Goal: Task Accomplishment & Management: Manage account settings

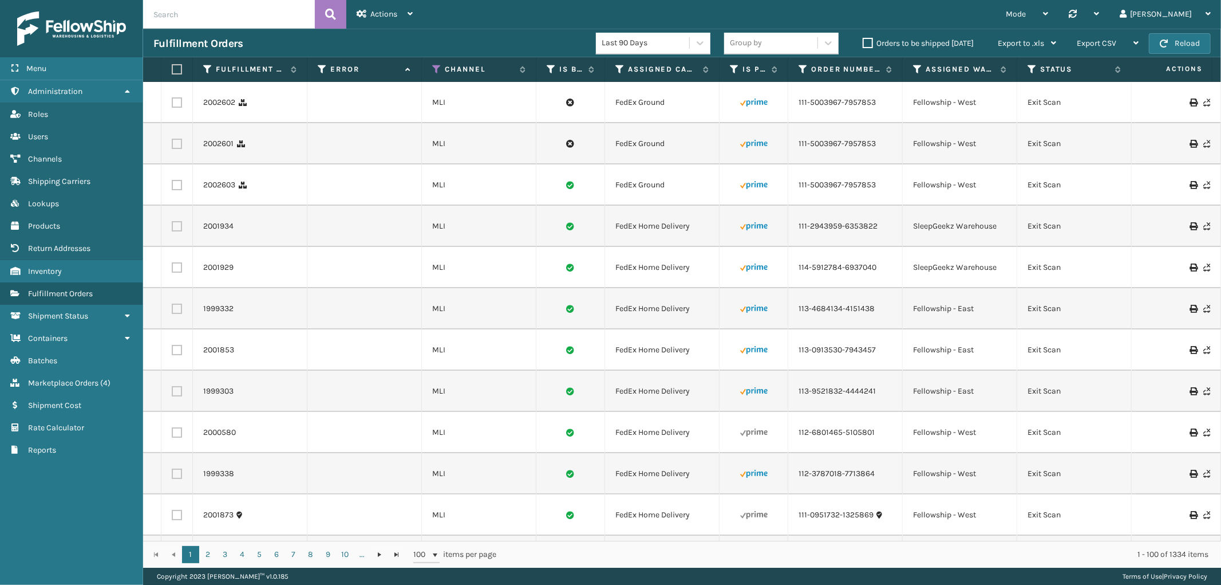
click at [365, 2] on div "Actions" at bounding box center [385, 14] width 56 height 29
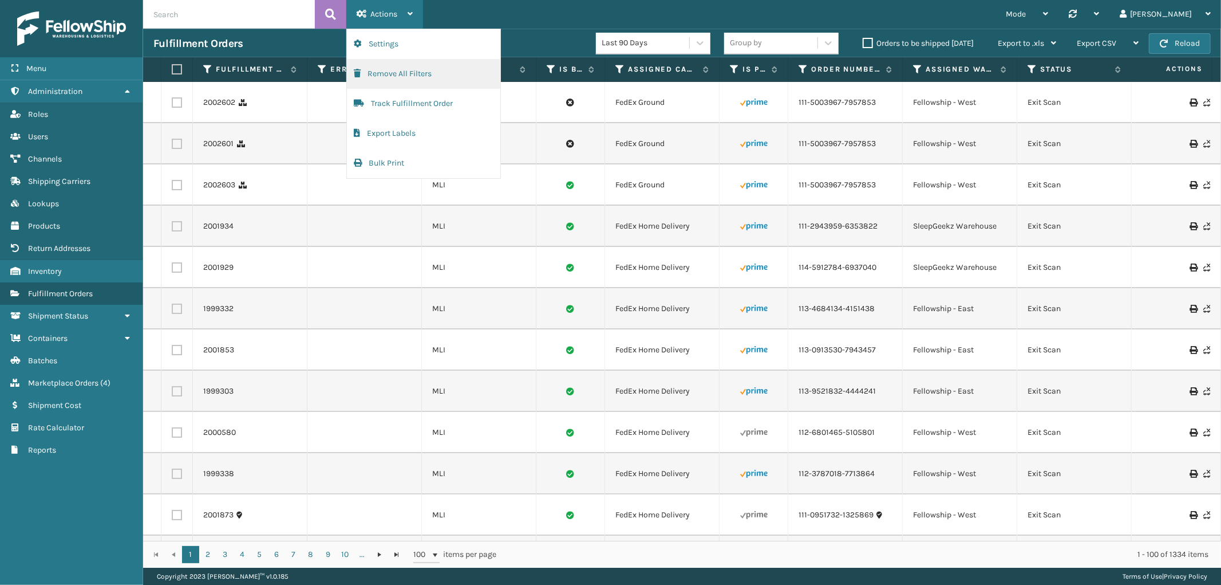
click at [386, 69] on button "Remove All Filters" at bounding box center [423, 74] width 153 height 30
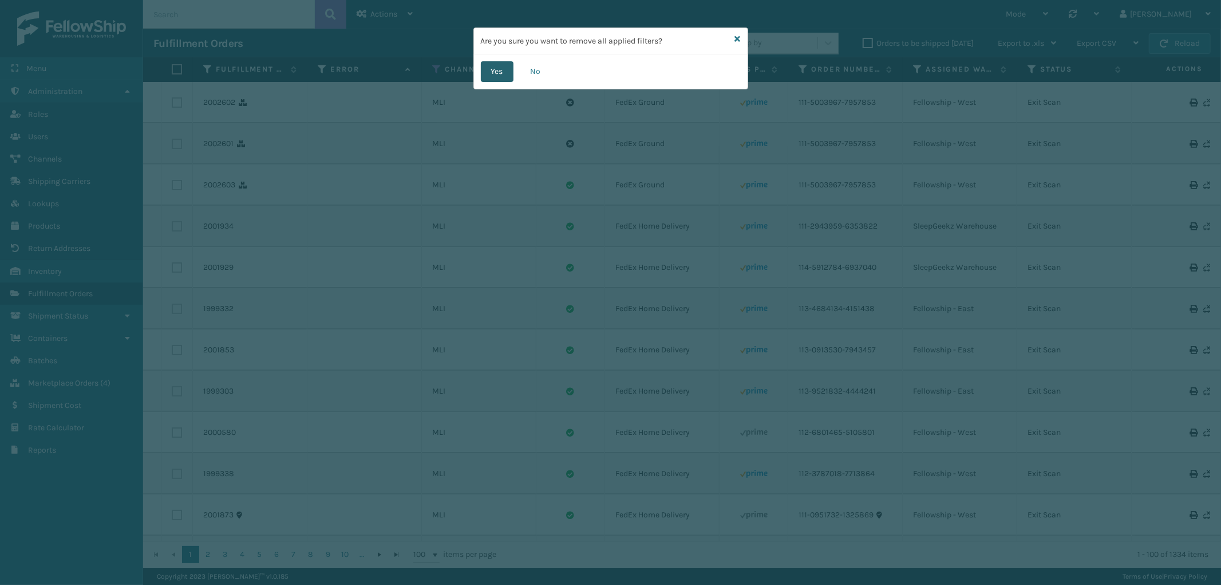
click at [499, 76] on button "Yes" at bounding box center [497, 71] width 33 height 21
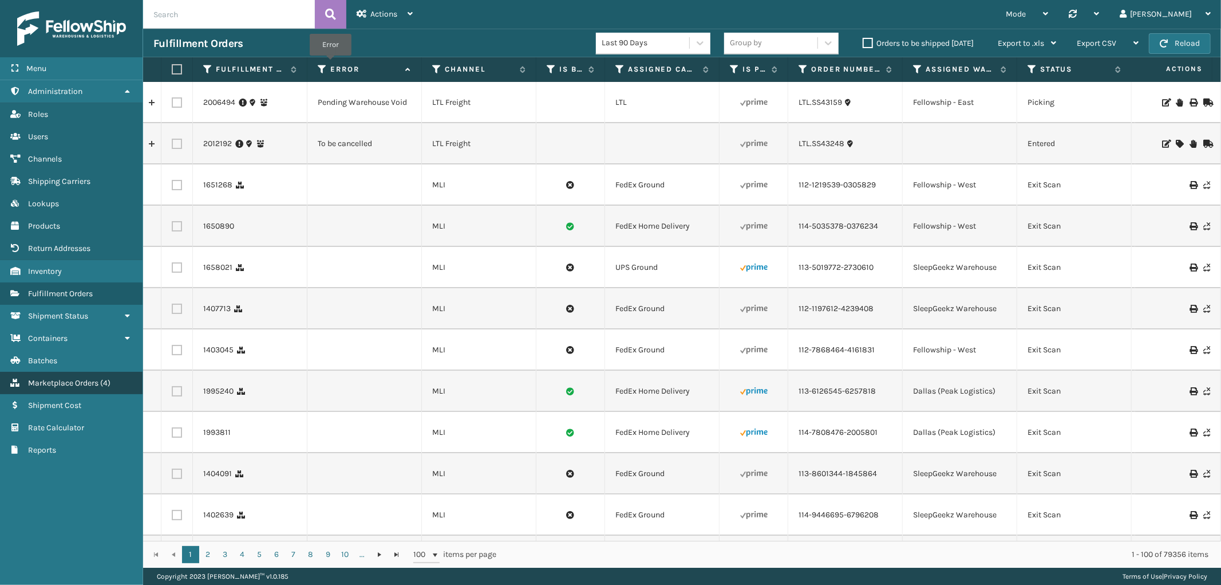
click at [82, 378] on span "Marketplace Orders" at bounding box center [63, 383] width 70 height 10
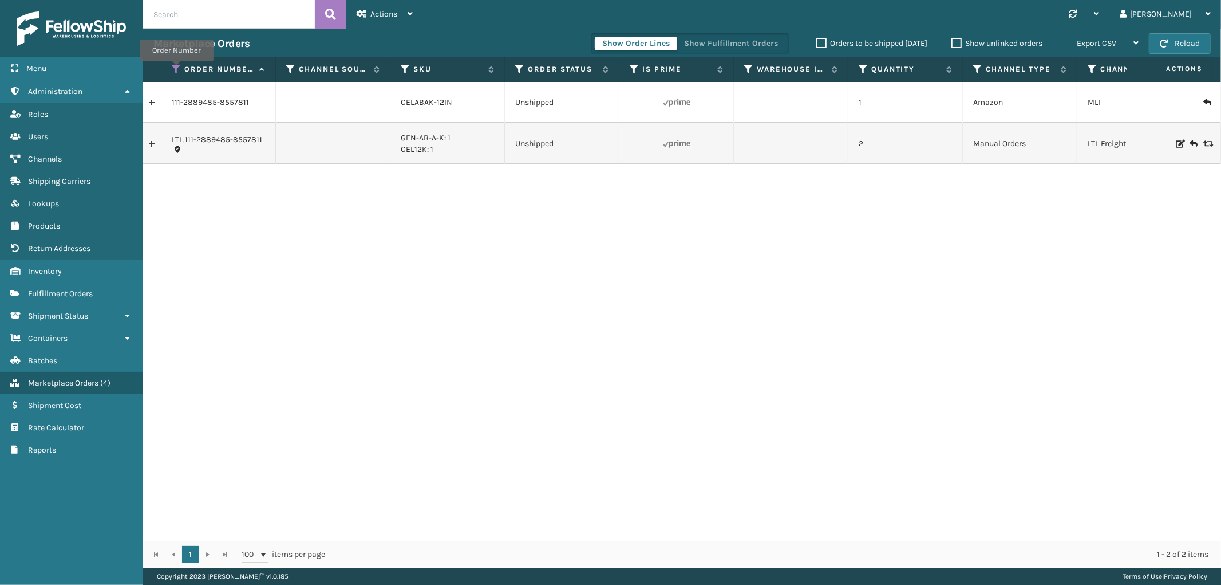
click at [176, 69] on icon at bounding box center [176, 69] width 9 height 10
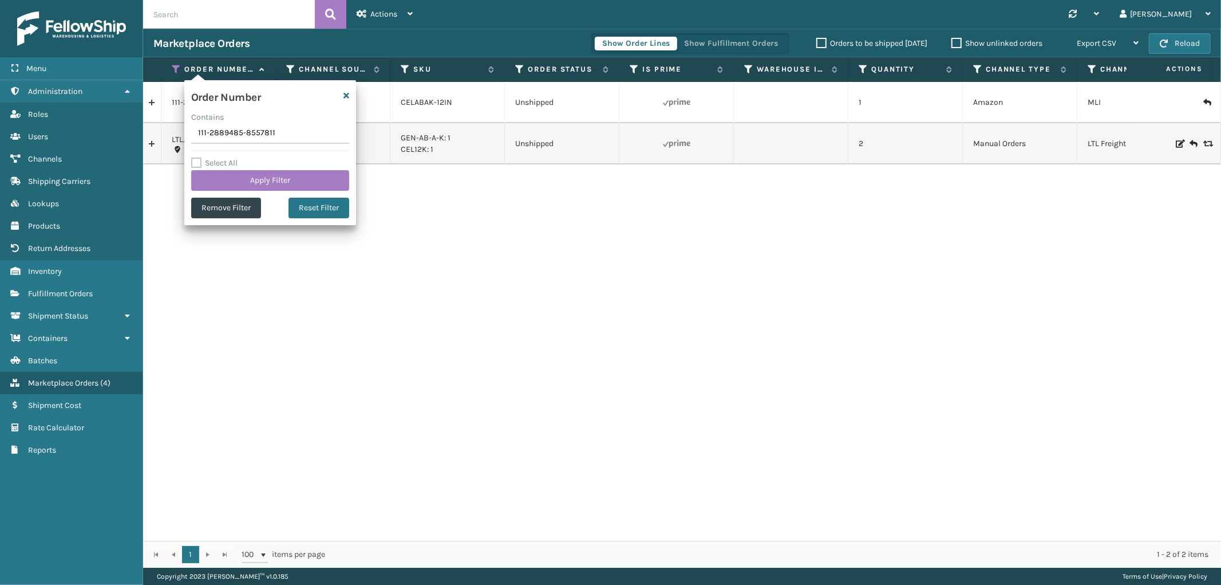
click at [208, 127] on input "111-2889485-8557811" at bounding box center [270, 133] width 158 height 21
type input "112-2481217-4537817"
click at [227, 182] on button "Apply Filter" at bounding box center [270, 180] width 158 height 21
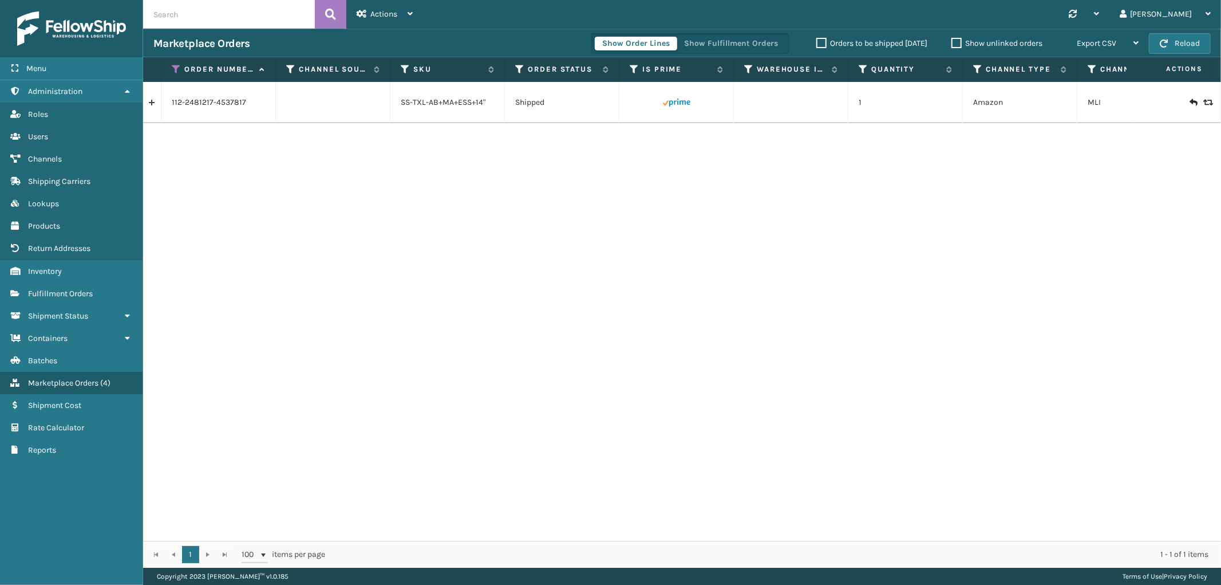
click at [156, 105] on link at bounding box center [152, 102] width 18 height 18
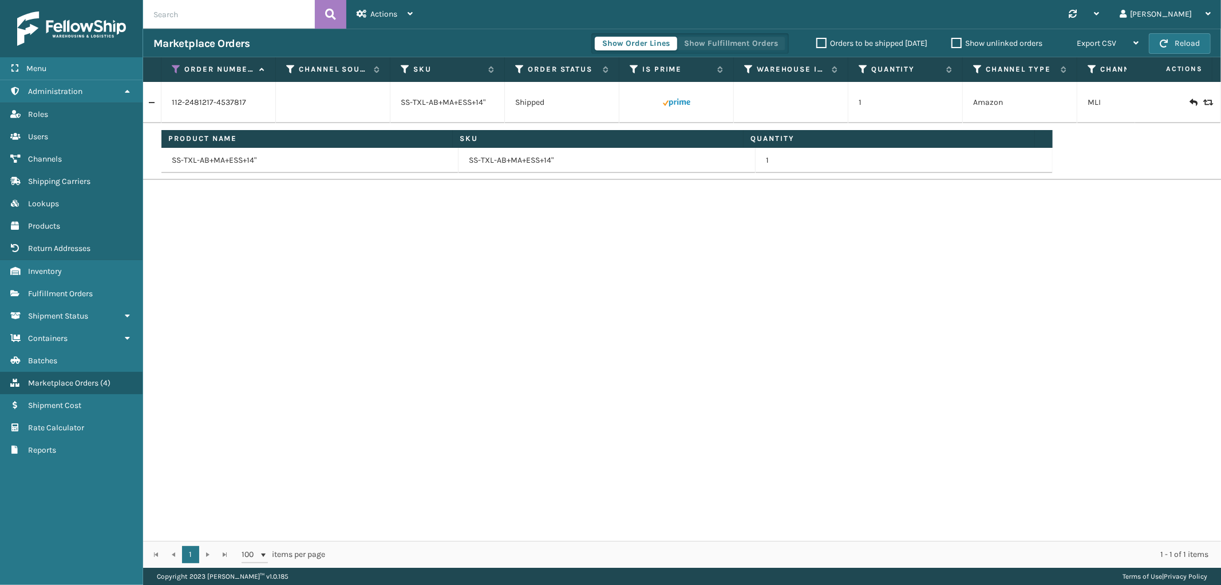
click at [774, 44] on button "Show Fulfillment Orders" at bounding box center [731, 44] width 109 height 14
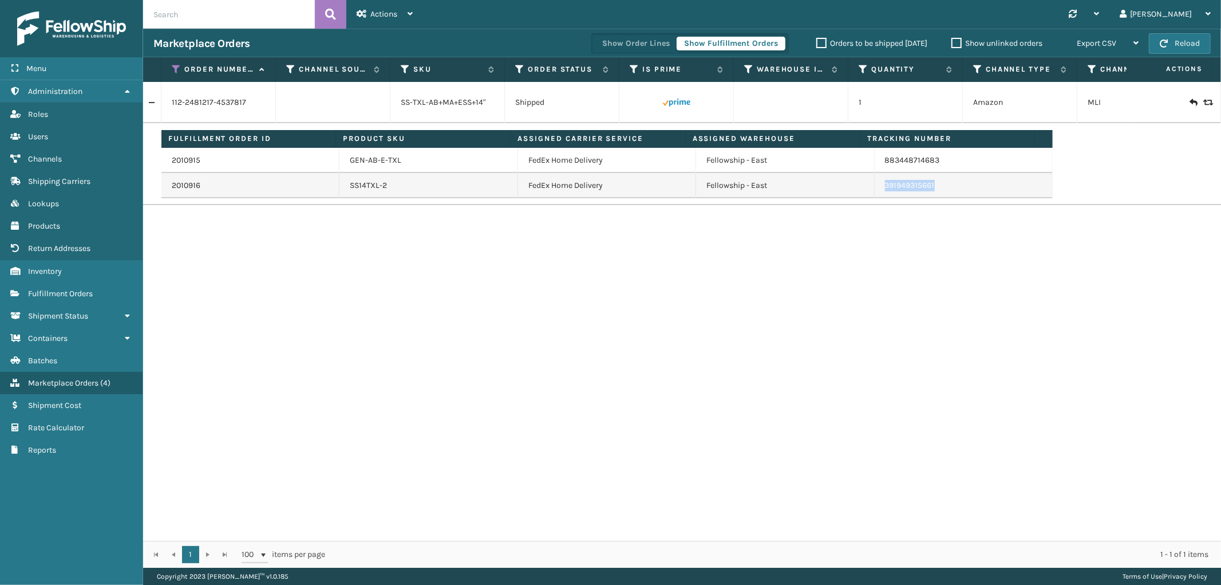
drag, startPoint x: 945, startPoint y: 187, endPoint x: 872, endPoint y: 196, distance: 73.9
click at [875, 196] on td "391949315661" at bounding box center [964, 185] width 178 height 25
drag, startPoint x: 949, startPoint y: 159, endPoint x: 877, endPoint y: 171, distance: 73.0
click at [877, 171] on td "883448714683" at bounding box center [964, 160] width 178 height 25
copy link "883448714683"
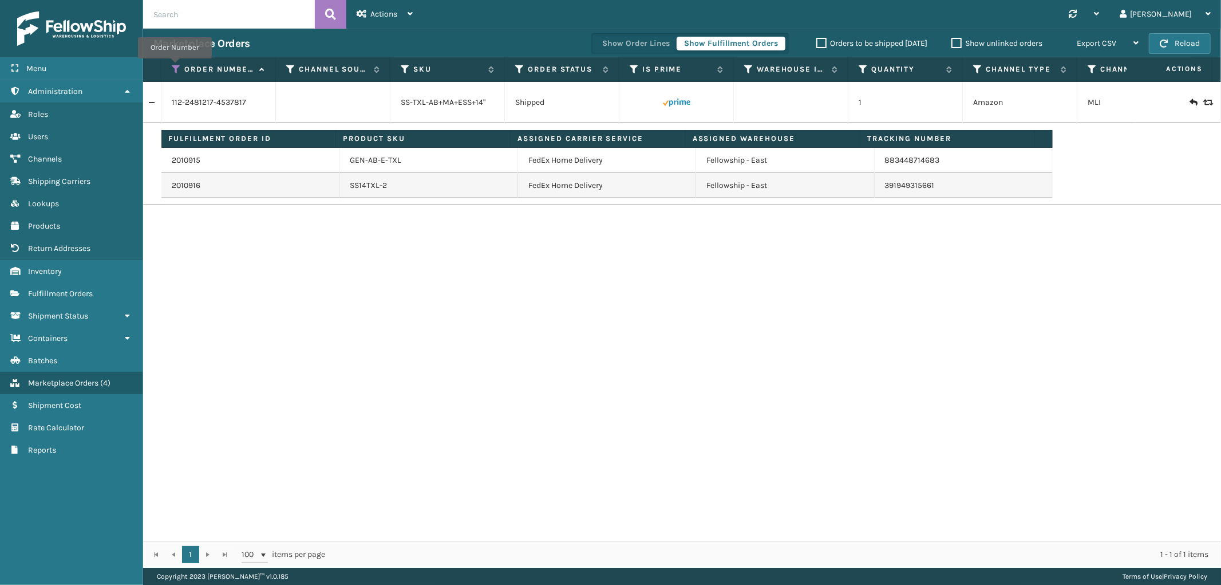
drag, startPoint x: 175, startPoint y: 66, endPoint x: 182, endPoint y: 79, distance: 14.6
click at [175, 66] on icon at bounding box center [176, 69] width 9 height 10
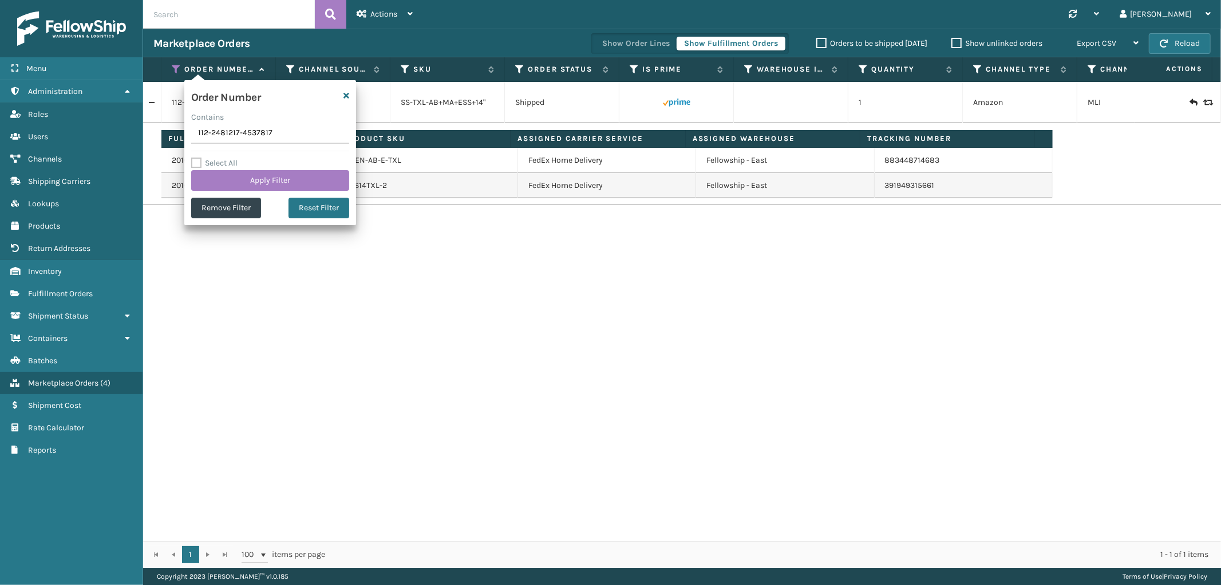
click at [215, 129] on input "112-2481217-4537817" at bounding box center [270, 133] width 158 height 21
type input "111-9810573-8705820"
click at [222, 179] on button "Apply Filter" at bounding box center [270, 180] width 158 height 21
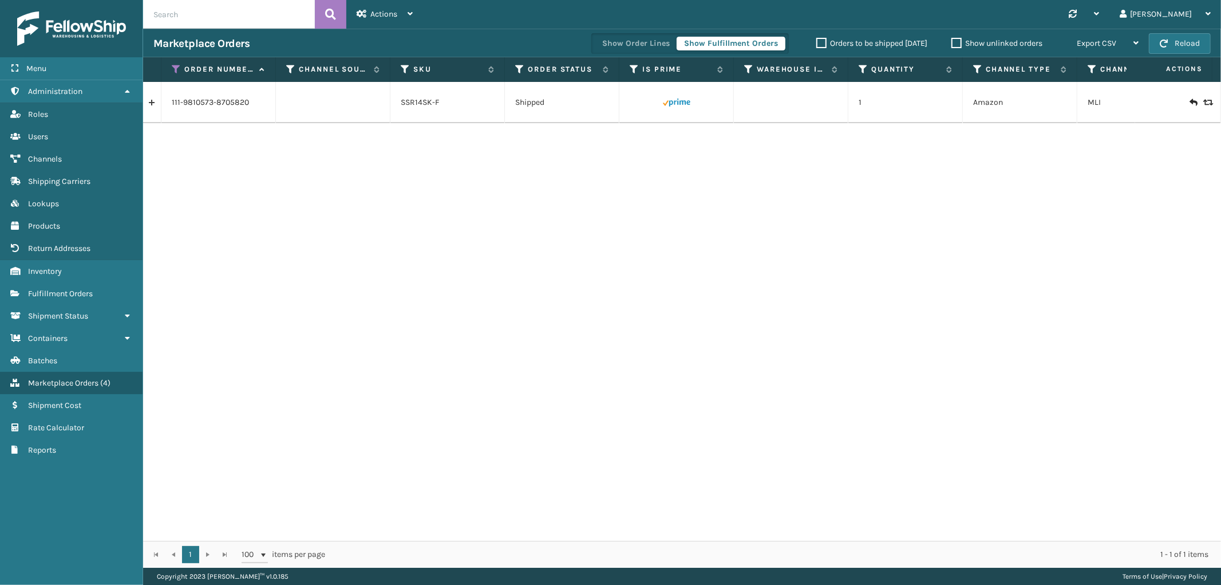
click at [156, 105] on link at bounding box center [152, 102] width 18 height 18
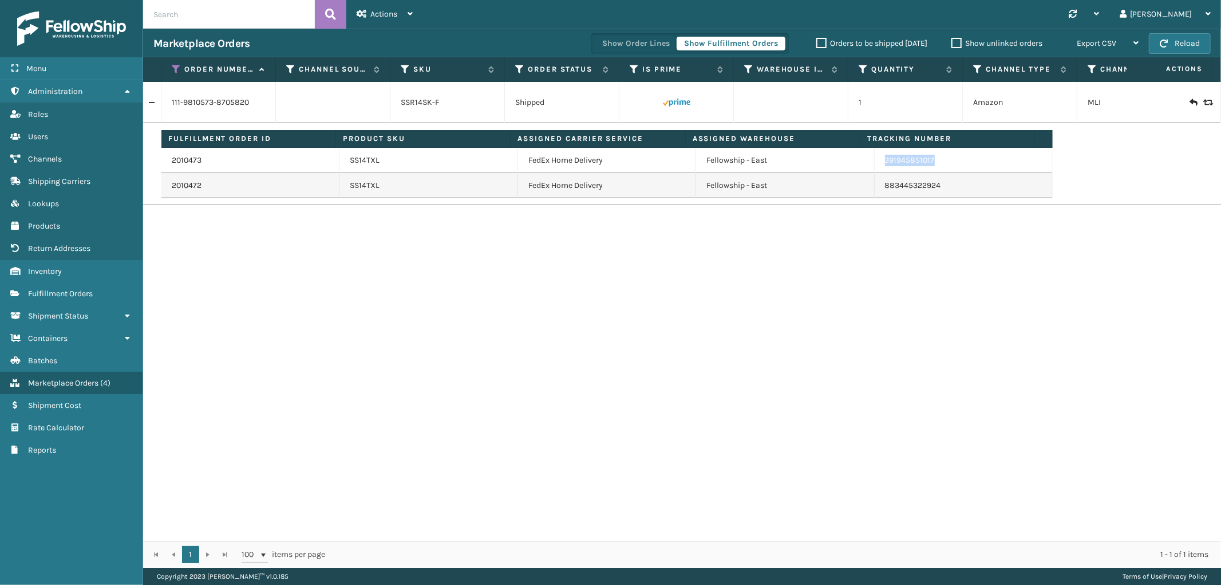
drag, startPoint x: 945, startPoint y: 169, endPoint x: 873, endPoint y: 168, distance: 71.6
click at [875, 168] on td "391945851017" at bounding box center [964, 160] width 178 height 25
copy link "391945851017"
click at [174, 66] on icon at bounding box center [176, 69] width 9 height 10
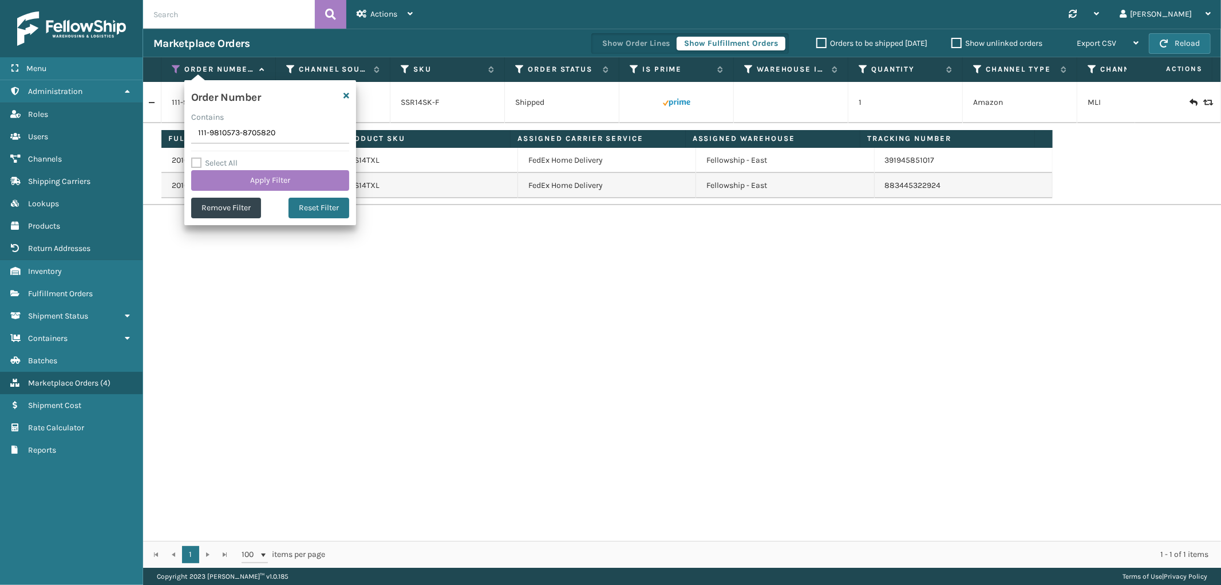
click at [220, 136] on input "111-9810573-8705820" at bounding box center [270, 133] width 158 height 21
type input "112-1954017-0241000"
click at [222, 176] on button "Apply Filter" at bounding box center [270, 180] width 158 height 21
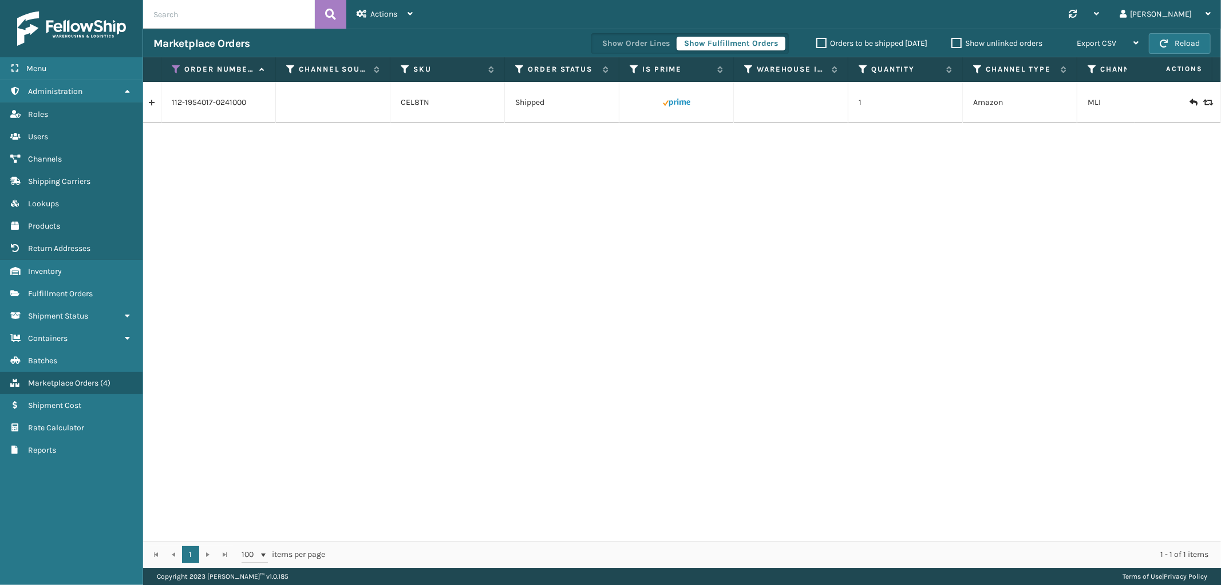
click at [153, 107] on link at bounding box center [152, 102] width 18 height 18
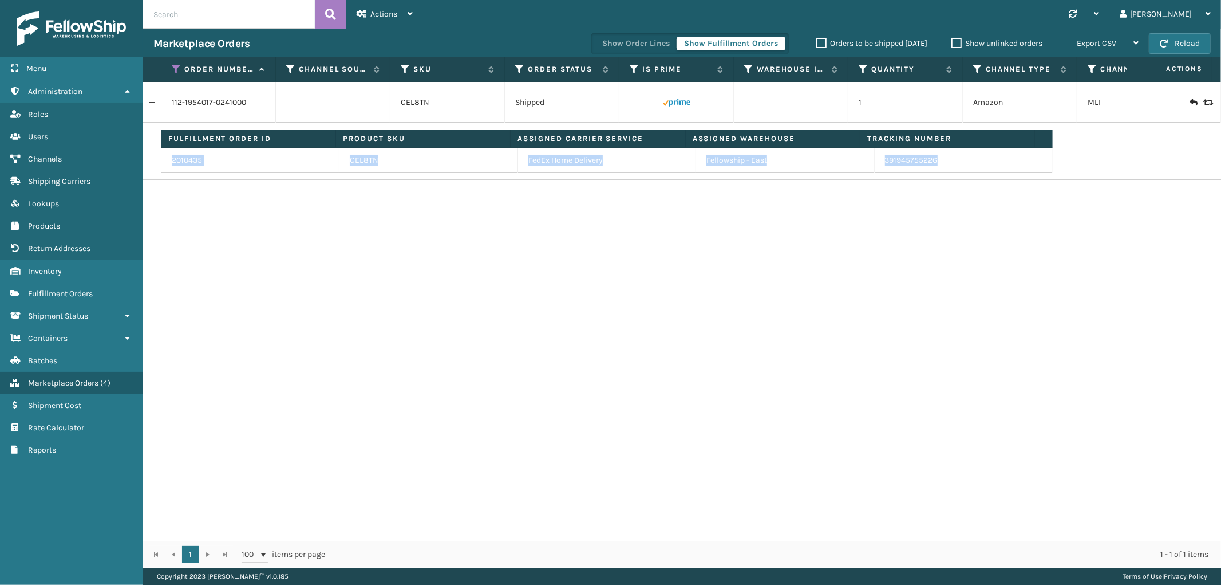
drag, startPoint x: 934, startPoint y: 163, endPoint x: 877, endPoint y: 173, distance: 58.3
click at [877, 173] on td "Fulfillment Order ID Product SKU Assigned Carrier Service Assigned Warehouse Tr…" at bounding box center [719, 151] width 1117 height 57
drag, startPoint x: 865, startPoint y: 163, endPoint x: 936, endPoint y: 163, distance: 71.6
click at [934, 163] on tr "2010435 CEL8TN FedEx Home Delivery Fellowship - East 391945755226" at bounding box center [607, 160] width 892 height 25
copy tr "391945755226"
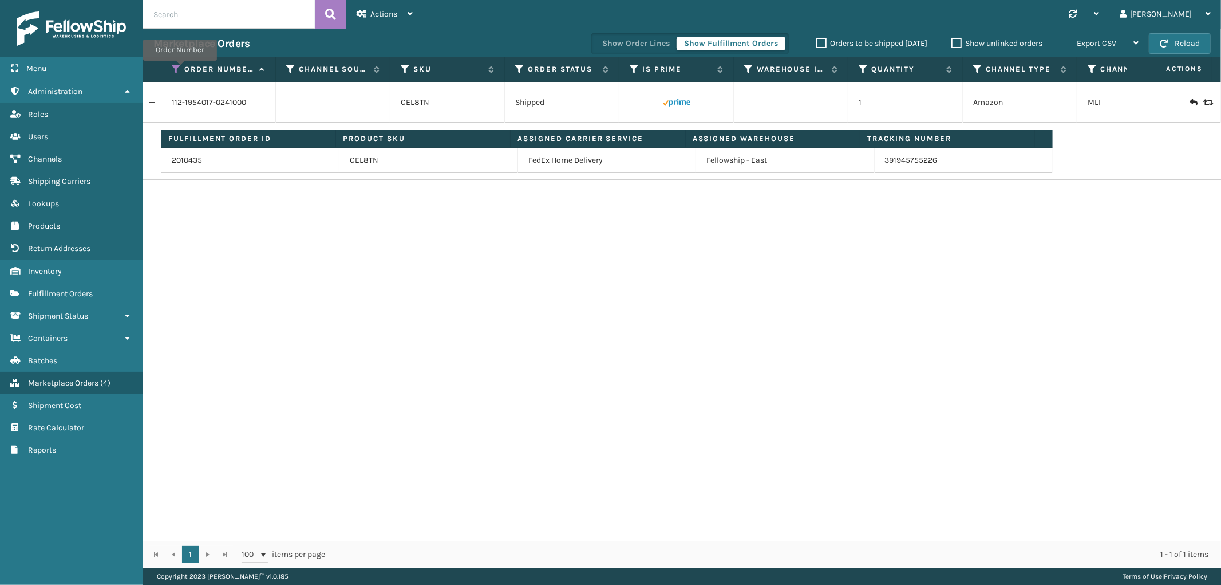
click at [180, 69] on icon at bounding box center [176, 69] width 9 height 10
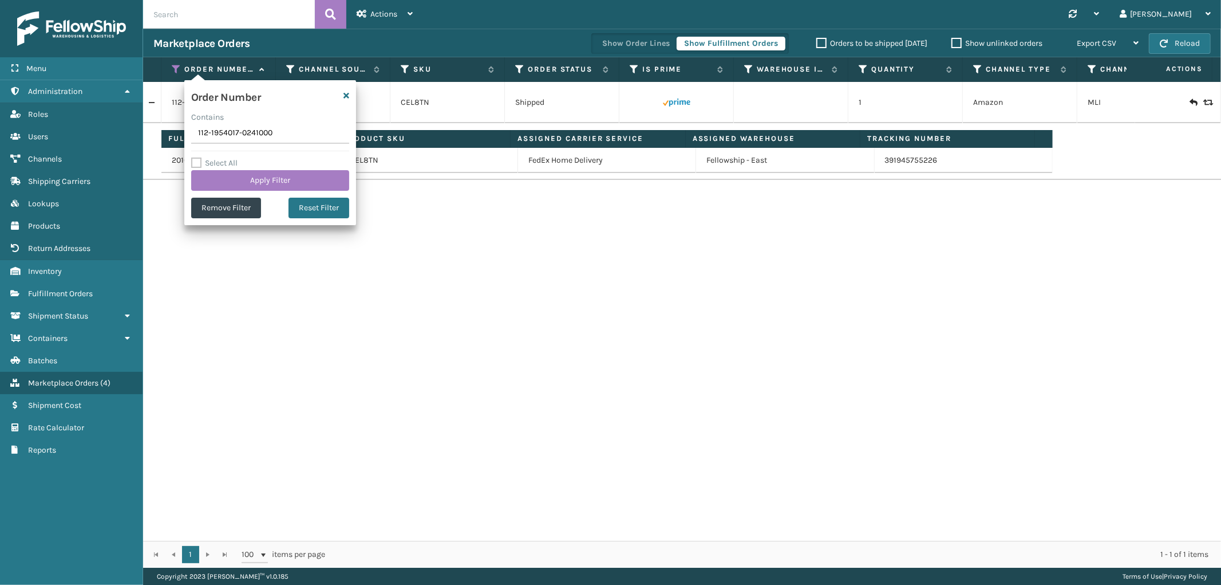
click at [219, 132] on input "112-1954017-0241000" at bounding box center [270, 133] width 158 height 21
type input "114-5936396-6073838"
click at [226, 174] on button "Apply Filter" at bounding box center [270, 180] width 158 height 21
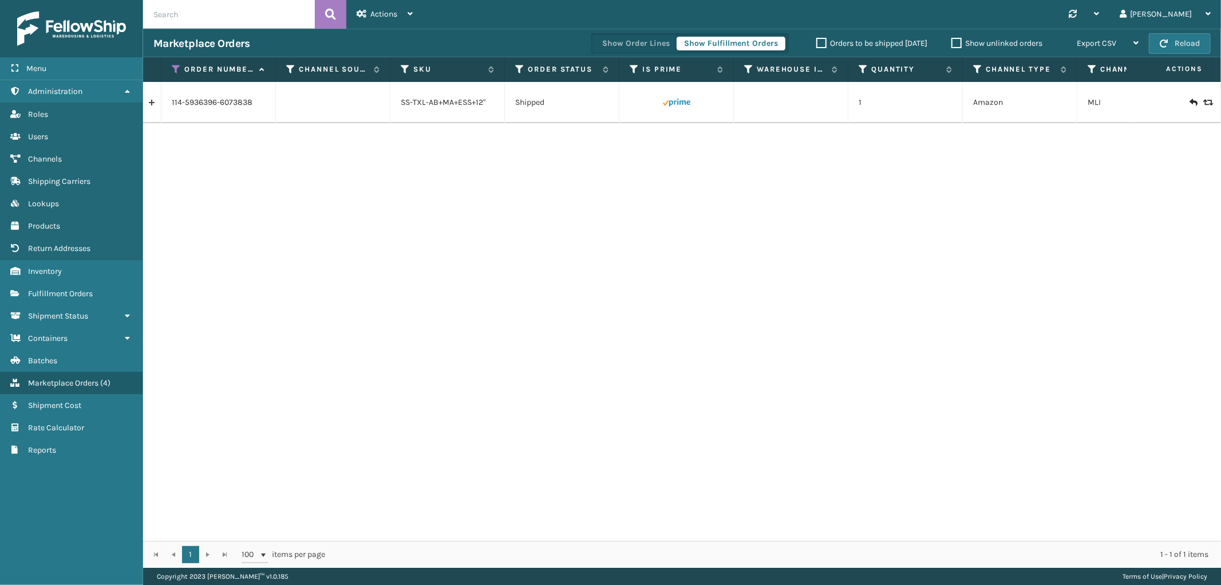
click at [152, 104] on link at bounding box center [152, 102] width 18 height 18
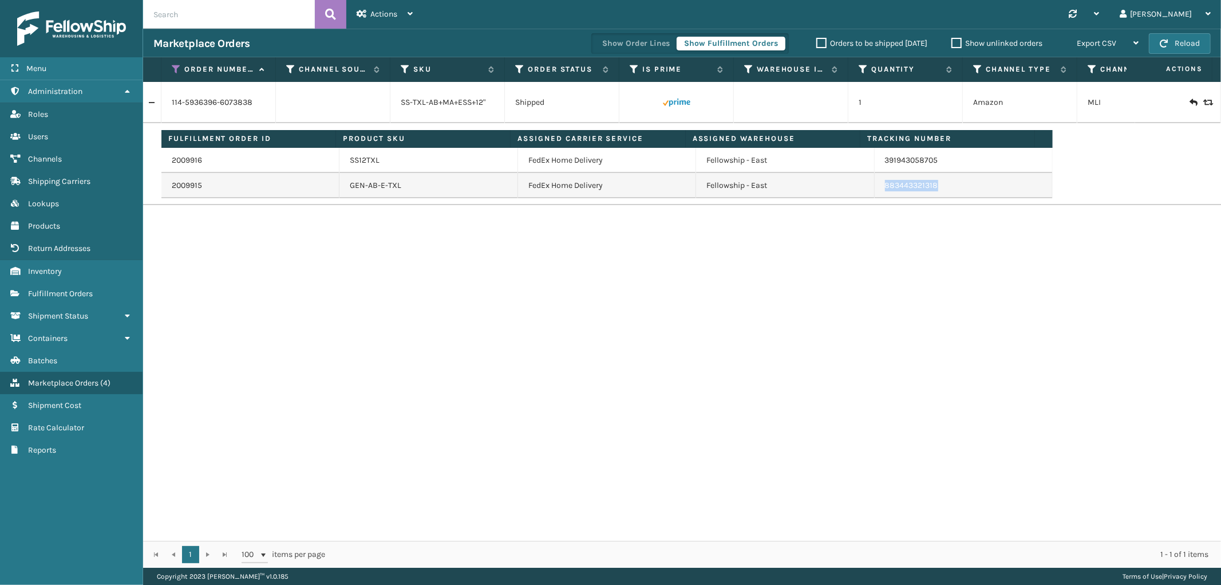
drag, startPoint x: 934, startPoint y: 183, endPoint x: 877, endPoint y: 193, distance: 58.1
click at [877, 193] on td "883443321318" at bounding box center [964, 185] width 178 height 25
copy link "883443321318"
click at [176, 68] on icon at bounding box center [176, 69] width 9 height 10
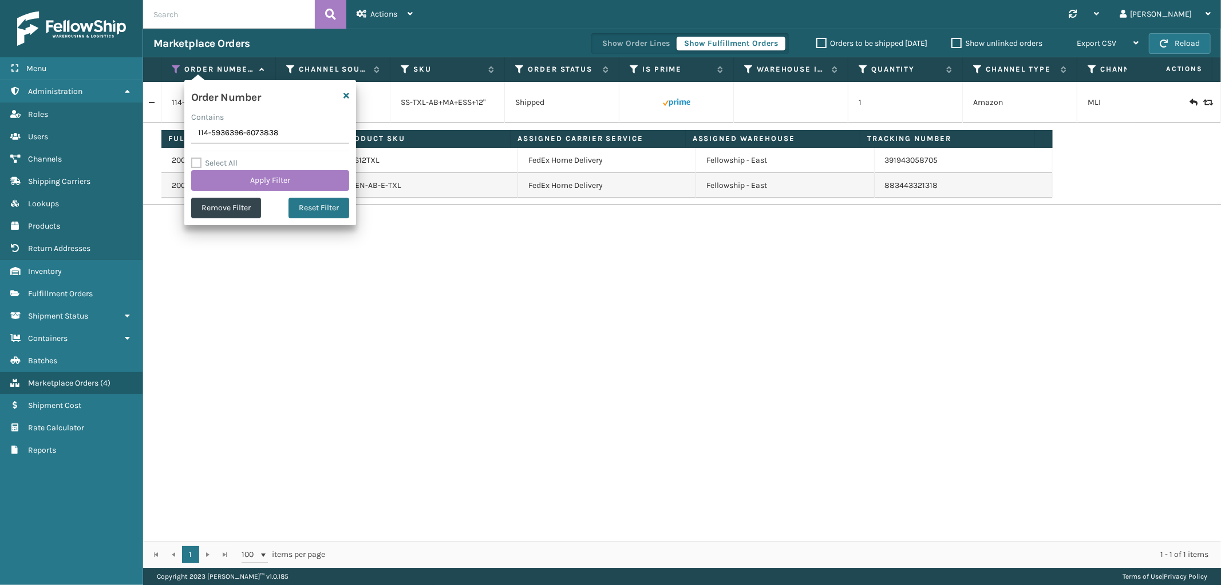
click at [220, 134] on input "114-5936396-6073838" at bounding box center [270, 133] width 158 height 21
type input "112-5258242-868823"
click at [232, 180] on button "Apply Filter" at bounding box center [270, 180] width 158 height 21
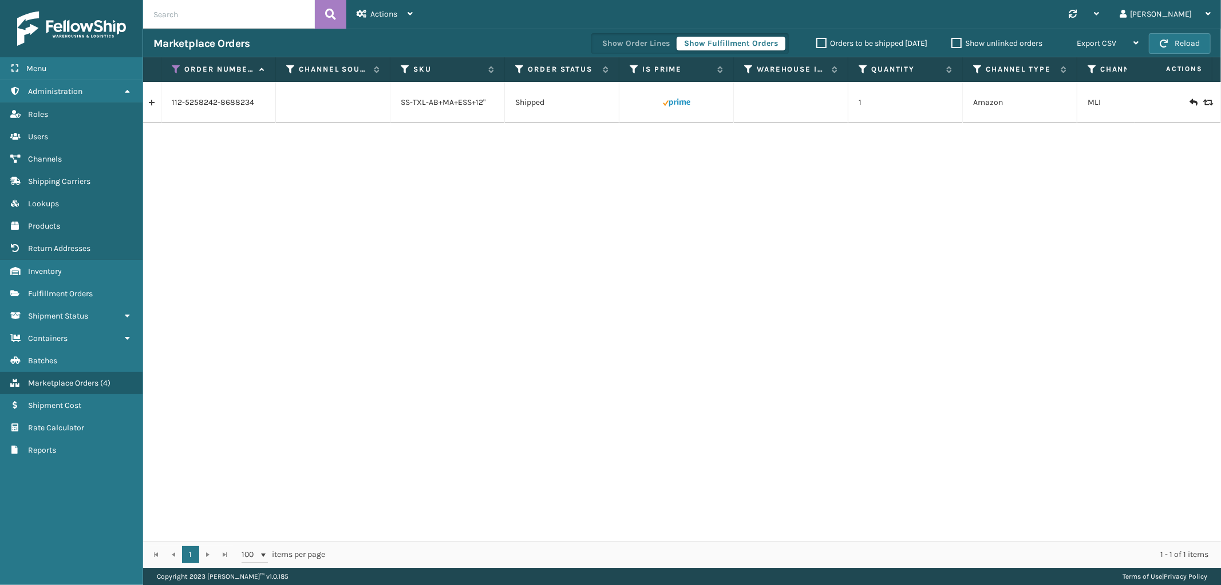
click at [156, 105] on link at bounding box center [152, 102] width 18 height 18
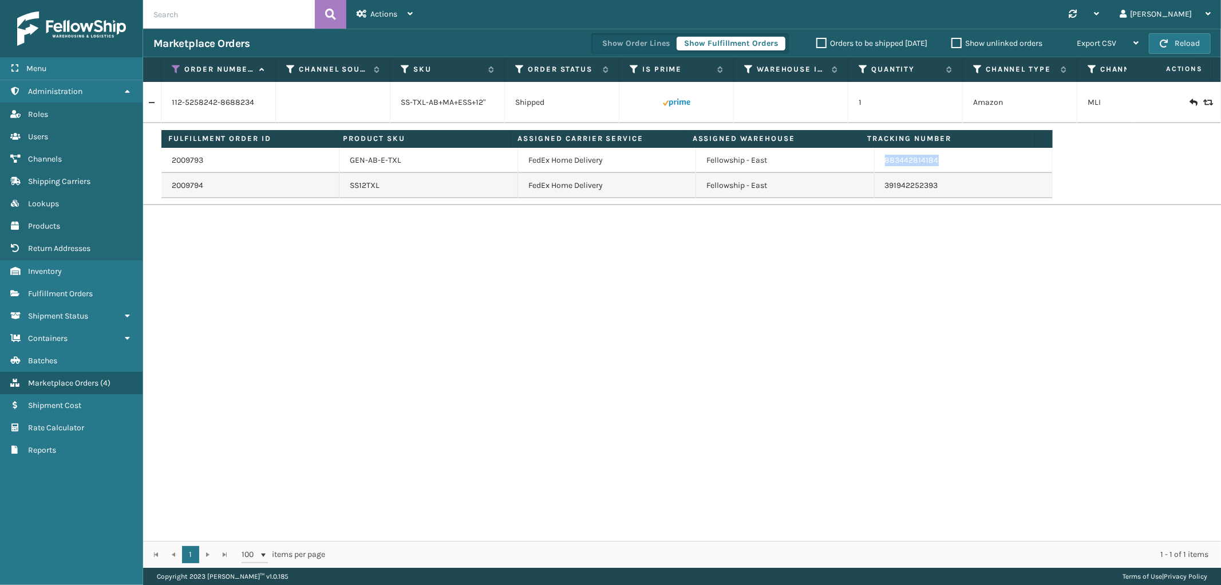
drag, startPoint x: 934, startPoint y: 164, endPoint x: 876, endPoint y: 169, distance: 58.6
click at [876, 169] on td "883442814184" at bounding box center [964, 160] width 178 height 25
copy link "883442814184"
drag, startPoint x: 944, startPoint y: 189, endPoint x: 874, endPoint y: 195, distance: 70.1
click at [875, 195] on td "391942252393" at bounding box center [964, 185] width 178 height 25
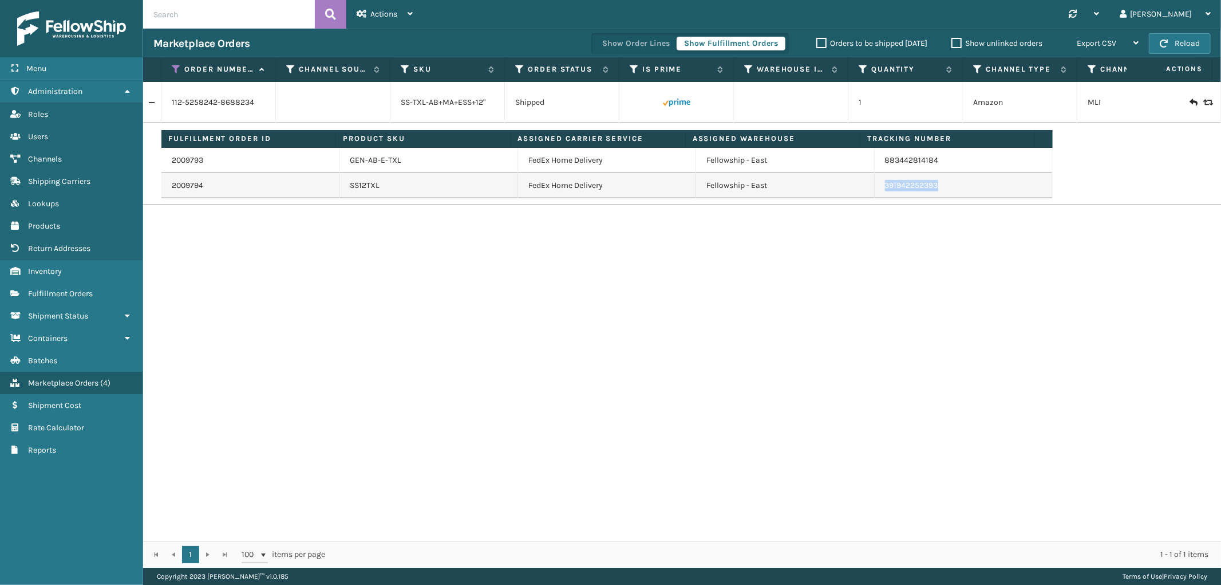
copy link "391942252393"
drag, startPoint x: 175, startPoint y: 73, endPoint x: 182, endPoint y: 93, distance: 21.0
click at [175, 73] on icon at bounding box center [176, 69] width 9 height 10
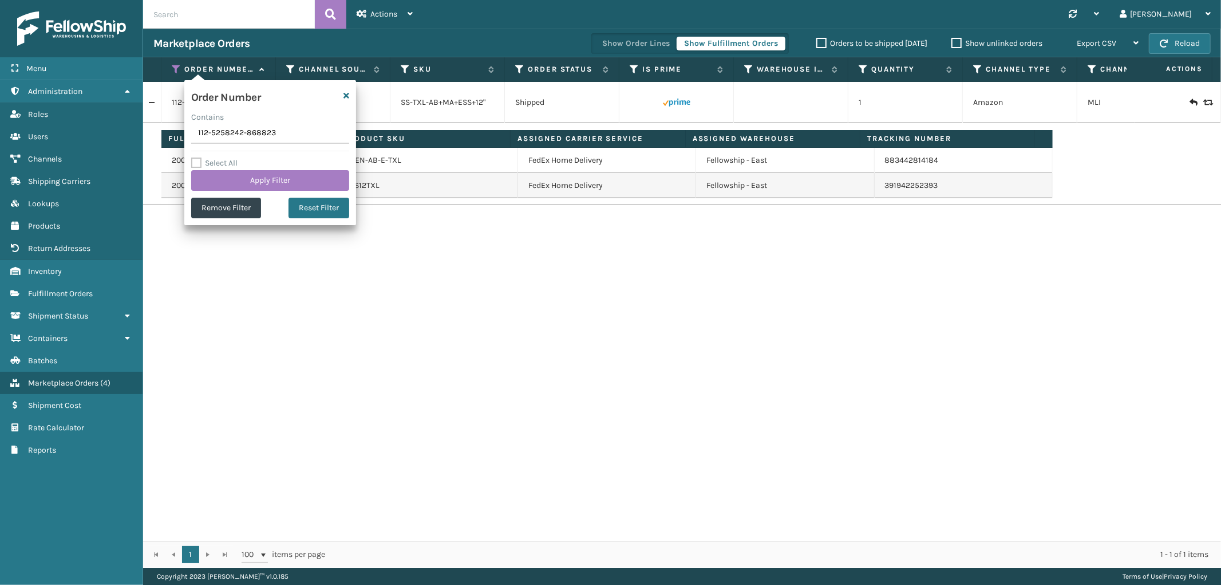
click at [238, 133] on input "112-5258242-868823" at bounding box center [270, 133] width 158 height 21
type input "113-5471085-3189849"
click at [243, 181] on button "Apply Filter" at bounding box center [270, 180] width 158 height 21
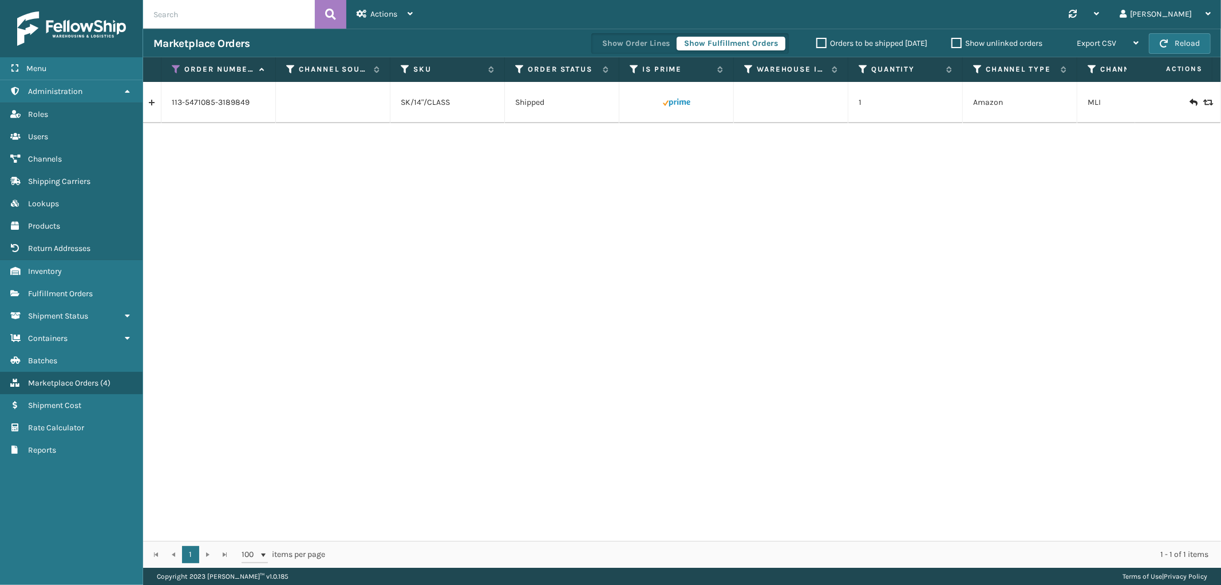
click at [159, 105] on link at bounding box center [152, 102] width 18 height 18
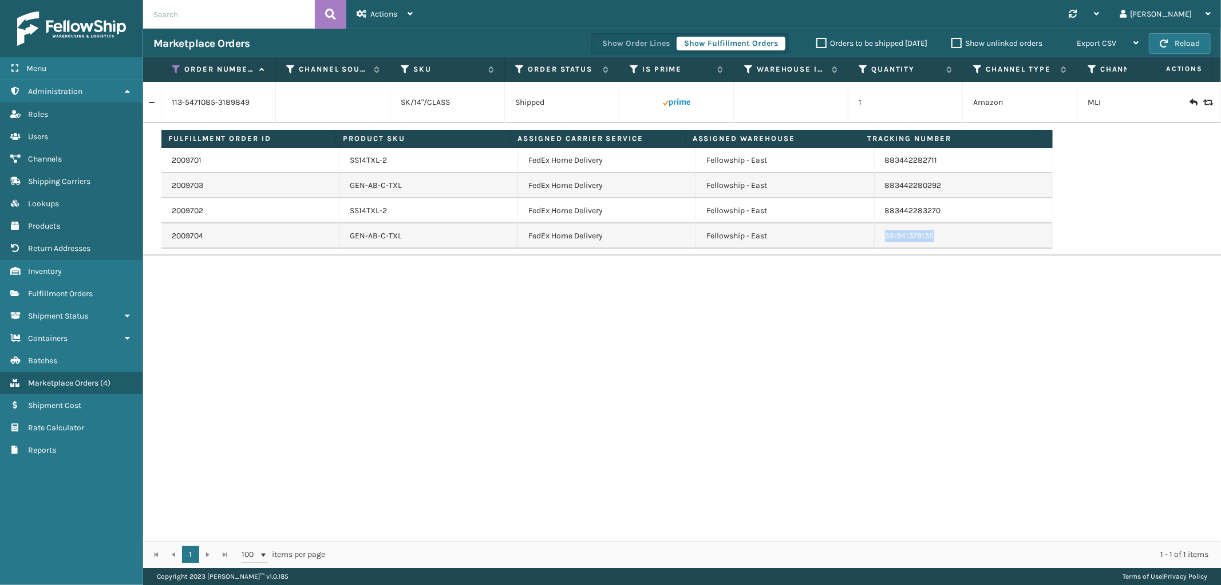
drag, startPoint x: 939, startPoint y: 237, endPoint x: 878, endPoint y: 247, distance: 61.5
click at [878, 247] on td "391941379135" at bounding box center [964, 235] width 178 height 25
copy link "391941379135"
click at [174, 69] on icon at bounding box center [176, 69] width 9 height 10
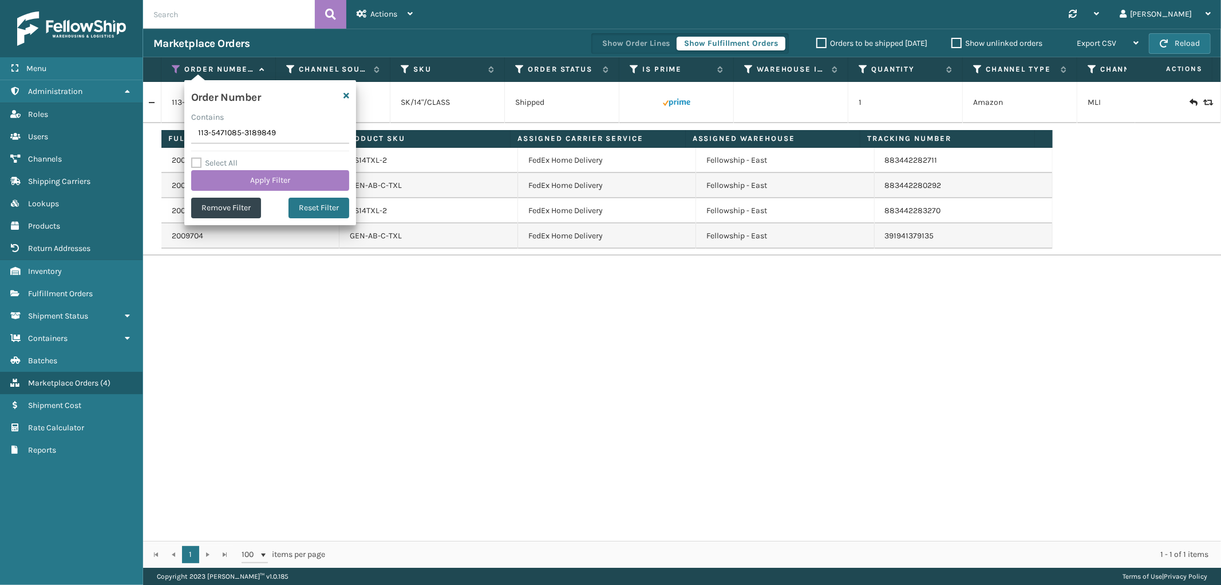
click at [224, 141] on input "113-5471085-3189849" at bounding box center [270, 133] width 158 height 21
type input "112-4332600-7801846"
click at [238, 184] on button "Apply Filter" at bounding box center [270, 180] width 158 height 21
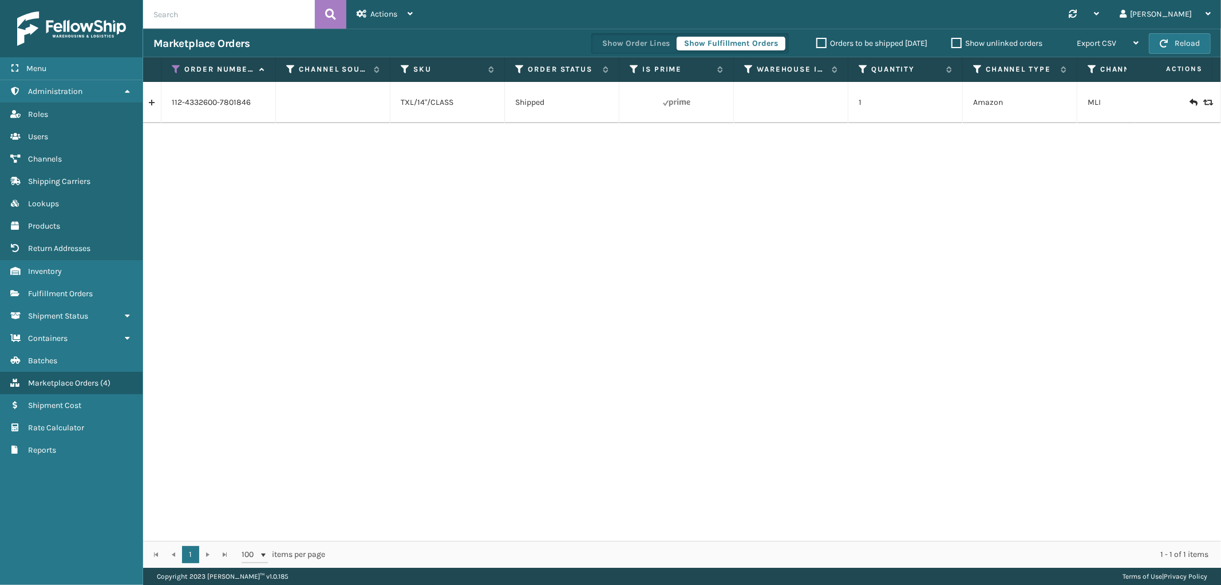
click at [156, 97] on link at bounding box center [152, 102] width 18 height 18
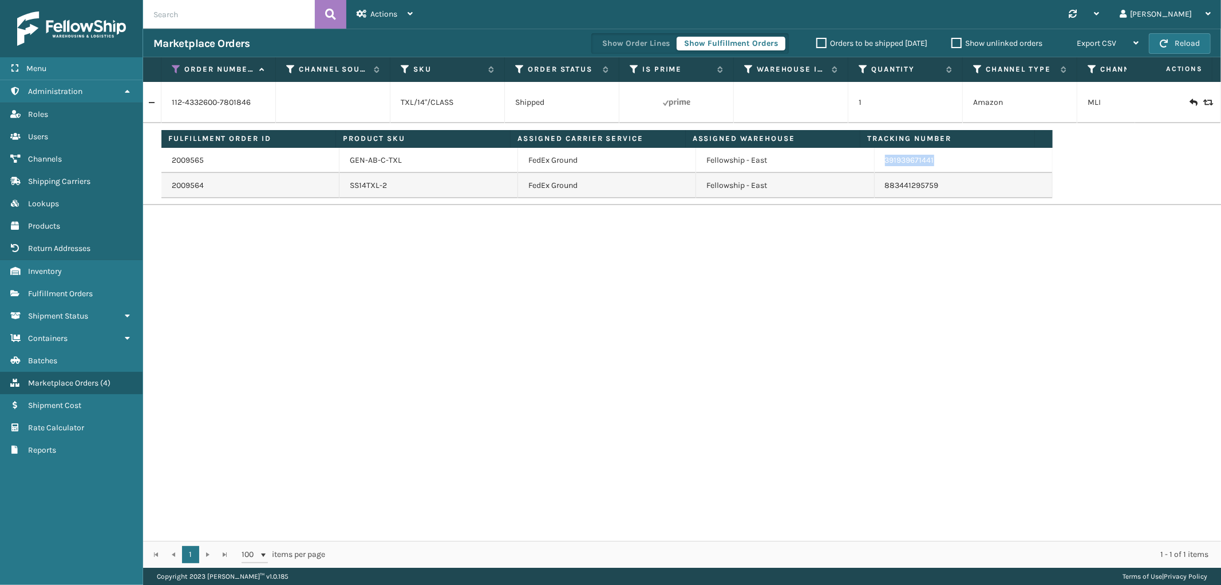
drag, startPoint x: 939, startPoint y: 167, endPoint x: 879, endPoint y: 172, distance: 60.3
click at [879, 172] on td "391939671441" at bounding box center [964, 160] width 178 height 25
copy link "391939671441"
click at [178, 67] on icon at bounding box center [176, 69] width 9 height 10
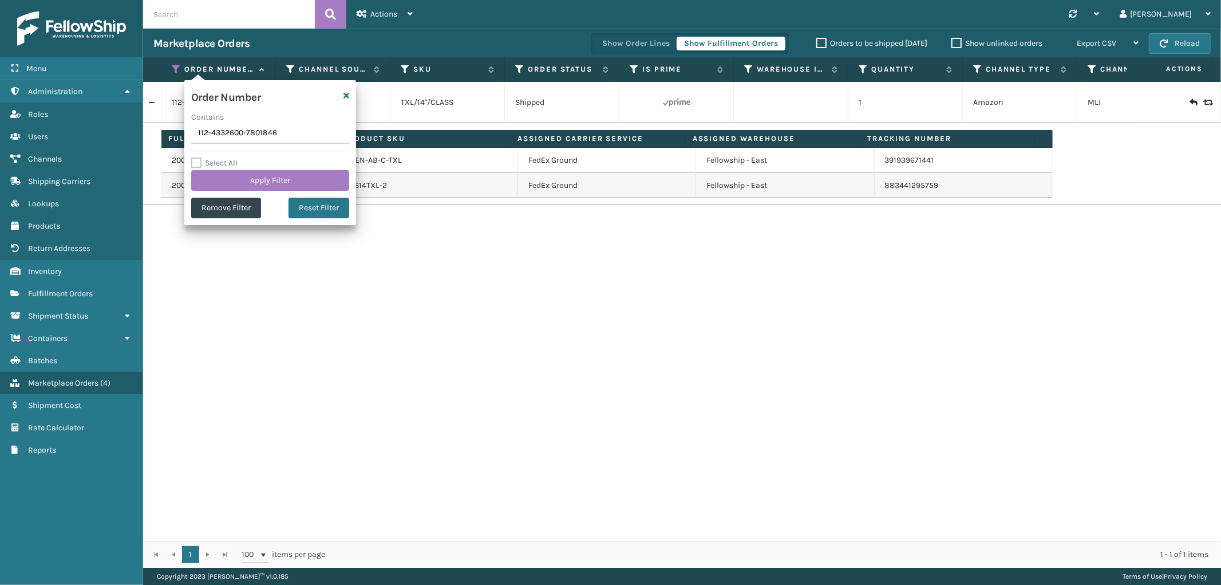
click at [208, 132] on input "112-4332600-7801846" at bounding box center [270, 133] width 158 height 21
type input "112-7170058-4327464"
click at [219, 186] on button "Apply Filter" at bounding box center [270, 180] width 158 height 21
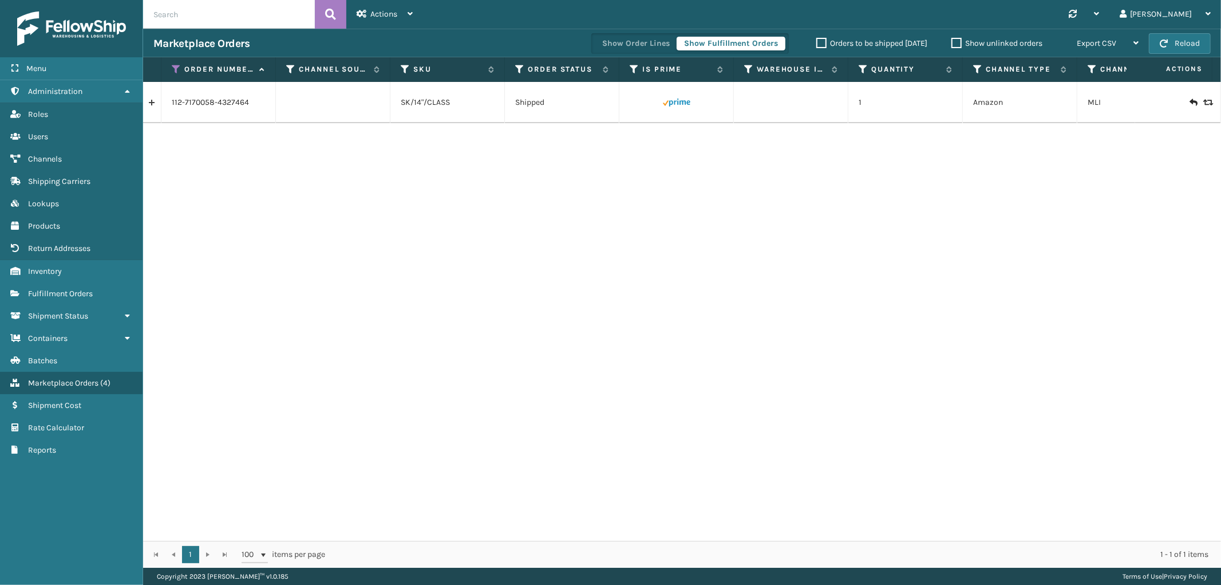
click at [157, 102] on link at bounding box center [152, 102] width 18 height 18
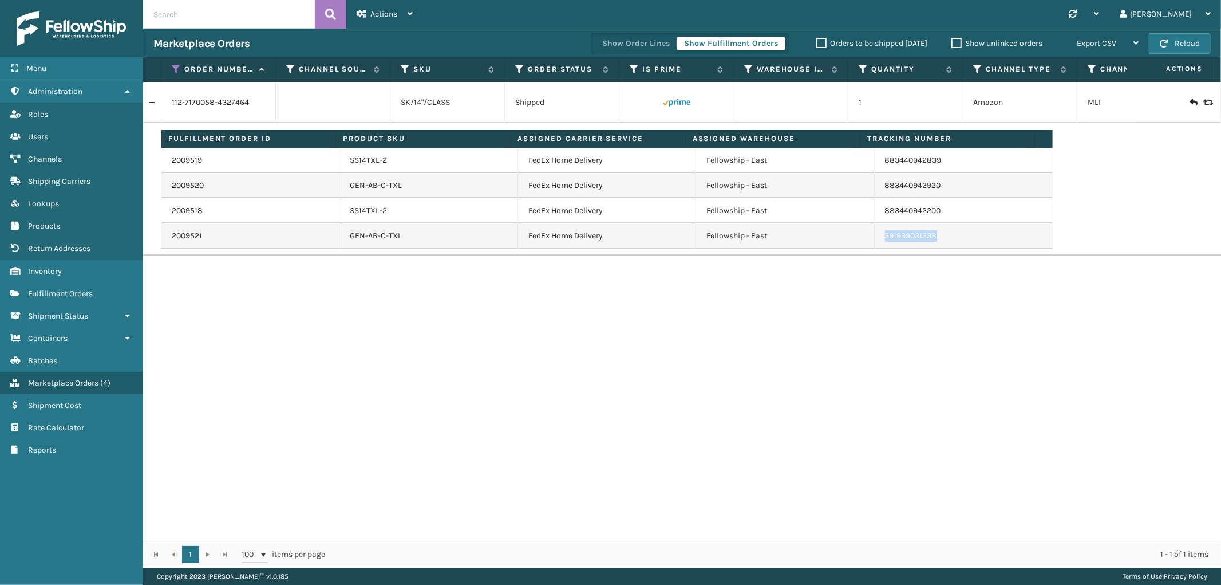
drag, startPoint x: 932, startPoint y: 239, endPoint x: 875, endPoint y: 244, distance: 57.0
click at [875, 244] on td "391939031338" at bounding box center [964, 235] width 178 height 25
copy link "391939031338"
click at [173, 72] on icon at bounding box center [176, 69] width 9 height 10
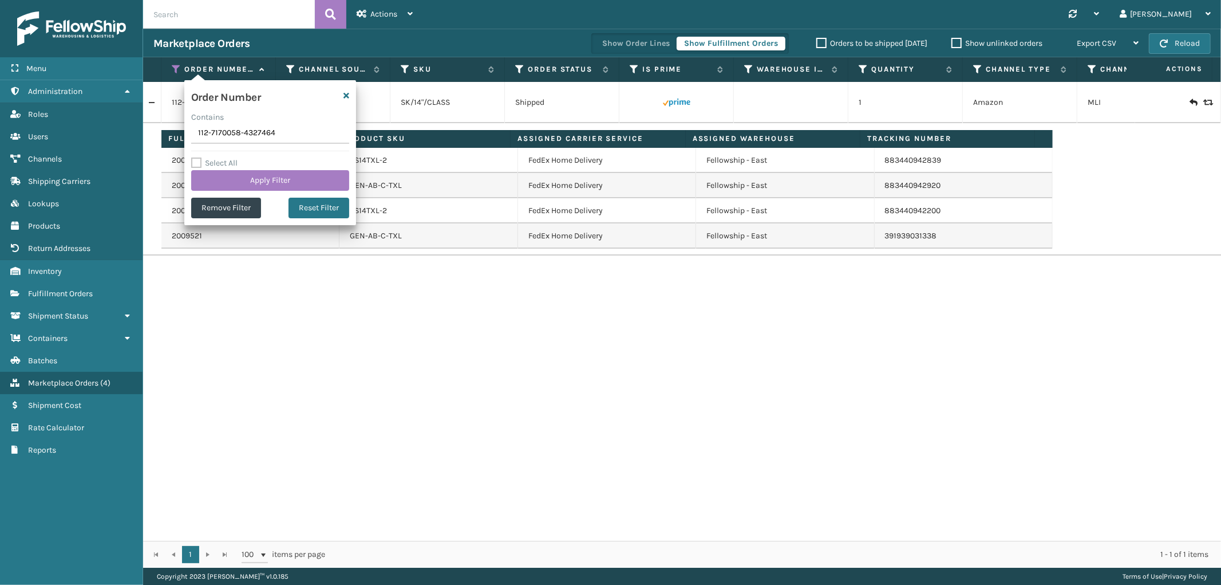
click at [219, 134] on input "112-7170058-4327464" at bounding box center [270, 133] width 158 height 21
type input "114-6709655-0661851"
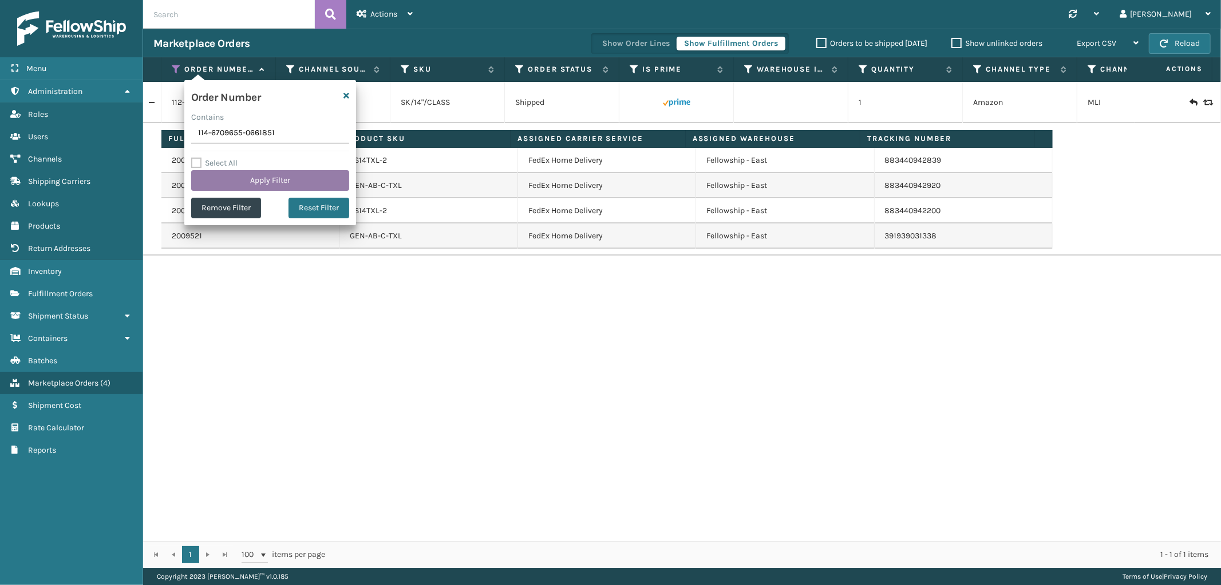
click at [222, 175] on button "Apply Filter" at bounding box center [270, 180] width 158 height 21
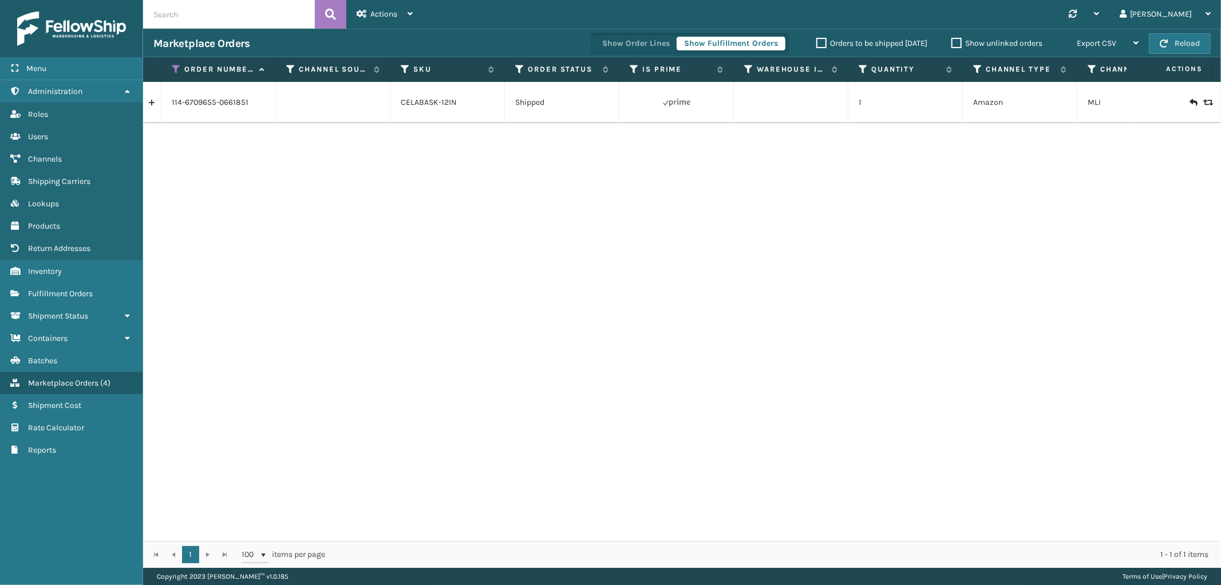
click at [149, 105] on link at bounding box center [152, 102] width 18 height 18
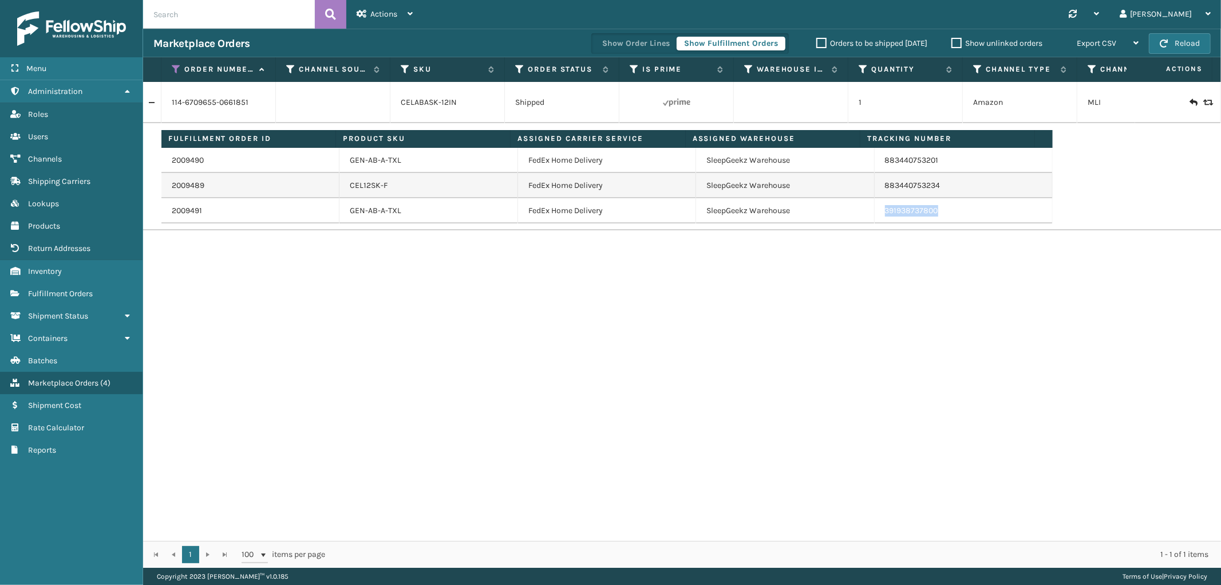
drag, startPoint x: 917, startPoint y: 220, endPoint x: 876, endPoint y: 222, distance: 40.7
click at [876, 222] on td "391938737800" at bounding box center [964, 210] width 178 height 25
copy link "391938737800"
drag, startPoint x: 176, startPoint y: 66, endPoint x: 173, endPoint y: 99, distance: 32.8
click at [176, 66] on icon at bounding box center [176, 69] width 9 height 10
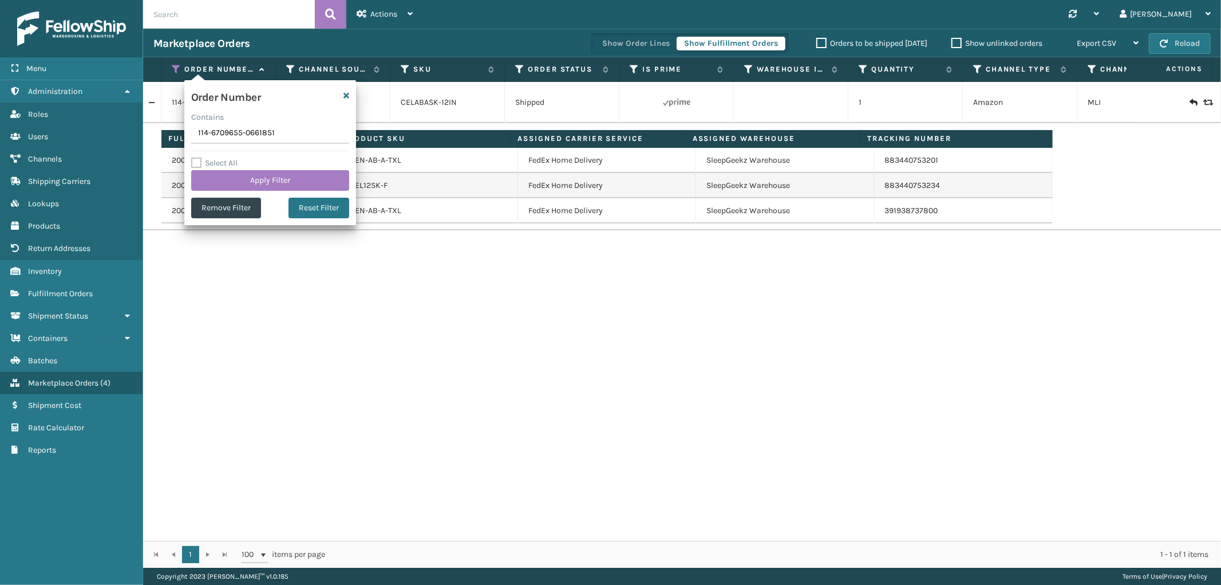
click at [242, 128] on input "114-6709655-0661851" at bounding box center [270, 133] width 158 height 21
type input "113-1770784-9053051"
click at [242, 176] on button "Apply Filter" at bounding box center [270, 180] width 158 height 21
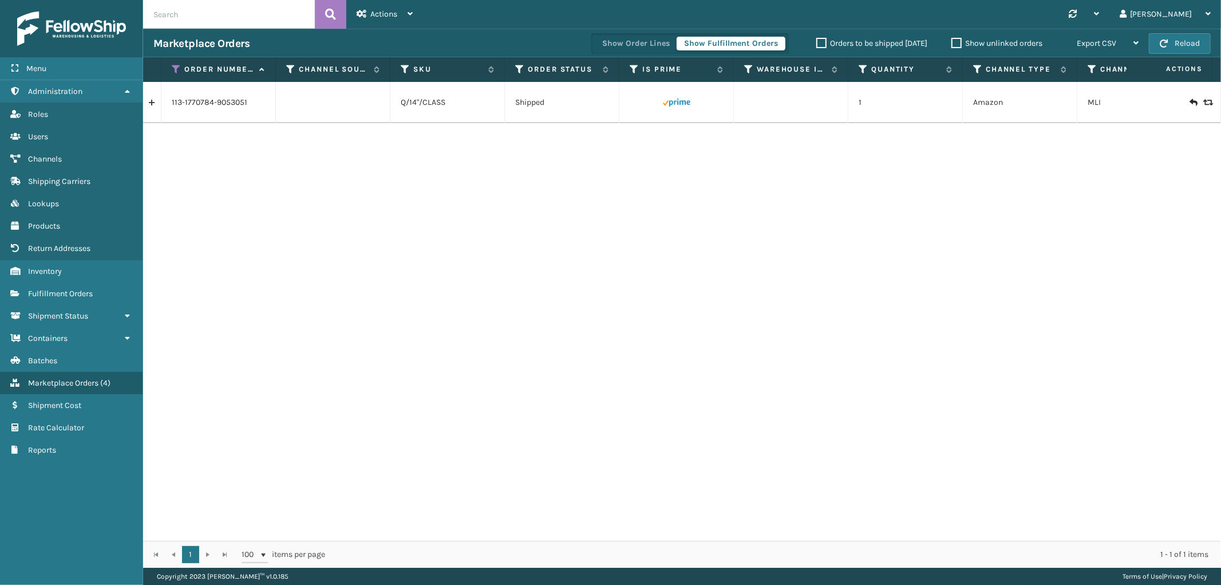
click at [156, 101] on link at bounding box center [152, 102] width 18 height 18
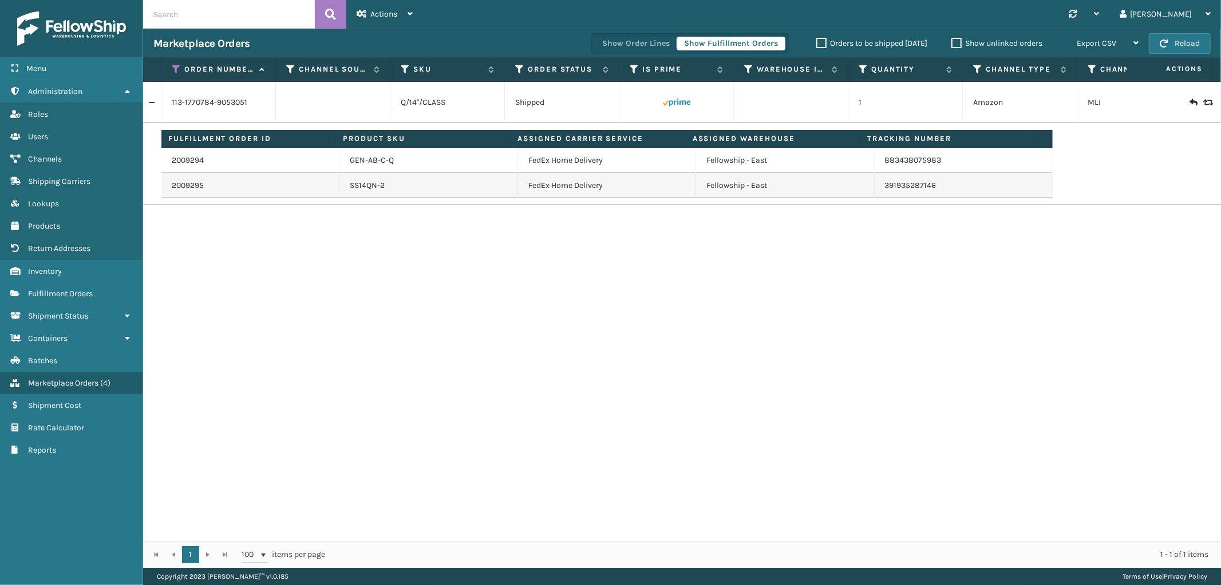
click at [941, 166] on td "883438075983" at bounding box center [964, 160] width 178 height 25
drag, startPoint x: 940, startPoint y: 195, endPoint x: 879, endPoint y: 195, distance: 61.3
click at [879, 195] on td "391935287146" at bounding box center [964, 185] width 178 height 25
click at [176, 64] on icon at bounding box center [176, 69] width 9 height 10
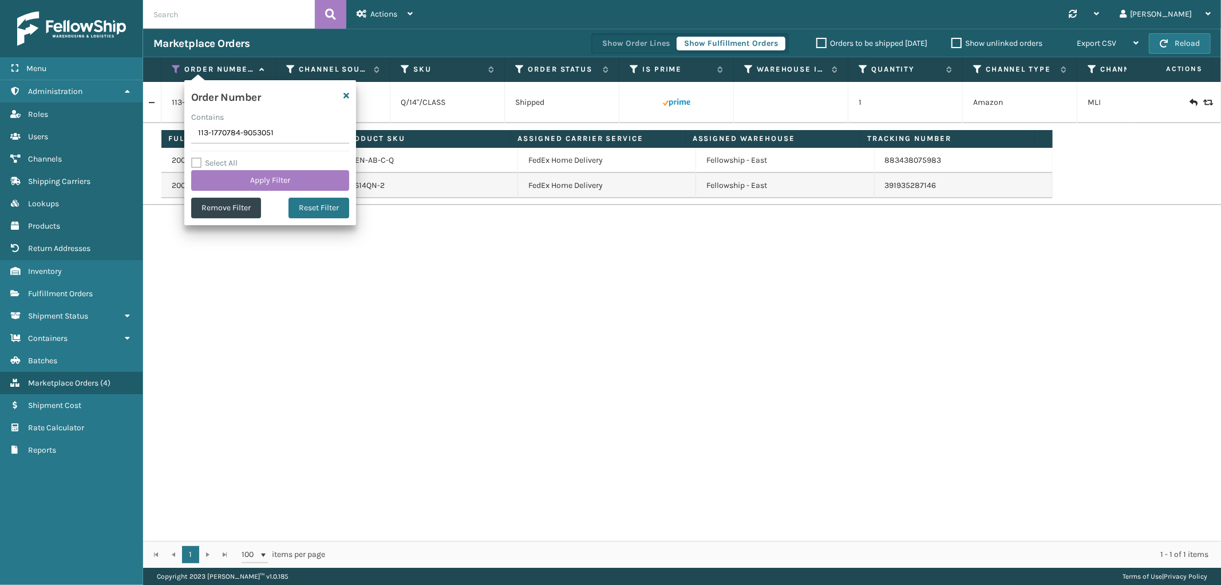
click at [241, 128] on input "113-1770784-9053051" at bounding box center [270, 133] width 158 height 21
type input "114-4137746-2741038"
click at [239, 171] on button "Apply Filter" at bounding box center [270, 180] width 158 height 21
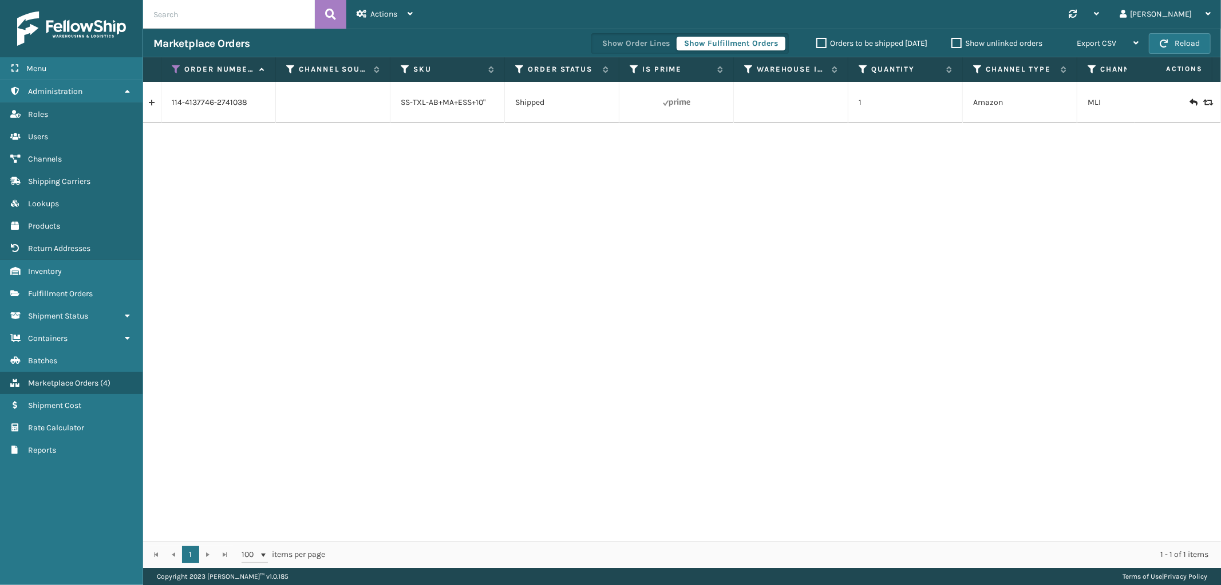
click at [152, 109] on link at bounding box center [152, 102] width 18 height 18
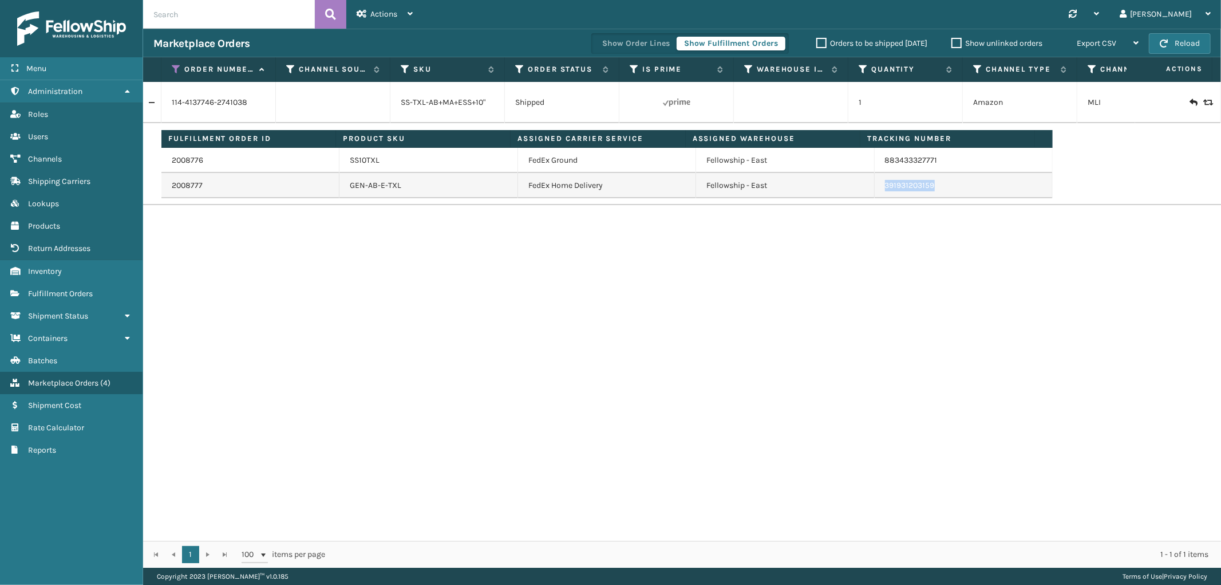
drag, startPoint x: 941, startPoint y: 190, endPoint x: 877, endPoint y: 197, distance: 63.9
click at [877, 197] on td "391931203159" at bounding box center [964, 185] width 178 height 25
click at [174, 70] on icon at bounding box center [176, 69] width 9 height 10
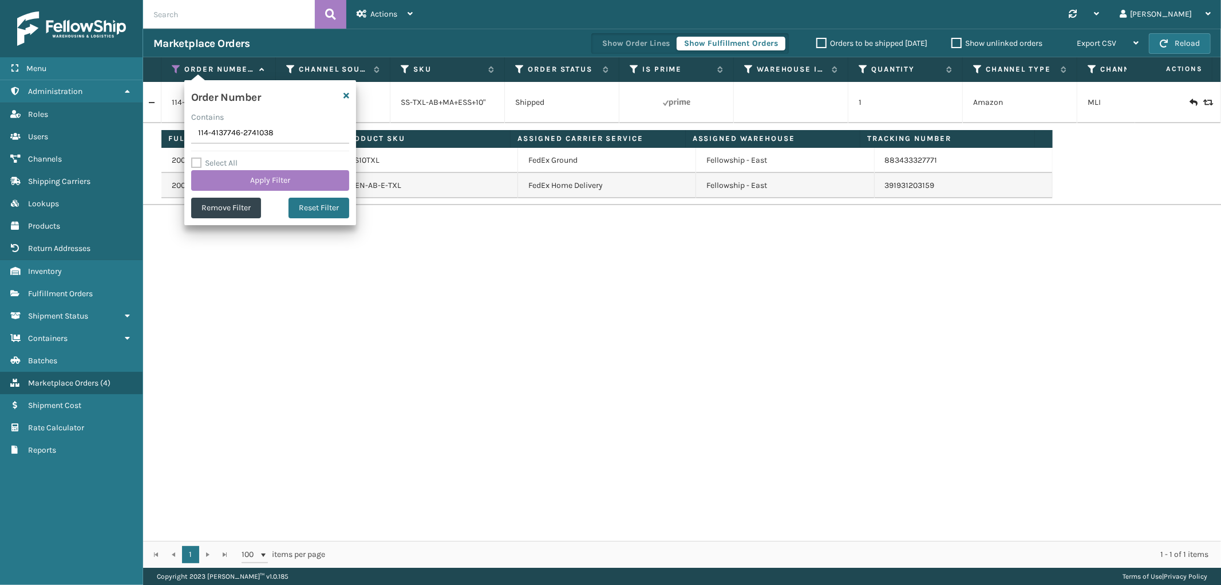
click at [225, 135] on input "114-4137746-2741038" at bounding box center [270, 133] width 158 height 21
type input "112-7484145-9546658"
click at [237, 193] on div "Order Number Contains 112-7484145-9546658 Select All Apply Filter Remove Filter…" at bounding box center [270, 152] width 172 height 145
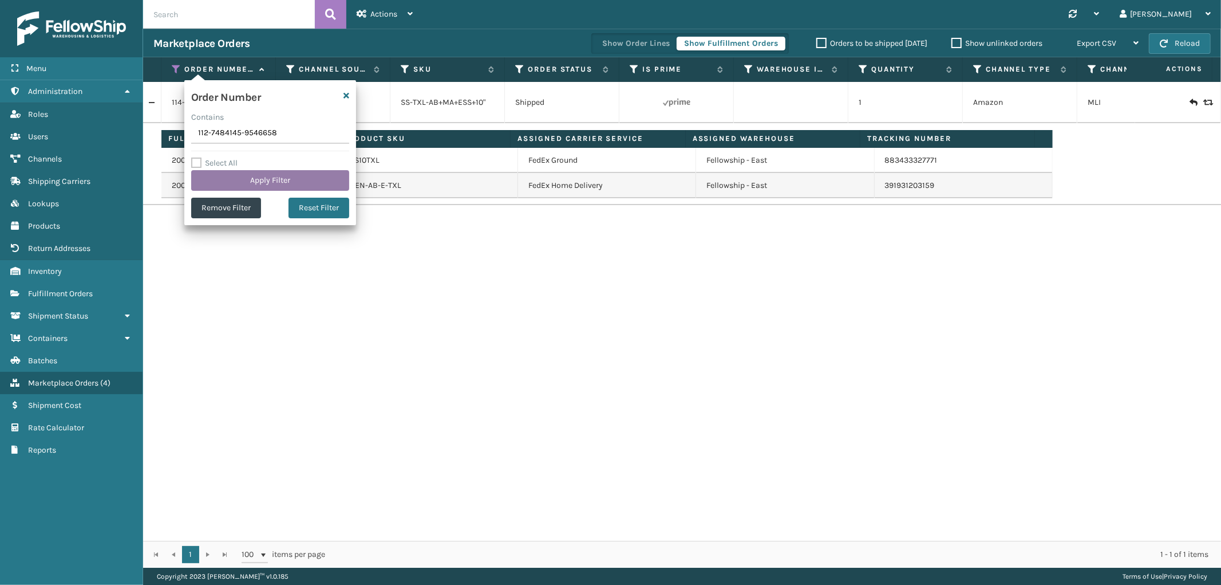
click at [237, 183] on button "Apply Filter" at bounding box center [270, 180] width 158 height 21
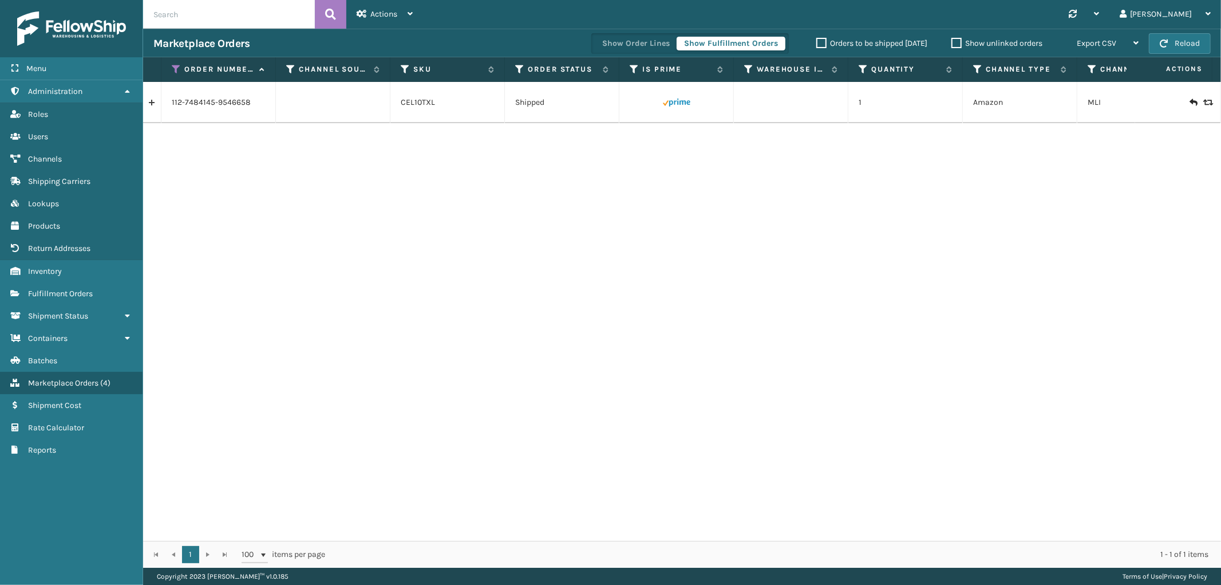
click at [150, 102] on link at bounding box center [152, 102] width 18 height 18
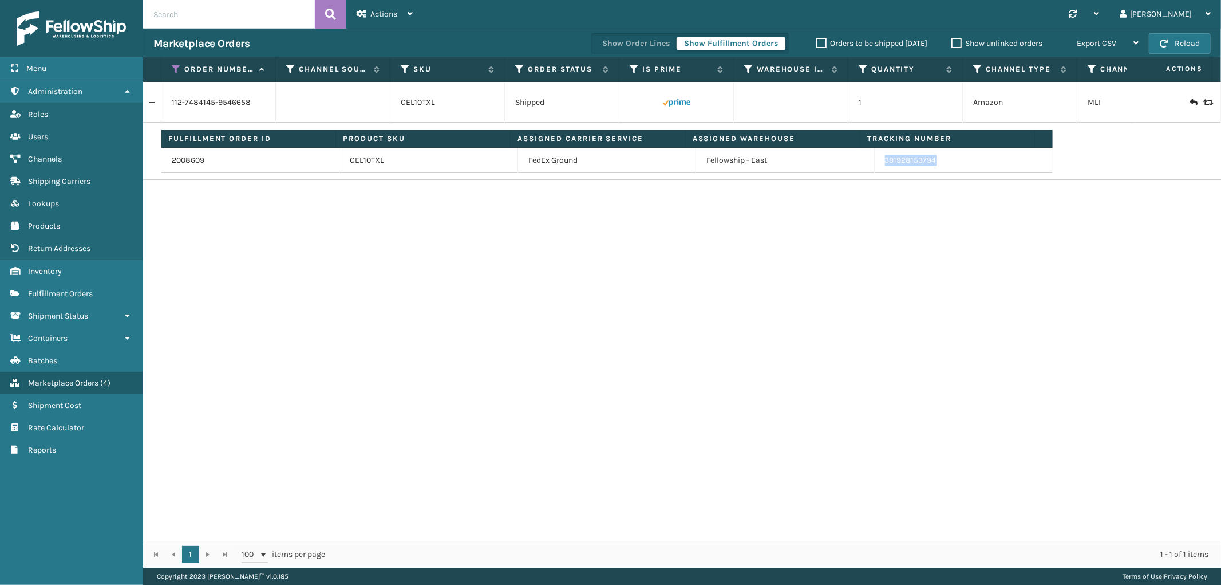
drag, startPoint x: 935, startPoint y: 166, endPoint x: 877, endPoint y: 170, distance: 58.0
click at [877, 170] on td "391928153794" at bounding box center [964, 160] width 178 height 25
click at [177, 69] on icon at bounding box center [176, 69] width 9 height 10
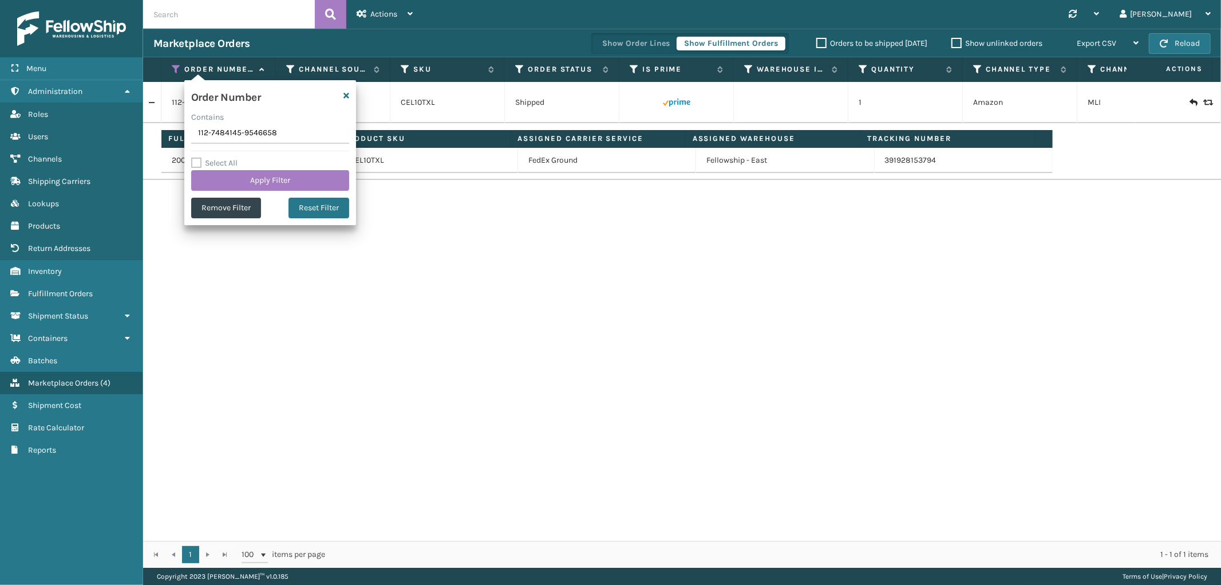
click at [227, 136] on input "112-7484145-9546658" at bounding box center [270, 133] width 158 height 21
type input "114-5778965-7677065"
click at [232, 184] on button "Apply Filter" at bounding box center [270, 180] width 158 height 21
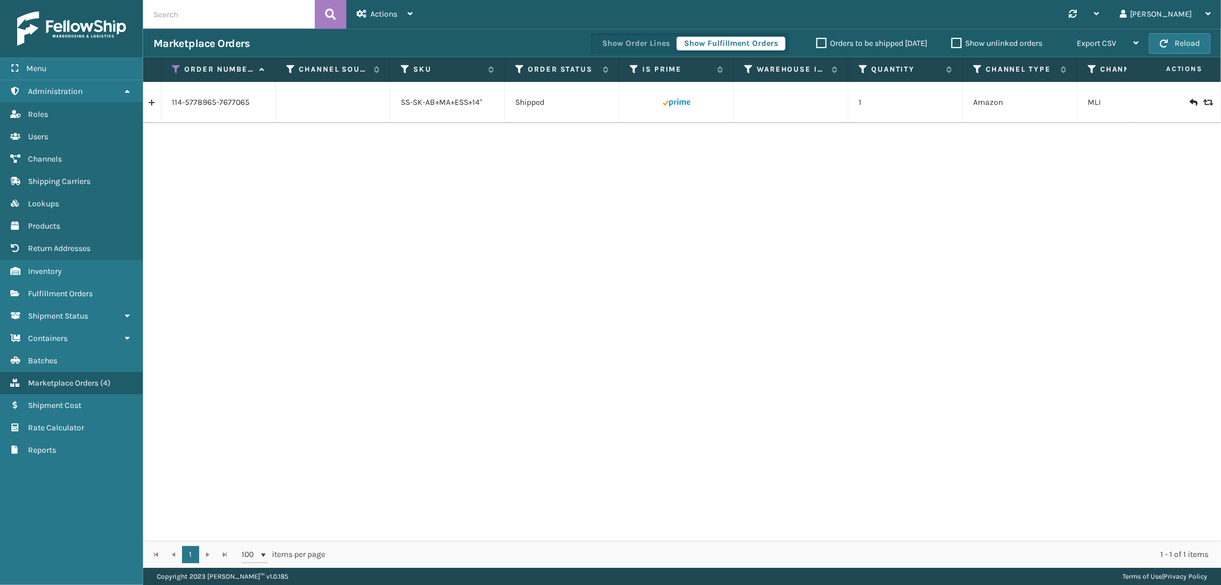
click at [152, 106] on link at bounding box center [152, 102] width 18 height 18
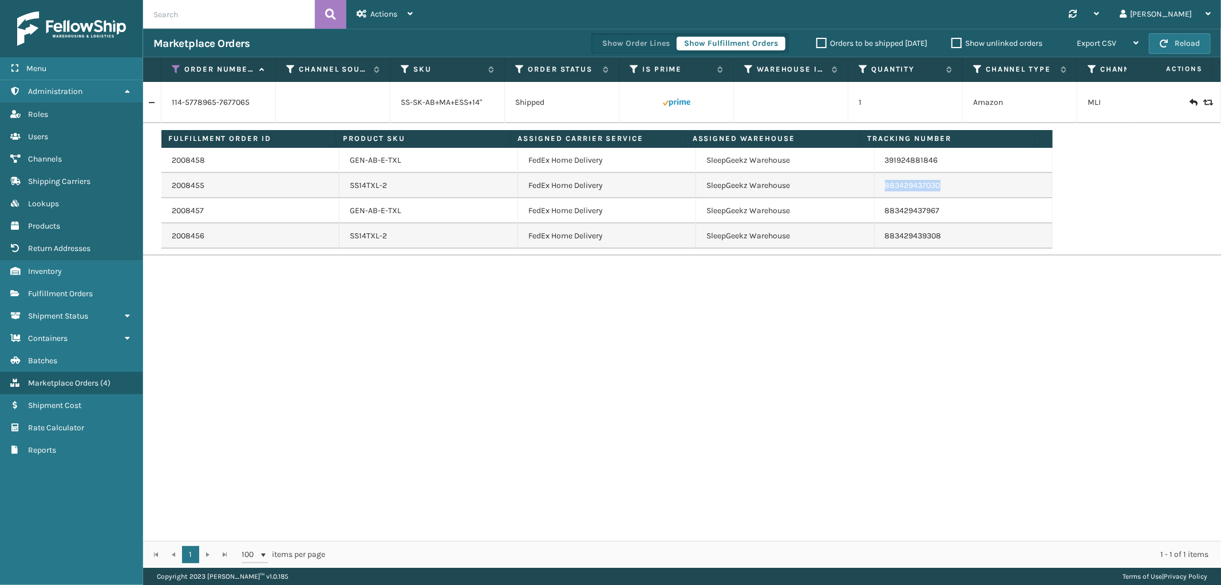
drag, startPoint x: 941, startPoint y: 184, endPoint x: 875, endPoint y: 196, distance: 67.5
click at [875, 196] on td "883429437030" at bounding box center [964, 185] width 178 height 25
drag, startPoint x: 177, startPoint y: 65, endPoint x: 180, endPoint y: 89, distance: 24.2
click at [177, 65] on icon at bounding box center [176, 69] width 9 height 10
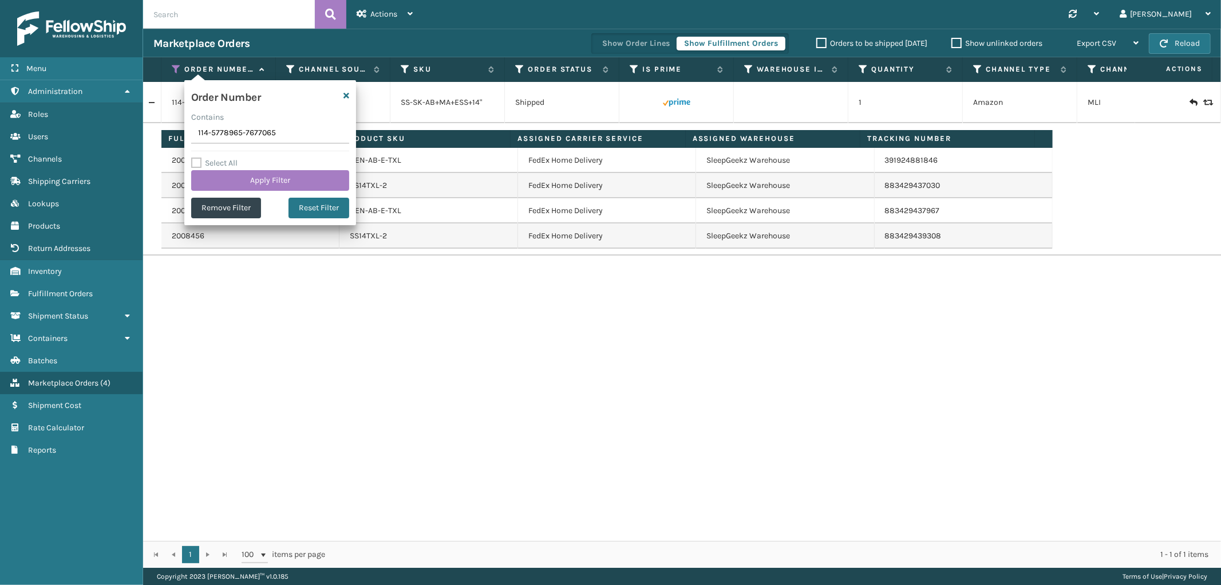
click at [220, 127] on input "114-5778965-7677065" at bounding box center [270, 133] width 158 height 21
type input "114-1970102-301621"
click at [220, 182] on button "Apply Filter" at bounding box center [270, 180] width 158 height 21
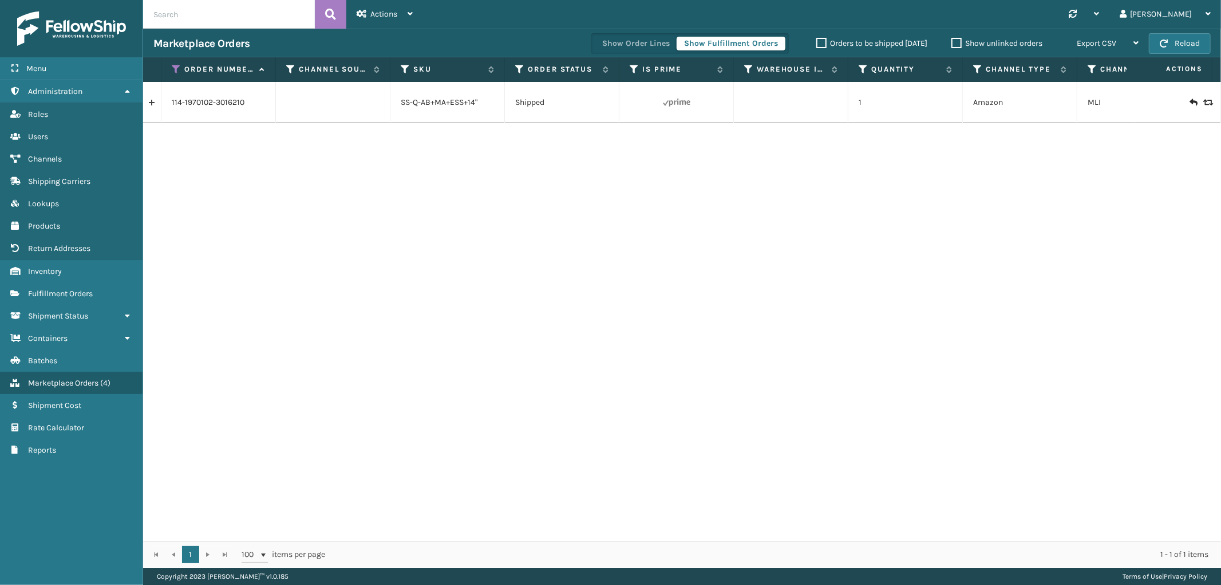
click at [156, 103] on link at bounding box center [152, 102] width 18 height 18
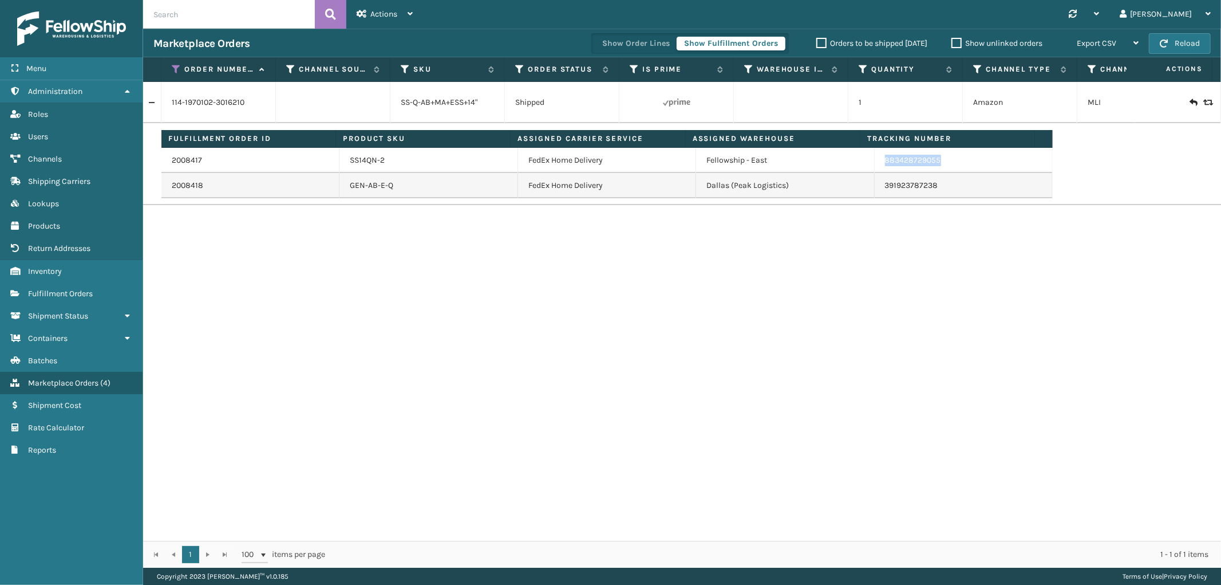
drag, startPoint x: 948, startPoint y: 159, endPoint x: 1068, endPoint y: 207, distance: 129.5
click at [877, 171] on td "883428729055" at bounding box center [964, 160] width 178 height 25
click at [172, 69] on icon at bounding box center [176, 69] width 9 height 10
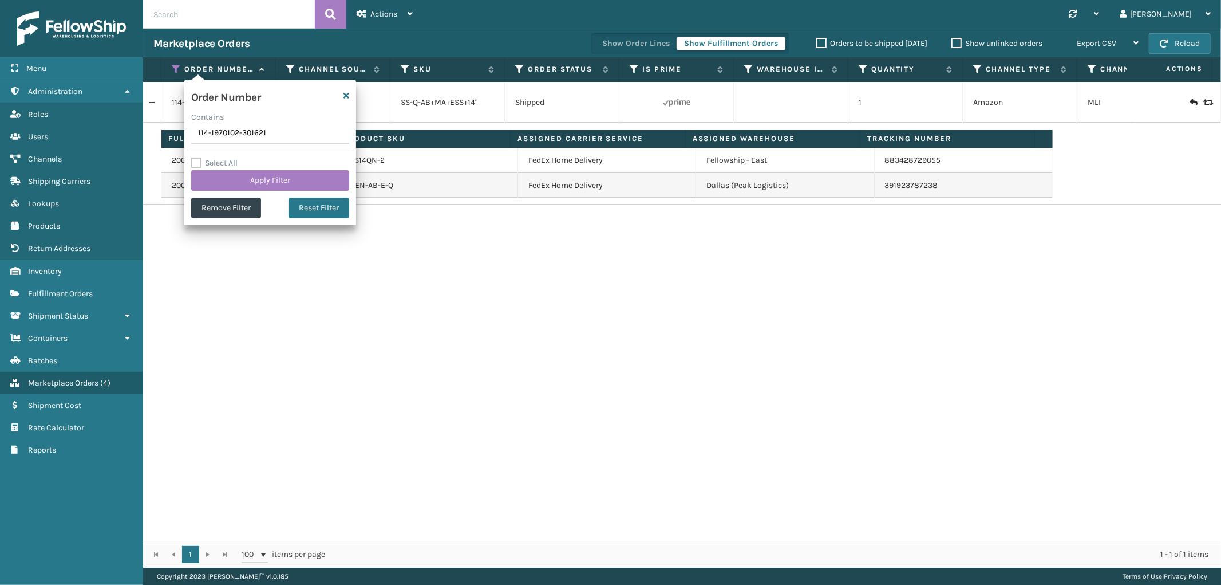
click at [224, 132] on input "114-1970102-301621" at bounding box center [270, 133] width 158 height 21
type input "111-4775062-8908265"
click at [222, 182] on button "Apply Filter" at bounding box center [270, 180] width 158 height 21
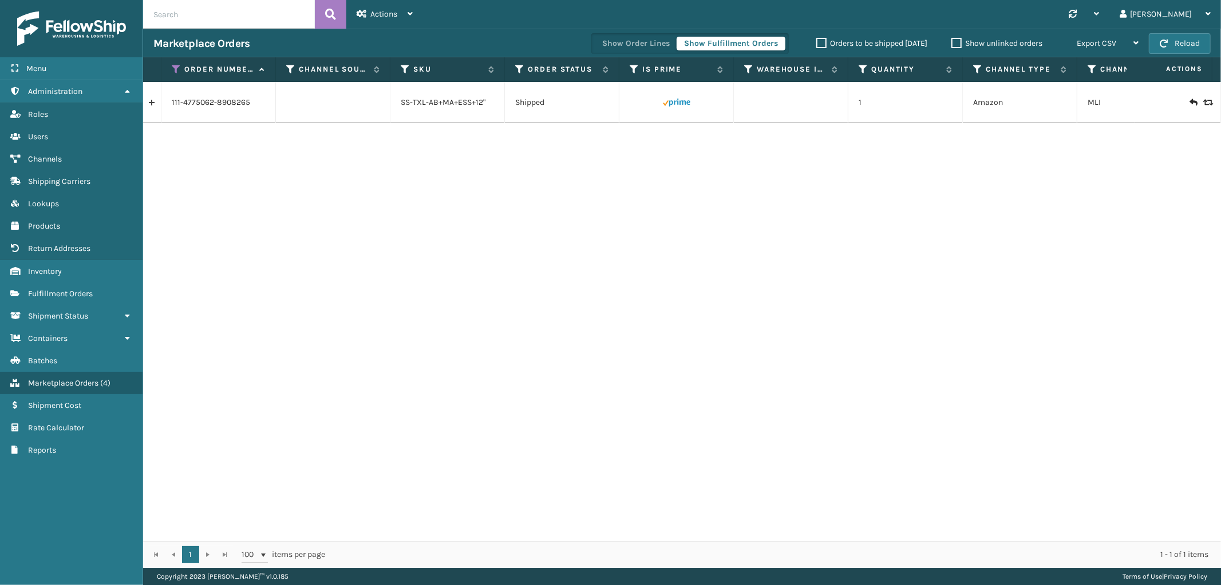
click at [155, 109] on link at bounding box center [152, 102] width 18 height 18
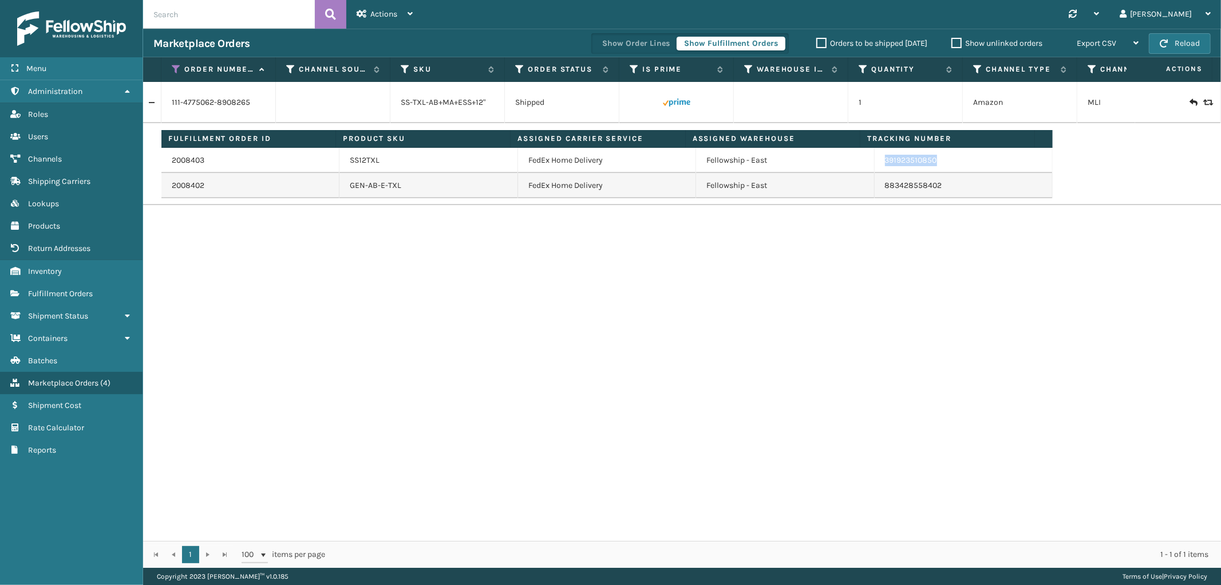
drag, startPoint x: 942, startPoint y: 167, endPoint x: 876, endPoint y: 171, distance: 65.9
click at [876, 171] on td "391923510850" at bounding box center [964, 160] width 178 height 25
drag, startPoint x: 967, startPoint y: 196, endPoint x: 1181, endPoint y: 281, distance: 231.0
click at [879, 196] on td "883428558402" at bounding box center [964, 185] width 178 height 25
click at [172, 65] on icon at bounding box center [176, 69] width 9 height 10
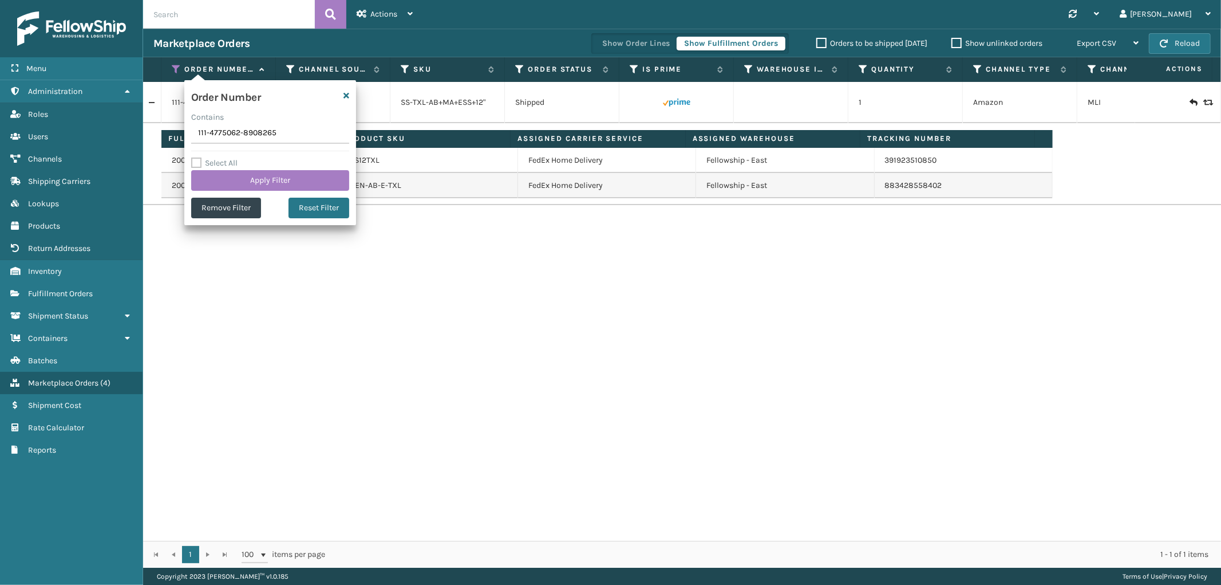
click at [225, 139] on input "111-4775062-8908265" at bounding box center [270, 133] width 158 height 21
type input "112-0158571-7792208"
click at [231, 178] on button "Apply Filter" at bounding box center [270, 180] width 158 height 21
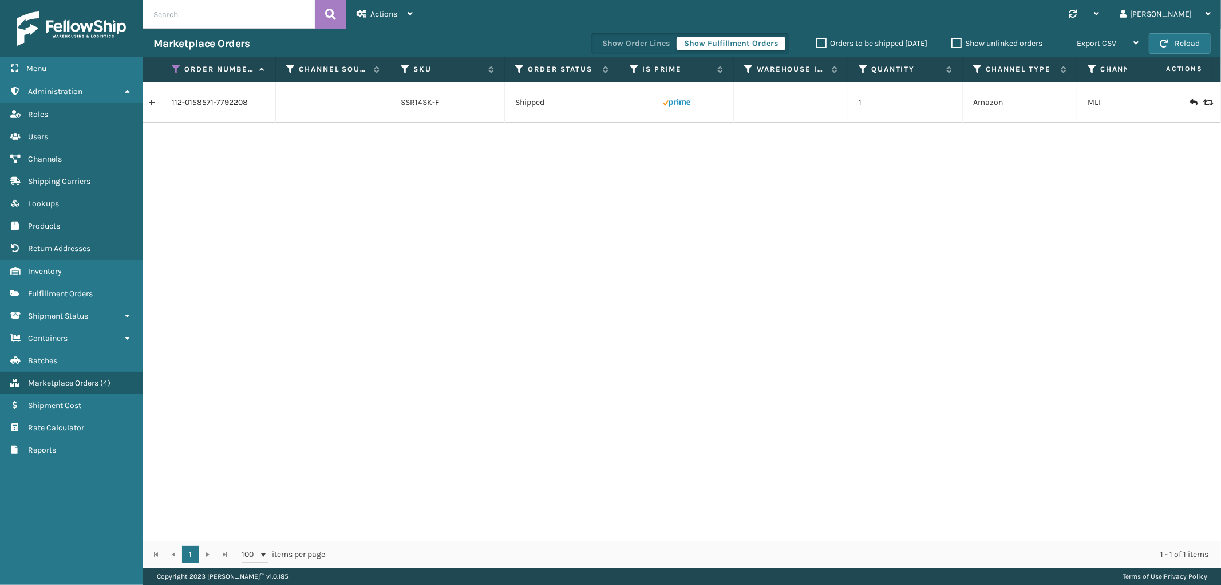
click at [157, 103] on link at bounding box center [152, 102] width 18 height 18
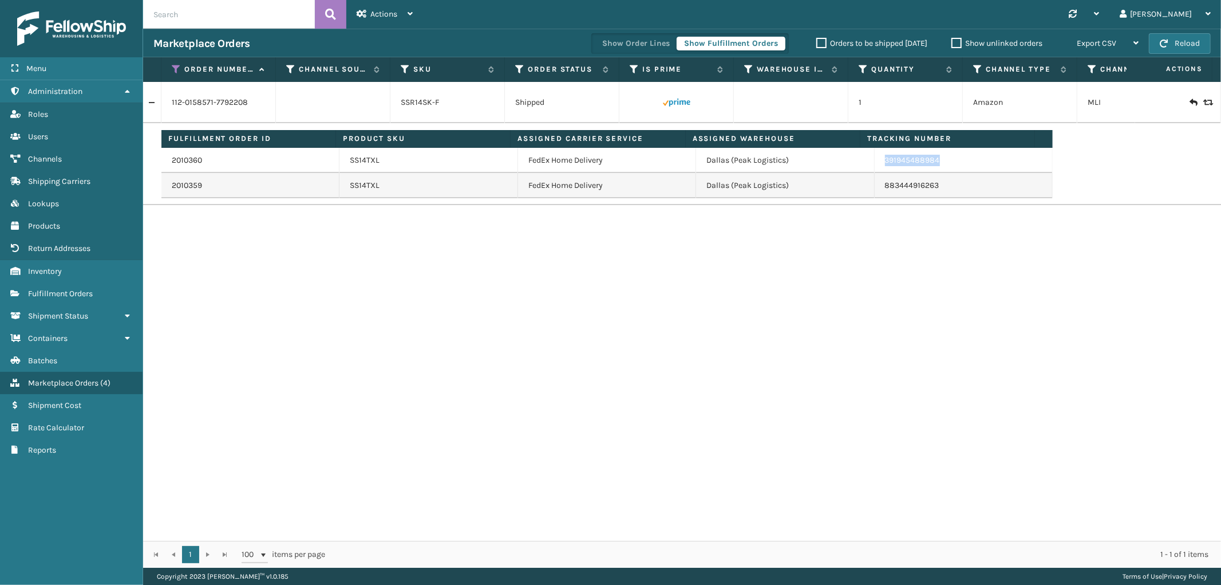
drag, startPoint x: 953, startPoint y: 168, endPoint x: 877, endPoint y: 168, distance: 75.6
click at [877, 168] on td "391945488984" at bounding box center [964, 160] width 178 height 25
drag, startPoint x: 176, startPoint y: 62, endPoint x: 179, endPoint y: 86, distance: 24.2
click at [176, 62] on th "Order Number" at bounding box center [218, 69] width 115 height 25
click at [174, 66] on icon at bounding box center [176, 69] width 9 height 10
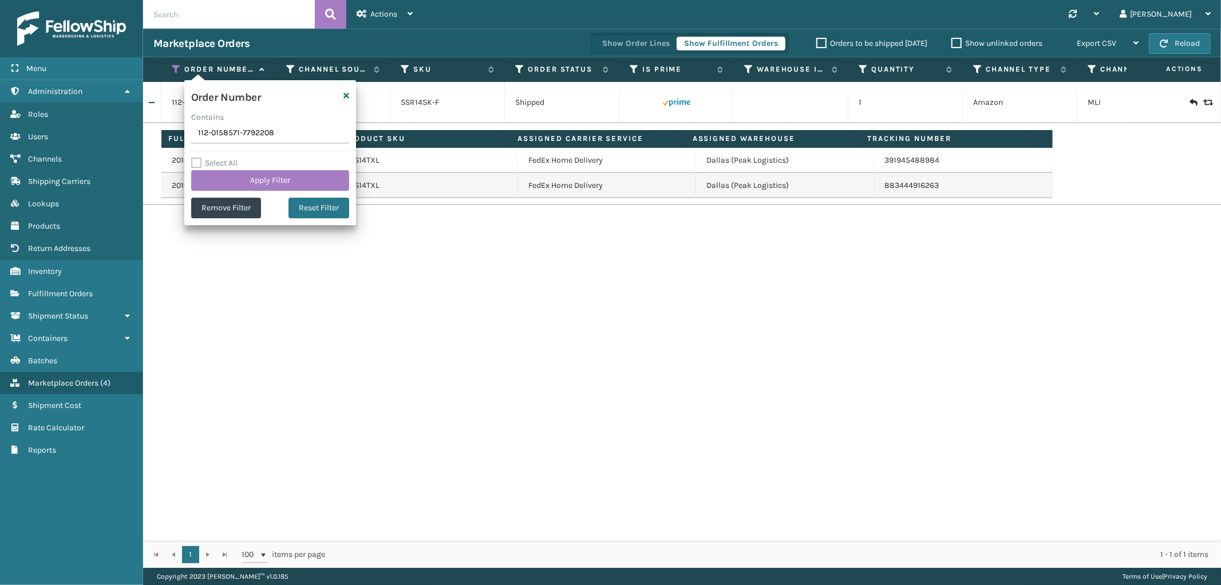
click at [232, 133] on input "112-0158571-7792208" at bounding box center [270, 133] width 158 height 21
type input "111-6832018-6471410"
click at [232, 175] on button "Apply Filter" at bounding box center [270, 180] width 158 height 21
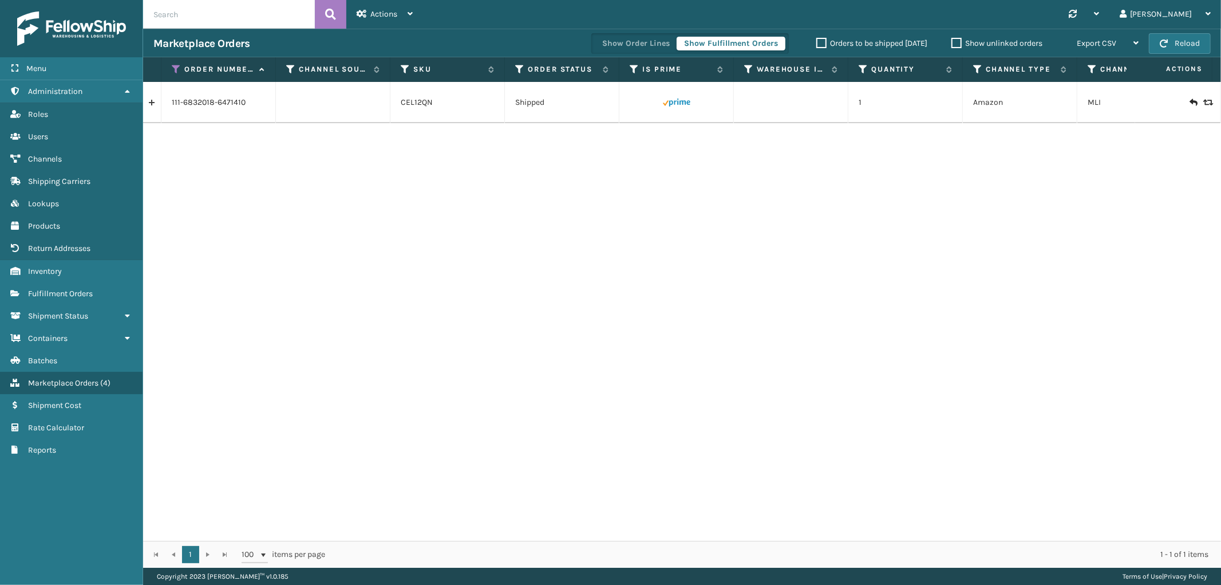
click at [158, 102] on link at bounding box center [152, 102] width 18 height 18
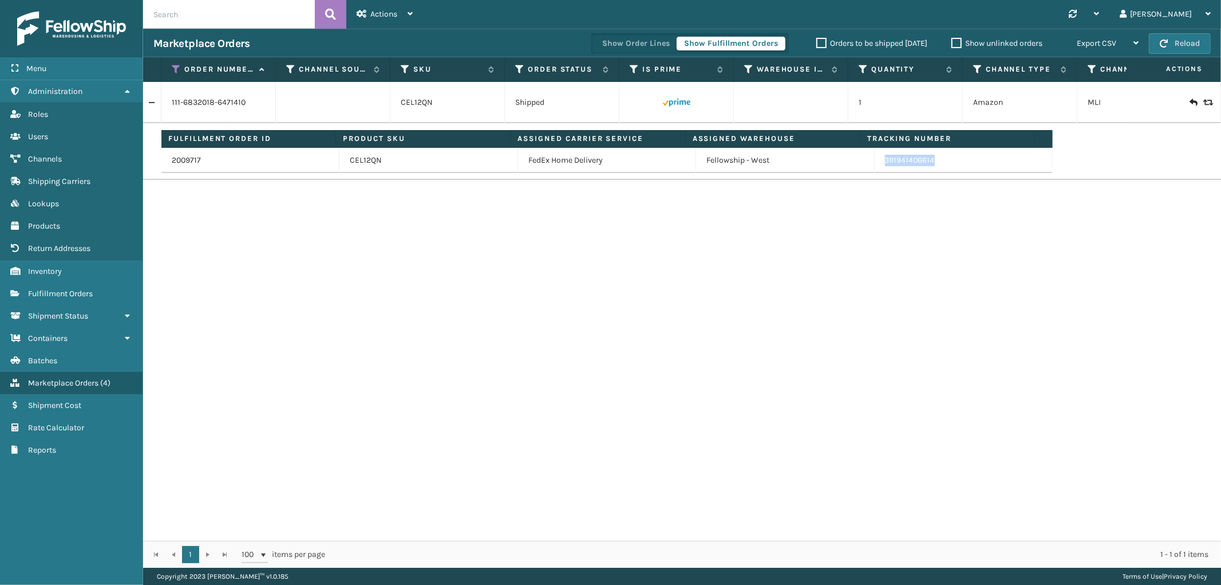
drag, startPoint x: 942, startPoint y: 160, endPoint x: 877, endPoint y: 170, distance: 66.0
click at [877, 170] on td "391941406614" at bounding box center [964, 160] width 178 height 25
click at [175, 68] on icon at bounding box center [176, 69] width 9 height 10
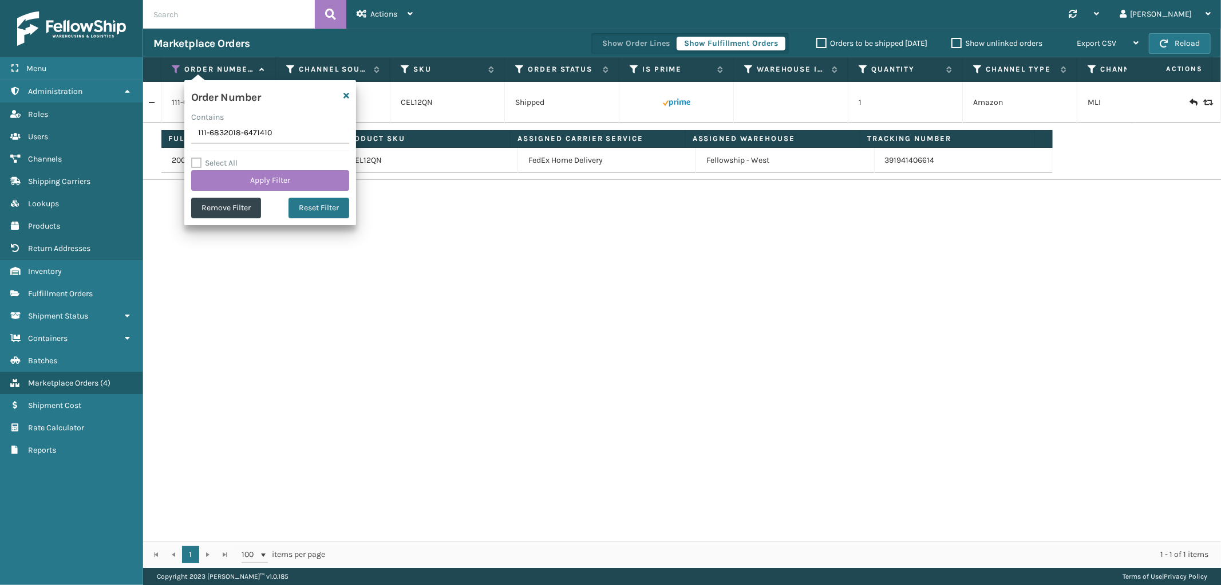
click at [223, 139] on input "111-6832018-6471410" at bounding box center [270, 133] width 158 height 21
type input "111-7289411-3687465"
click at [226, 180] on button "Apply Filter" at bounding box center [270, 180] width 158 height 21
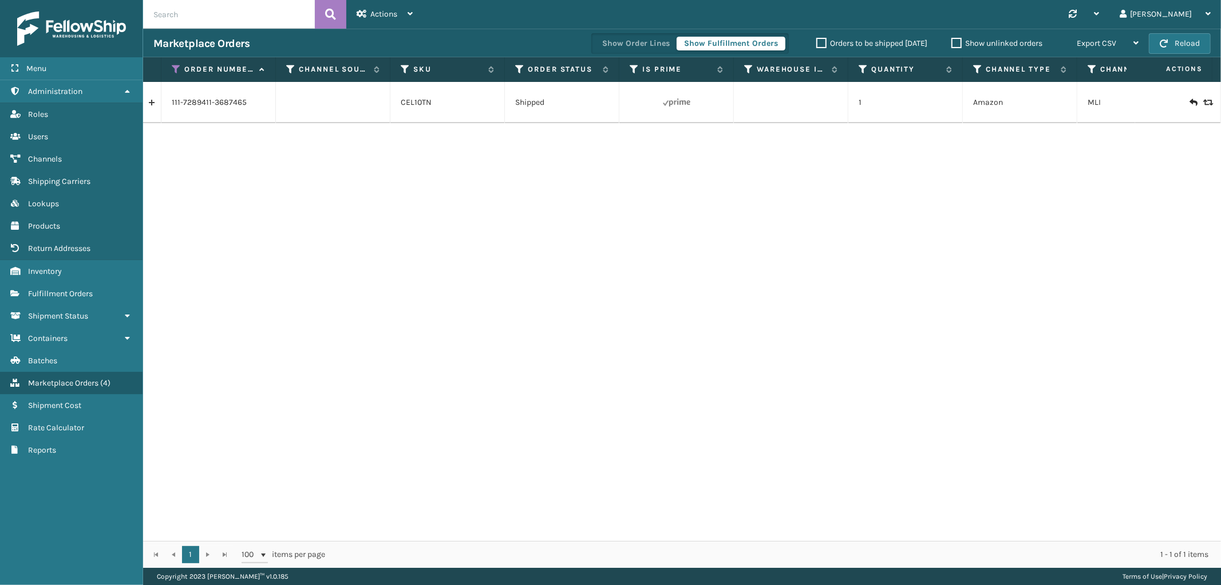
click at [157, 107] on link at bounding box center [152, 102] width 18 height 18
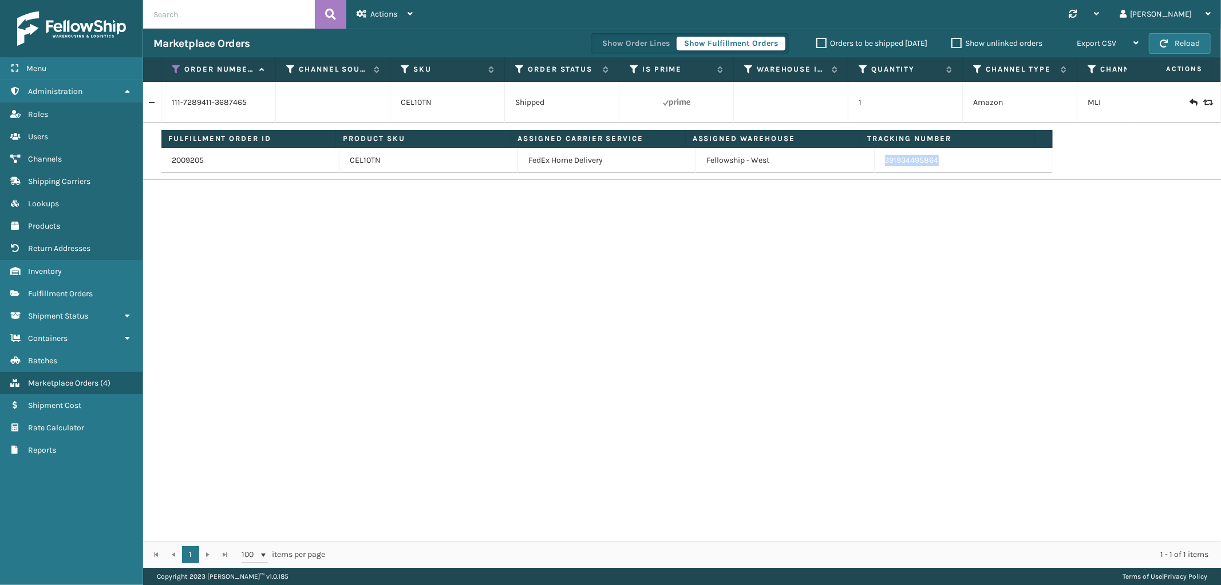
drag, startPoint x: 949, startPoint y: 156, endPoint x: 1006, endPoint y: 203, distance: 73.2
click at [878, 169] on td "391934495864" at bounding box center [964, 160] width 178 height 25
click at [172, 66] on icon at bounding box center [176, 69] width 9 height 10
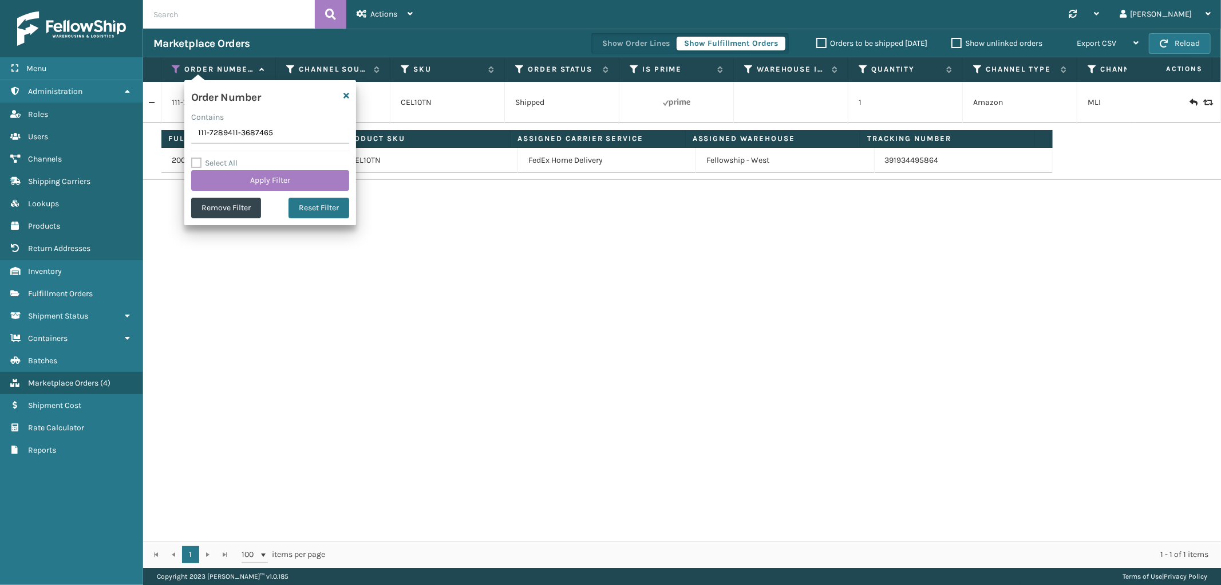
click at [221, 139] on input "111-7289411-3687465" at bounding box center [270, 133] width 158 height 21
type input "112-1664582-3600222"
click at [226, 172] on button "Apply Filter" at bounding box center [270, 180] width 158 height 21
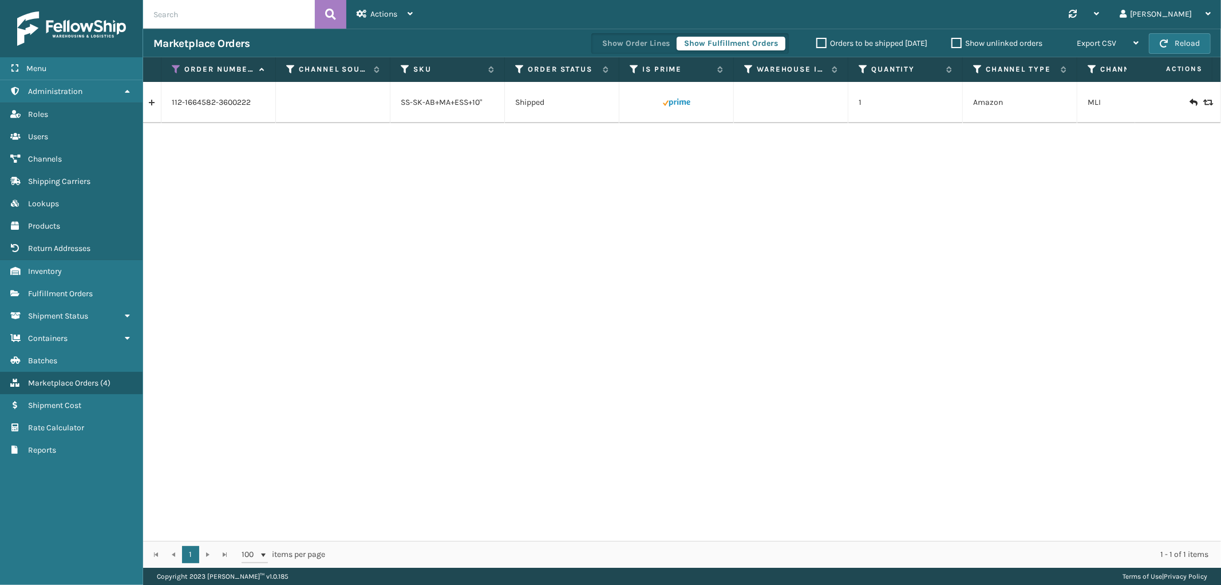
click at [155, 104] on link at bounding box center [152, 102] width 18 height 18
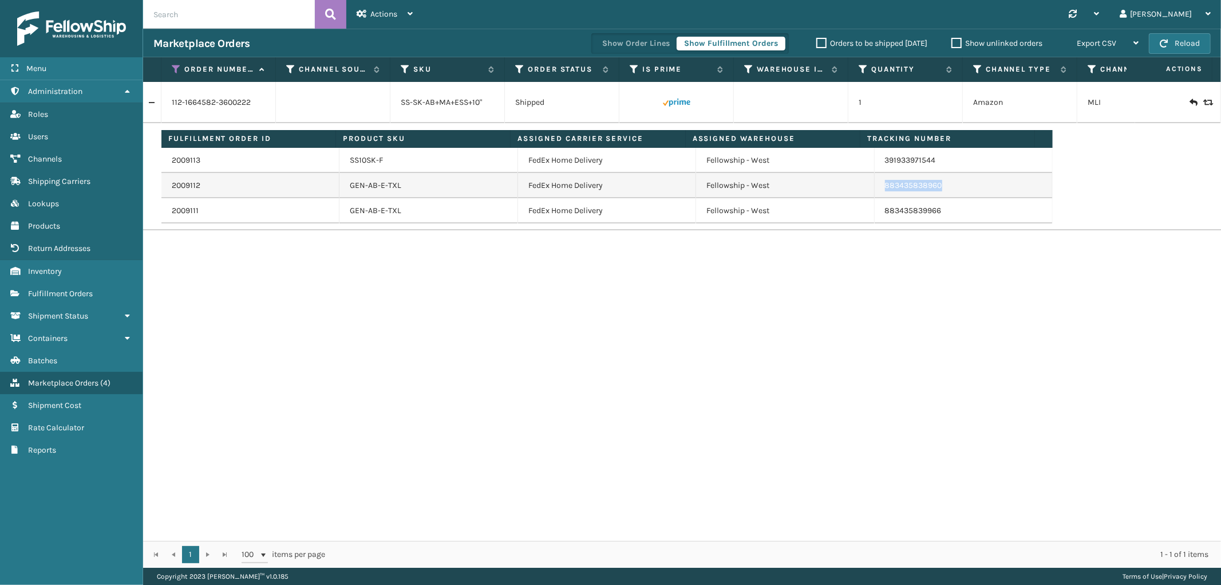
drag, startPoint x: 938, startPoint y: 181, endPoint x: 875, endPoint y: 192, distance: 64.0
click at [875, 192] on td "883435838960" at bounding box center [964, 185] width 178 height 25
click at [179, 65] on icon at bounding box center [176, 69] width 9 height 10
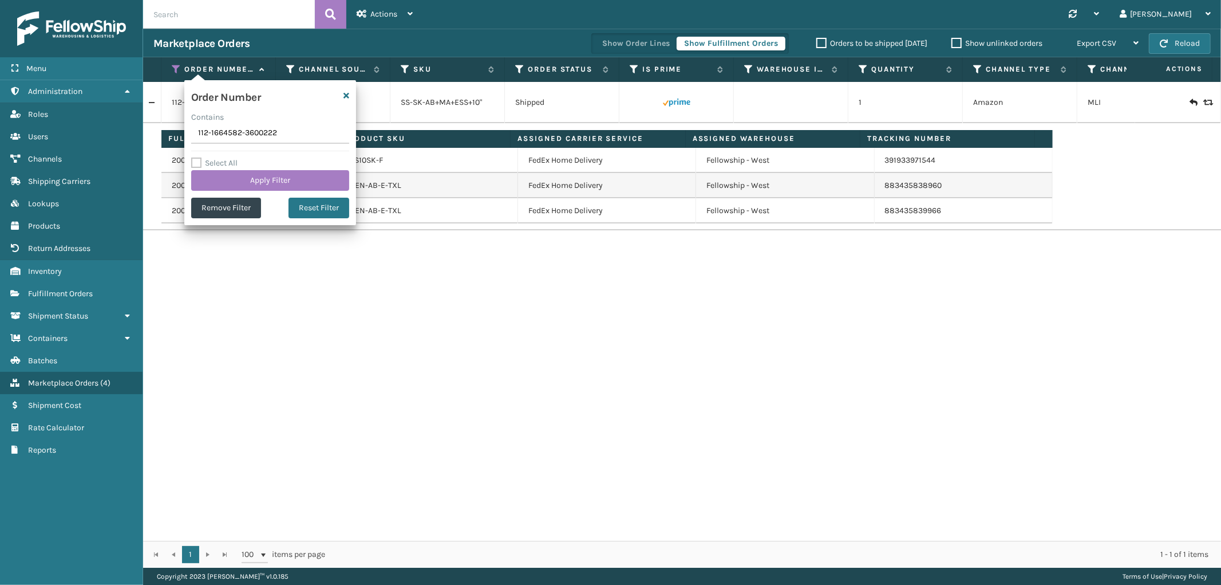
click at [230, 134] on input "112-1664582-3600222" at bounding box center [270, 133] width 158 height 21
type input "112-5370369-8318653"
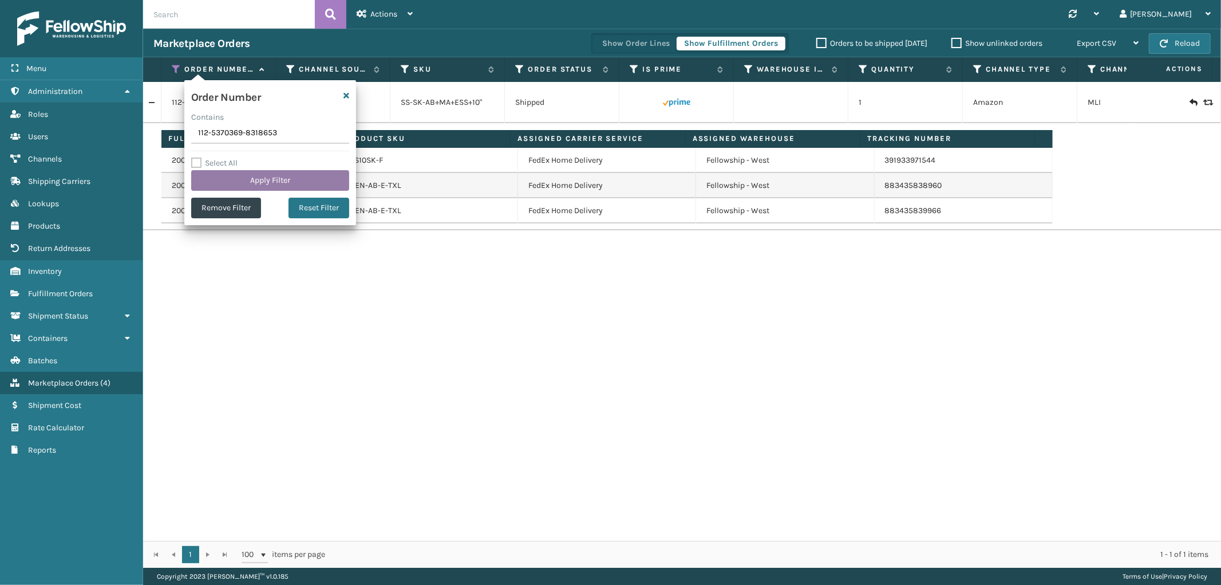
click at [224, 188] on button "Apply Filter" at bounding box center [270, 180] width 158 height 21
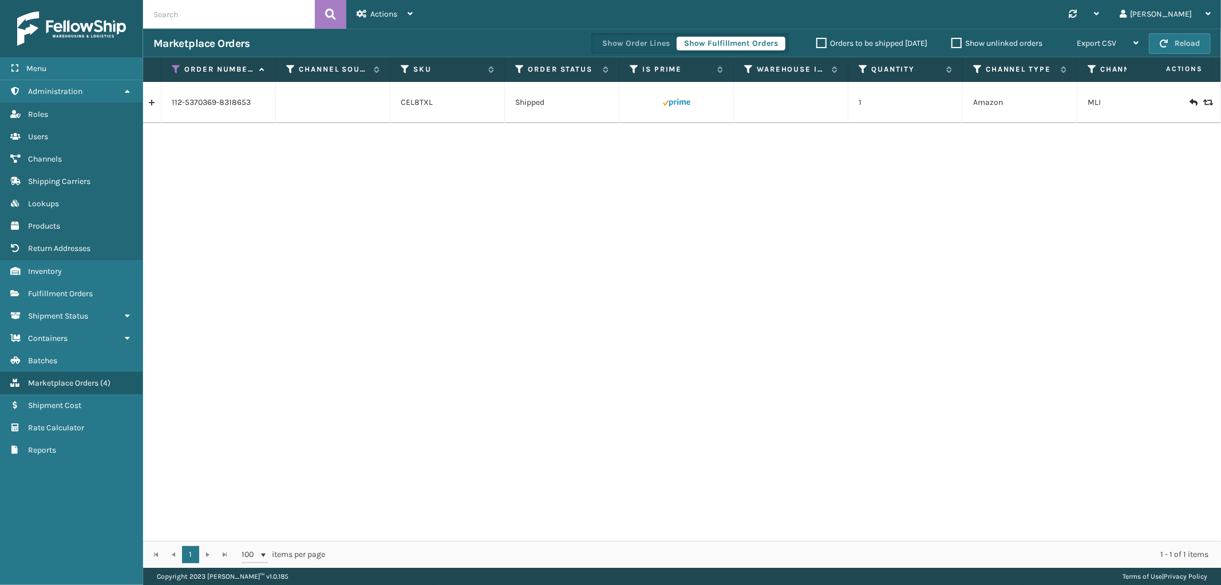
click at [153, 104] on link at bounding box center [152, 102] width 18 height 18
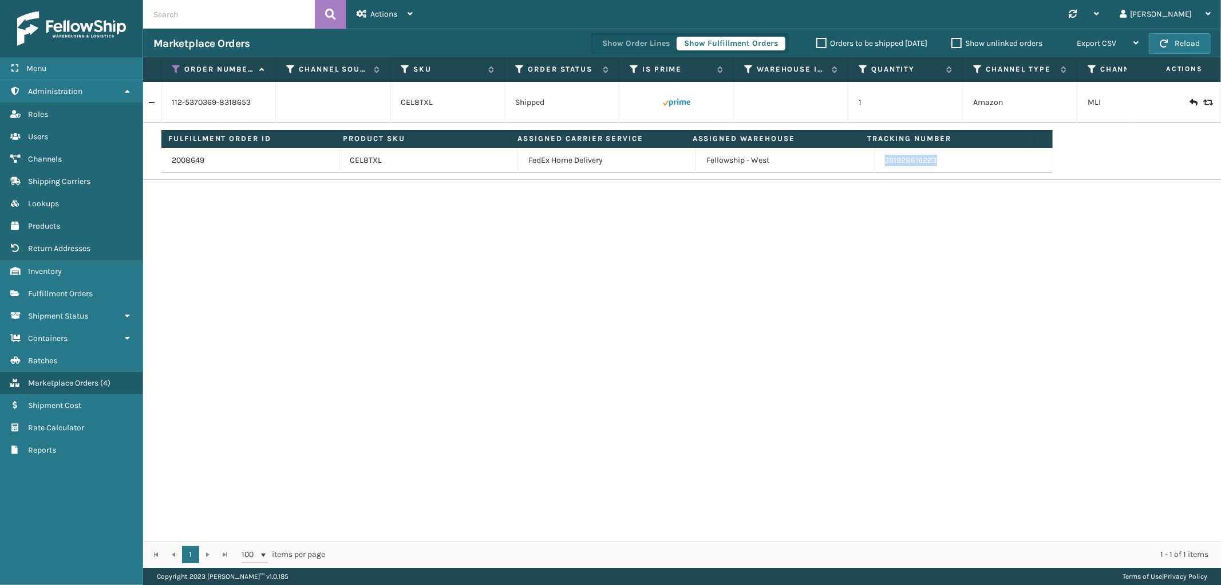
drag, startPoint x: 934, startPoint y: 165, endPoint x: 877, endPoint y: 164, distance: 57.8
click at [877, 164] on td "391928616223" at bounding box center [964, 160] width 178 height 25
click at [173, 71] on icon at bounding box center [176, 69] width 9 height 10
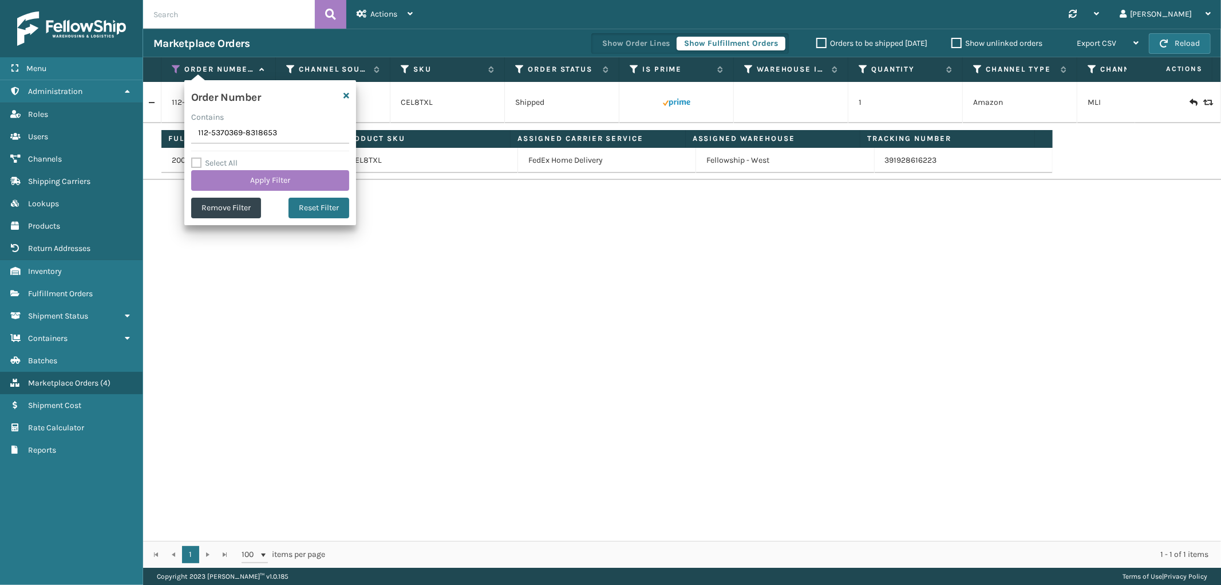
click at [222, 141] on input "112-5370369-8318653" at bounding box center [270, 133] width 158 height 21
type input "113-5663054-7021847"
click at [231, 177] on button "Apply Filter" at bounding box center [270, 180] width 158 height 21
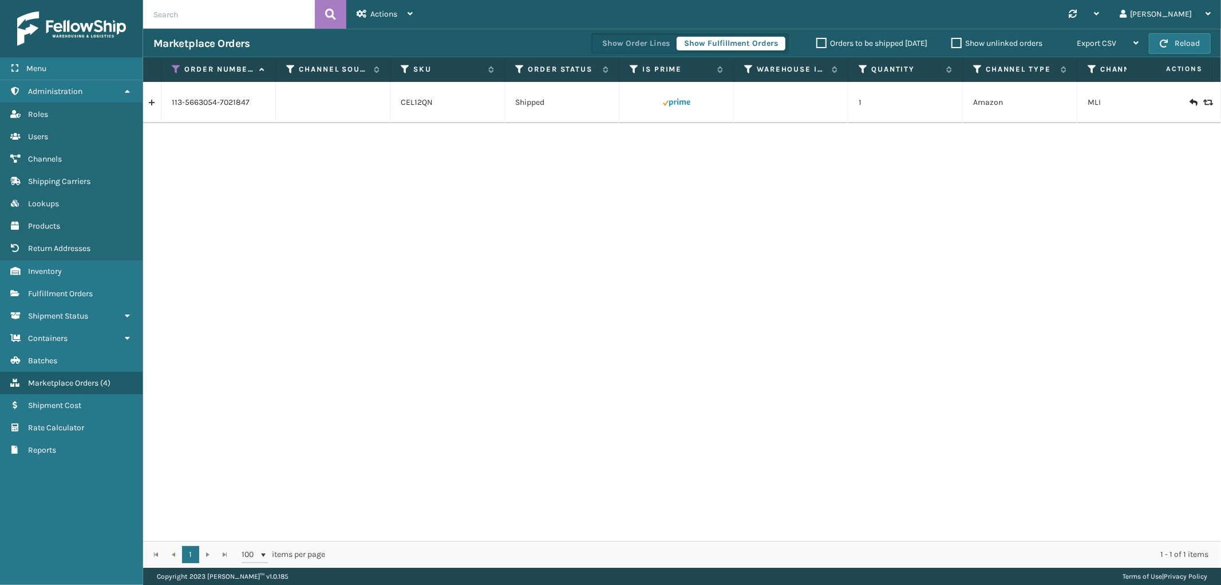
click at [155, 104] on link at bounding box center [152, 102] width 18 height 18
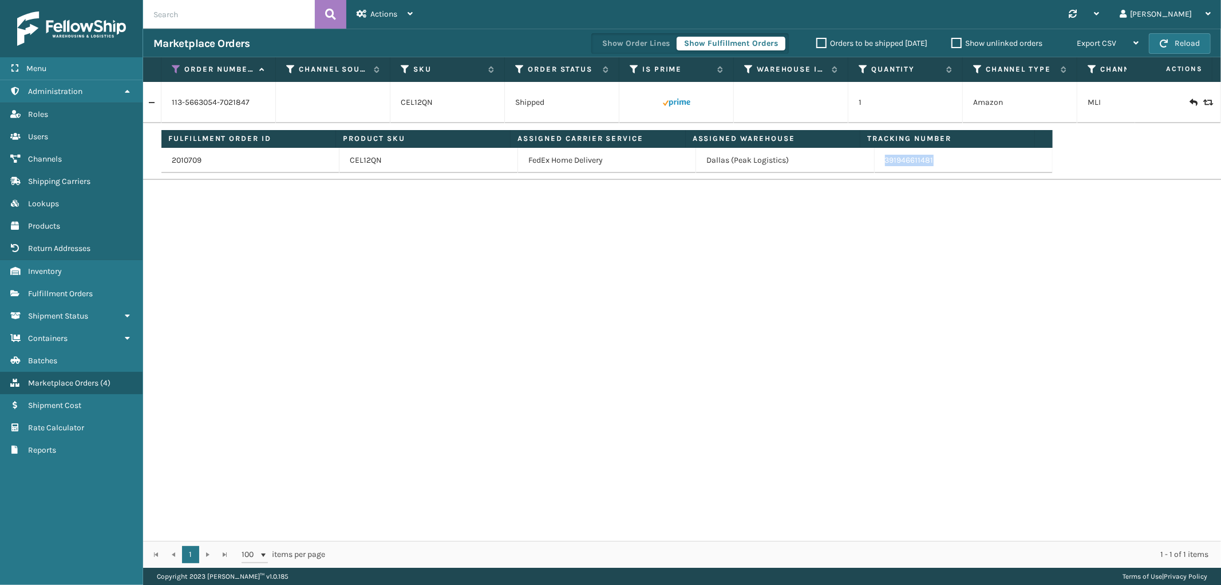
drag, startPoint x: 941, startPoint y: 164, endPoint x: 892, endPoint y: 170, distance: 50.2
click at [878, 166] on td "391946611481" at bounding box center [964, 160] width 178 height 25
drag, startPoint x: 173, startPoint y: 67, endPoint x: 183, endPoint y: 86, distance: 22.0
click at [173, 67] on icon at bounding box center [176, 69] width 9 height 10
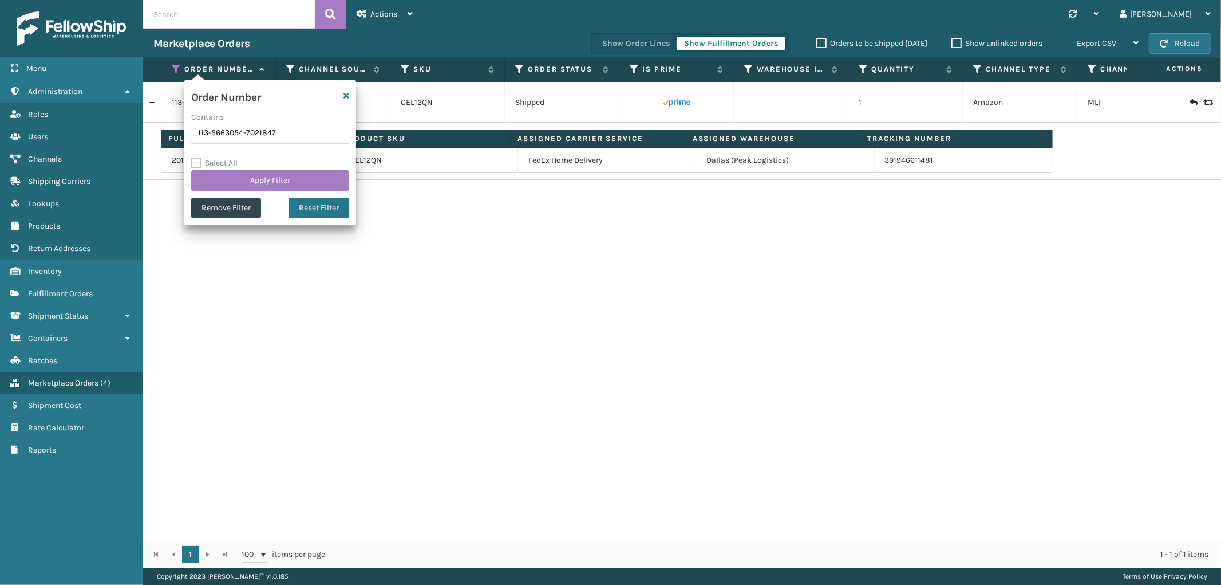
click at [203, 136] on input "113-5663054-7021847" at bounding box center [270, 133] width 158 height 21
type input "112-7525622-6180210"
click at [218, 179] on button "Apply Filter" at bounding box center [270, 180] width 158 height 21
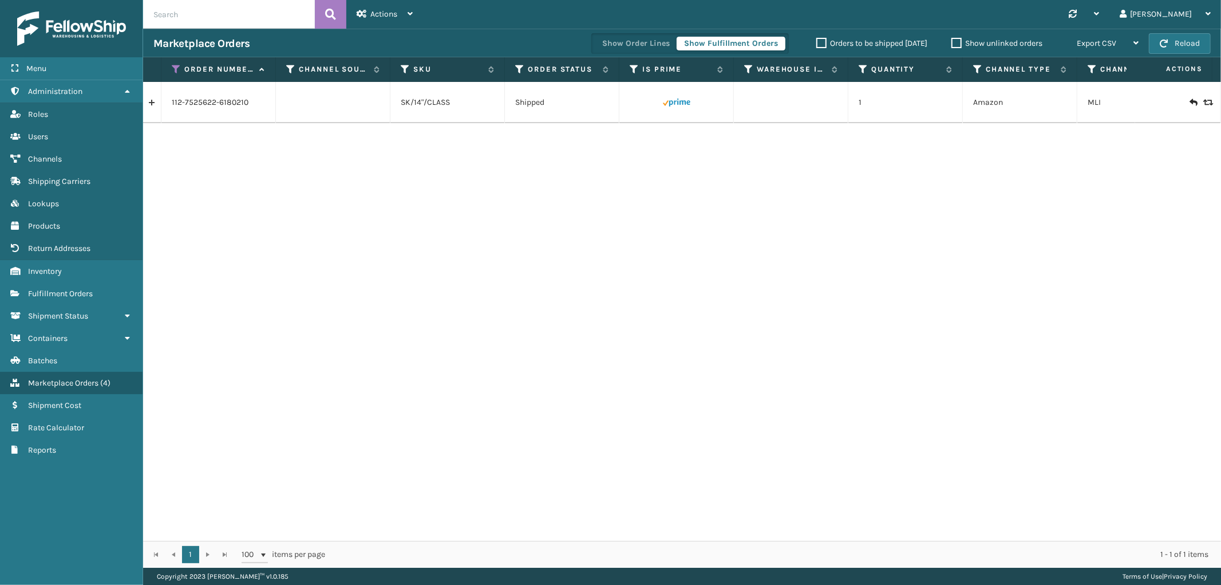
click at [156, 101] on link at bounding box center [152, 102] width 18 height 18
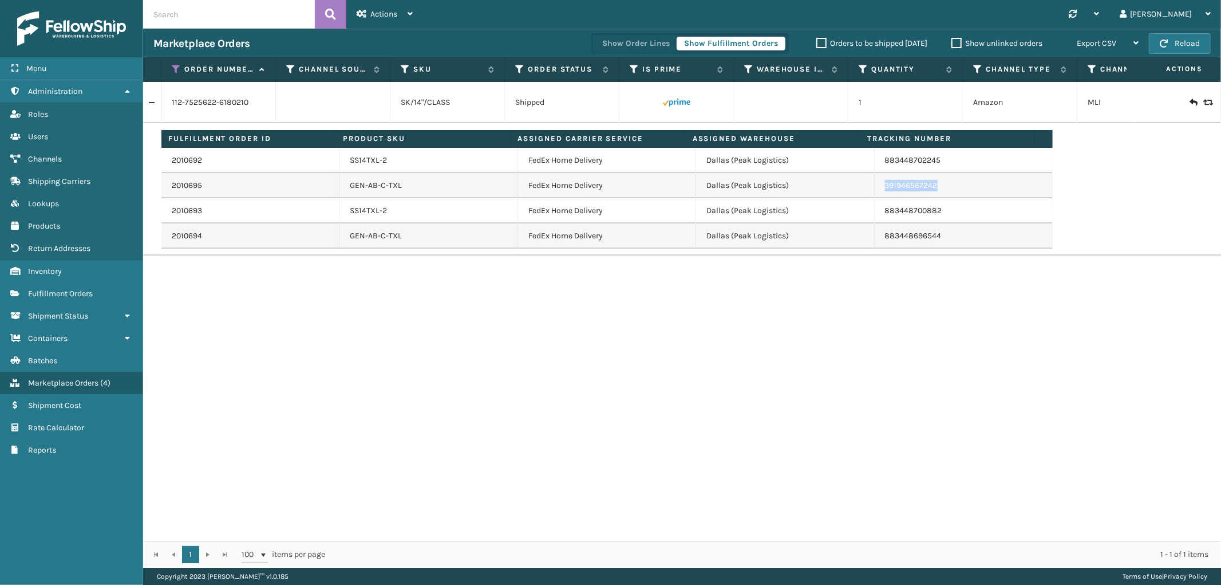
drag, startPoint x: 942, startPoint y: 179, endPoint x: 878, endPoint y: 192, distance: 64.9
click at [878, 192] on td "391946567242" at bounding box center [964, 185] width 178 height 25
click at [172, 69] on icon at bounding box center [176, 69] width 9 height 10
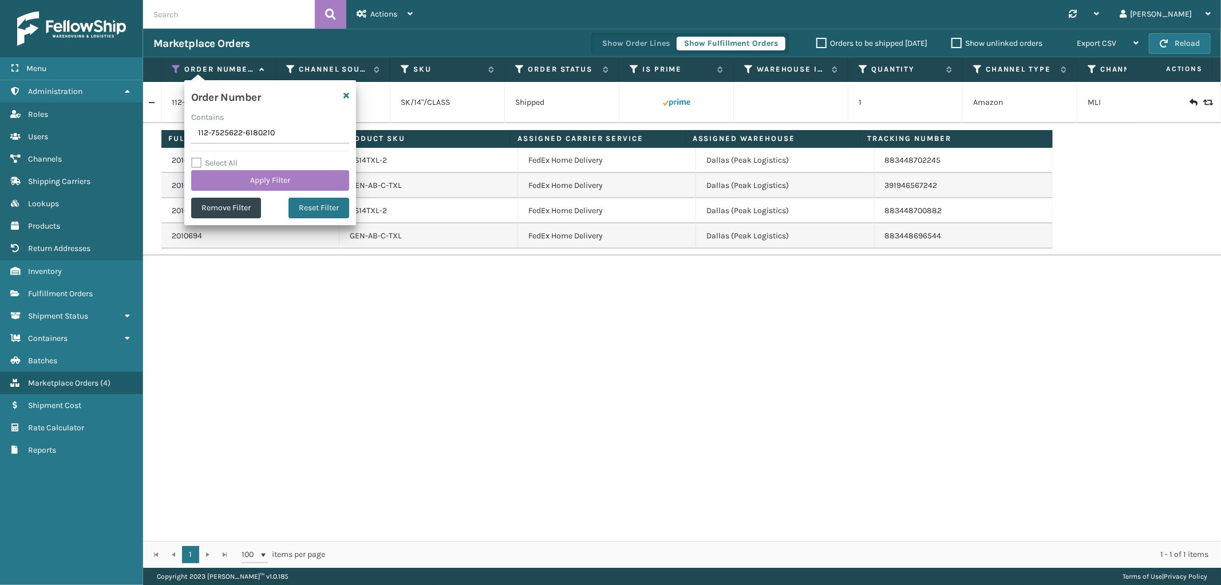
click at [211, 140] on input "112-7525622-6180210" at bounding box center [270, 133] width 158 height 21
type input "113-5382150-6549044"
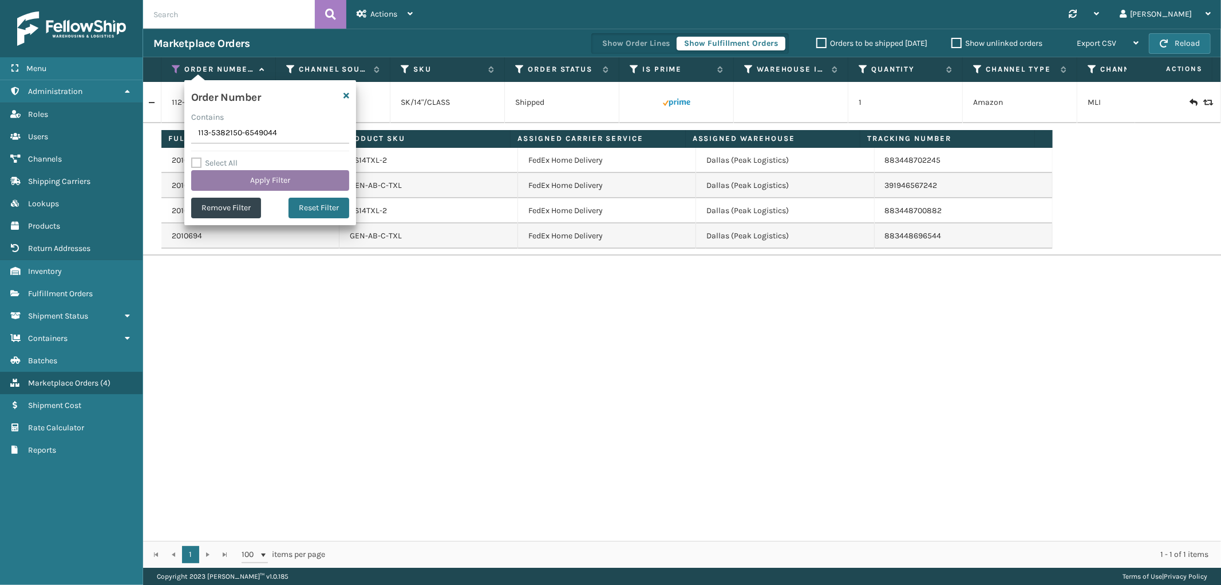
click at [215, 180] on button "Apply Filter" at bounding box center [270, 180] width 158 height 21
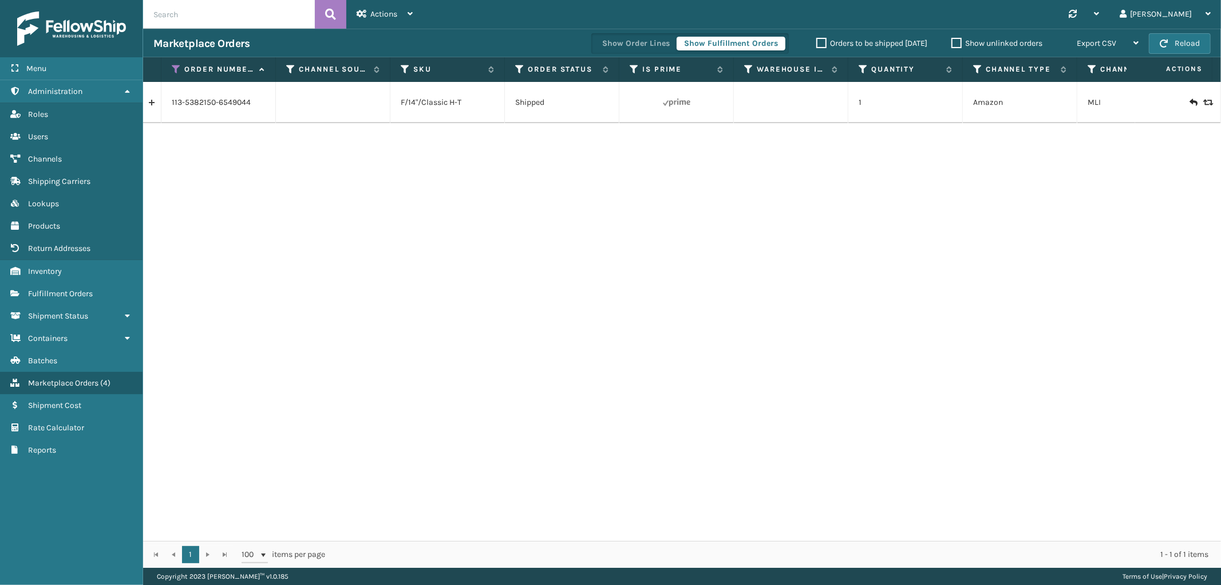
click at [160, 101] on link at bounding box center [152, 102] width 18 height 18
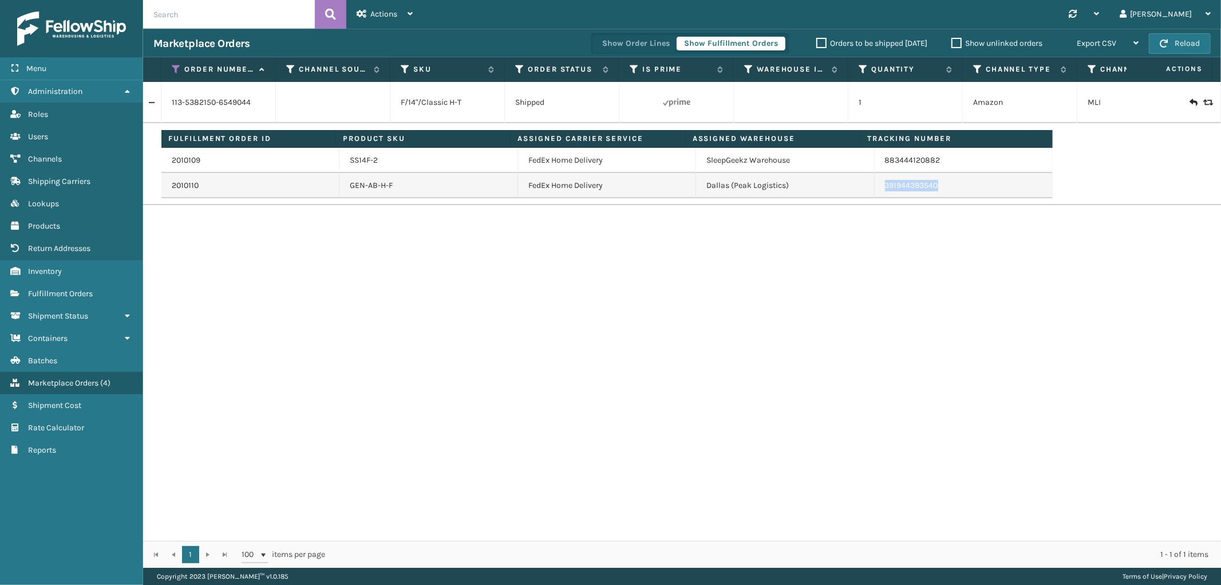
drag, startPoint x: 941, startPoint y: 186, endPoint x: 877, endPoint y: 194, distance: 64.6
click at [877, 194] on td "391944393540" at bounding box center [964, 185] width 178 height 25
drag, startPoint x: 176, startPoint y: 63, endPoint x: 169, endPoint y: 78, distance: 17.2
click at [176, 63] on th "Order Number" at bounding box center [218, 69] width 115 height 25
click at [173, 69] on icon at bounding box center [176, 69] width 9 height 10
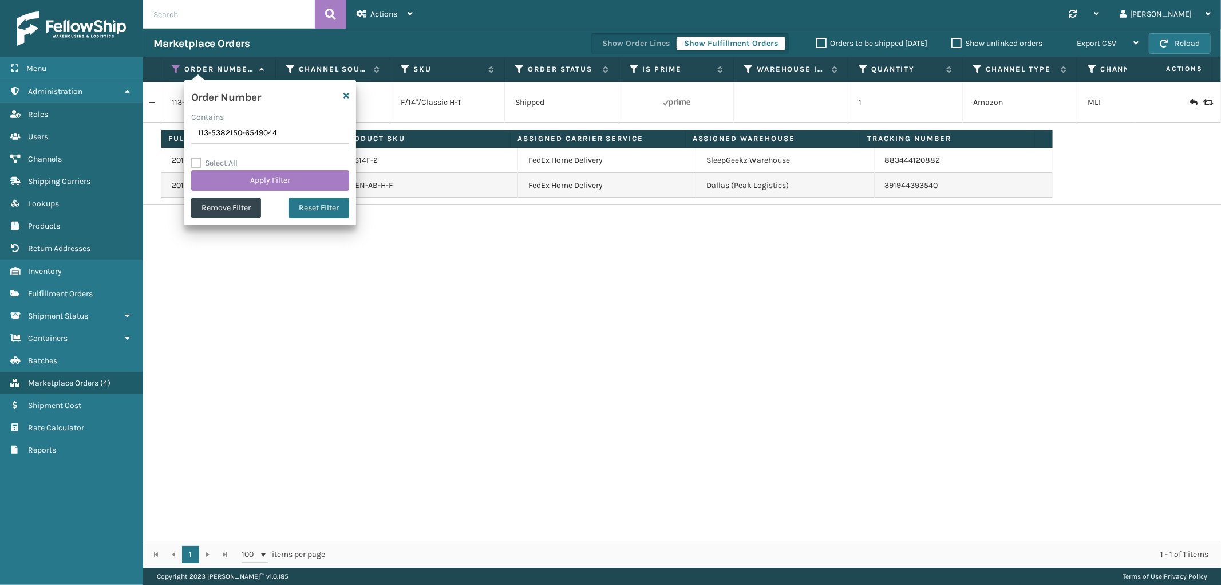
click at [227, 125] on input "113-5382150-6549044" at bounding box center [270, 133] width 158 height 21
type input "114-7133213-6955423"
click at [224, 166] on label "Select All" at bounding box center [214, 163] width 46 height 10
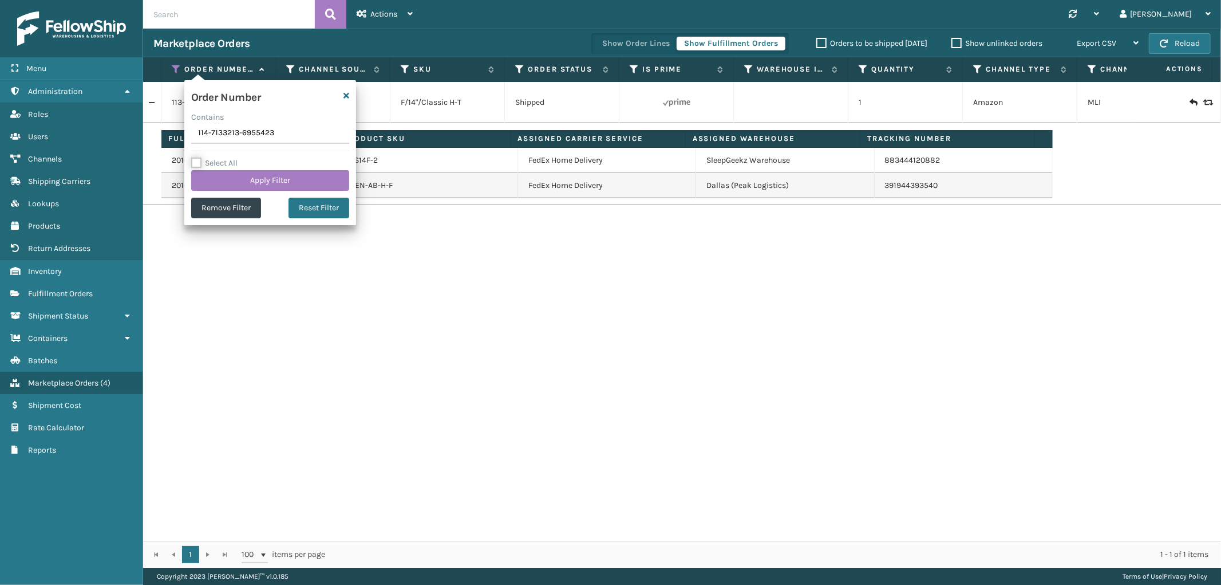
click at [224, 157] on input "Select All" at bounding box center [277, 156] width 172 height 1
click at [199, 159] on label "Select All" at bounding box center [214, 163] width 46 height 10
click at [199, 157] on input "Select All" at bounding box center [277, 156] width 172 height 1
checkbox input "false"
click at [237, 187] on button "Apply Filter" at bounding box center [270, 180] width 158 height 21
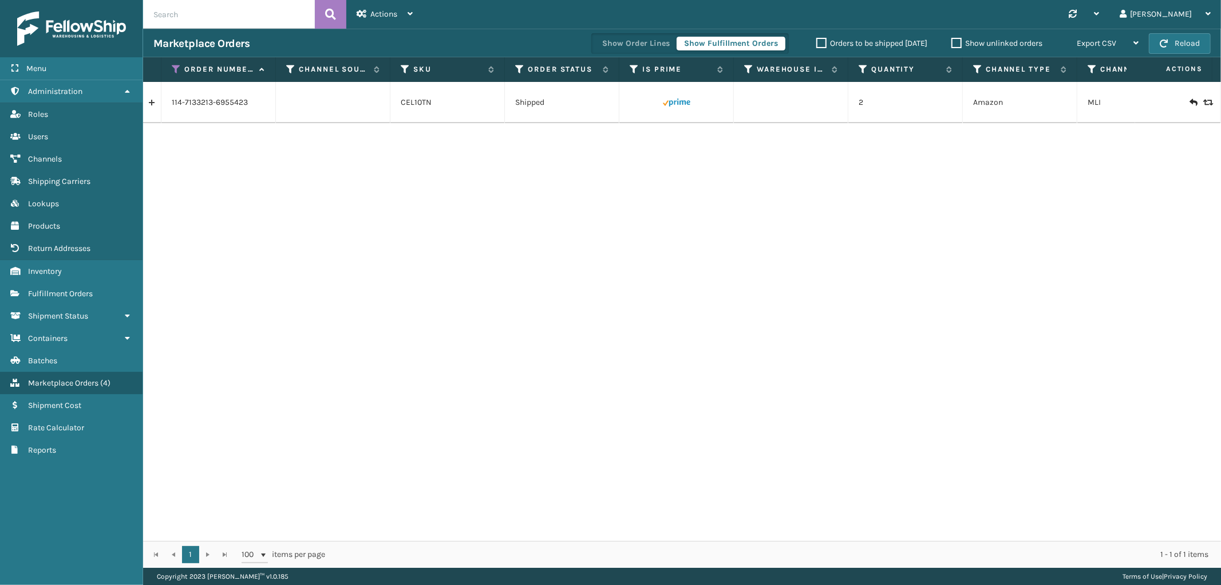
click at [155, 105] on link at bounding box center [152, 102] width 18 height 18
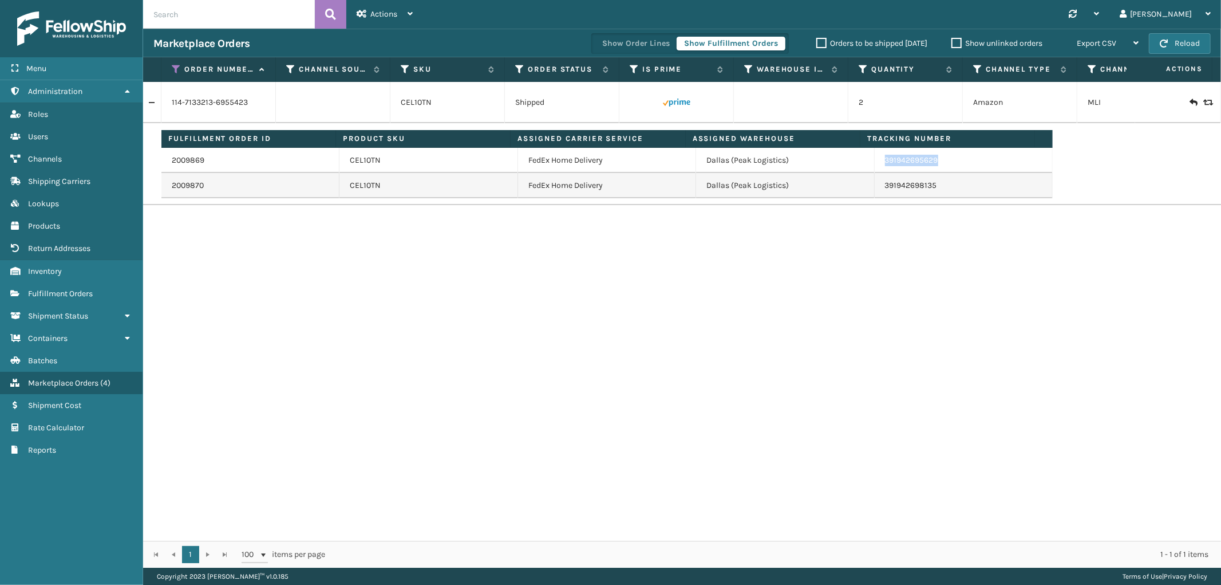
drag, startPoint x: 942, startPoint y: 160, endPoint x: 1017, endPoint y: 226, distance: 99.4
click at [875, 161] on td "391942695629" at bounding box center [964, 160] width 178 height 25
drag, startPoint x: 177, startPoint y: 69, endPoint x: 180, endPoint y: 84, distance: 15.7
click at [177, 69] on icon at bounding box center [176, 69] width 9 height 10
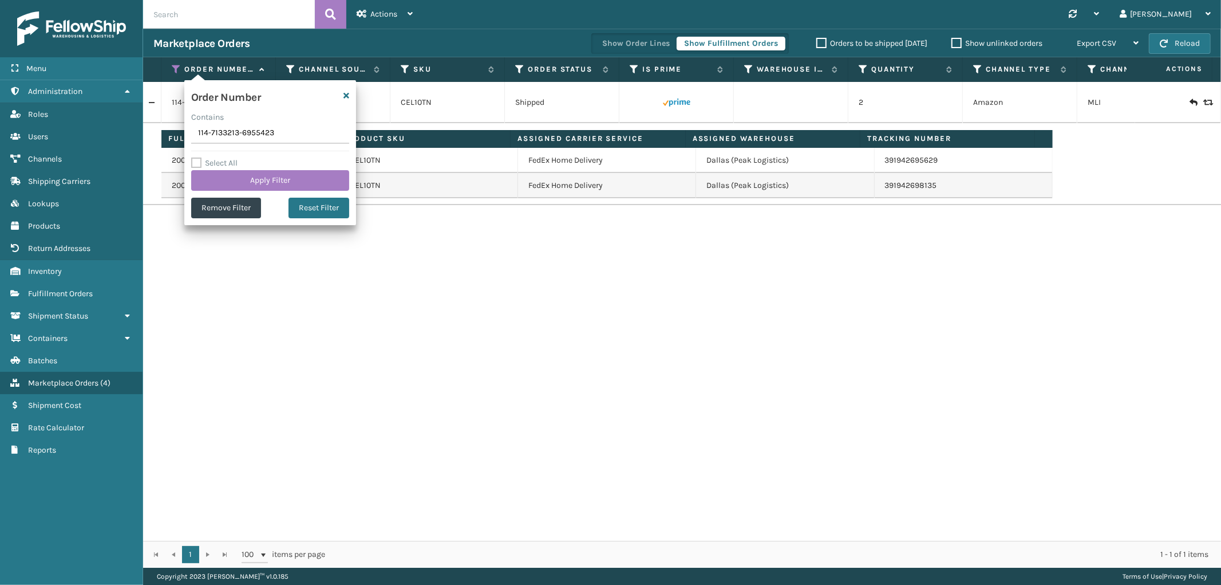
click at [214, 135] on input "114-7133213-6955423" at bounding box center [270, 133] width 158 height 21
type input "111-6376241-6093054"
click at [212, 170] on button "Apply Filter" at bounding box center [270, 180] width 158 height 21
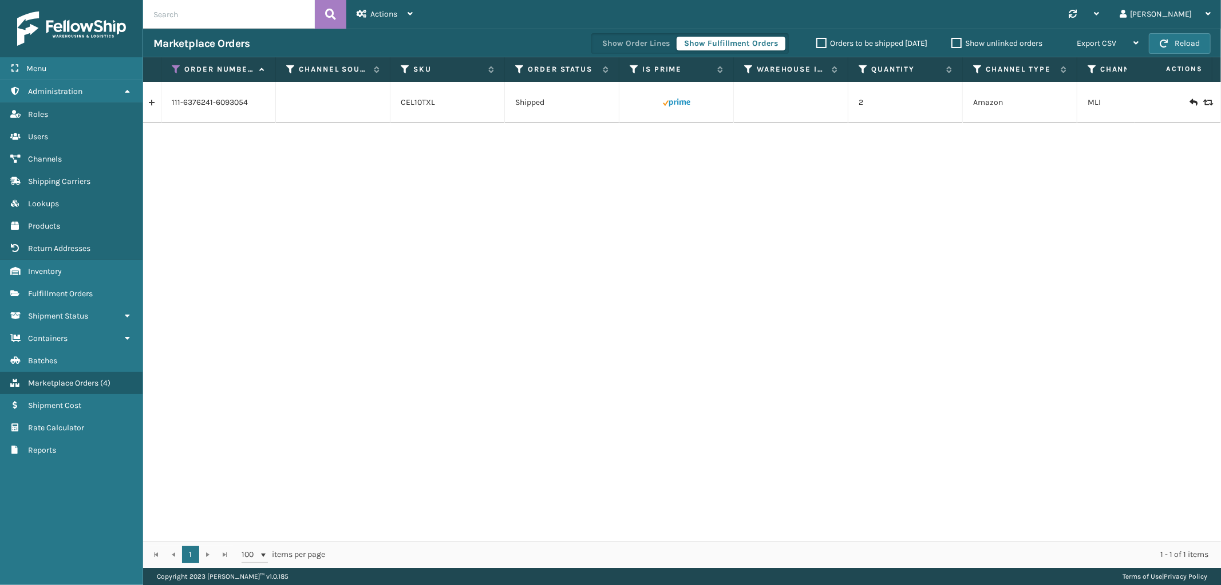
click at [152, 103] on link at bounding box center [152, 102] width 18 height 18
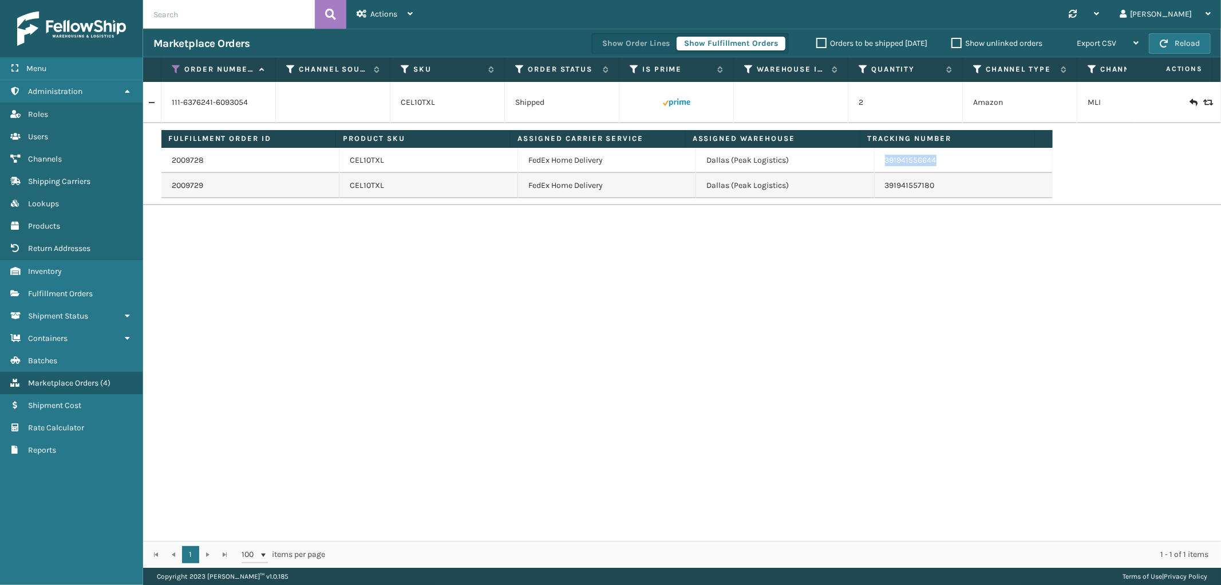
drag, startPoint x: 942, startPoint y: 160, endPoint x: 878, endPoint y: 161, distance: 64.7
click at [878, 161] on td "391941556644" at bounding box center [964, 160] width 178 height 25
click at [172, 72] on icon at bounding box center [176, 69] width 9 height 10
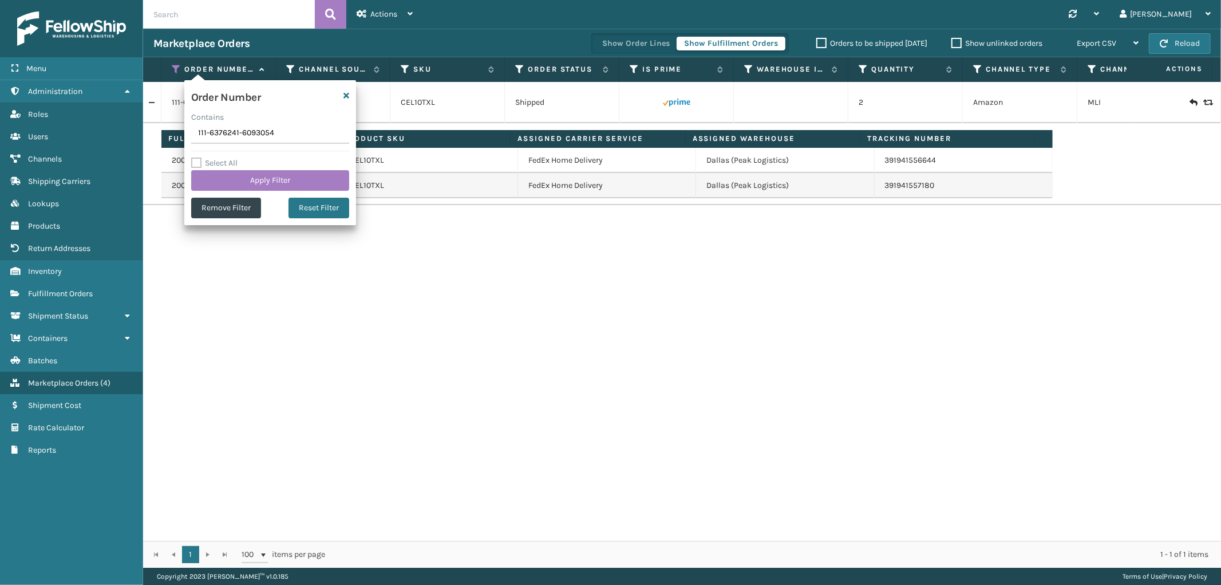
click at [216, 139] on input "111-6376241-6093054" at bounding box center [270, 133] width 158 height 21
type input "113-1714250-3512253"
click at [210, 175] on button "Apply Filter" at bounding box center [270, 180] width 158 height 21
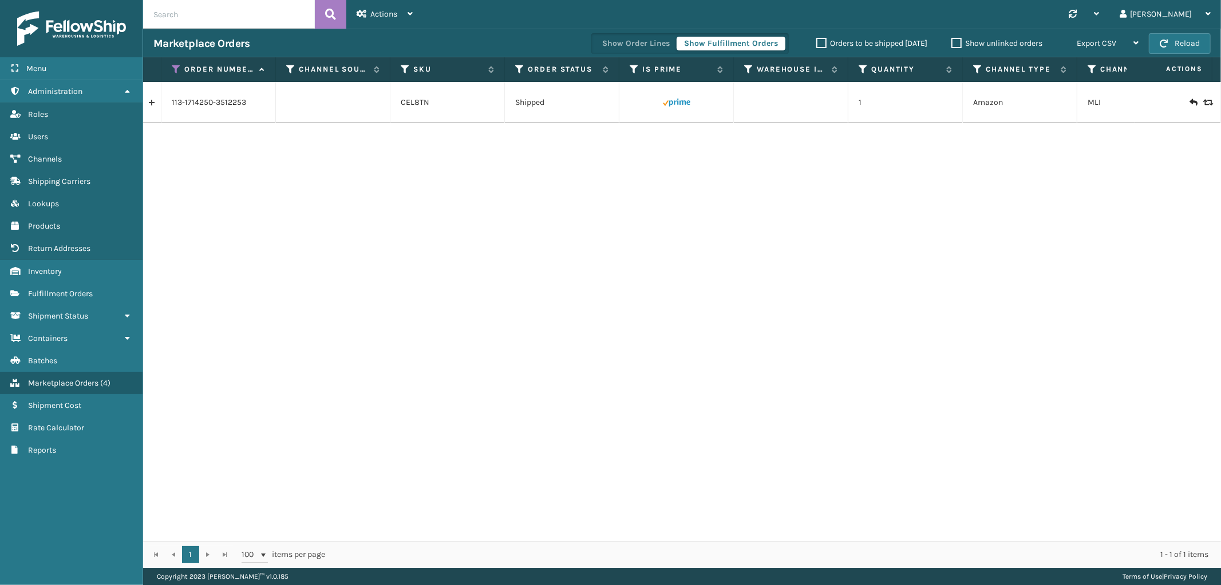
click at [153, 104] on link at bounding box center [152, 102] width 18 height 18
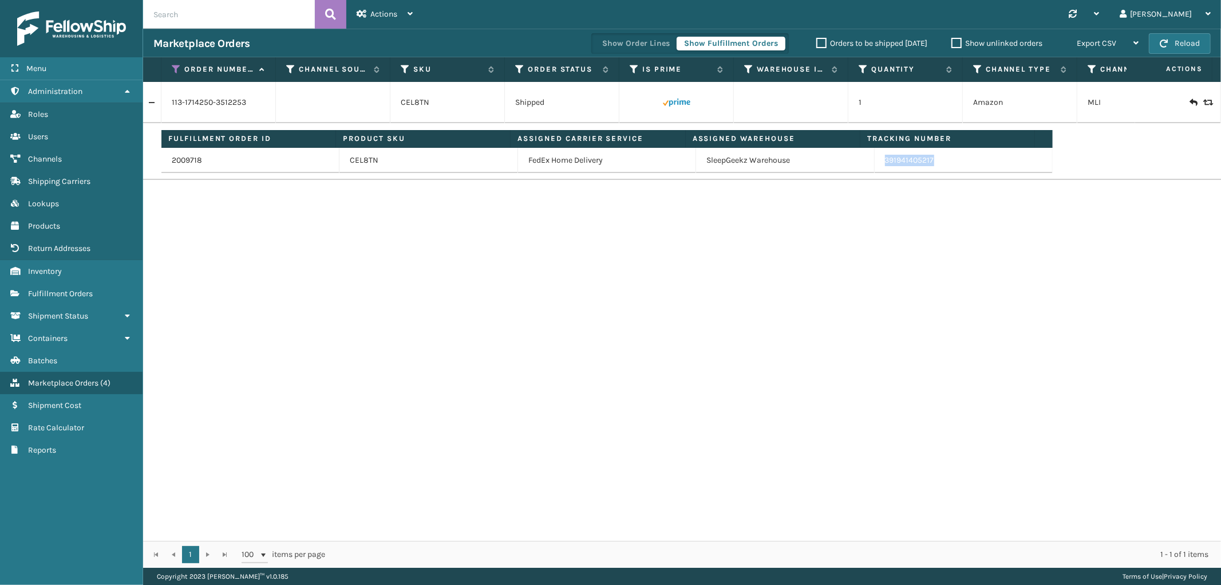
drag, startPoint x: 952, startPoint y: 167, endPoint x: 878, endPoint y: 168, distance: 73.9
click at [878, 168] on td "391941405217" at bounding box center [964, 160] width 178 height 25
click at [175, 67] on icon at bounding box center [176, 69] width 9 height 10
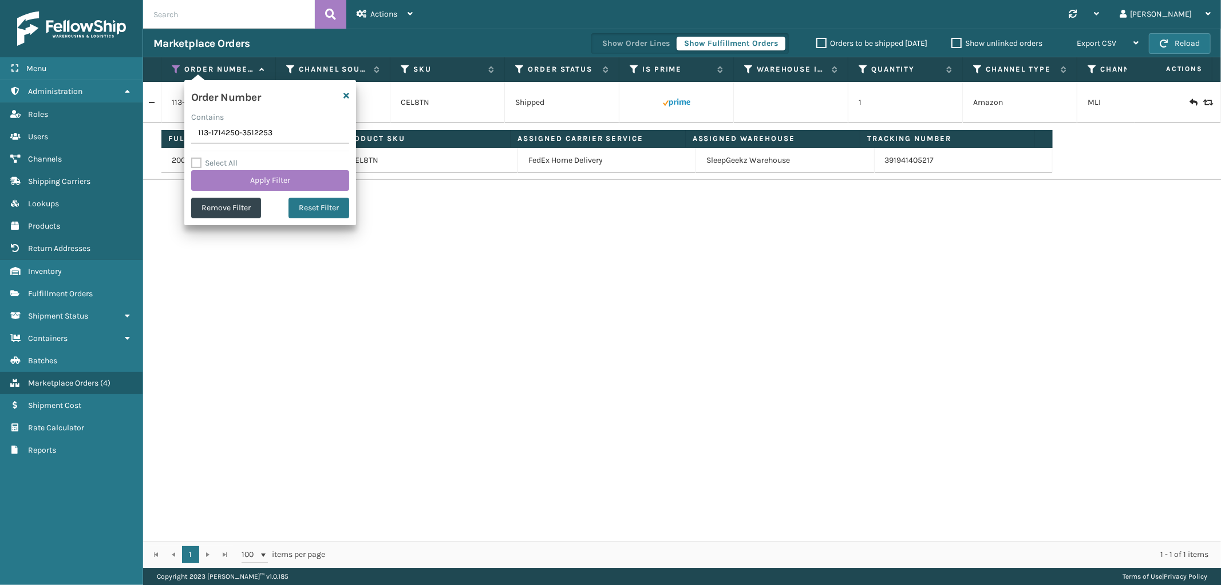
click at [228, 130] on input "113-1714250-3512253" at bounding box center [270, 133] width 158 height 21
type input "111-9683895-7866649"
click at [230, 172] on button "Apply Filter" at bounding box center [270, 180] width 158 height 21
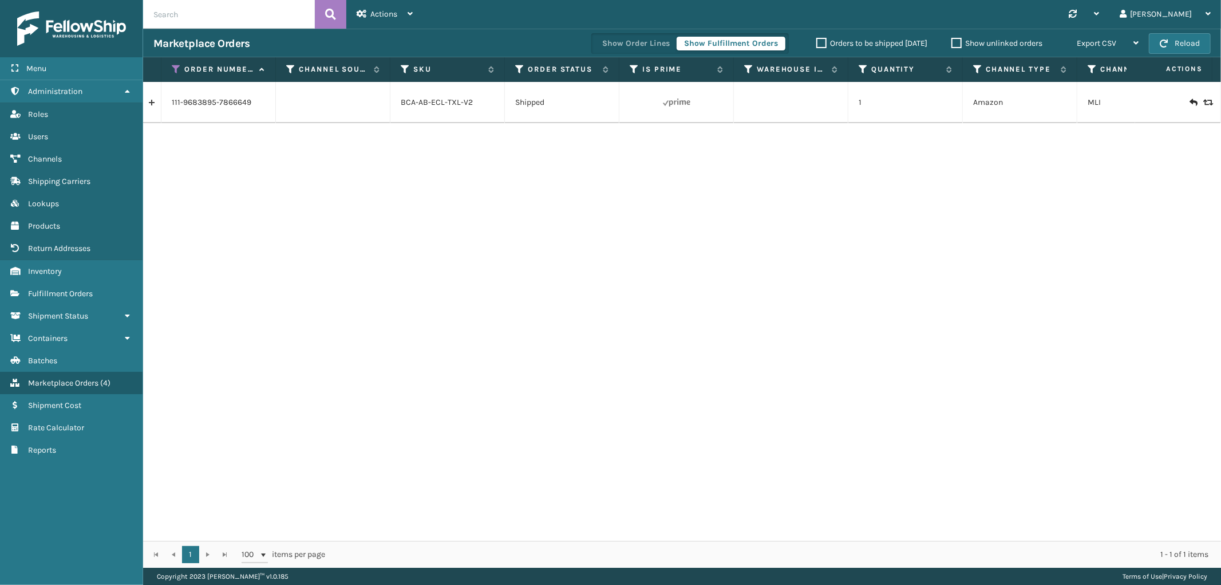
click at [152, 95] on link at bounding box center [152, 102] width 18 height 18
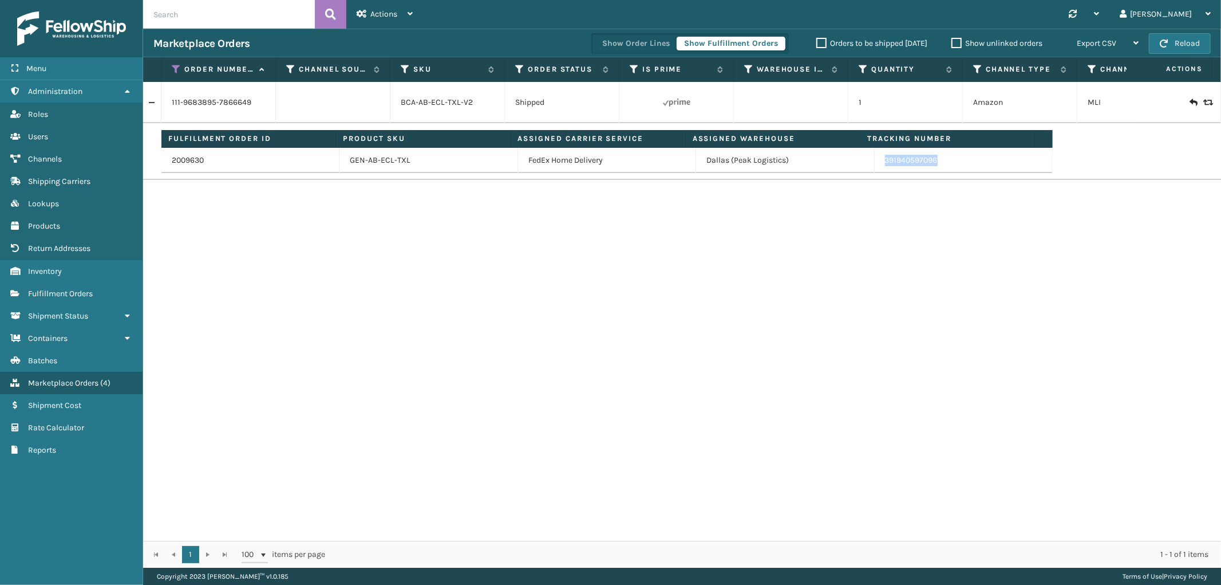
drag, startPoint x: 934, startPoint y: 161, endPoint x: 876, endPoint y: 173, distance: 59.5
click at [876, 173] on td "391940597096" at bounding box center [964, 160] width 178 height 25
drag, startPoint x: 174, startPoint y: 66, endPoint x: 174, endPoint y: 76, distance: 10.3
click at [174, 66] on icon at bounding box center [176, 69] width 9 height 10
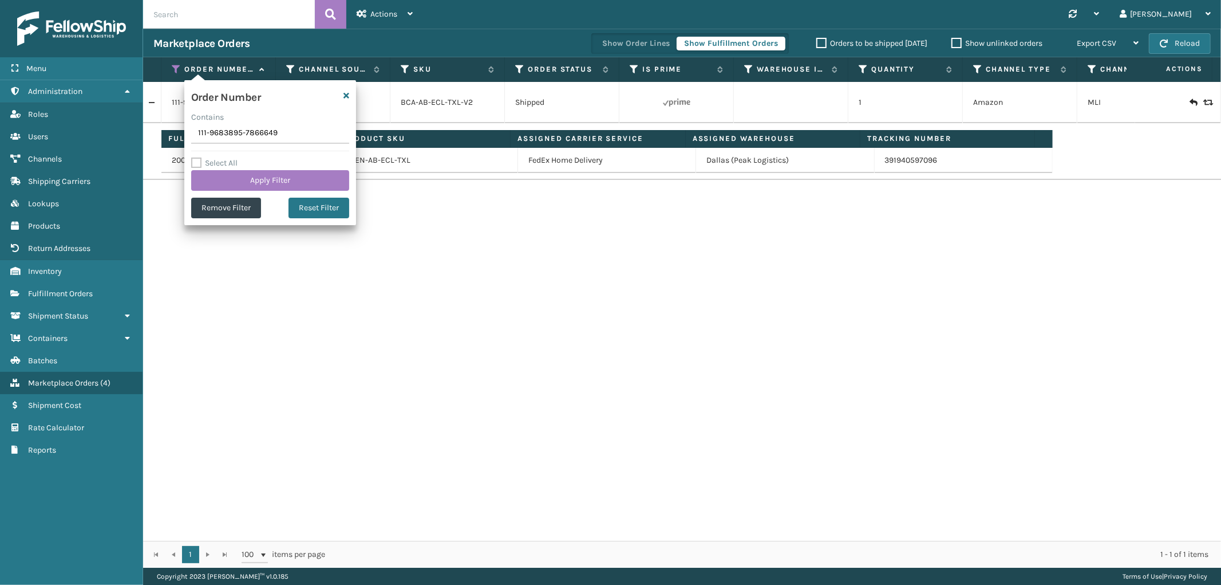
click at [235, 127] on input "111-9683895-7866649" at bounding box center [270, 133] width 158 height 21
type input "112-1217268-1405025"
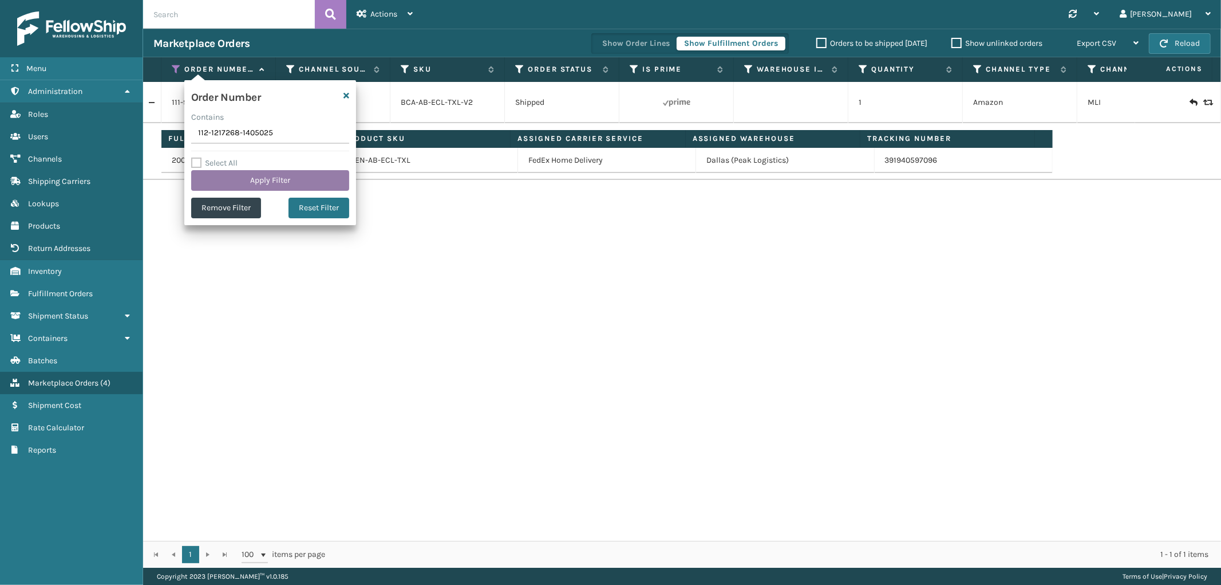
click at [231, 182] on button "Apply Filter" at bounding box center [270, 180] width 158 height 21
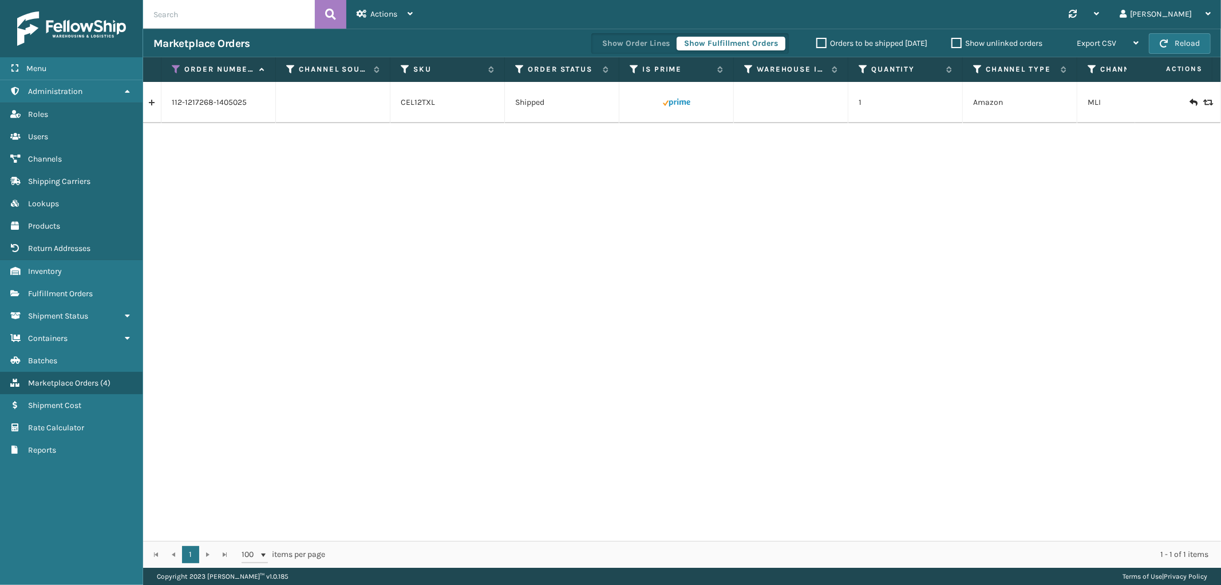
click at [157, 105] on link at bounding box center [152, 102] width 18 height 18
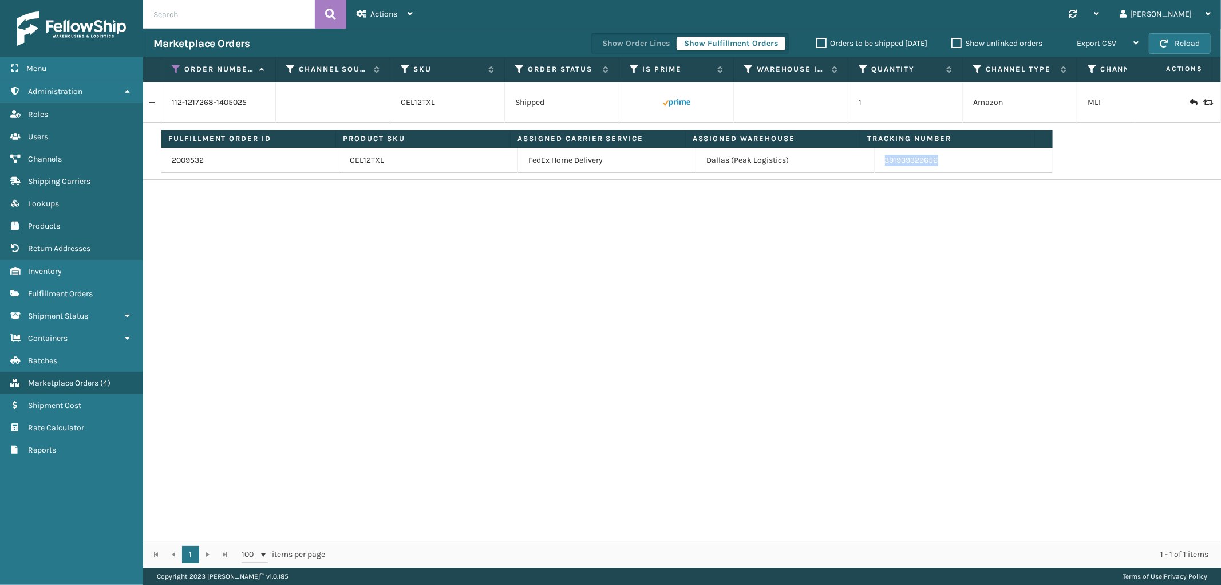
drag, startPoint x: 952, startPoint y: 164, endPoint x: 874, endPoint y: 170, distance: 78.7
click at [875, 170] on td "391939329656" at bounding box center [964, 160] width 178 height 25
click at [180, 65] on icon at bounding box center [176, 69] width 9 height 10
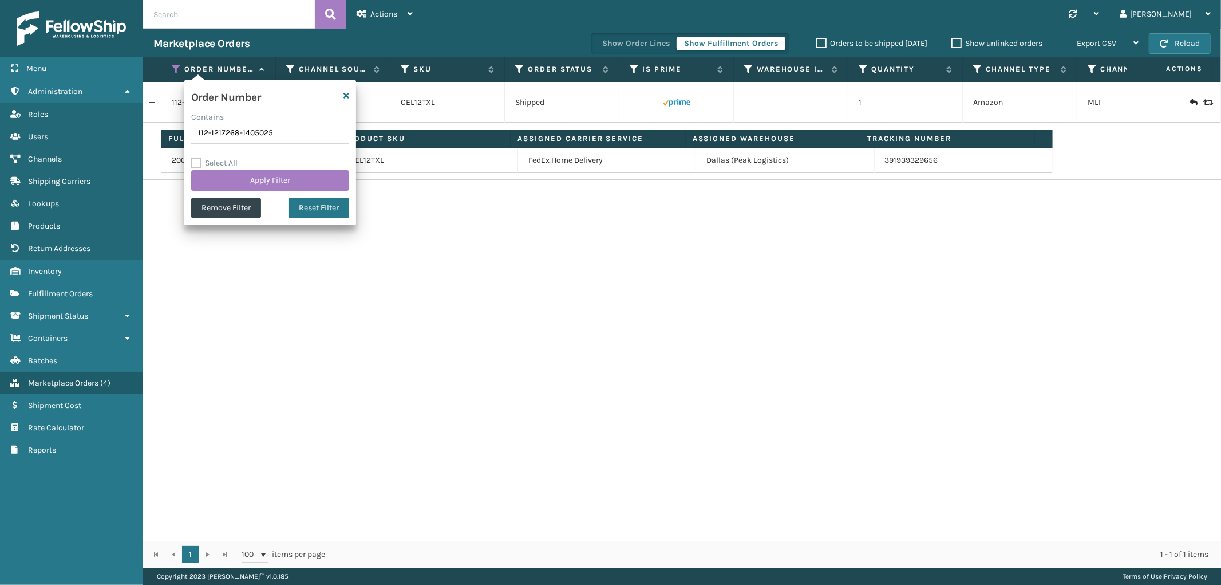
click at [219, 132] on input "112-1217268-1405025" at bounding box center [270, 133] width 158 height 21
type input "111-0277875-6739473"
click at [218, 173] on button "Apply Filter" at bounding box center [270, 180] width 158 height 21
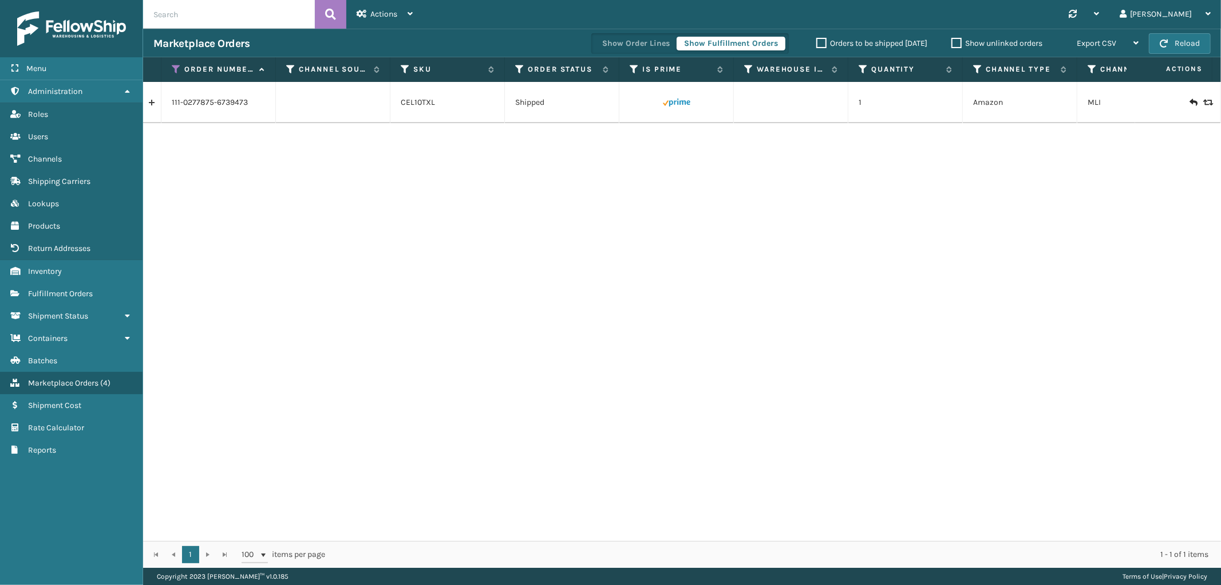
click at [155, 104] on link at bounding box center [152, 102] width 18 height 18
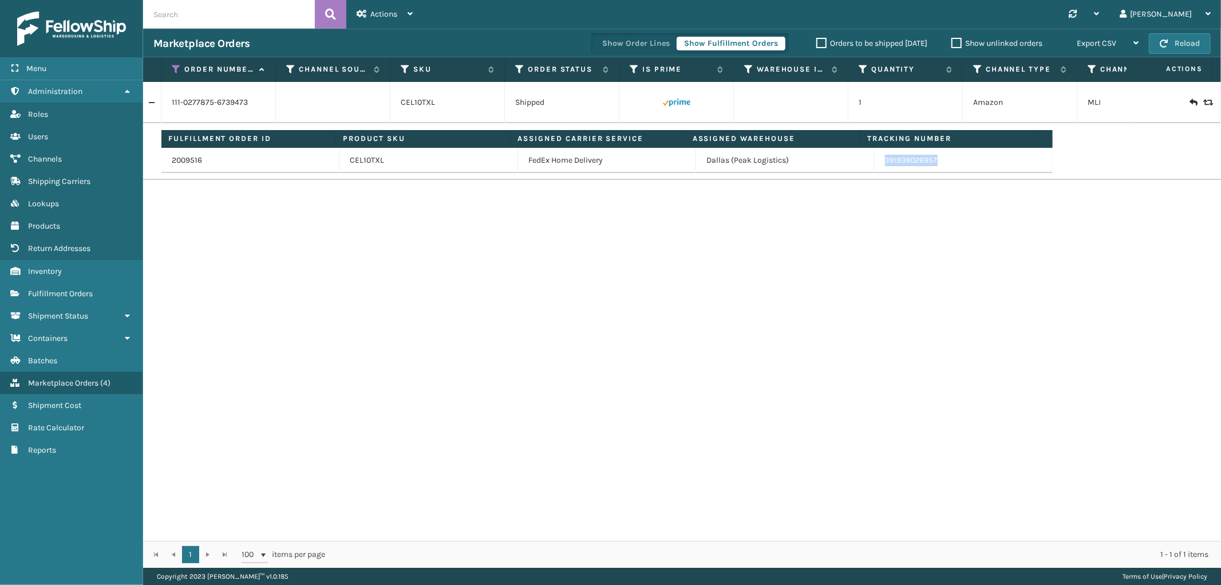
drag, startPoint x: 936, startPoint y: 164, endPoint x: 1163, endPoint y: 236, distance: 238.3
click at [876, 168] on td "391939026957" at bounding box center [964, 160] width 178 height 25
drag, startPoint x: 178, startPoint y: 66, endPoint x: 179, endPoint y: 93, distance: 26.3
click at [178, 66] on icon at bounding box center [176, 69] width 9 height 10
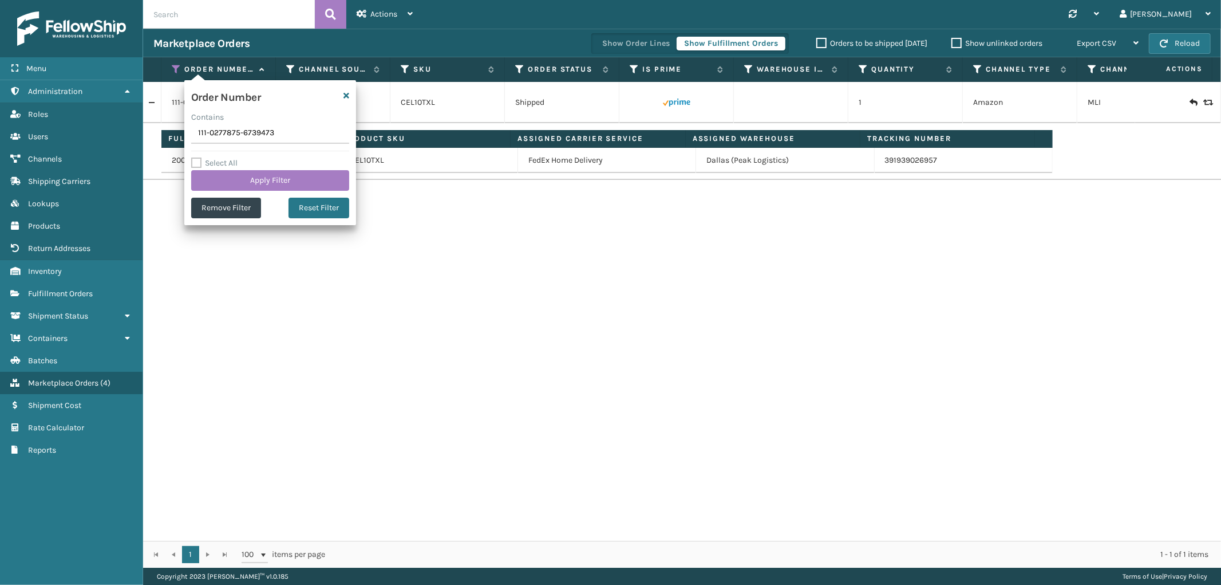
click at [211, 138] on input "111-0277875-6739473" at bounding box center [270, 133] width 158 height 21
type input "113-5544345-3481041"
click at [216, 177] on button "Apply Filter" at bounding box center [270, 180] width 158 height 21
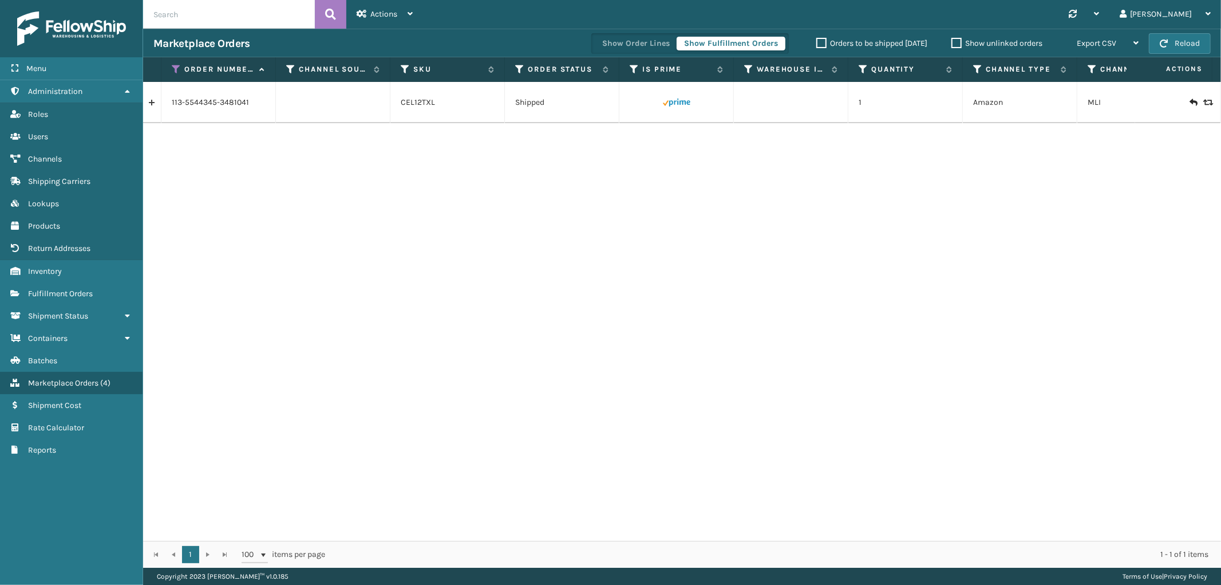
click at [153, 104] on link at bounding box center [152, 102] width 18 height 18
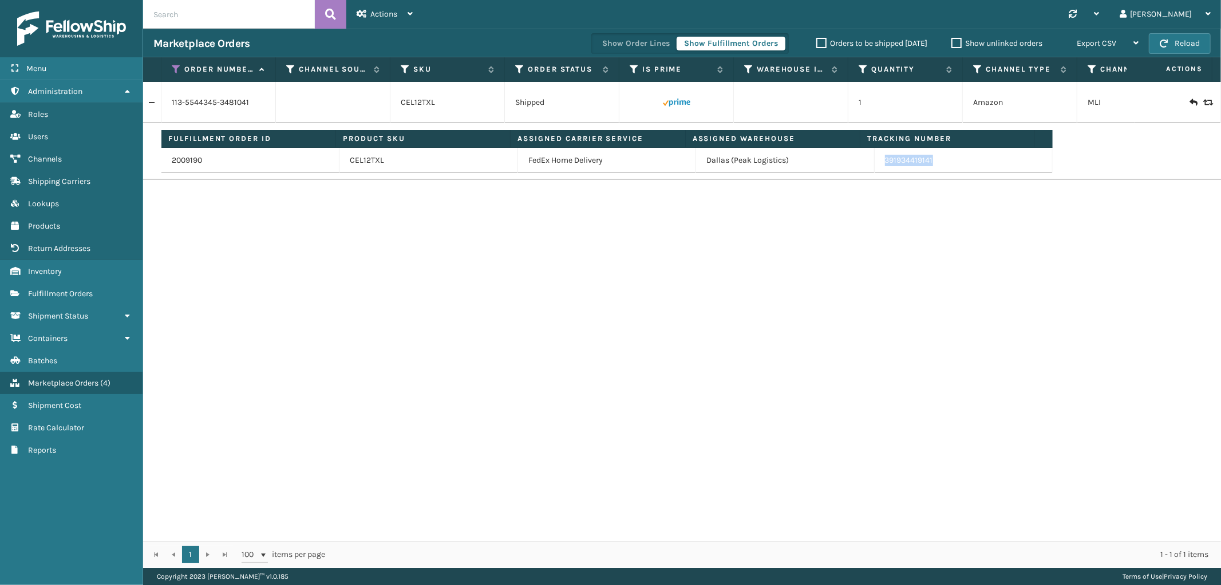
drag, startPoint x: 939, startPoint y: 166, endPoint x: 873, endPoint y: 172, distance: 66.7
click at [875, 172] on td "391934419141" at bounding box center [964, 160] width 178 height 25
click at [175, 71] on icon at bounding box center [176, 69] width 9 height 10
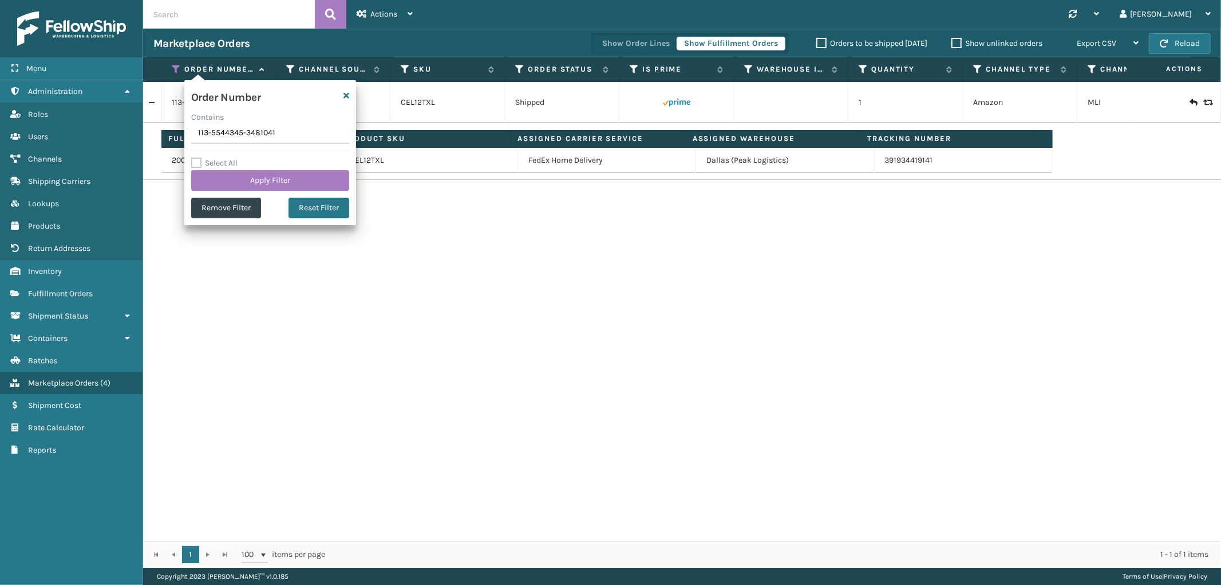
click at [232, 135] on input "113-5544345-3481041" at bounding box center [270, 133] width 158 height 21
type input "114-7162060-7010655"
click at [230, 181] on button "Apply Filter" at bounding box center [270, 180] width 158 height 21
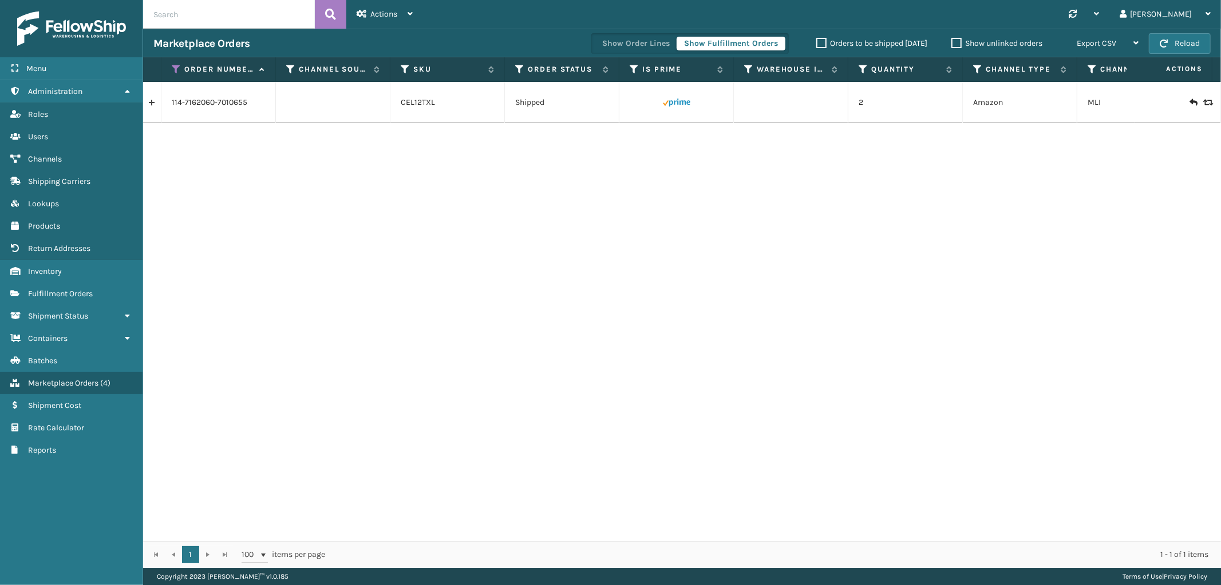
click at [153, 102] on link at bounding box center [152, 102] width 18 height 18
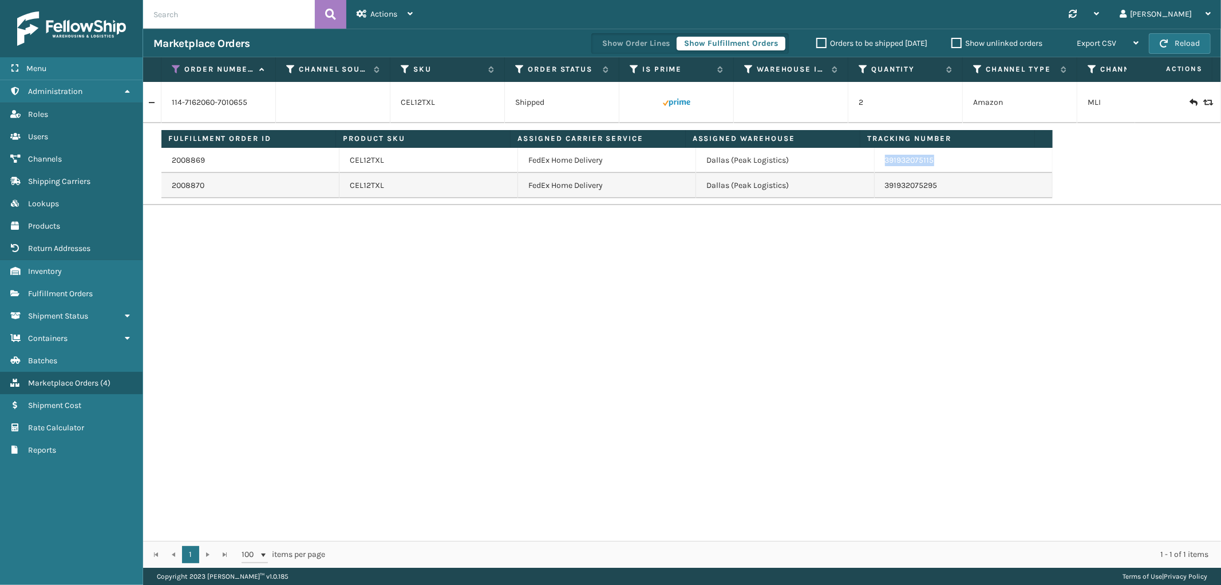
drag, startPoint x: 936, startPoint y: 164, endPoint x: 878, endPoint y: 171, distance: 58.7
click at [878, 171] on td "391932075115" at bounding box center [964, 160] width 178 height 25
click at [177, 69] on icon at bounding box center [176, 69] width 9 height 10
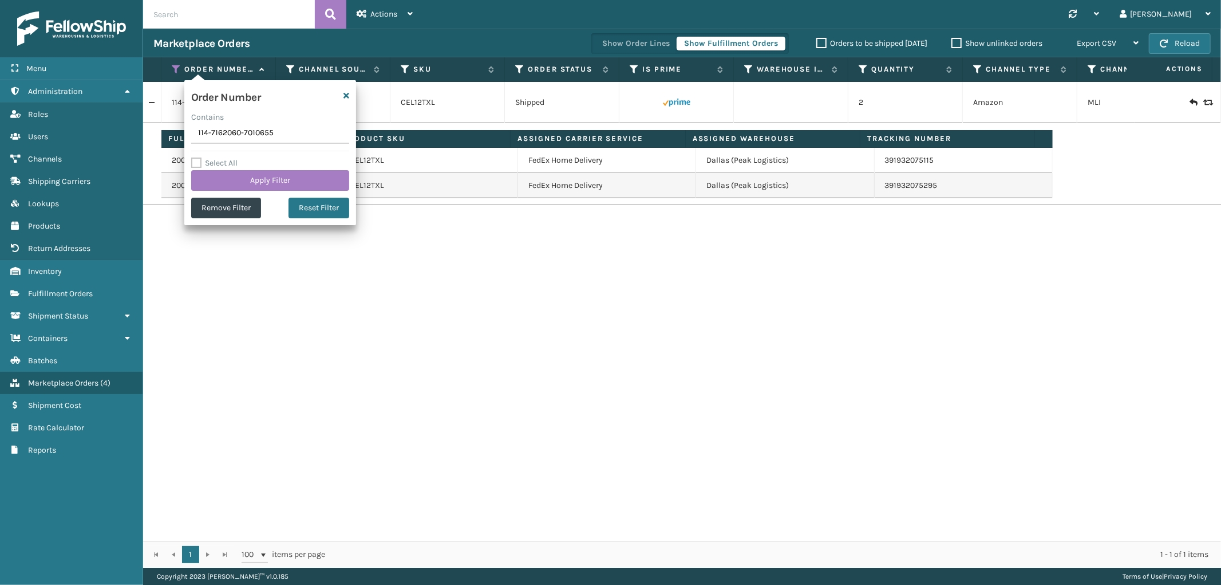
click at [212, 133] on input "114-7162060-7010655" at bounding box center [270, 133] width 158 height 21
type input "111-2945140-9394625"
click at [218, 177] on button "Apply Filter" at bounding box center [270, 180] width 158 height 21
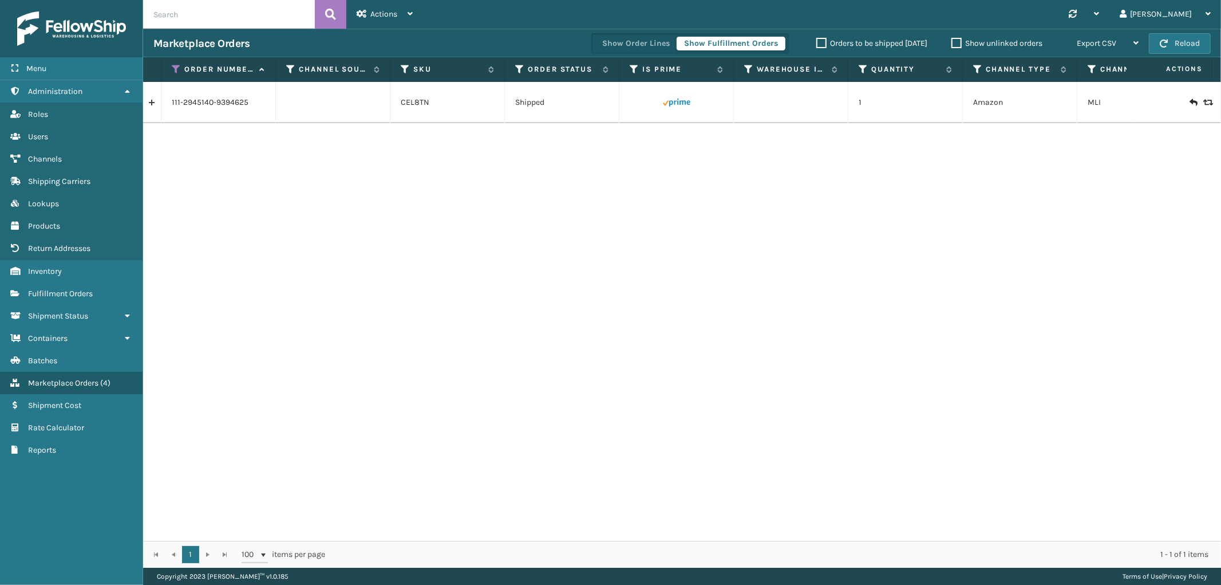
click at [153, 99] on link at bounding box center [152, 102] width 18 height 18
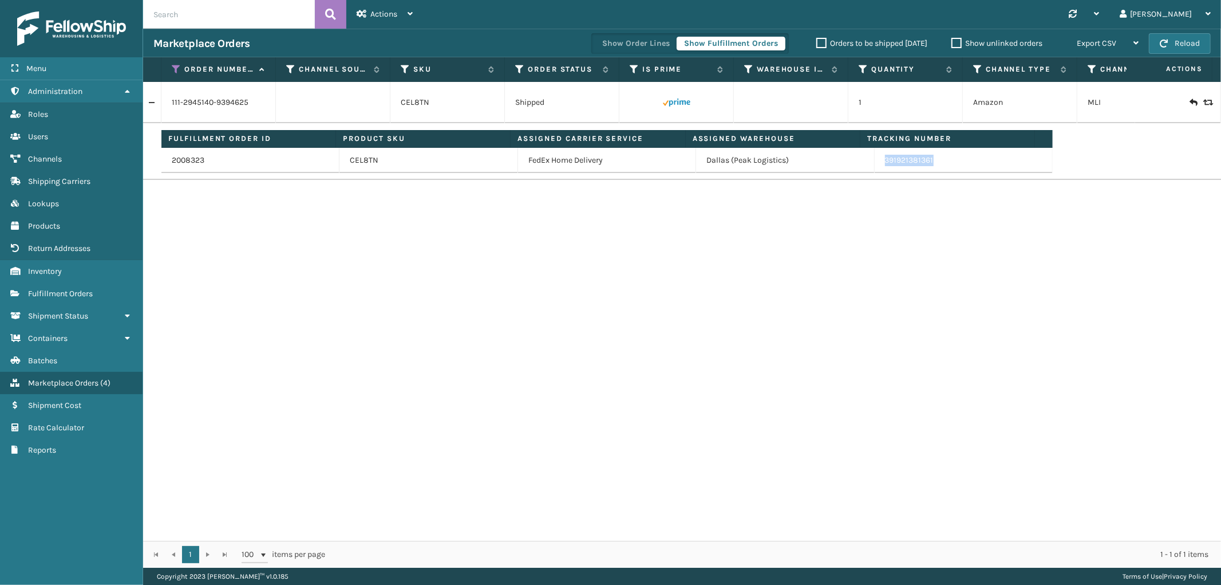
drag, startPoint x: 937, startPoint y: 163, endPoint x: 878, endPoint y: 169, distance: 59.9
click at [875, 169] on td "391921381361" at bounding box center [964, 160] width 178 height 25
drag, startPoint x: 173, startPoint y: 66, endPoint x: 174, endPoint y: 87, distance: 21.2
click at [173, 66] on icon at bounding box center [176, 69] width 9 height 10
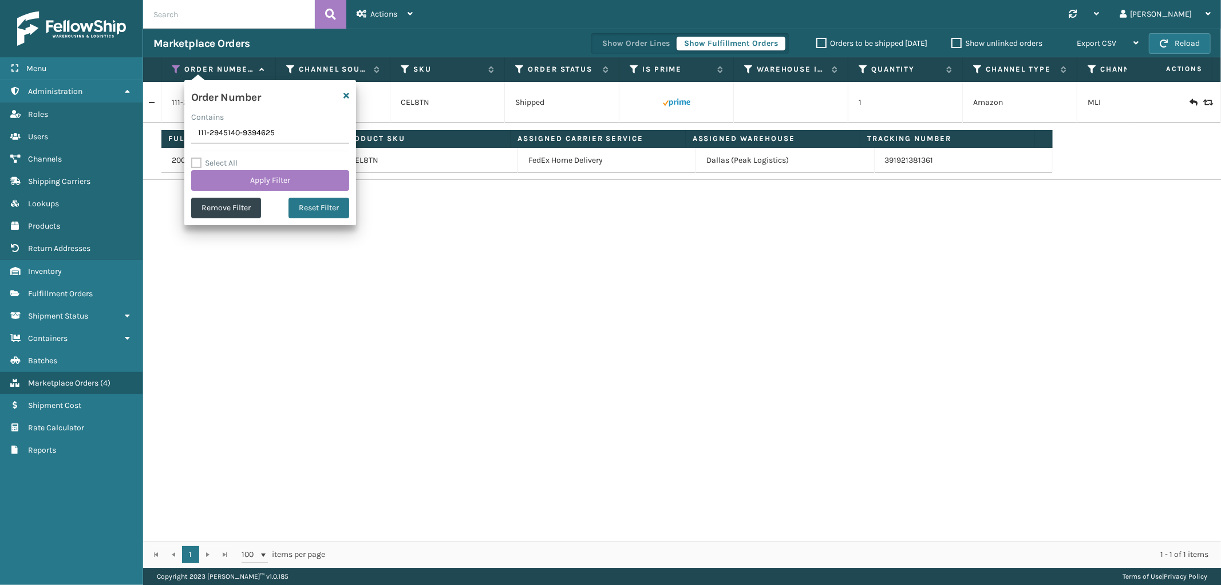
click at [220, 133] on input "111-2945140-9394625" at bounding box center [270, 133] width 158 height 21
type input "SS43245"
click at [220, 174] on button "Apply Filter" at bounding box center [270, 180] width 158 height 21
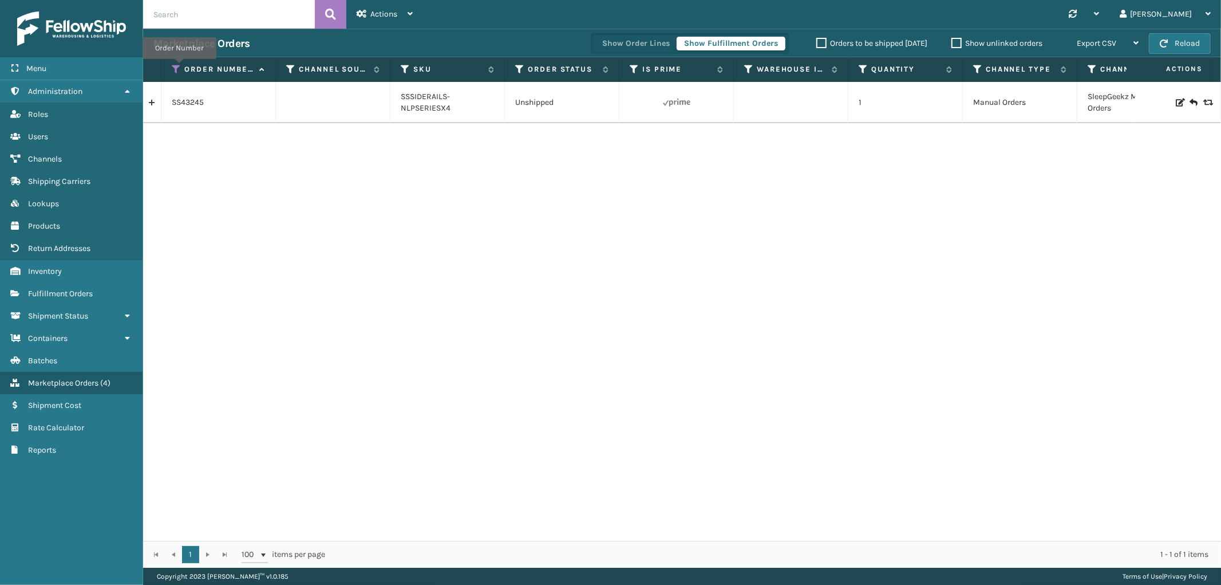
click at [179, 67] on icon at bounding box center [176, 69] width 9 height 10
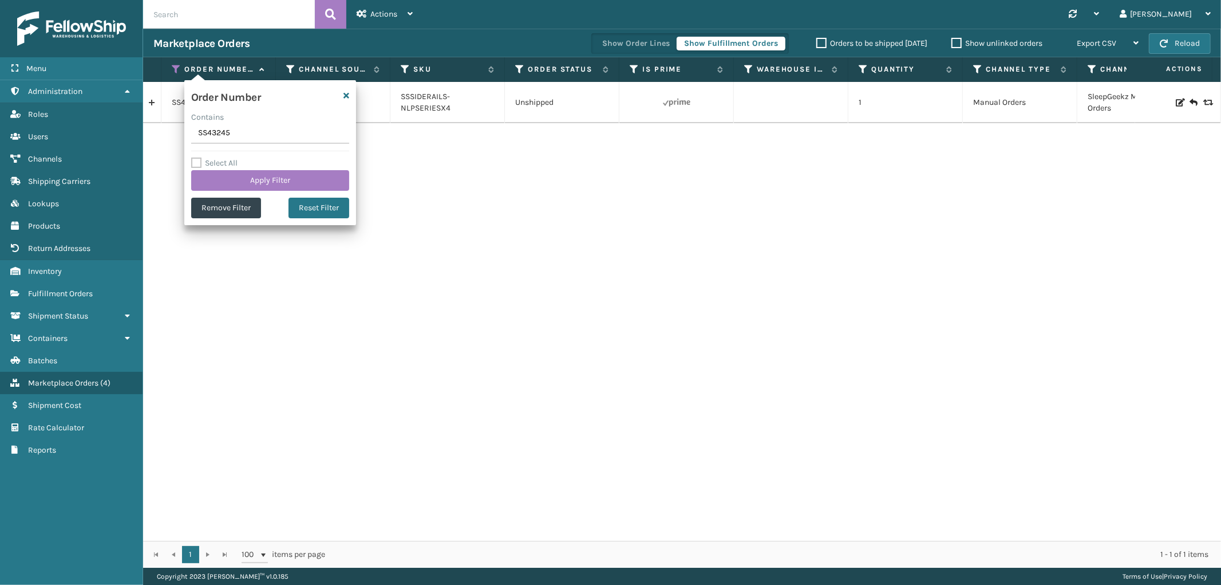
click at [209, 133] on input "SS43245" at bounding box center [270, 133] width 158 height 21
type input "SS43244"
click at [219, 186] on button "Apply Filter" at bounding box center [270, 180] width 158 height 21
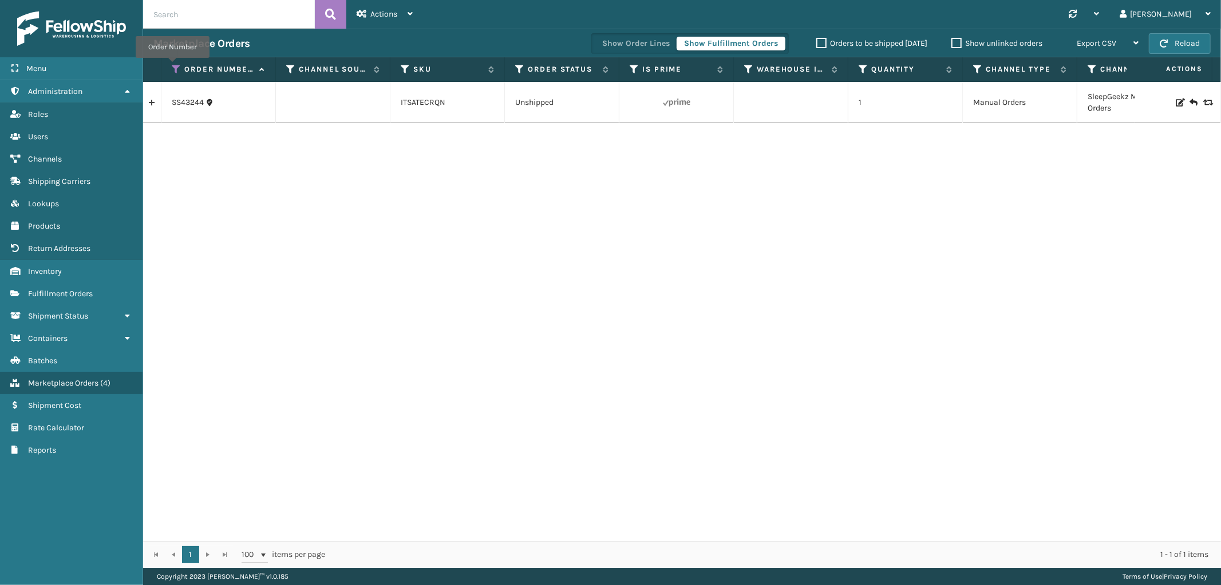
drag, startPoint x: 172, startPoint y: 66, endPoint x: 173, endPoint y: 72, distance: 5.8
click at [172, 66] on icon at bounding box center [176, 69] width 9 height 10
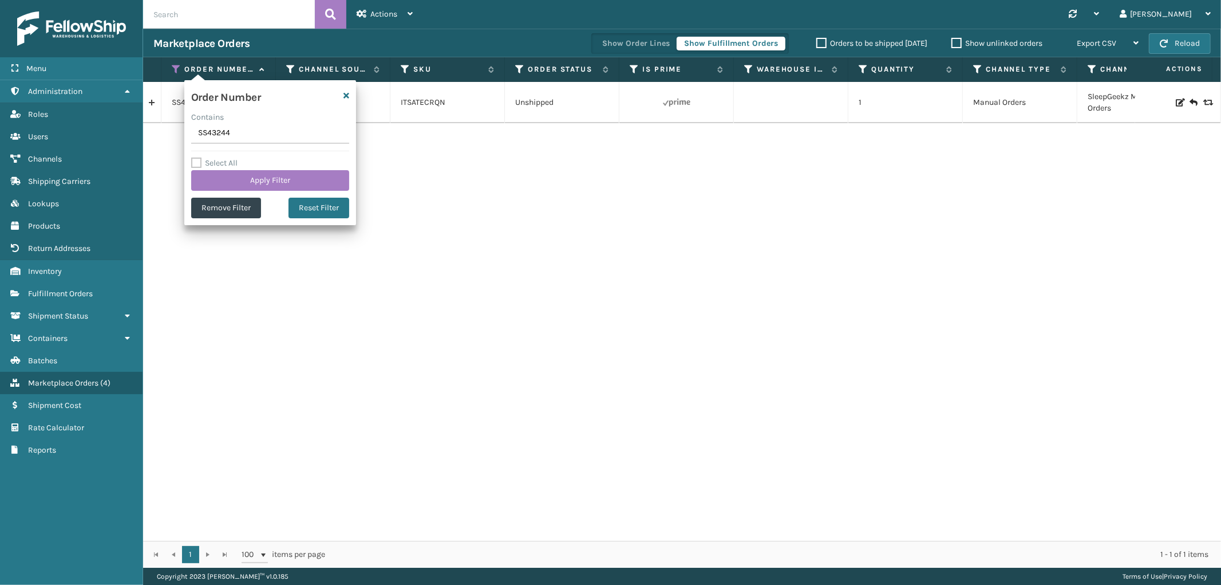
click at [215, 135] on input "SS43244" at bounding box center [270, 133] width 158 height 21
type input "SS43241(2)"
click at [224, 175] on button "Apply Filter" at bounding box center [270, 180] width 158 height 21
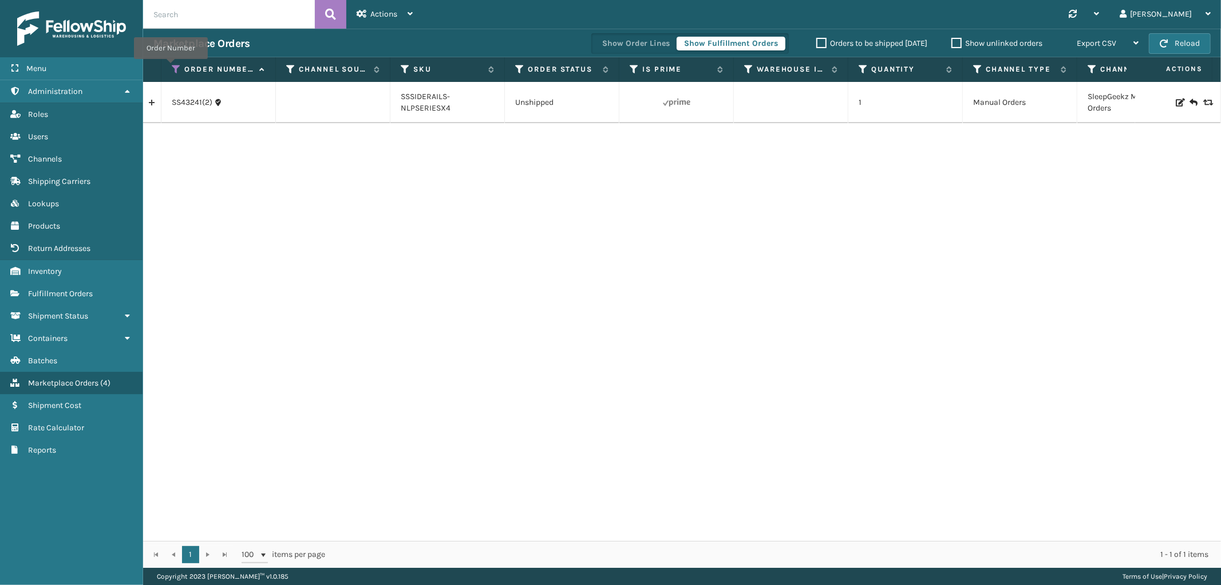
click at [172, 67] on icon at bounding box center [176, 69] width 9 height 10
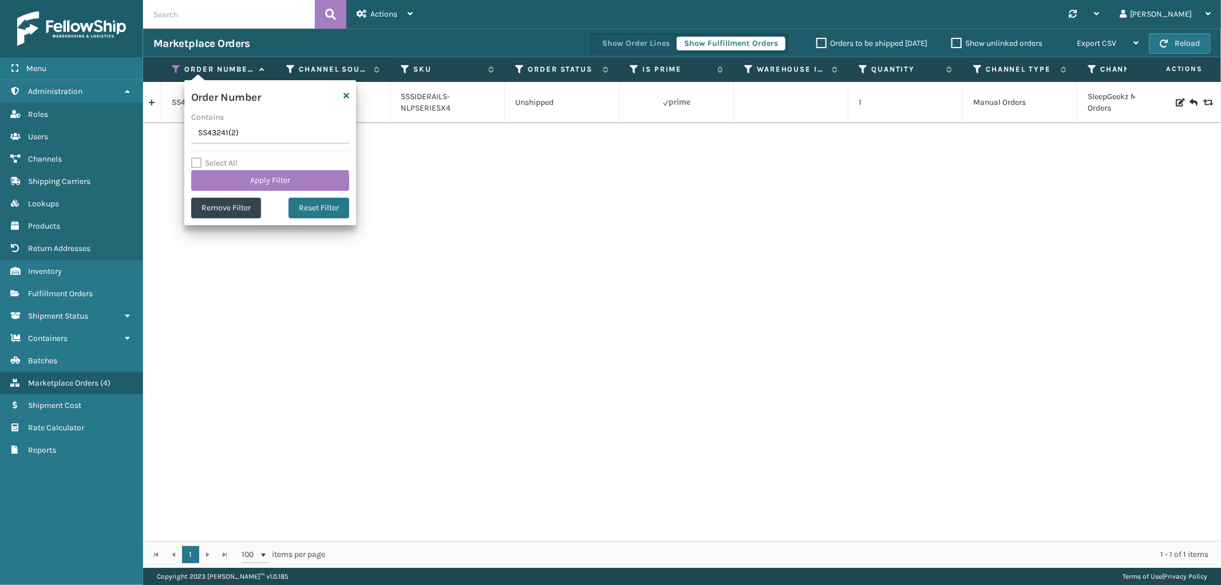
click at [219, 141] on input "SS43241(2)" at bounding box center [270, 133] width 158 height 21
type input "113-0010793-5254612"
click at [225, 181] on button "Apply Filter" at bounding box center [270, 180] width 158 height 21
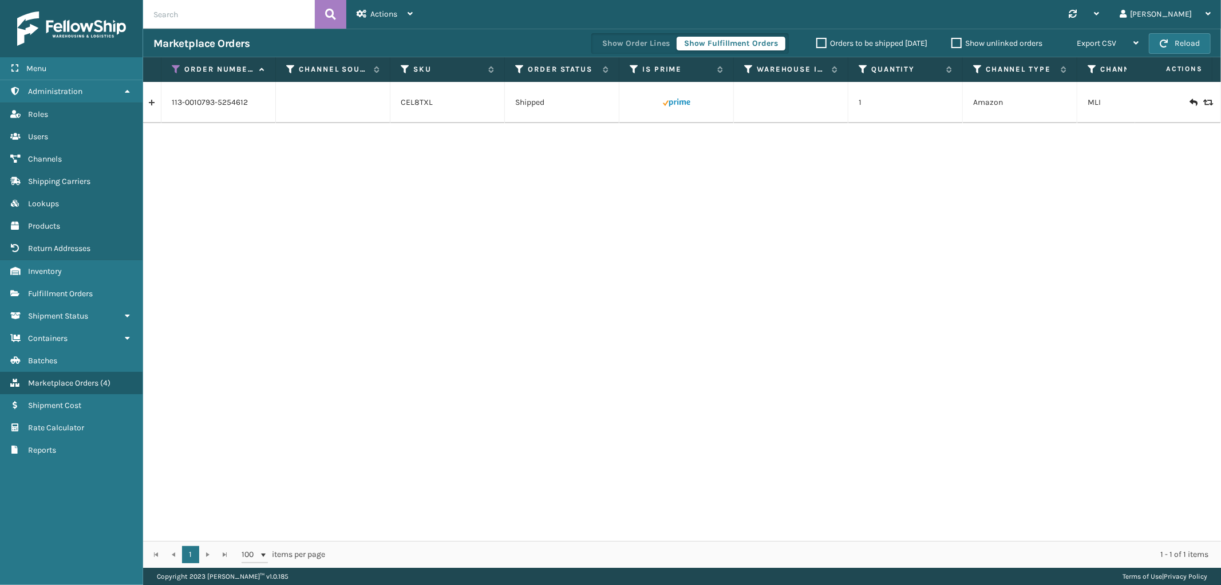
click at [155, 105] on link at bounding box center [152, 102] width 18 height 18
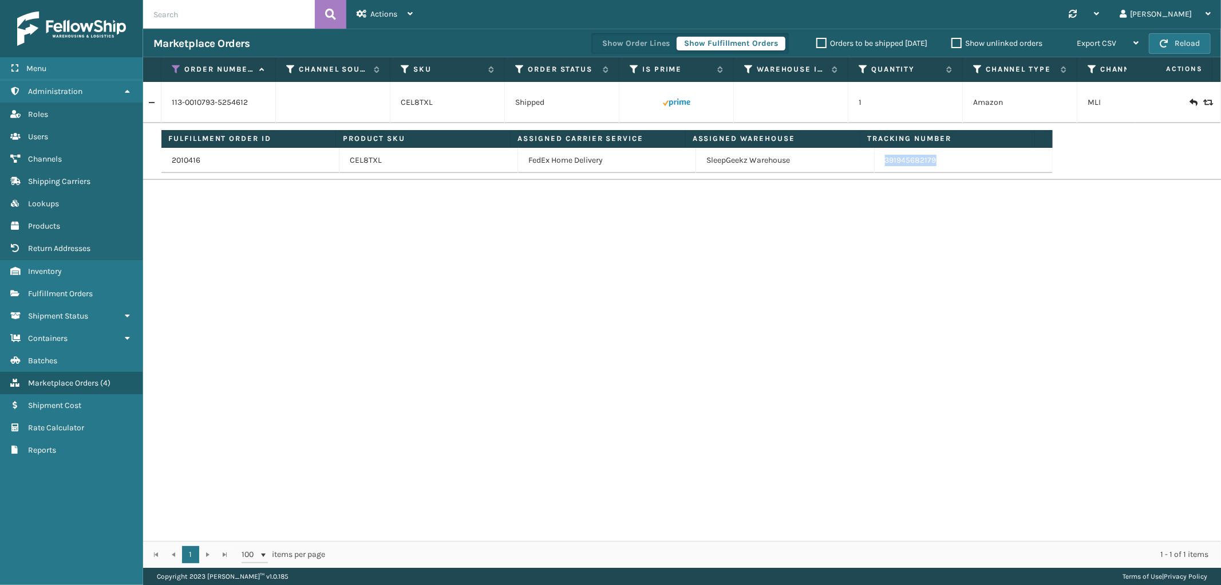
drag, startPoint x: 935, startPoint y: 167, endPoint x: 900, endPoint y: 187, distance: 40.3
click at [875, 173] on td "391945682179" at bounding box center [964, 160] width 178 height 25
drag, startPoint x: 179, startPoint y: 67, endPoint x: 179, endPoint y: 90, distance: 22.9
click at [179, 67] on icon at bounding box center [176, 69] width 9 height 10
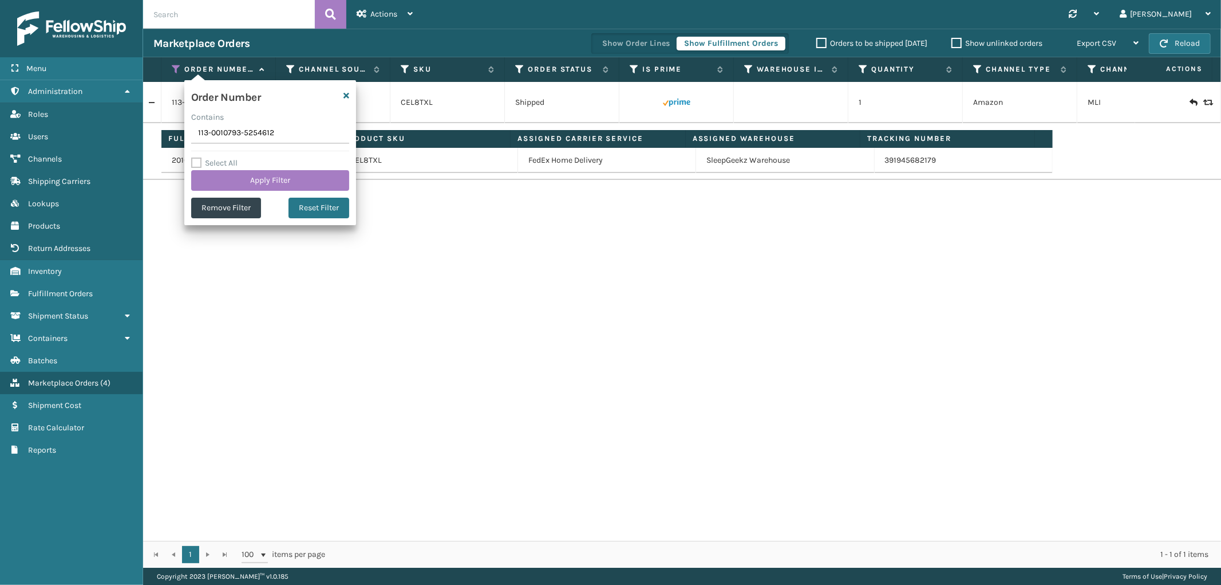
click at [206, 141] on input "113-0010793-5254612" at bounding box center [270, 133] width 158 height 21
type input "SS43239"
click at [220, 177] on button "Apply Filter" at bounding box center [270, 180] width 158 height 21
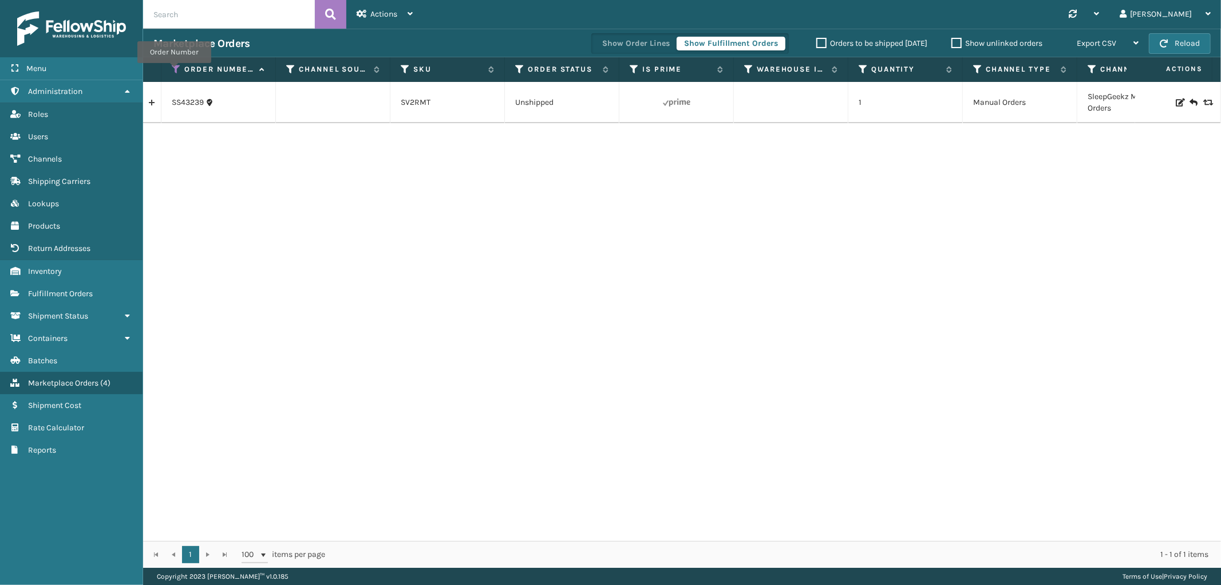
drag, startPoint x: 174, startPoint y: 71, endPoint x: 174, endPoint y: 86, distance: 14.9
click at [174, 71] on icon at bounding box center [176, 69] width 9 height 10
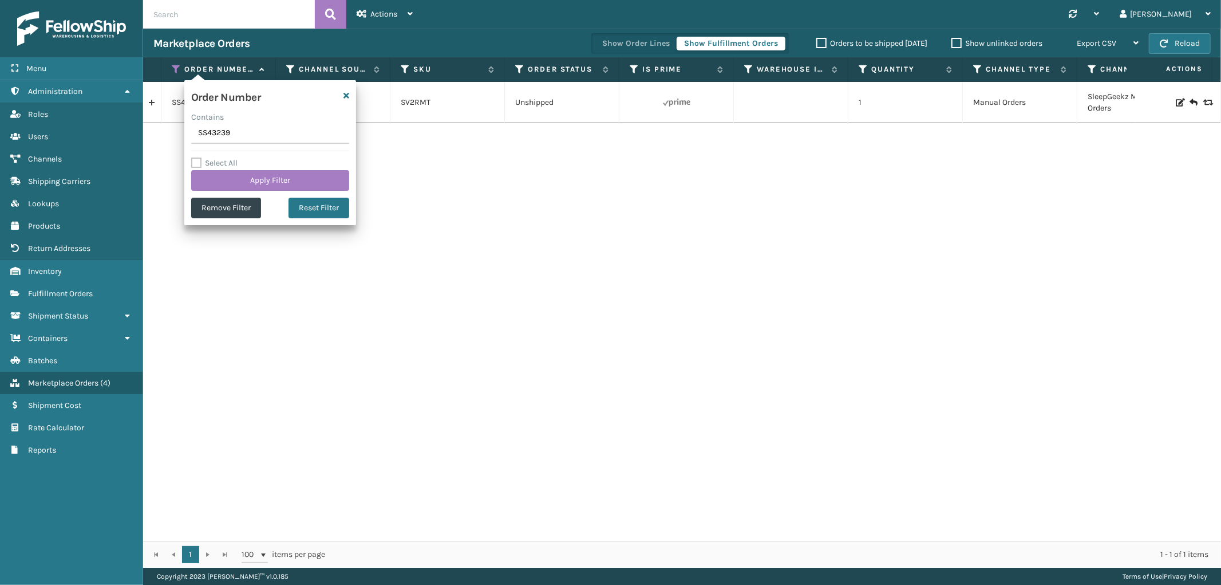
click at [220, 139] on input "SS43239" at bounding box center [270, 133] width 158 height 21
type input "114-2479168-5670648"
click at [238, 178] on button "Apply Filter" at bounding box center [270, 180] width 158 height 21
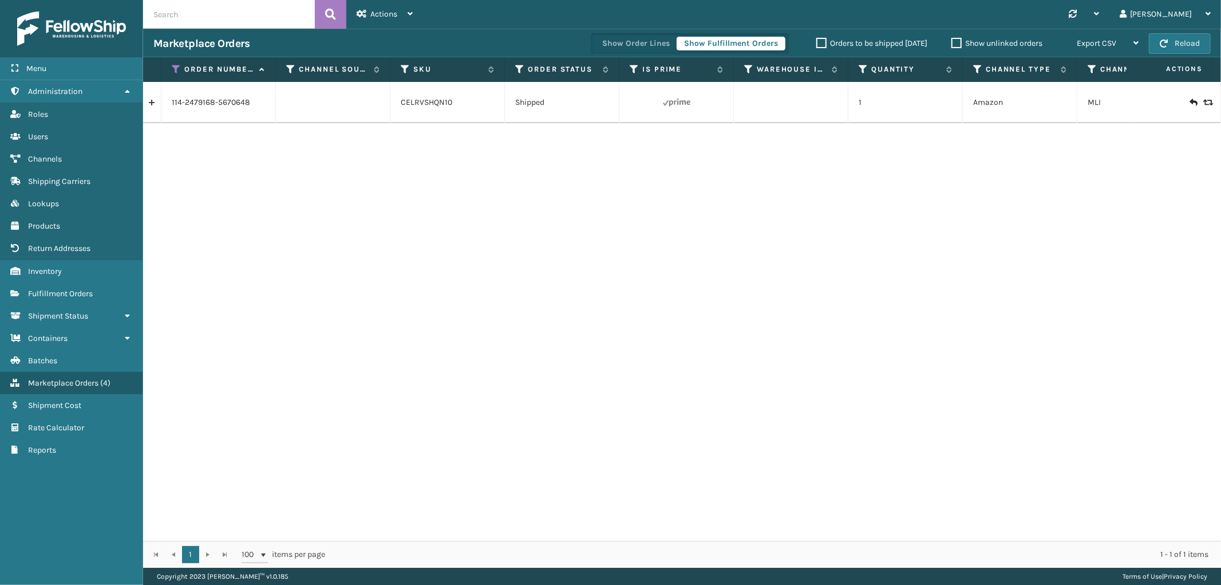
click at [155, 106] on link at bounding box center [152, 102] width 18 height 18
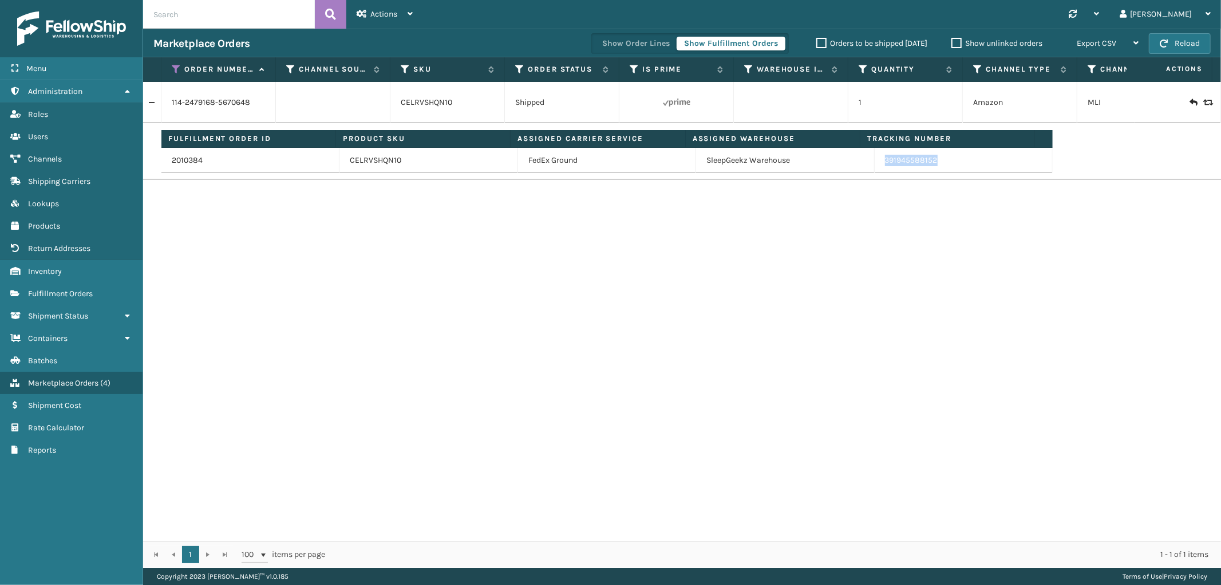
drag, startPoint x: 942, startPoint y: 162, endPoint x: 874, endPoint y: 168, distance: 68.4
click at [875, 168] on td "391945588152" at bounding box center [964, 160] width 178 height 25
click at [170, 69] on th "Order Number" at bounding box center [218, 69] width 115 height 25
click at [173, 67] on icon at bounding box center [176, 69] width 9 height 10
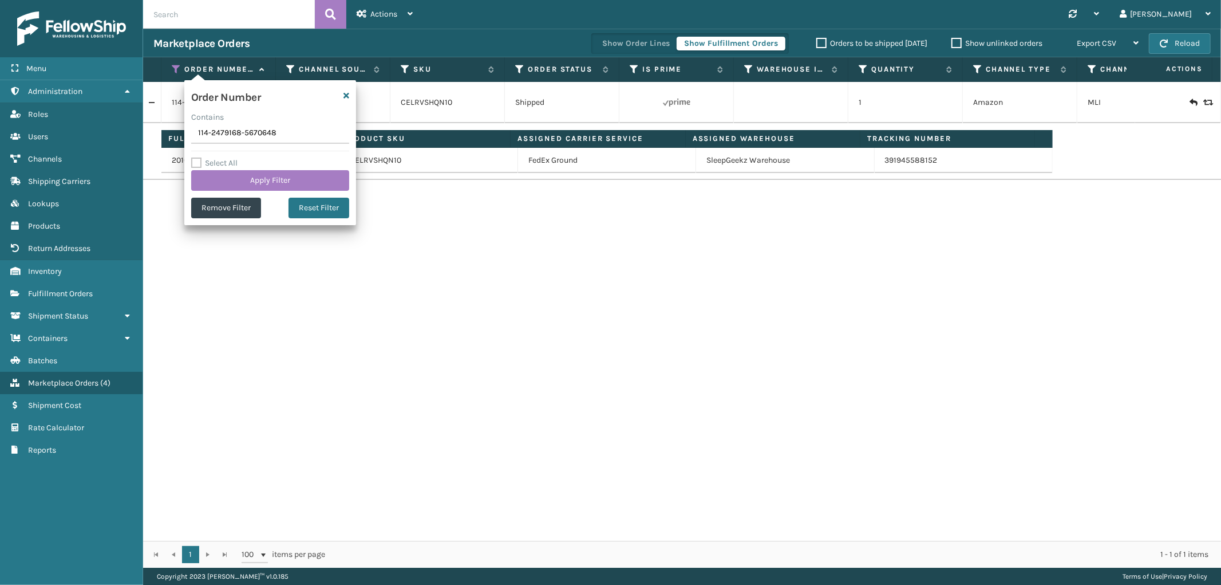
click at [224, 138] on input "114-2479168-5670648" at bounding box center [270, 133] width 158 height 21
type input "SS43238"
click at [229, 174] on button "Apply Filter" at bounding box center [270, 180] width 158 height 21
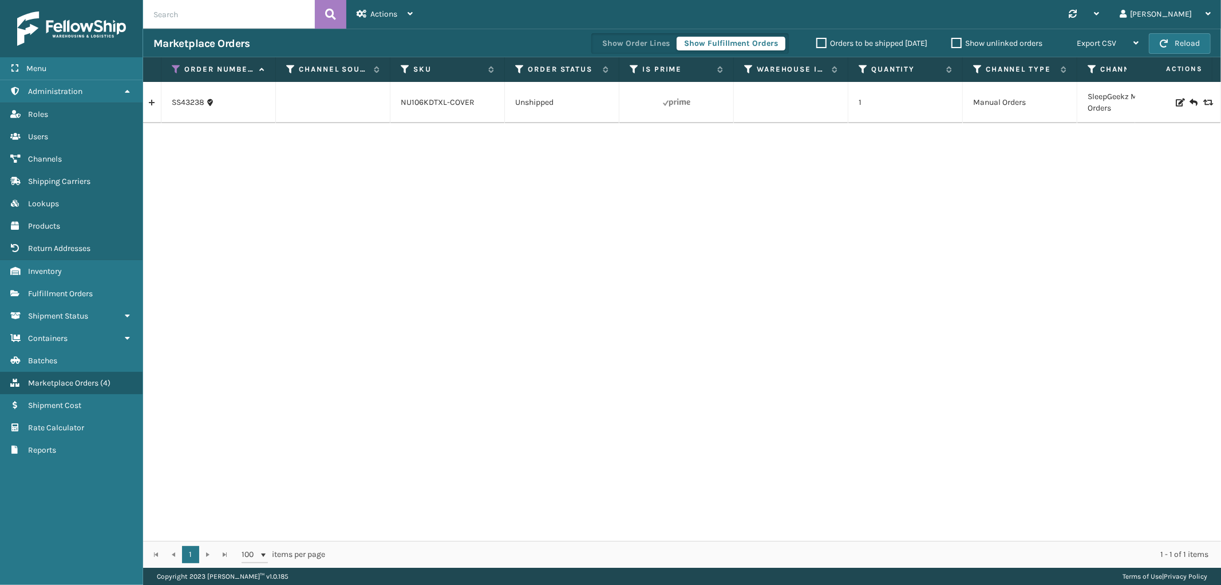
click at [156, 108] on link at bounding box center [152, 102] width 18 height 18
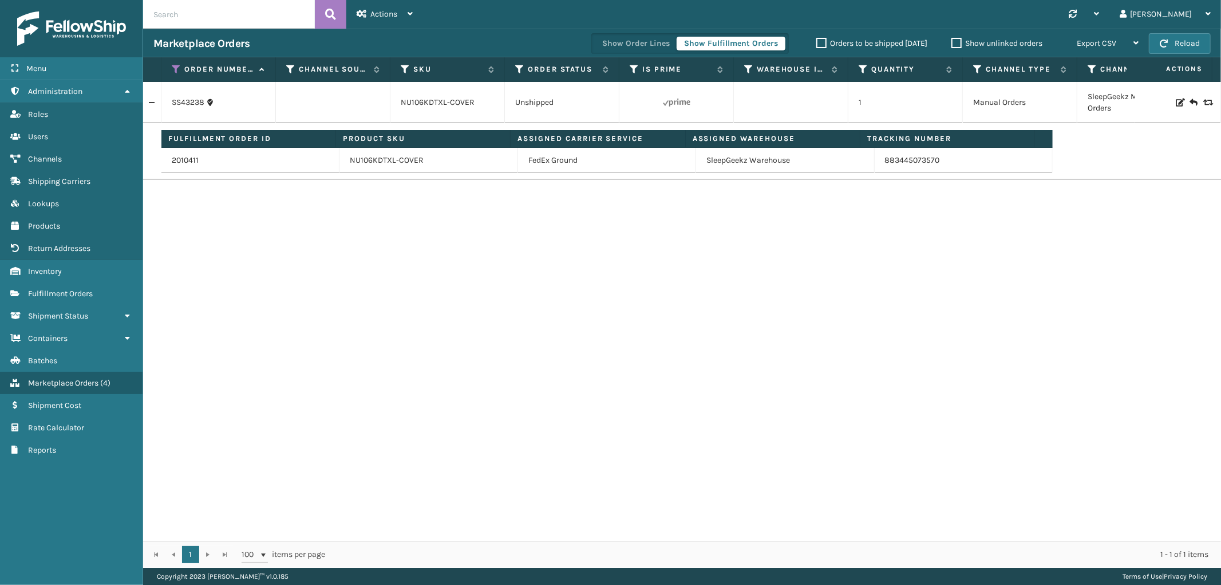
click at [170, 64] on th "Order Number" at bounding box center [218, 69] width 115 height 25
click at [173, 69] on icon at bounding box center [176, 69] width 9 height 10
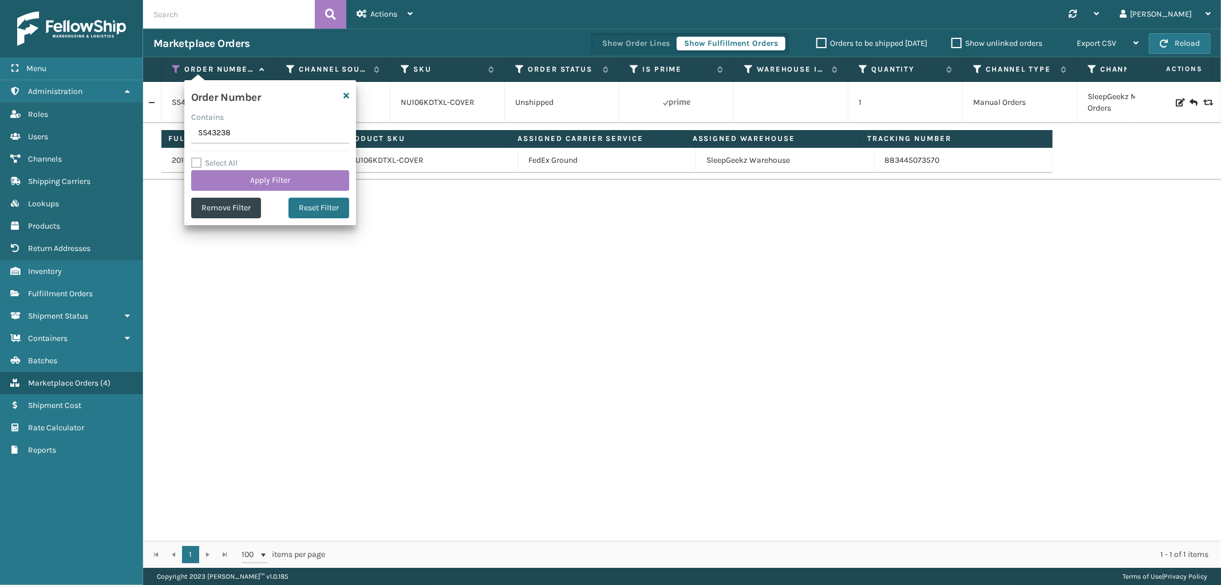
click at [220, 136] on input "SS43238" at bounding box center [270, 133] width 158 height 21
type input "112-0531066-7394635"
click at [246, 183] on button "Apply Filter" at bounding box center [270, 180] width 158 height 21
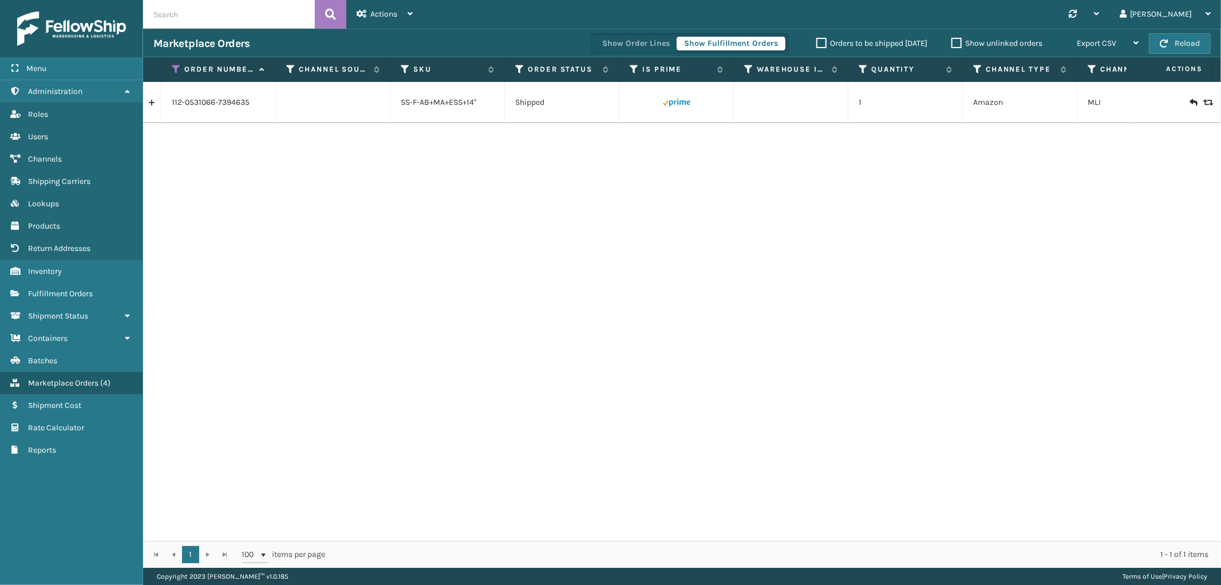
click at [155, 102] on link at bounding box center [152, 102] width 18 height 18
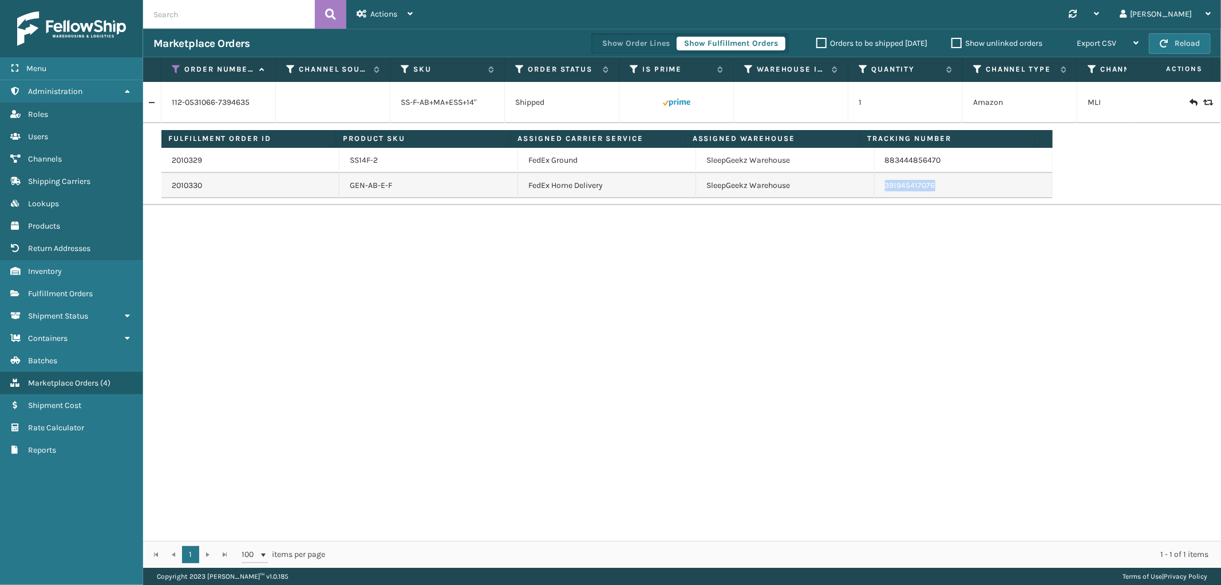
drag, startPoint x: 942, startPoint y: 182, endPoint x: 887, endPoint y: 206, distance: 59.5
click at [875, 195] on td "391945417076" at bounding box center [964, 185] width 178 height 25
drag, startPoint x: 943, startPoint y: 161, endPoint x: 1183, endPoint y: 248, distance: 255.2
click at [878, 166] on td "883444856470" at bounding box center [964, 160] width 178 height 25
click at [172, 66] on icon at bounding box center [176, 69] width 9 height 10
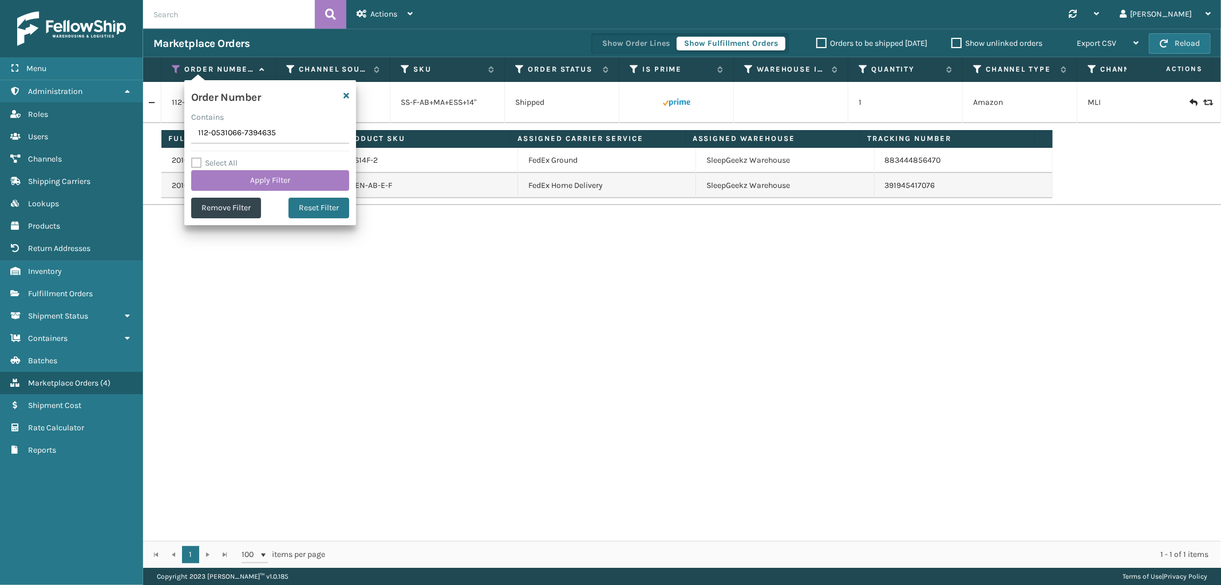
click at [238, 129] on input "112-0531066-7394635" at bounding box center [270, 133] width 158 height 21
type input "111-9549766-1187450"
click at [256, 173] on button "Apply Filter" at bounding box center [270, 180] width 158 height 21
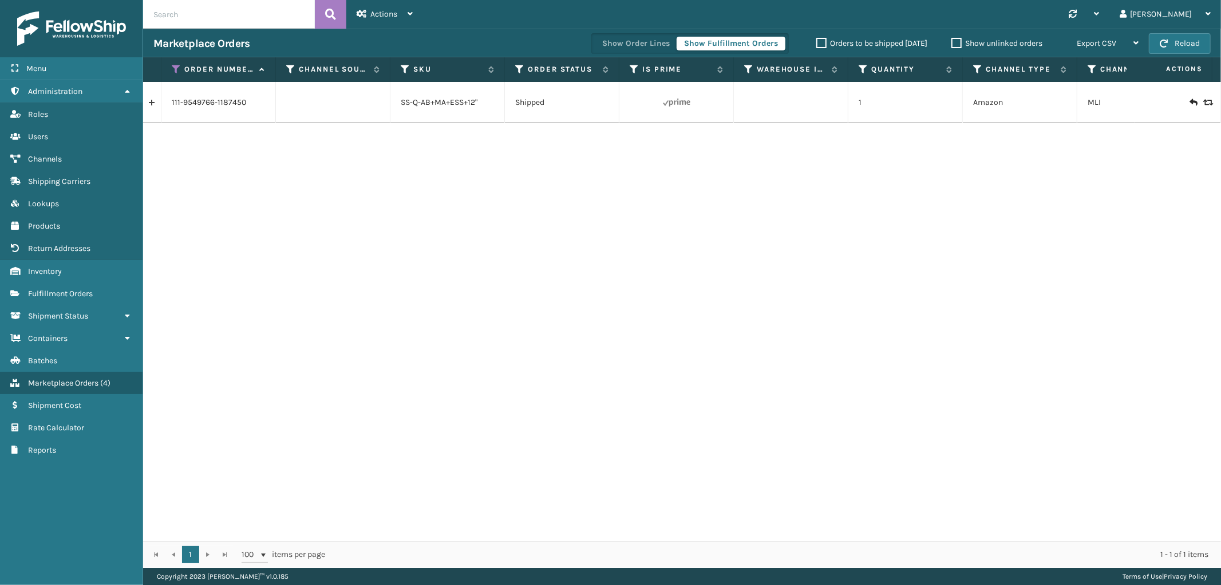
click at [156, 102] on link at bounding box center [152, 102] width 18 height 18
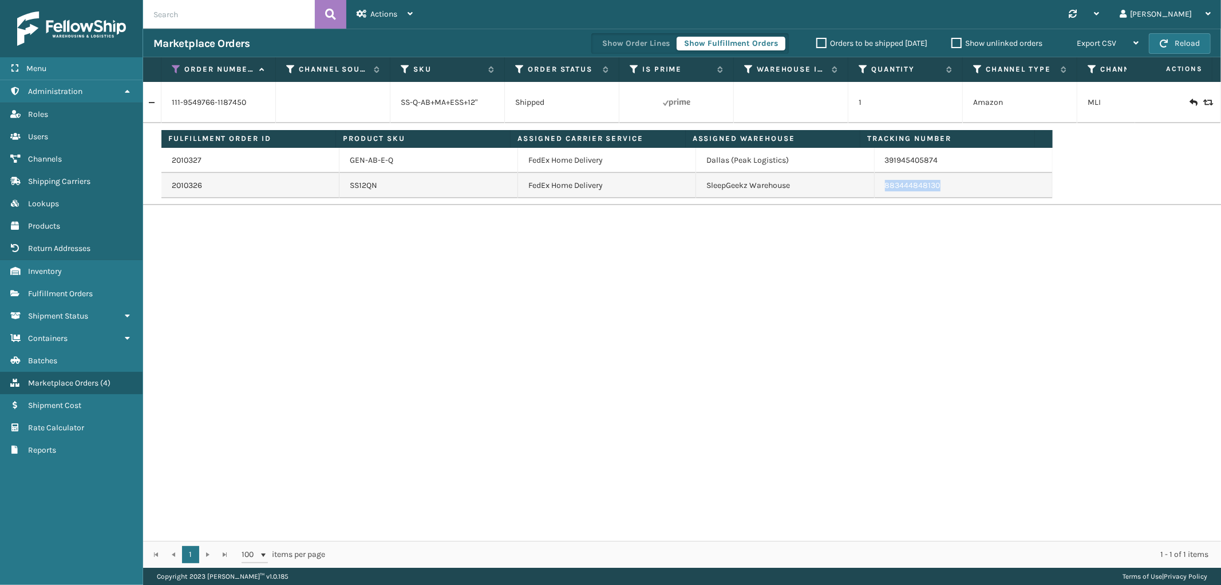
drag, startPoint x: 940, startPoint y: 186, endPoint x: 878, endPoint y: 191, distance: 62.1
click at [878, 191] on td "883444848130" at bounding box center [964, 185] width 178 height 25
drag, startPoint x: 175, startPoint y: 65, endPoint x: 176, endPoint y: 76, distance: 10.9
click at [175, 65] on icon at bounding box center [176, 69] width 9 height 10
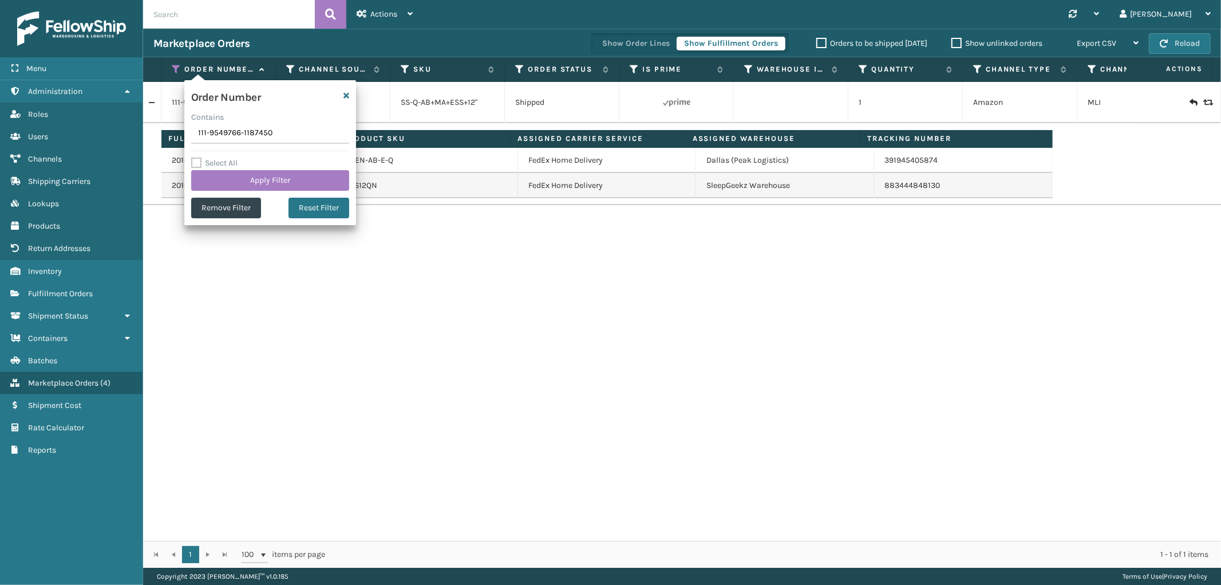
click at [208, 129] on input "111-9549766-1187450" at bounding box center [270, 133] width 158 height 21
type input "112-9818410-1735442"
click at [223, 182] on button "Apply Filter" at bounding box center [270, 180] width 158 height 21
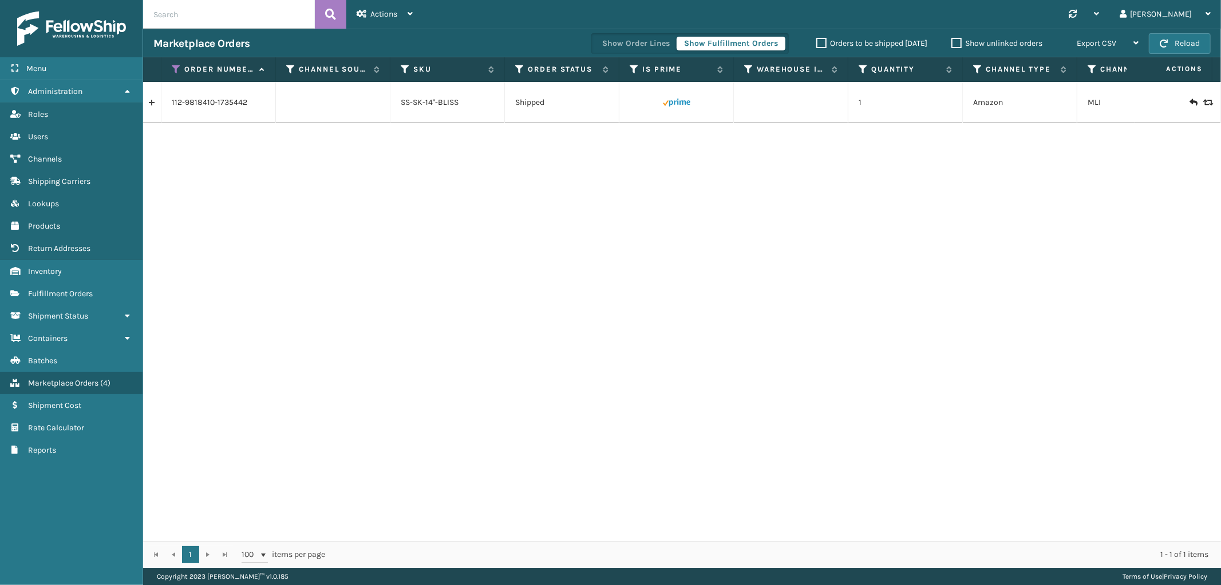
click at [158, 105] on link at bounding box center [152, 102] width 18 height 18
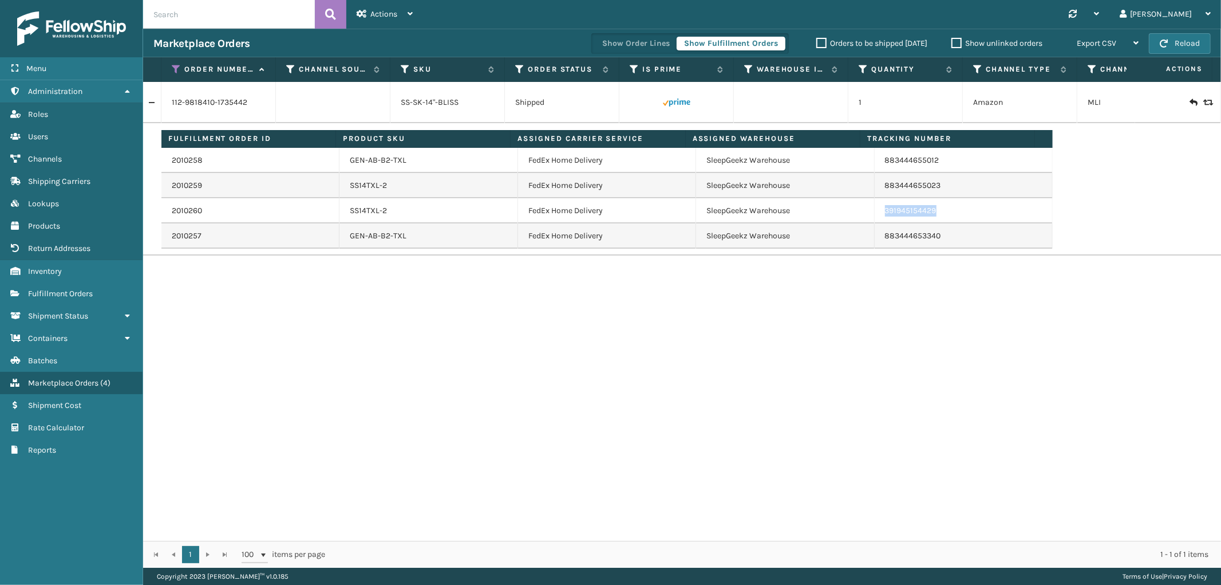
drag, startPoint x: 957, startPoint y: 215, endPoint x: 867, endPoint y: 220, distance: 90.6
click at [875, 220] on td "391945154429" at bounding box center [964, 210] width 178 height 25
click at [172, 65] on icon at bounding box center [176, 69] width 9 height 10
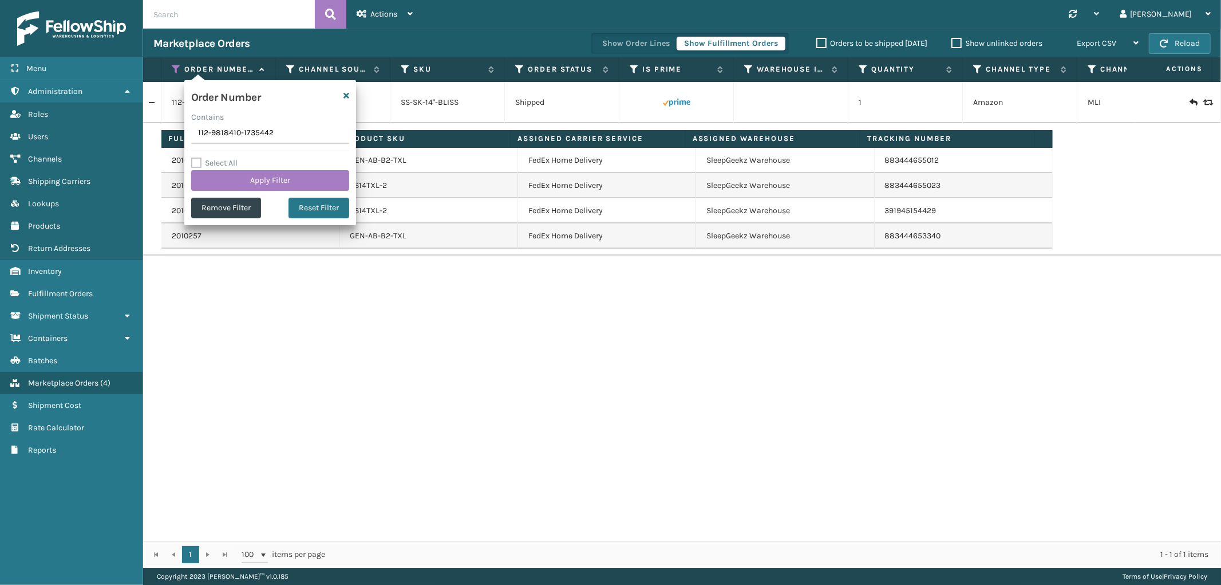
click at [218, 136] on input "112-9818410-1735442" at bounding box center [270, 133] width 158 height 21
type input "114-3789784-2873832"
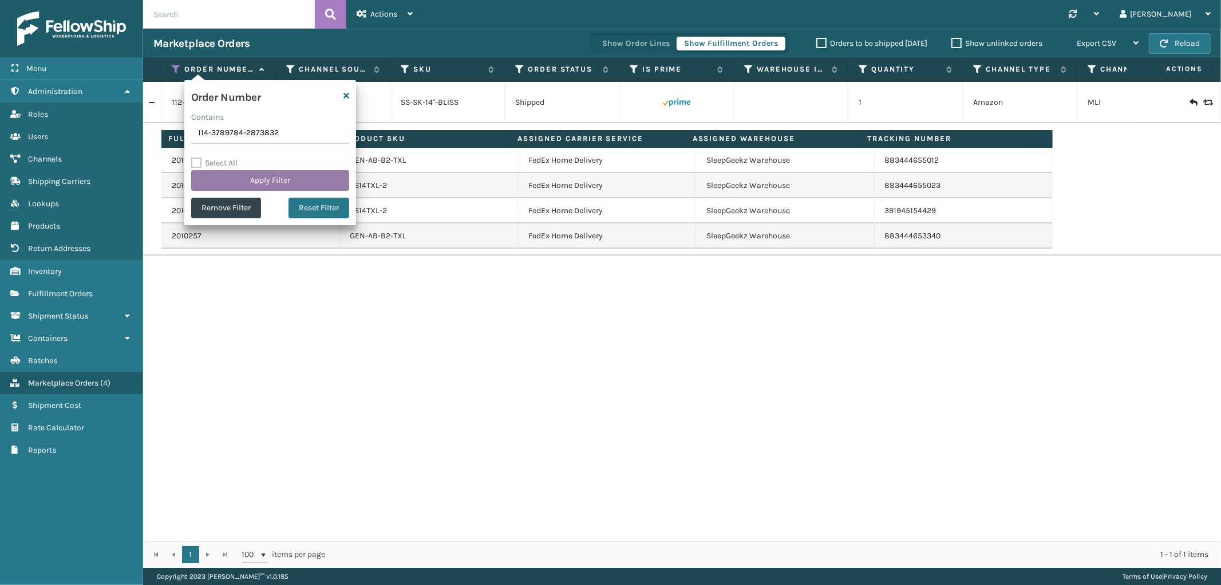
click at [225, 179] on button "Apply Filter" at bounding box center [270, 180] width 158 height 21
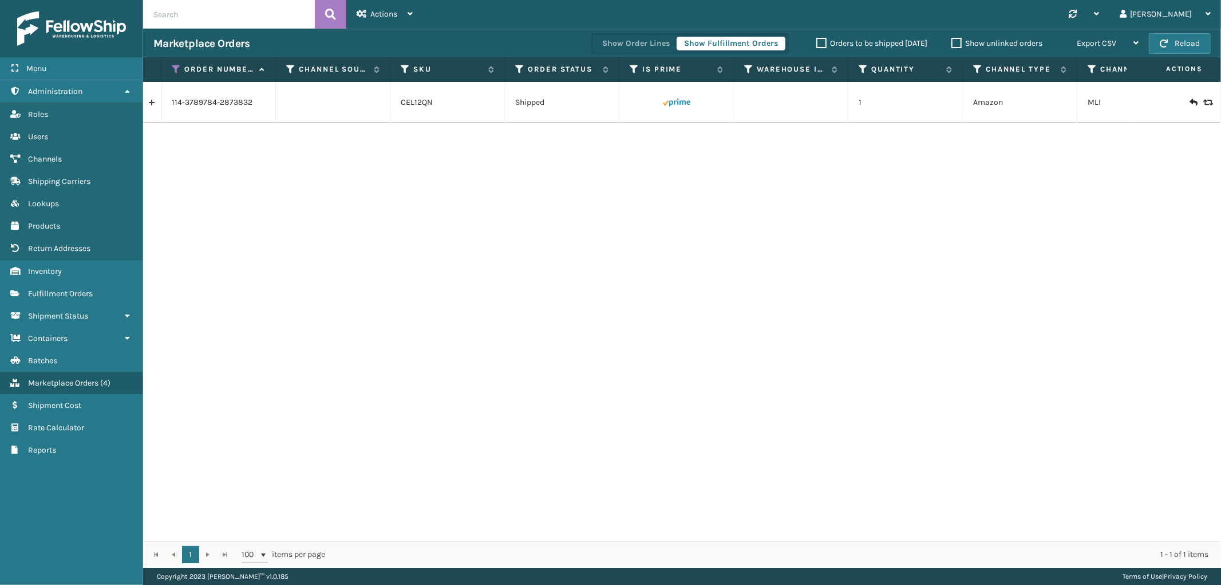
click at [155, 102] on link at bounding box center [152, 102] width 18 height 18
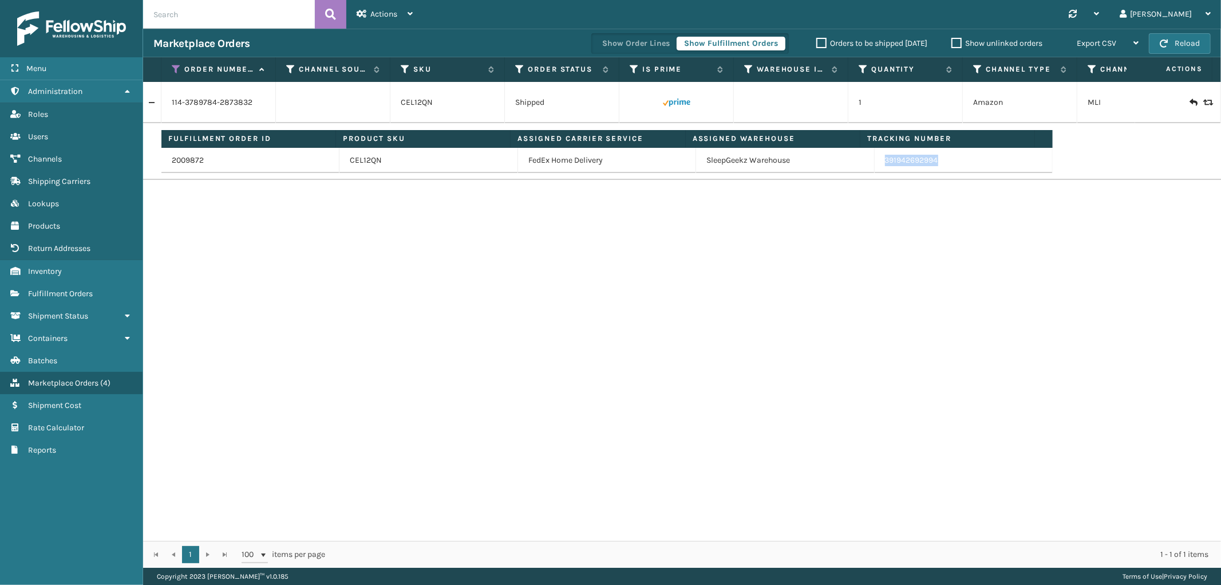
drag, startPoint x: 940, startPoint y: 167, endPoint x: 878, endPoint y: 170, distance: 61.9
click at [878, 170] on td "391942692994" at bounding box center [964, 160] width 178 height 25
drag, startPoint x: 174, startPoint y: 69, endPoint x: 175, endPoint y: 79, distance: 10.3
click at [174, 69] on icon at bounding box center [176, 69] width 9 height 10
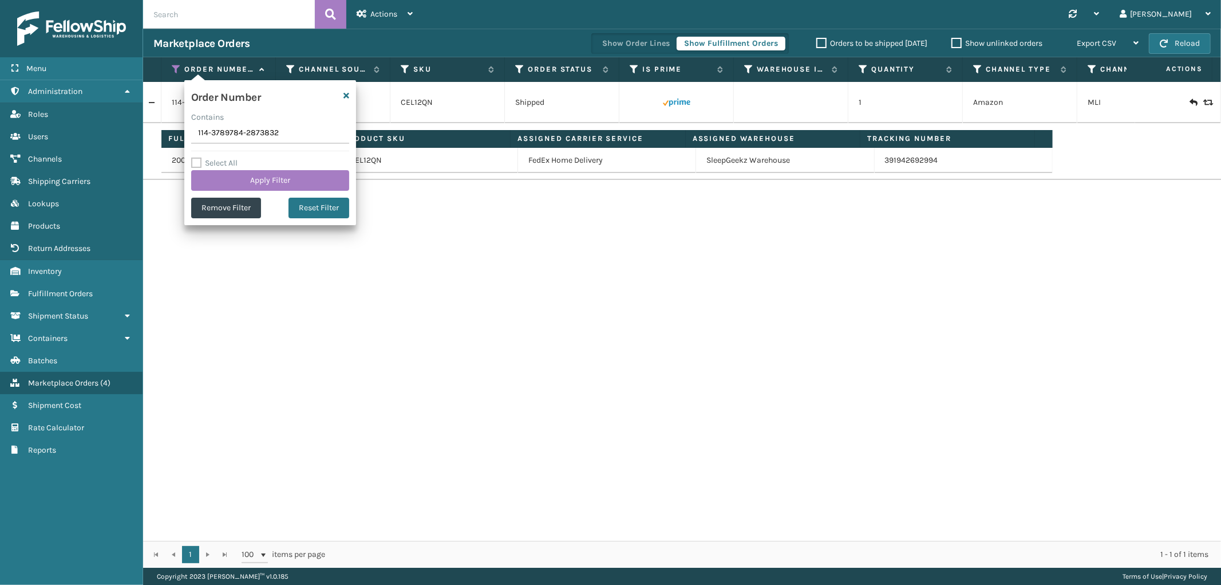
click at [214, 131] on input "114-3789784-2873832" at bounding box center [270, 133] width 158 height 21
type input "SS43226"
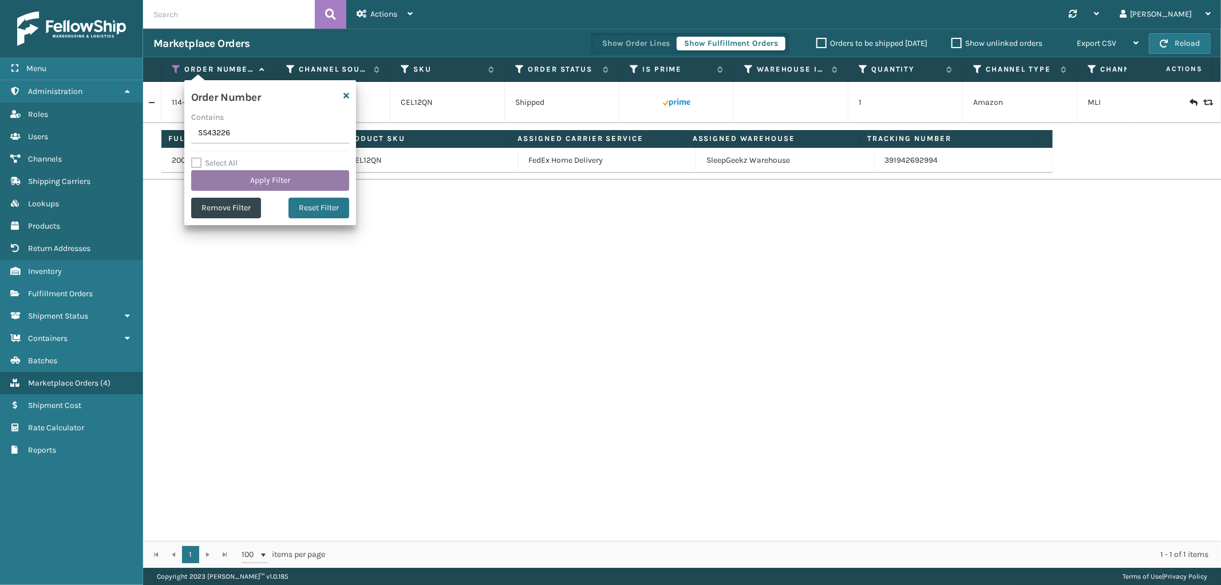
click at [222, 187] on button "Apply Filter" at bounding box center [270, 180] width 158 height 21
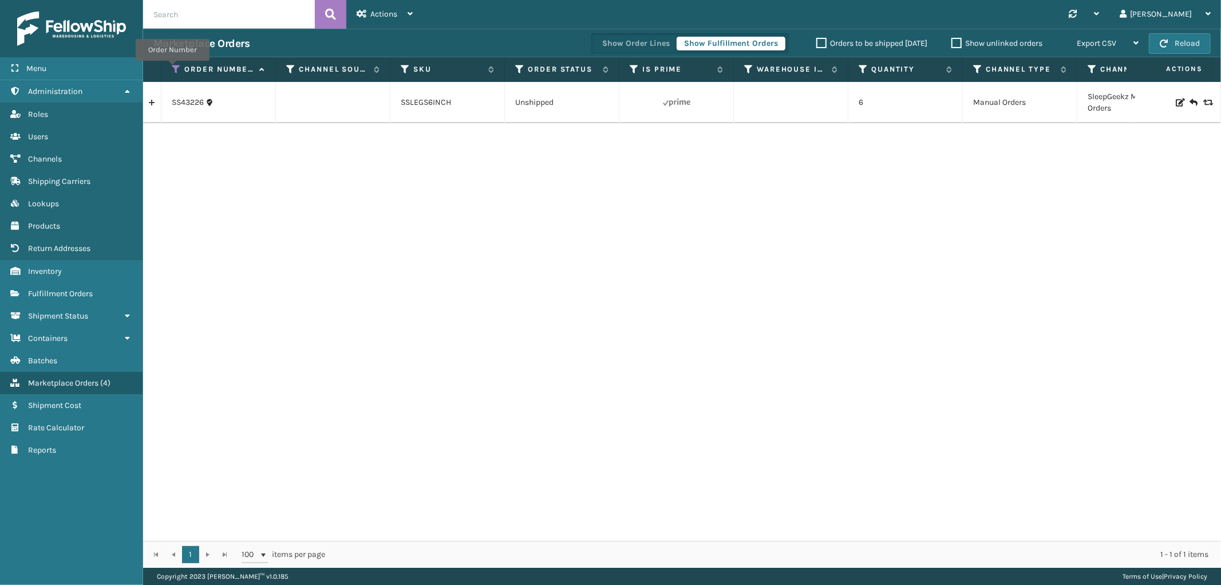
click at [172, 69] on icon at bounding box center [176, 69] width 9 height 10
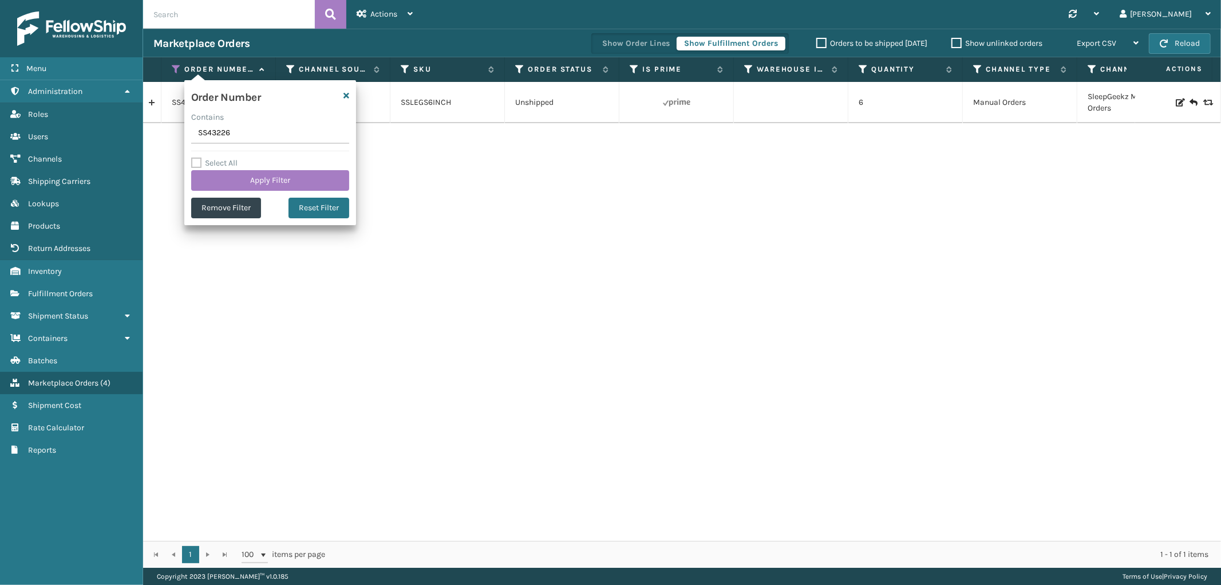
click at [207, 139] on input "SS43226" at bounding box center [270, 133] width 158 height 21
type input "SS43223"
click at [214, 181] on button "Apply Filter" at bounding box center [270, 180] width 158 height 21
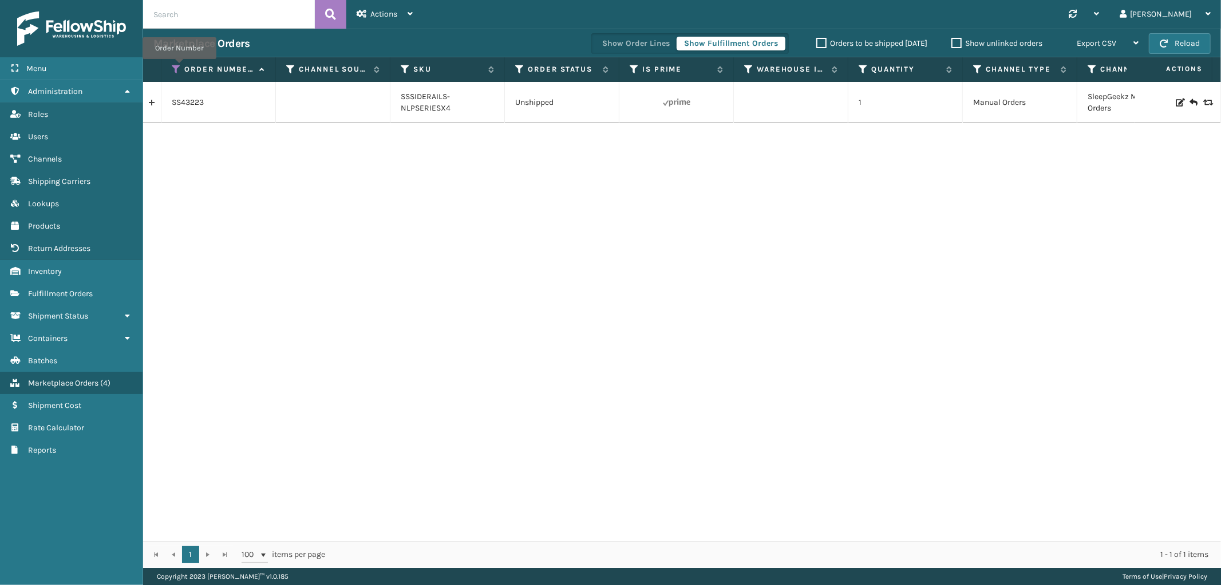
drag, startPoint x: 179, startPoint y: 67, endPoint x: 173, endPoint y: 75, distance: 9.9
click at [178, 69] on icon at bounding box center [176, 69] width 9 height 10
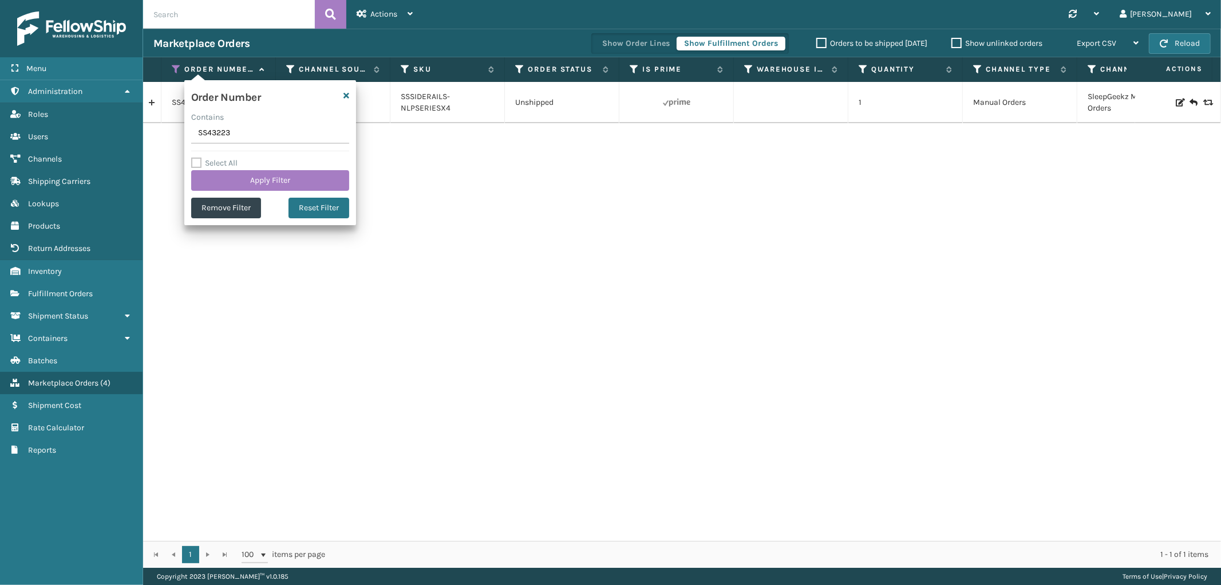
click at [220, 133] on input "SS43223" at bounding box center [270, 133] width 158 height 21
type input "CL1235"
click at [216, 171] on button "Apply Filter" at bounding box center [270, 180] width 158 height 21
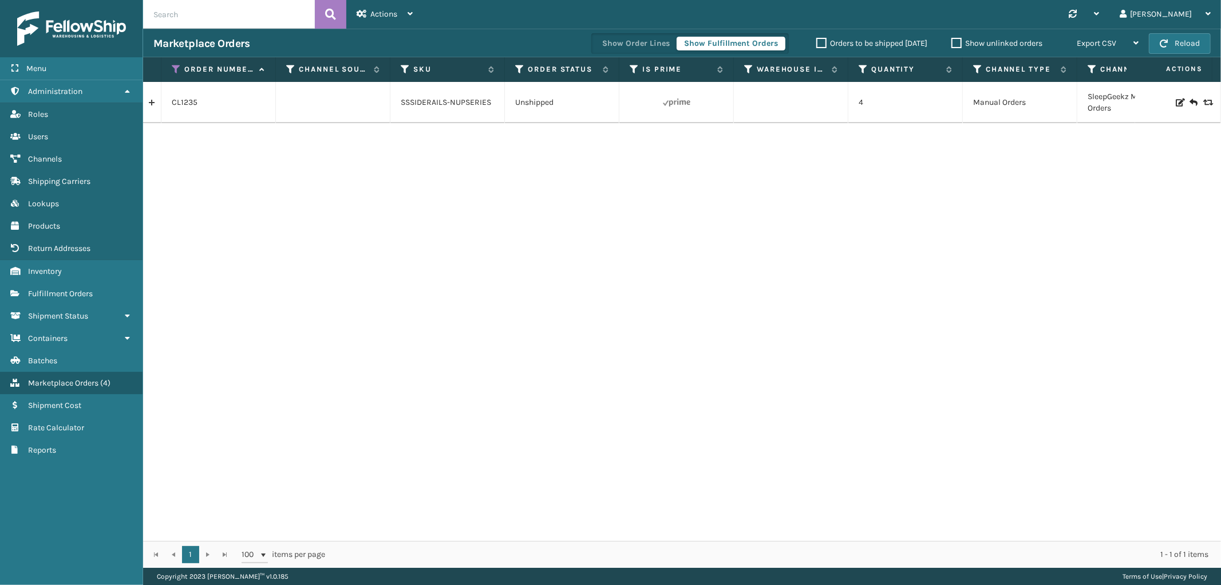
click at [170, 67] on th "Order Number" at bounding box center [218, 69] width 115 height 25
click at [179, 70] on icon at bounding box center [176, 69] width 9 height 10
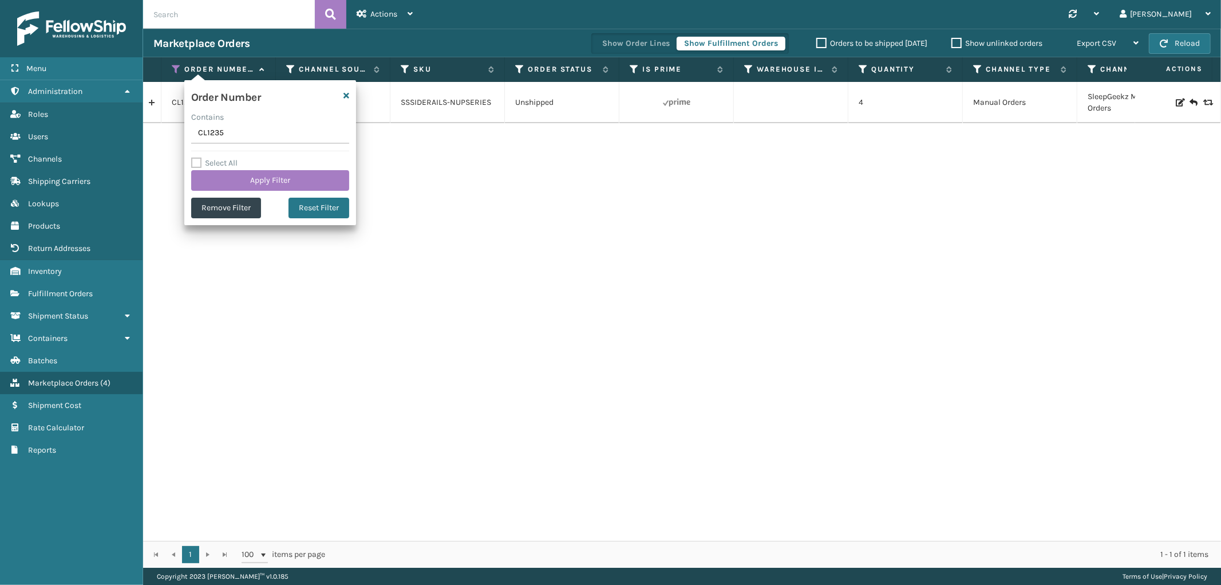
click at [210, 132] on input "CL1235" at bounding box center [270, 133] width 158 height 21
type input "114-5627531-2253029"
click at [233, 180] on button "Apply Filter" at bounding box center [270, 180] width 158 height 21
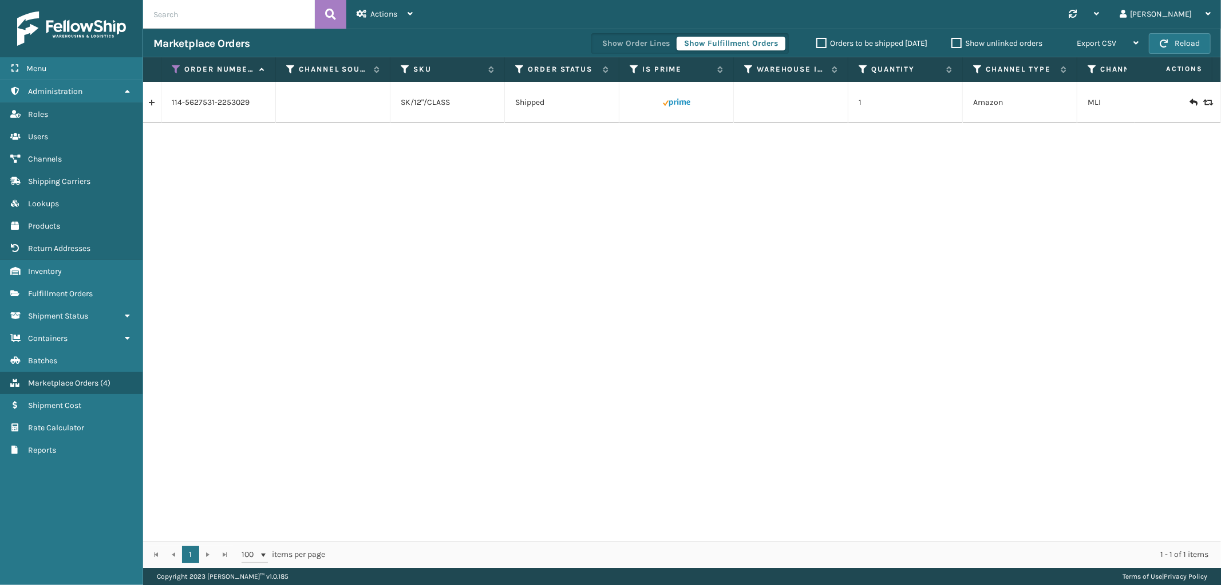
click at [153, 108] on link at bounding box center [152, 102] width 18 height 18
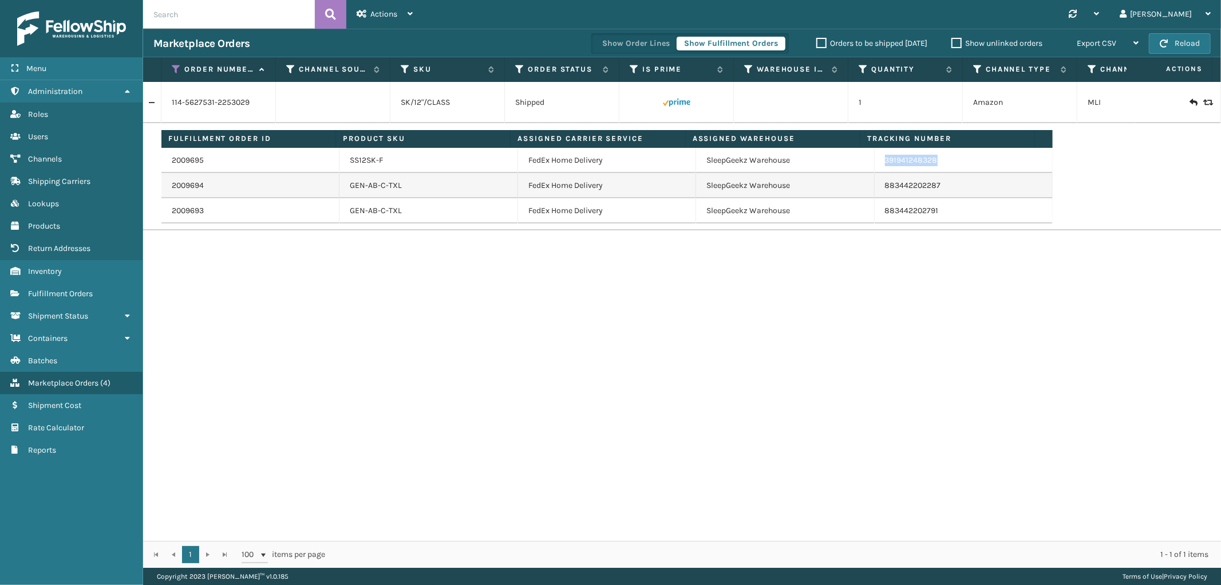
drag, startPoint x: 942, startPoint y: 161, endPoint x: 873, endPoint y: 169, distance: 69.7
click at [875, 169] on td "391941248328" at bounding box center [964, 160] width 178 height 25
drag, startPoint x: 174, startPoint y: 69, endPoint x: 172, endPoint y: 82, distance: 13.8
click at [174, 69] on icon at bounding box center [176, 69] width 9 height 10
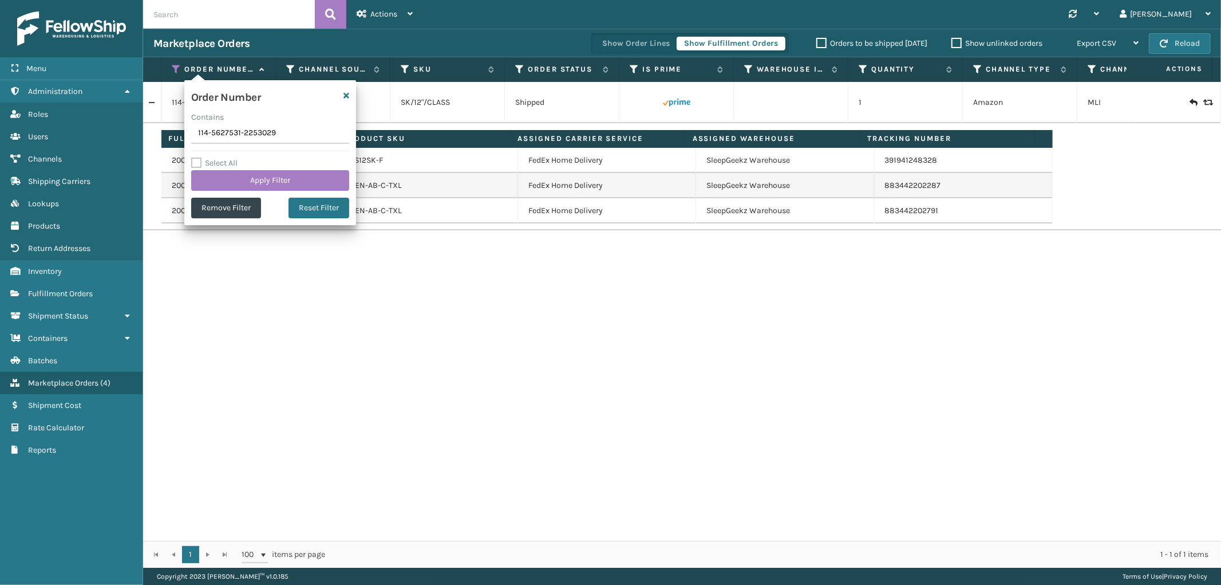
click at [212, 142] on input "114-5627531-2253029" at bounding box center [270, 133] width 158 height 21
type input "113-1853774-2802669"
click at [211, 179] on button "Apply Filter" at bounding box center [270, 180] width 158 height 21
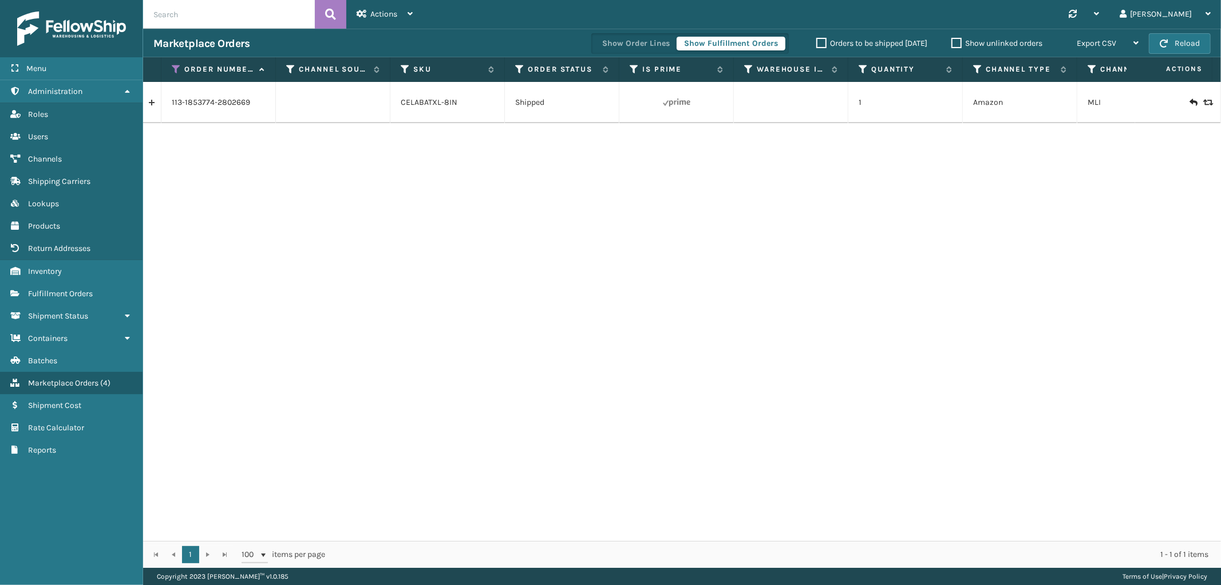
click at [156, 104] on link at bounding box center [152, 102] width 18 height 18
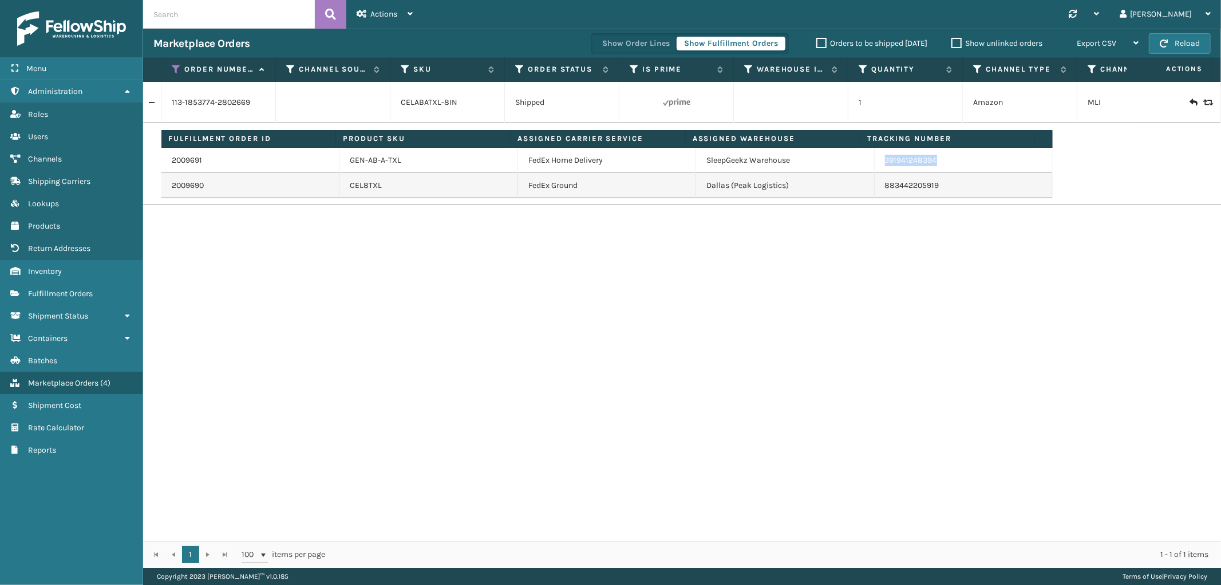
drag, startPoint x: 932, startPoint y: 165, endPoint x: 878, endPoint y: 165, distance: 54.4
click at [878, 165] on td "391941248394" at bounding box center [964, 160] width 178 height 25
click at [175, 70] on icon at bounding box center [176, 69] width 9 height 10
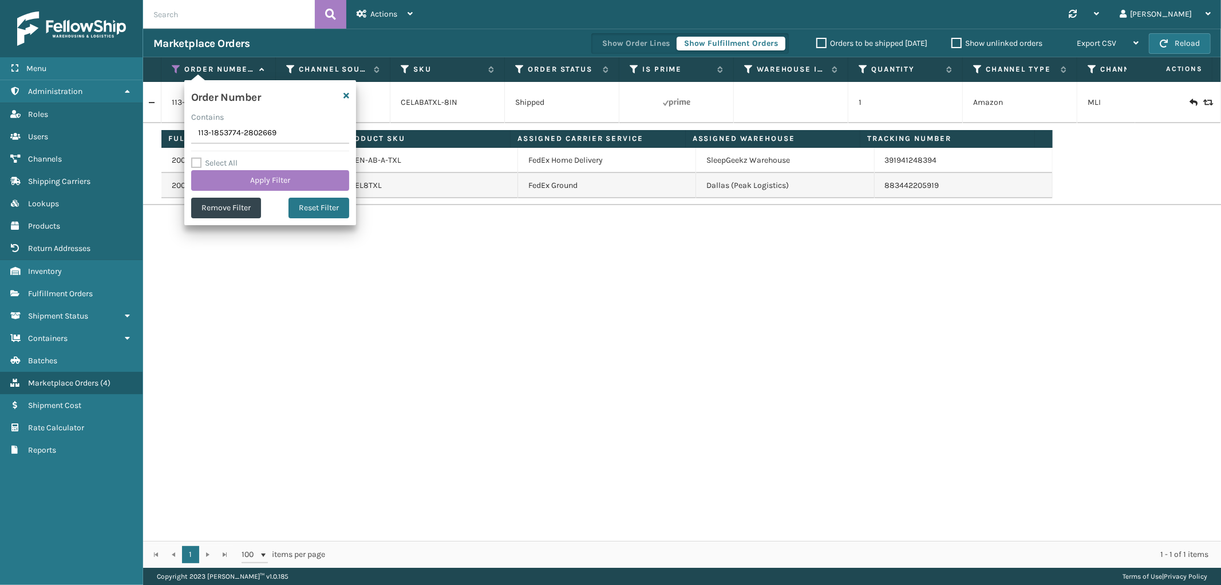
click at [204, 131] on input "113-1853774-2802669" at bounding box center [270, 133] width 158 height 21
type input "SS43219"
click at [226, 182] on button "Apply Filter" at bounding box center [270, 180] width 158 height 21
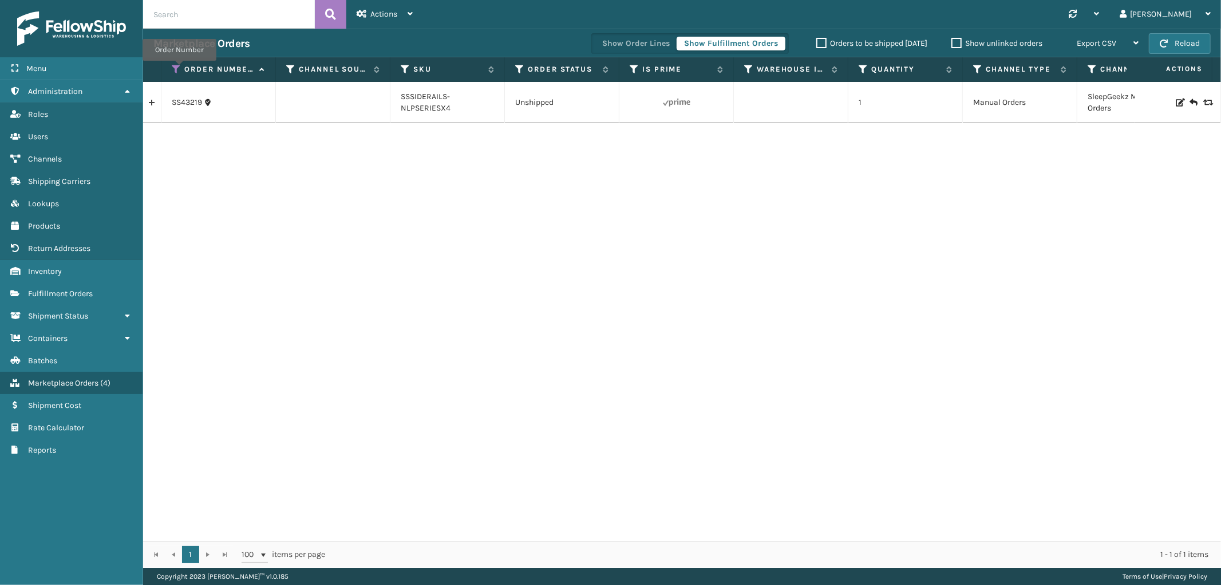
drag, startPoint x: 179, startPoint y: 69, endPoint x: 173, endPoint y: 73, distance: 7.0
click at [179, 69] on icon at bounding box center [176, 69] width 9 height 10
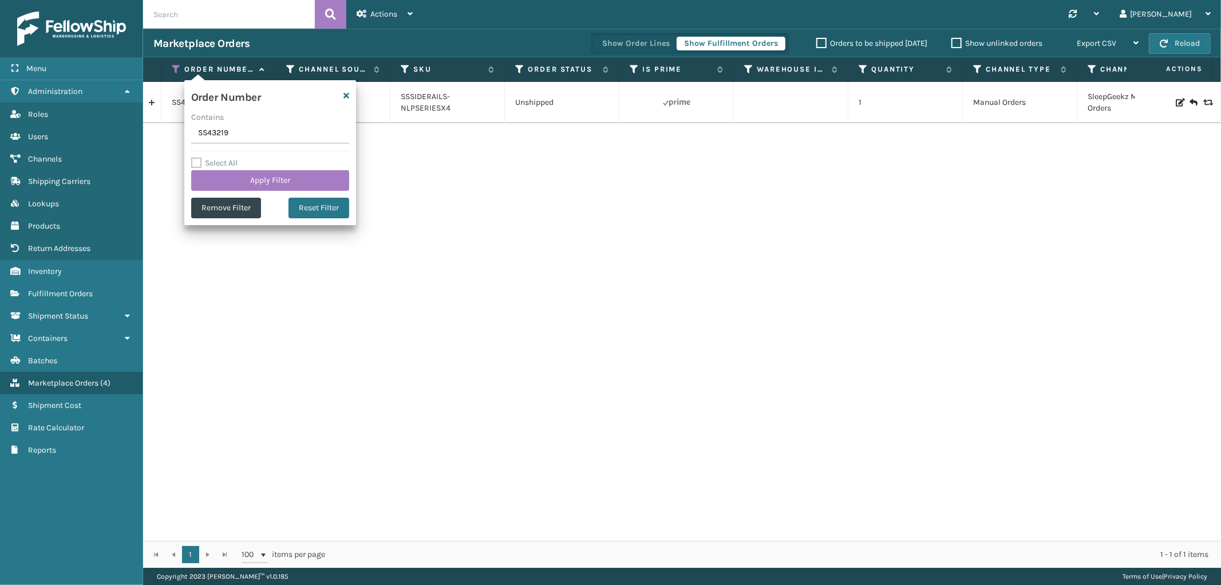
click at [211, 133] on input "SS43219" at bounding box center [270, 133] width 158 height 21
type input "113-3080647-1992255"
click at [233, 186] on button "Apply Filter" at bounding box center [270, 180] width 158 height 21
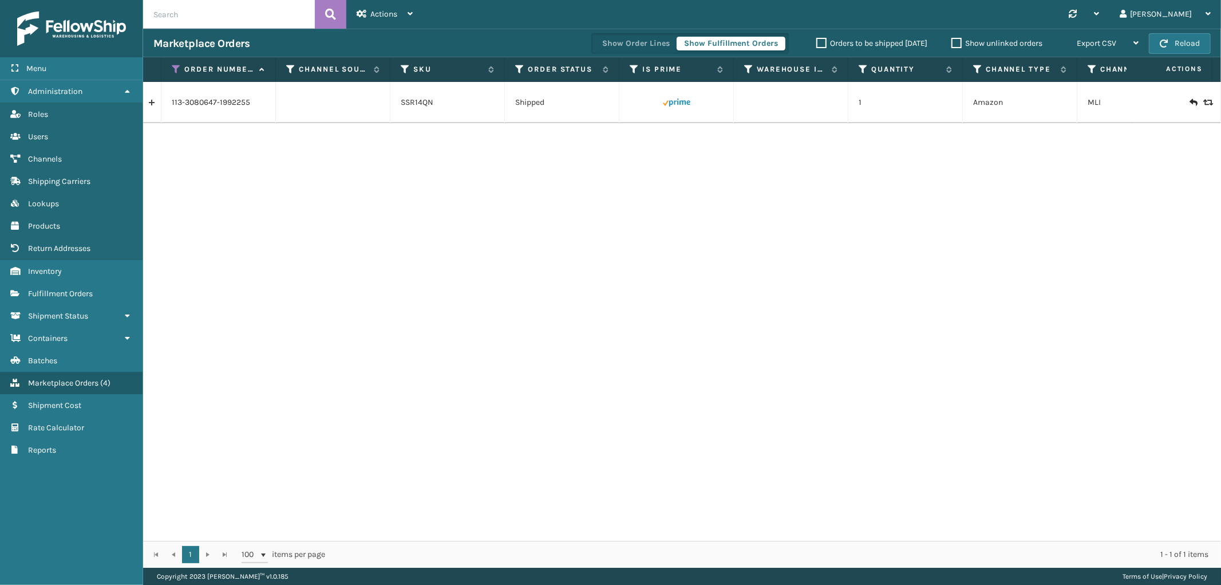
click at [147, 101] on link at bounding box center [152, 102] width 18 height 18
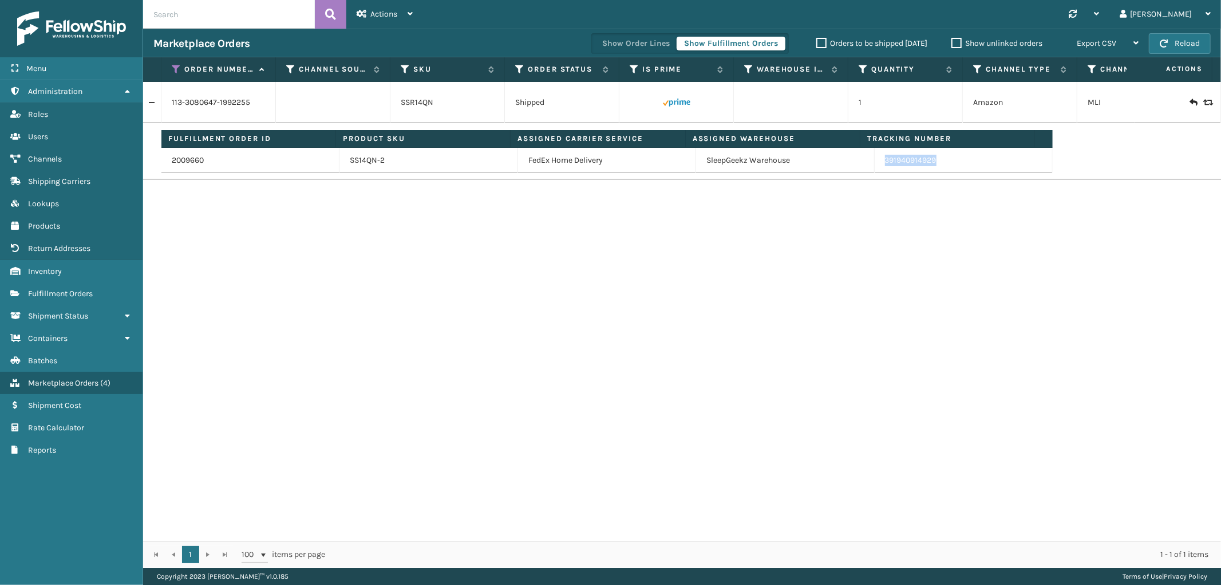
drag, startPoint x: 954, startPoint y: 166, endPoint x: 878, endPoint y: 167, distance: 76.2
click at [878, 167] on td "391940914929" at bounding box center [964, 160] width 178 height 25
click at [176, 70] on icon at bounding box center [176, 69] width 9 height 10
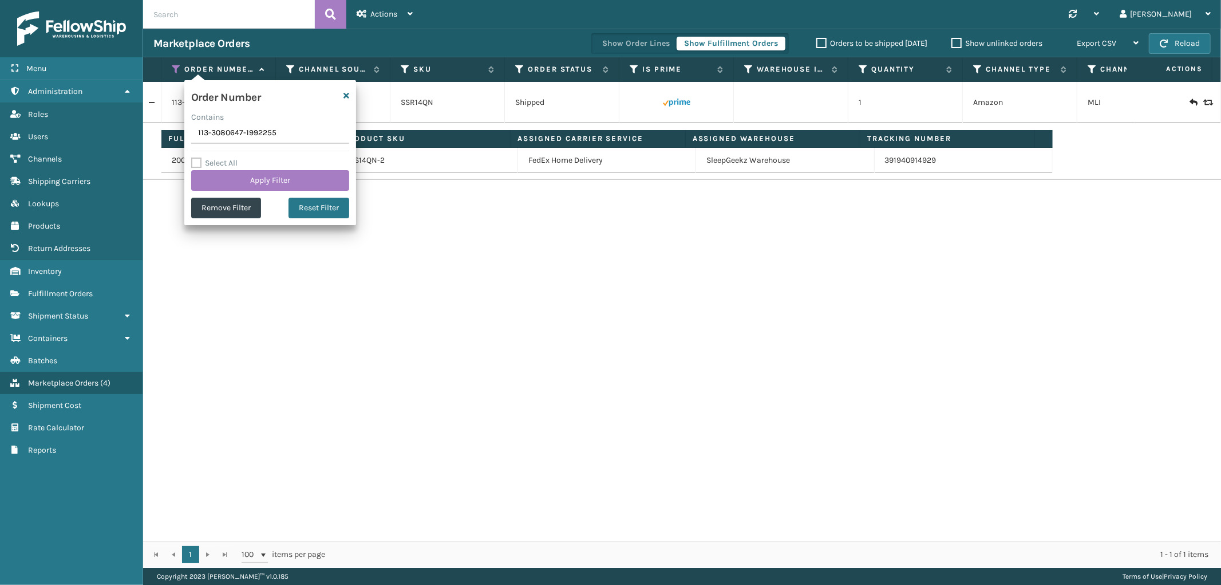
click at [205, 129] on input "113-3080647-1992255" at bounding box center [270, 133] width 158 height 21
type input "SS43217"
click at [208, 167] on label "Select All" at bounding box center [214, 163] width 46 height 10
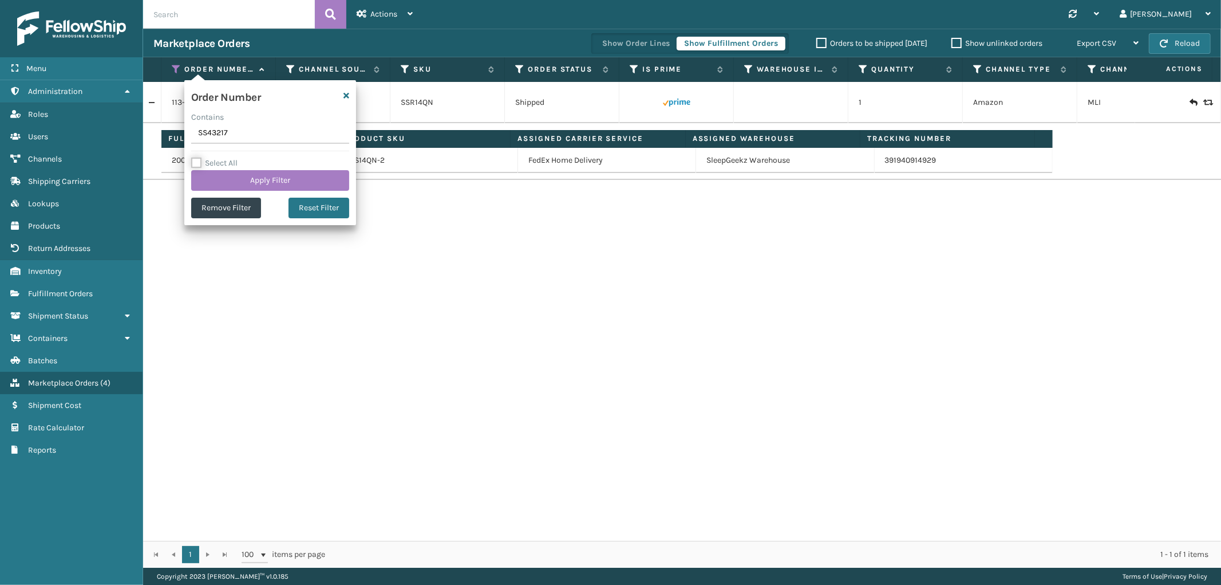
click at [208, 157] on input "Select All" at bounding box center [277, 156] width 172 height 1
checkbox input "false"
click at [210, 174] on button "Apply Filter" at bounding box center [270, 180] width 158 height 21
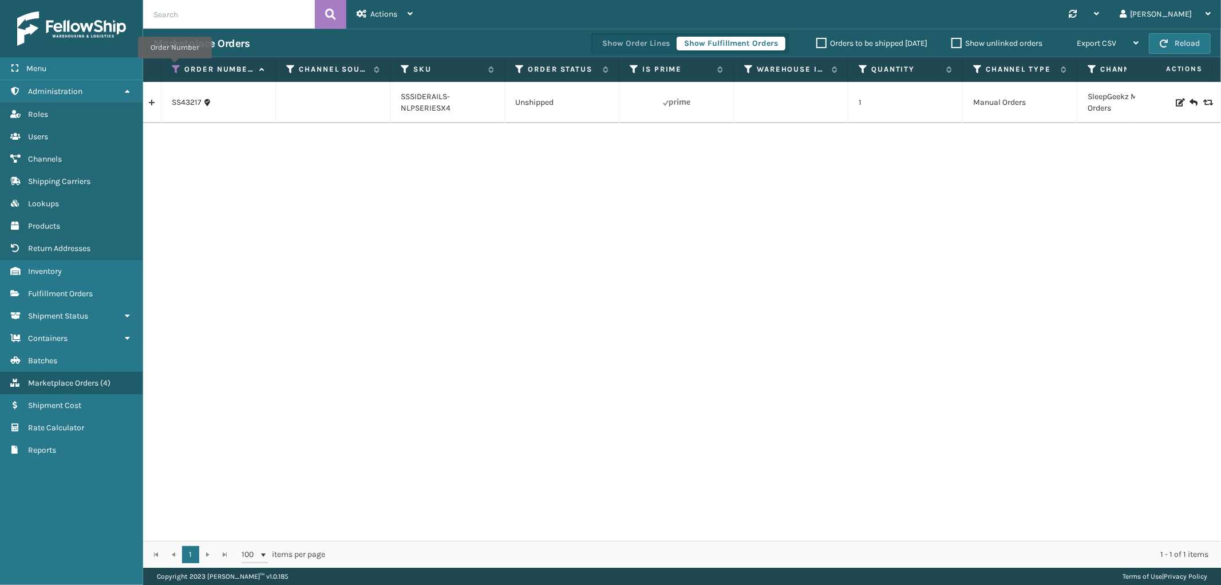
click at [175, 66] on icon at bounding box center [176, 69] width 9 height 10
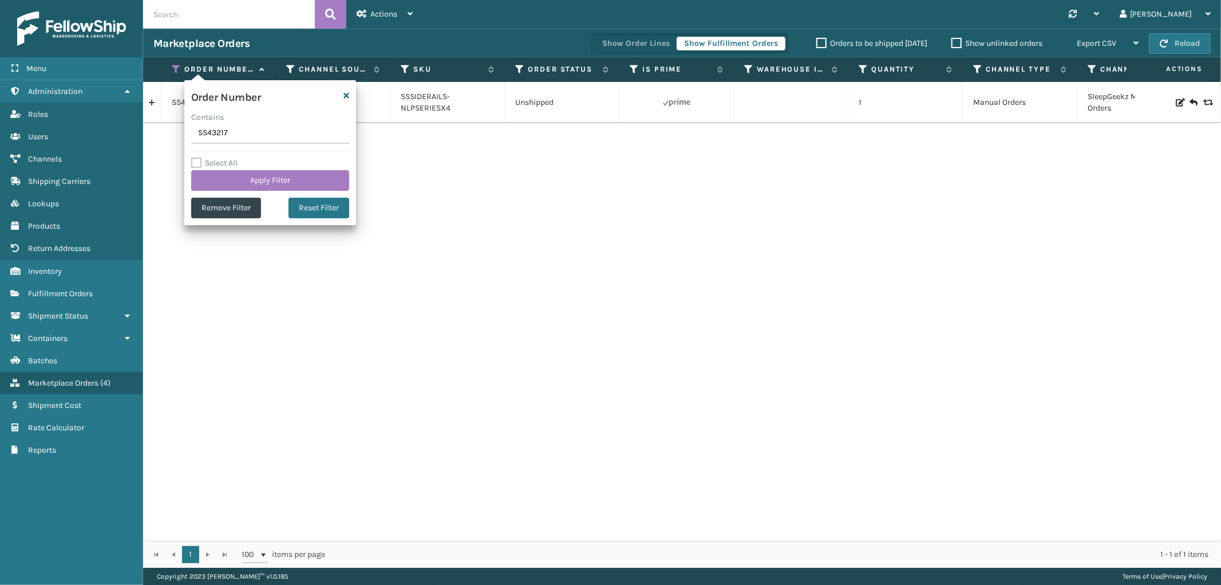
click at [215, 129] on input "SS43217" at bounding box center [270, 133] width 158 height 21
type input "SS43215"
click at [218, 175] on button "Apply Filter" at bounding box center [270, 180] width 158 height 21
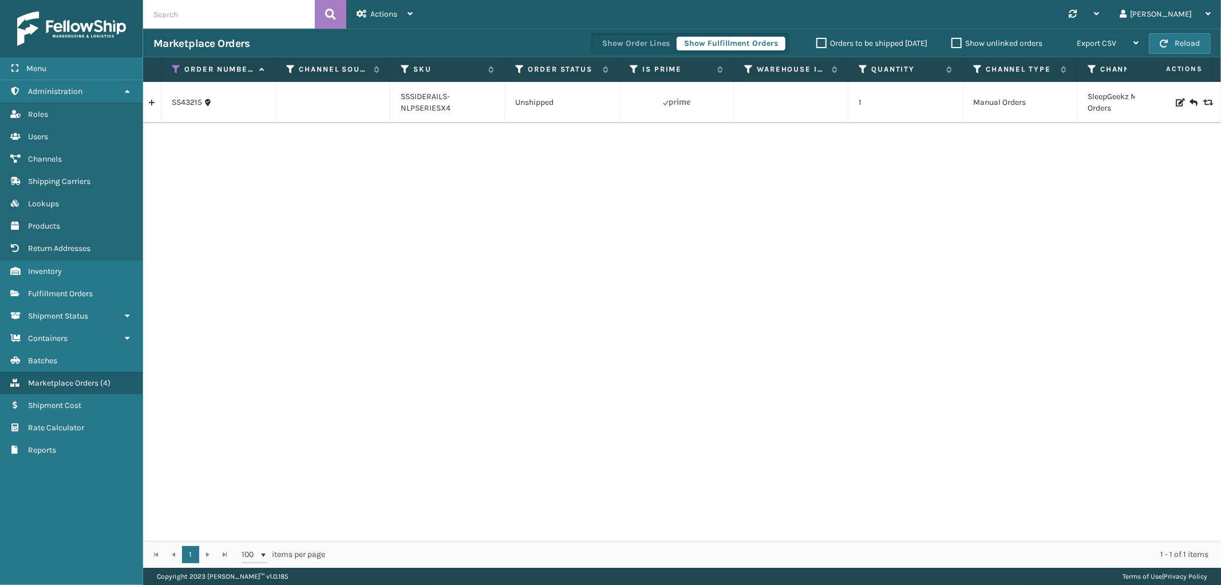
click at [152, 106] on link at bounding box center [152, 102] width 18 height 18
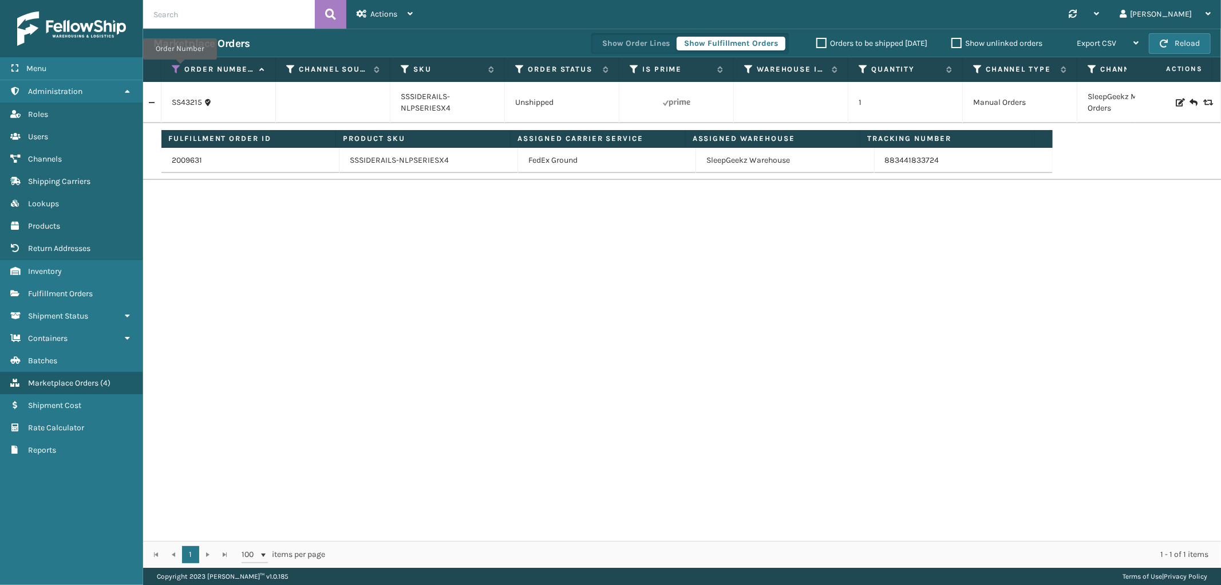
click at [180, 68] on icon at bounding box center [176, 69] width 9 height 10
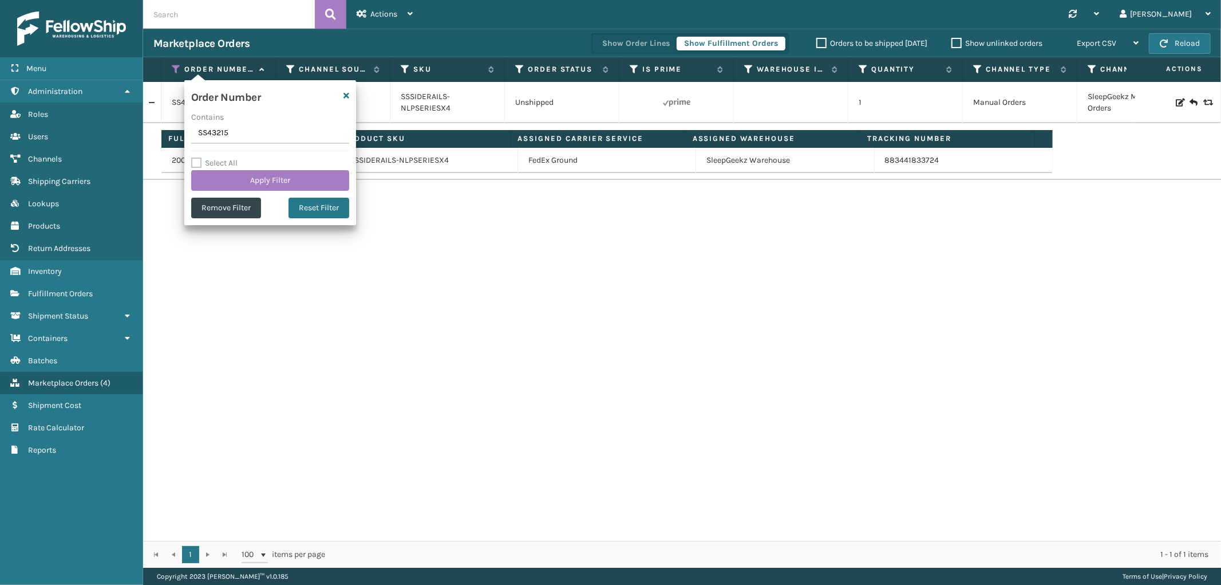
click at [210, 129] on input "SS43215" at bounding box center [270, 133] width 158 height 21
type input "SG12249"
click at [215, 179] on button "Apply Filter" at bounding box center [270, 180] width 158 height 21
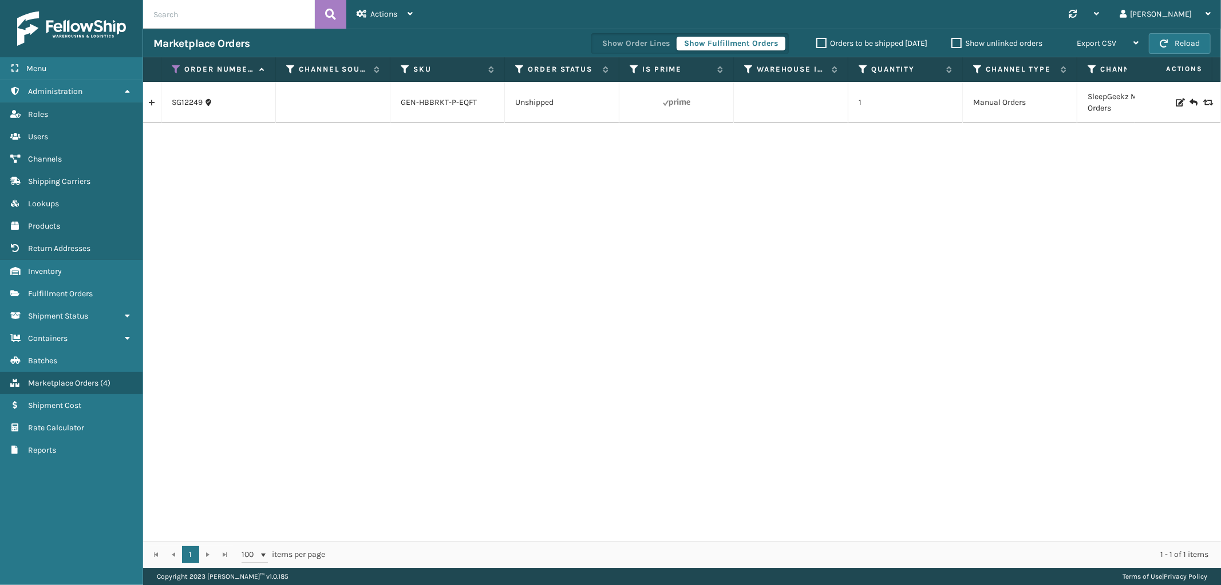
click at [156, 106] on link at bounding box center [152, 102] width 18 height 18
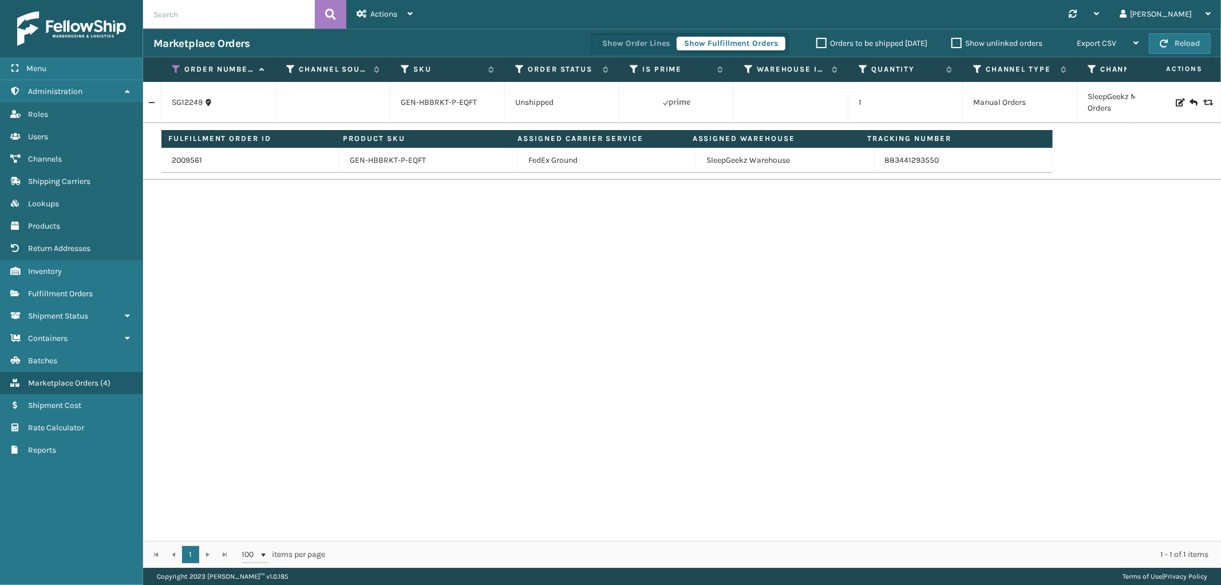
click at [169, 66] on th "Order Number" at bounding box center [218, 69] width 115 height 25
click at [172, 69] on icon at bounding box center [176, 69] width 9 height 10
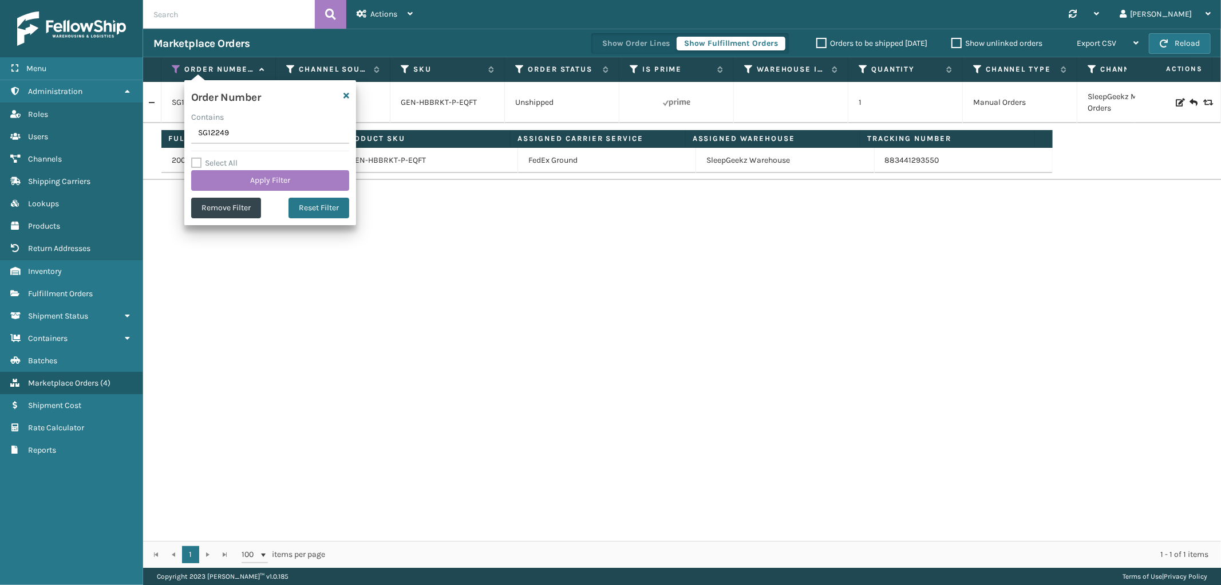
click at [214, 132] on input "SG12249" at bounding box center [270, 133] width 158 height 21
type input "SS43212(1)"
click at [222, 176] on button "Apply Filter" at bounding box center [270, 180] width 158 height 21
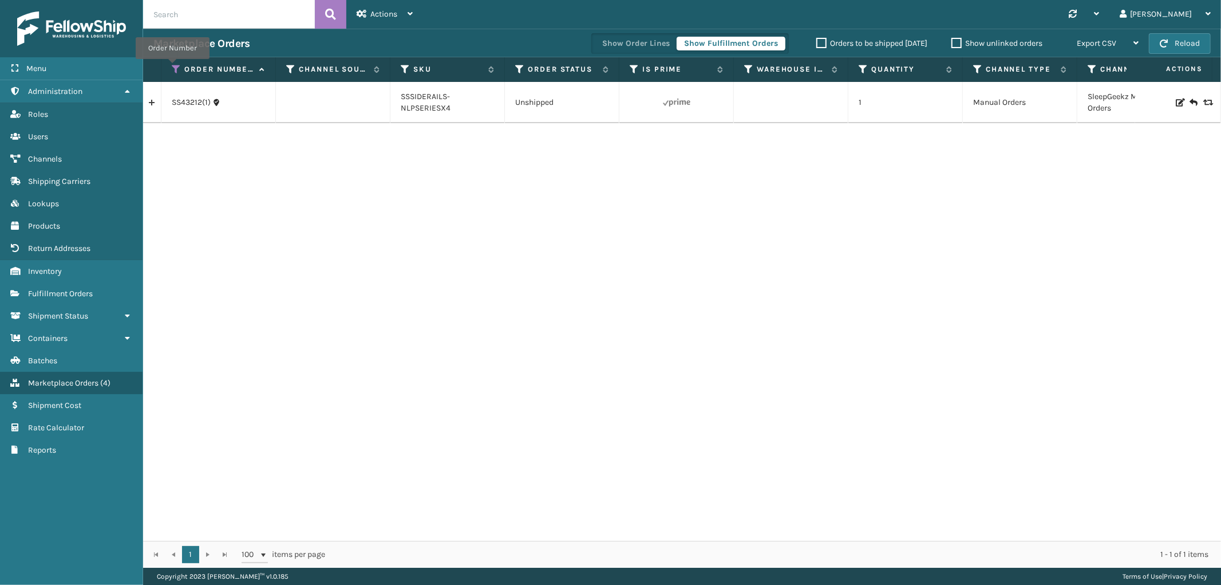
click at [172, 67] on icon at bounding box center [176, 69] width 9 height 10
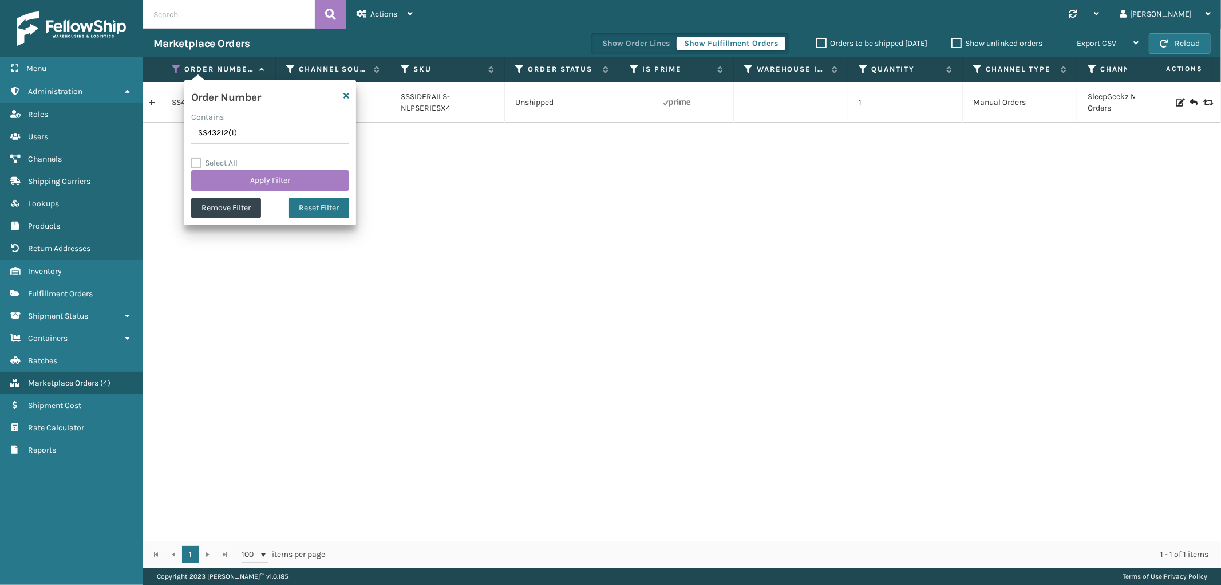
click at [221, 134] on input "SS43212(1)" at bounding box center [270, 133] width 158 height 21
type input "0489865"
click at [223, 170] on button "Apply Filter" at bounding box center [270, 180] width 158 height 21
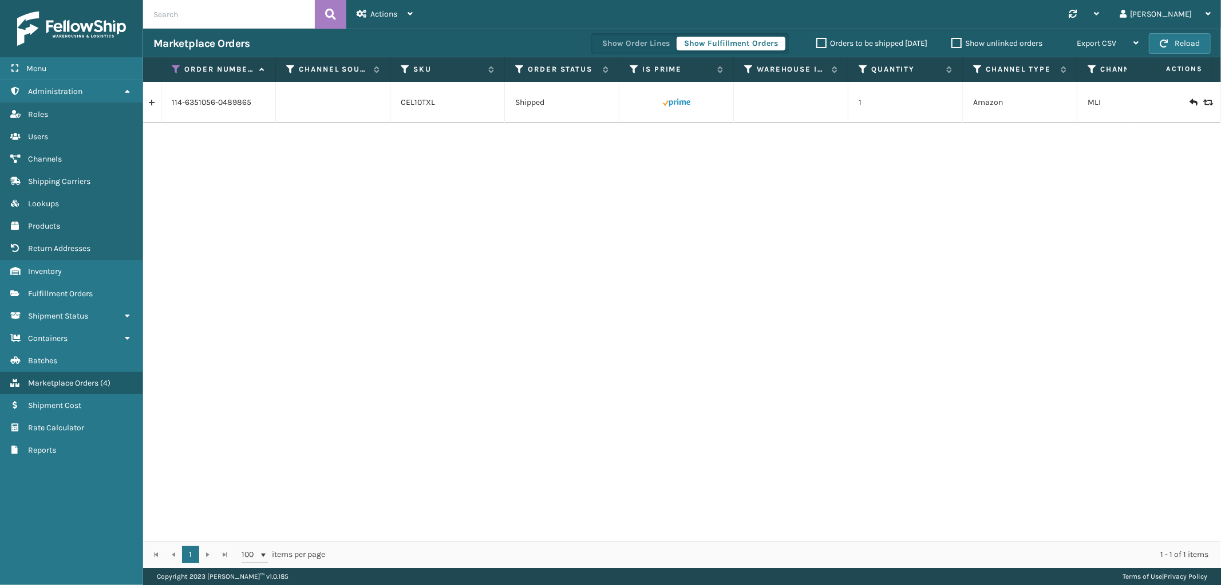
click at [155, 106] on link at bounding box center [152, 102] width 18 height 18
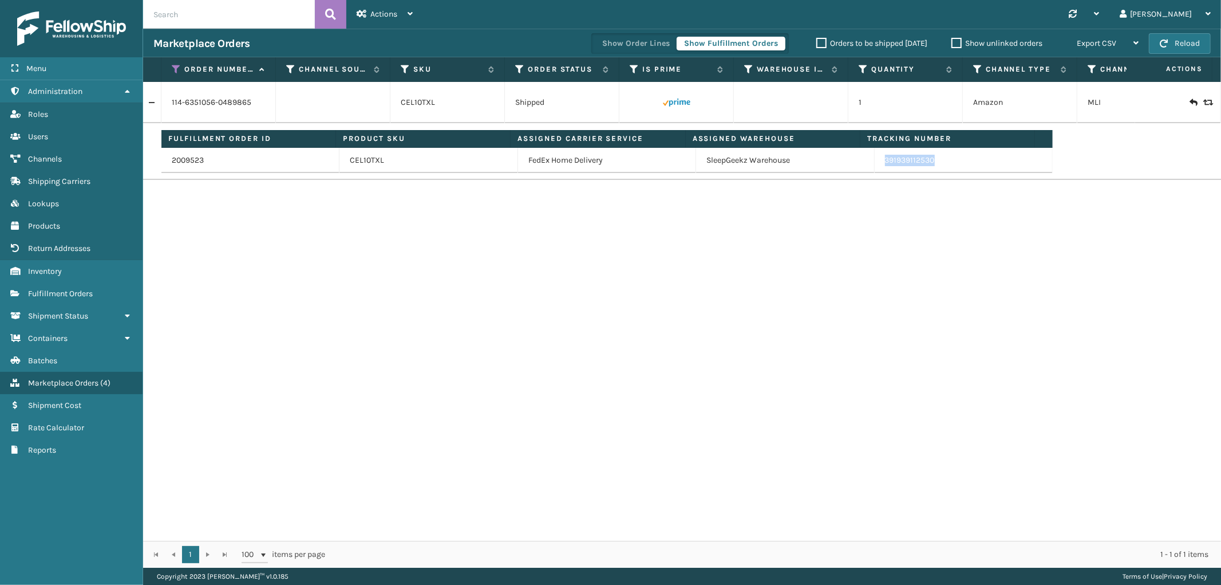
drag, startPoint x: 932, startPoint y: 164, endPoint x: 883, endPoint y: 173, distance: 49.4
click at [876, 171] on td "391939112530" at bounding box center [964, 160] width 178 height 25
drag, startPoint x: 173, startPoint y: 68, endPoint x: 180, endPoint y: 84, distance: 18.0
click at [173, 68] on icon at bounding box center [176, 69] width 9 height 10
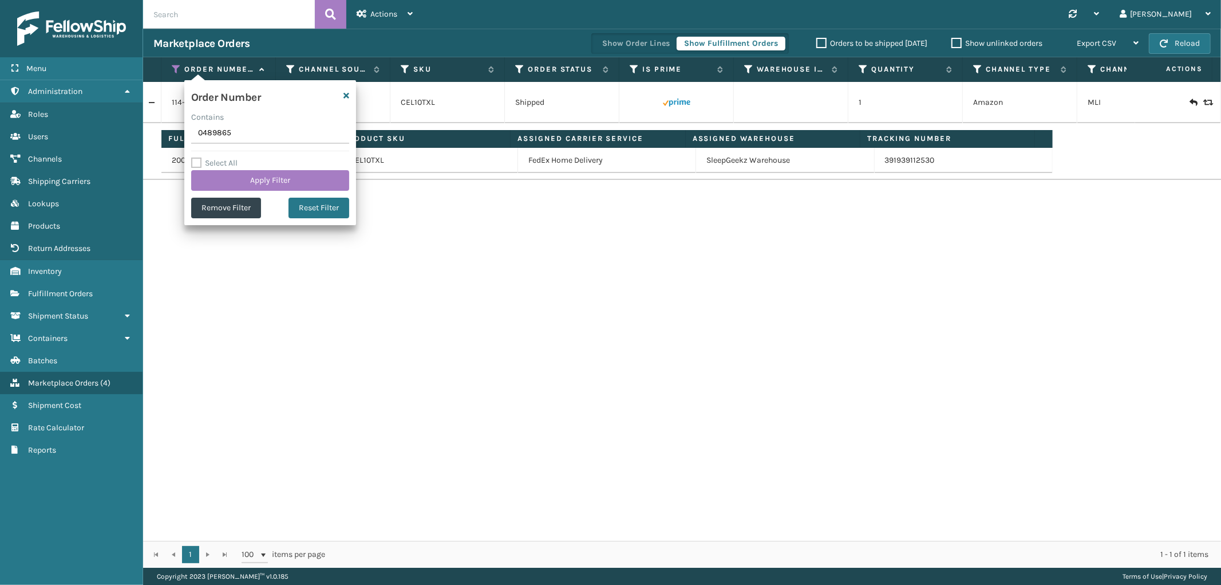
click at [216, 133] on input "0489865" at bounding box center [270, 133] width 158 height 21
type input "112-4208580-0180243"
click at [224, 186] on button "Apply Filter" at bounding box center [270, 180] width 158 height 21
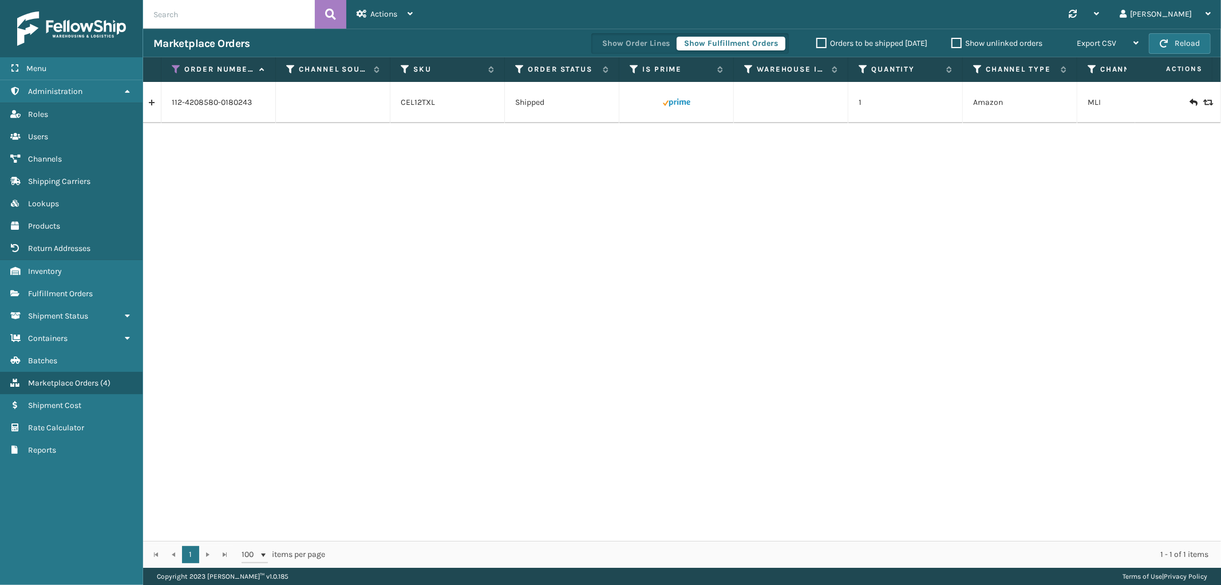
click at [158, 100] on link at bounding box center [152, 102] width 18 height 18
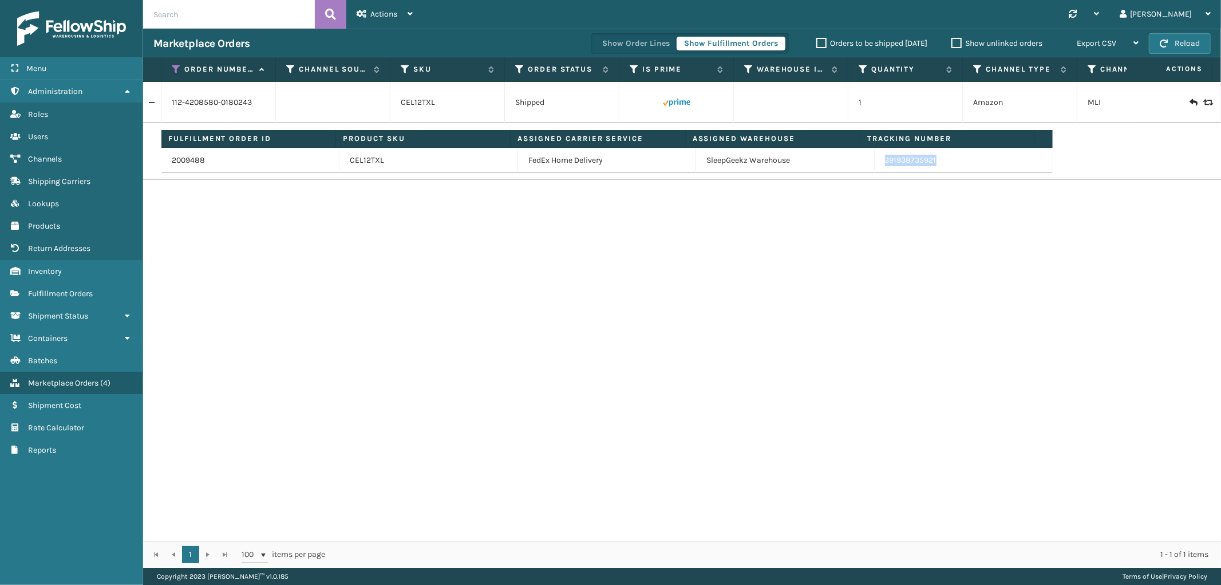
drag, startPoint x: 942, startPoint y: 169, endPoint x: 879, endPoint y: 172, distance: 63.6
click at [879, 172] on td "391938735921" at bounding box center [964, 160] width 178 height 25
click at [173, 68] on icon at bounding box center [176, 69] width 9 height 10
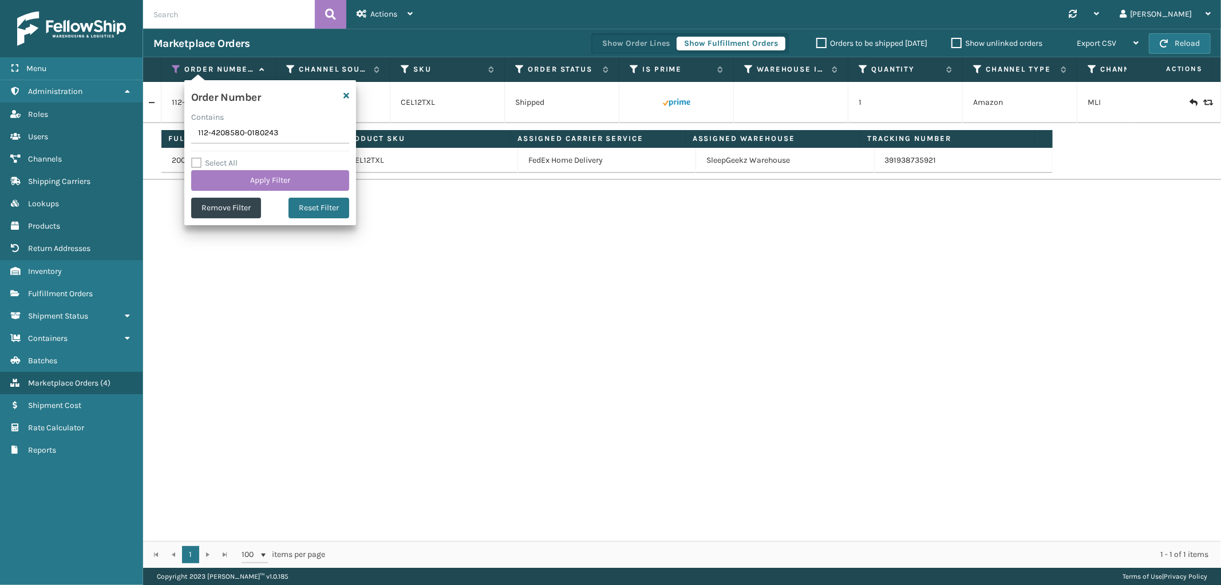
click at [216, 135] on input "112-4208580-0180243" at bounding box center [270, 133] width 158 height 21
type input "113-8086044-5292253"
click at [229, 184] on button "Apply Filter" at bounding box center [270, 180] width 158 height 21
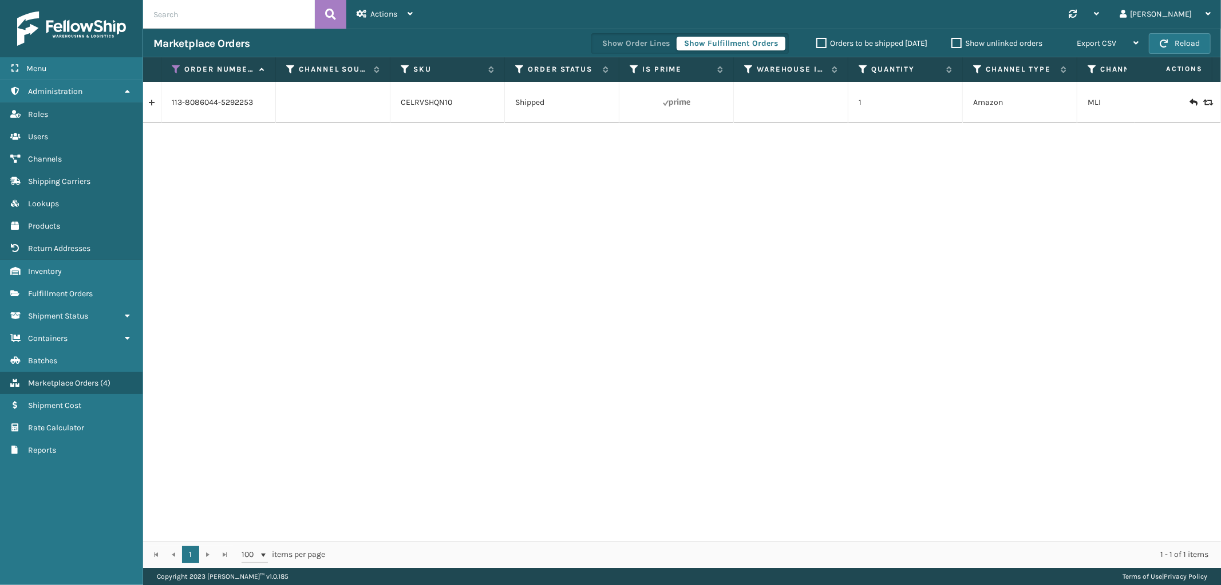
click at [152, 109] on link at bounding box center [152, 102] width 18 height 18
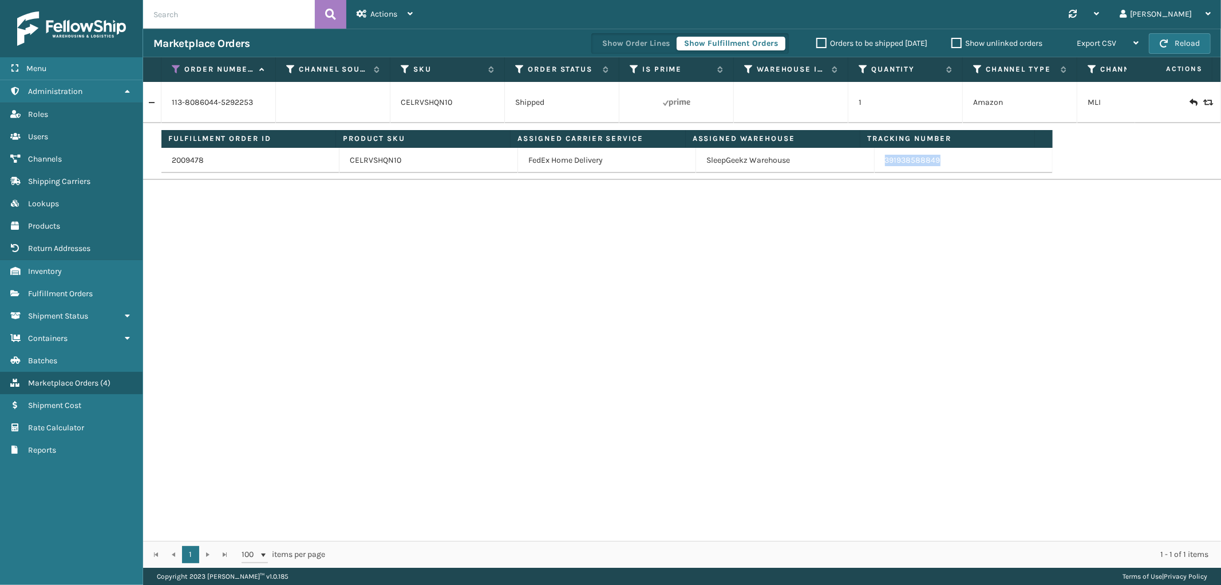
drag, startPoint x: 949, startPoint y: 167, endPoint x: 878, endPoint y: 169, distance: 71.1
click at [878, 169] on td "391938588849" at bounding box center [964, 160] width 178 height 25
click at [176, 68] on icon at bounding box center [176, 69] width 9 height 10
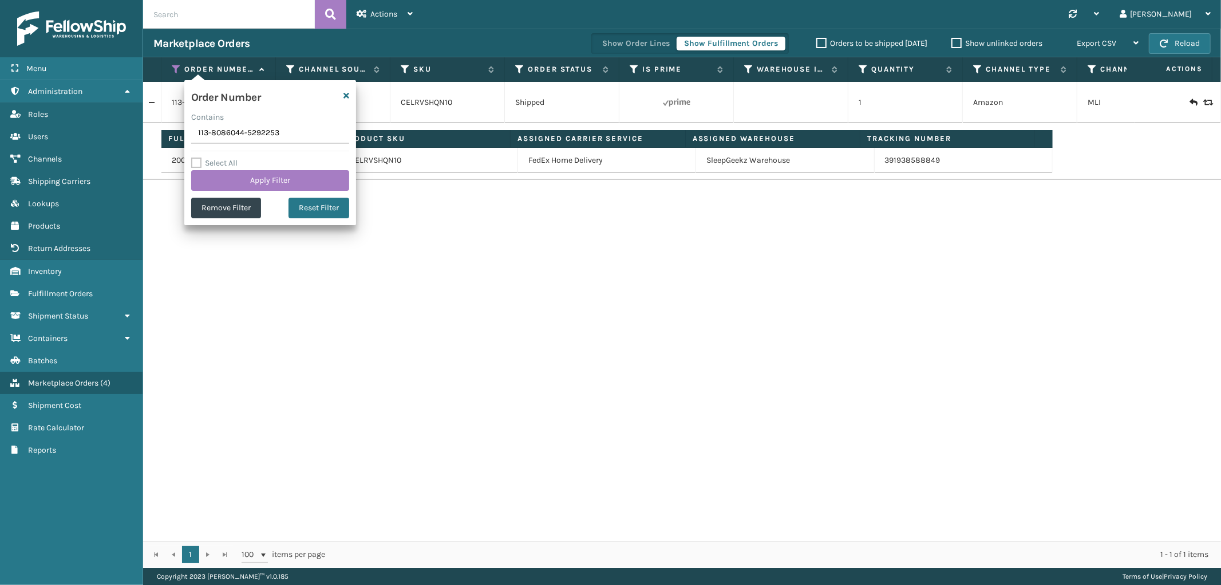
click at [218, 133] on input "113-8086044-5292253" at bounding box center [270, 133] width 158 height 21
type input "SS43211"
click at [221, 178] on button "Apply Filter" at bounding box center [270, 180] width 158 height 21
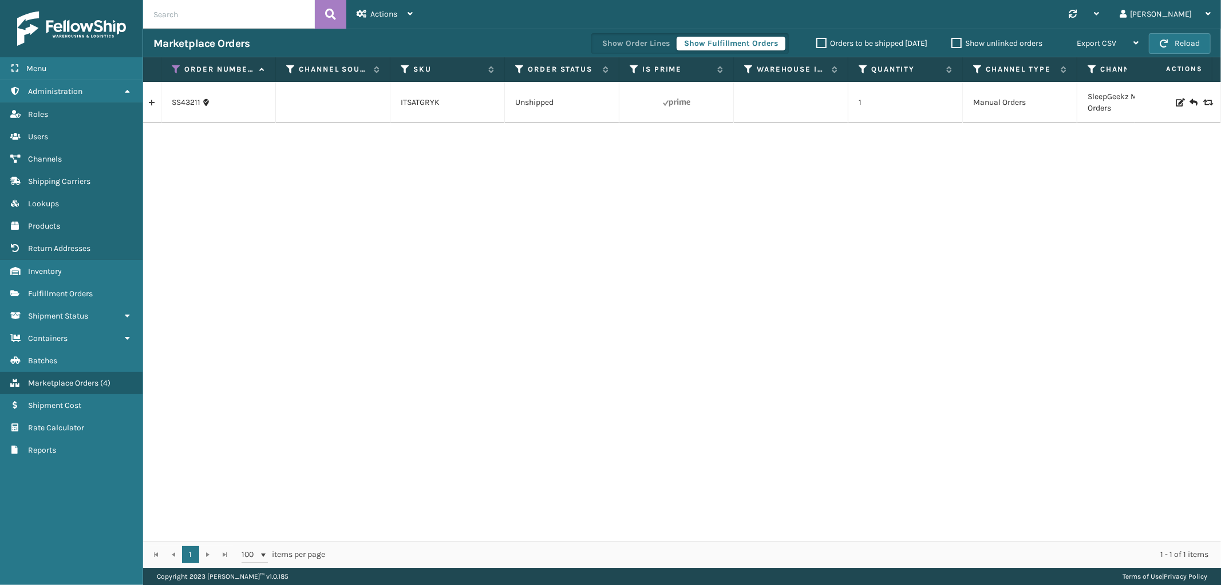
click at [153, 106] on link at bounding box center [152, 102] width 18 height 18
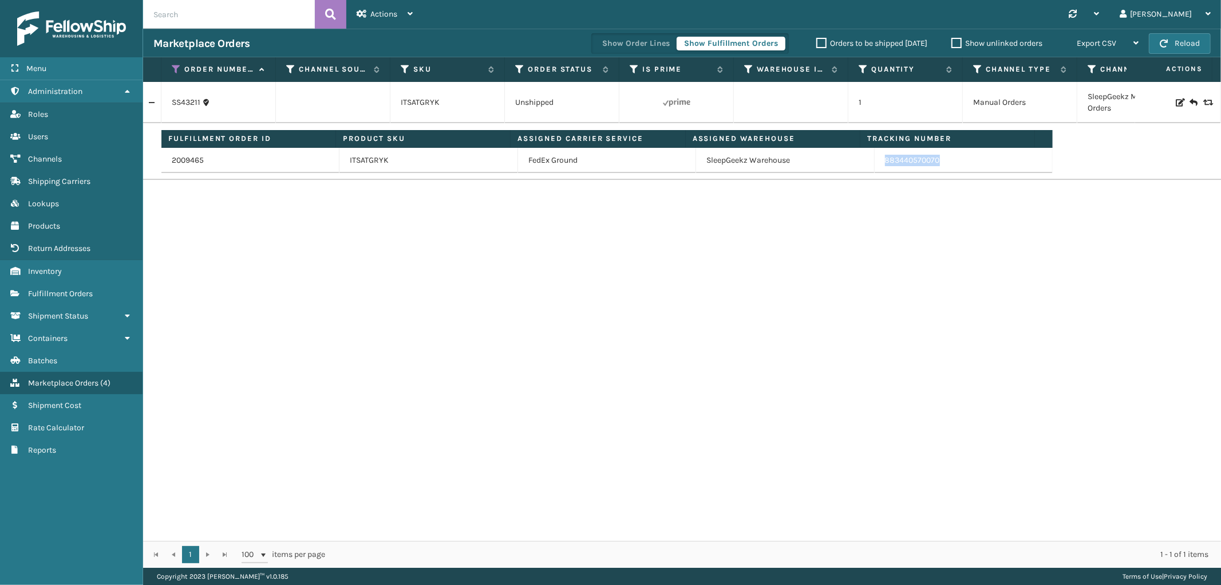
drag, startPoint x: 937, startPoint y: 164, endPoint x: 874, endPoint y: 164, distance: 63.6
click at [875, 164] on td "883440570070" at bounding box center [964, 160] width 178 height 25
click at [174, 67] on icon at bounding box center [176, 69] width 9 height 10
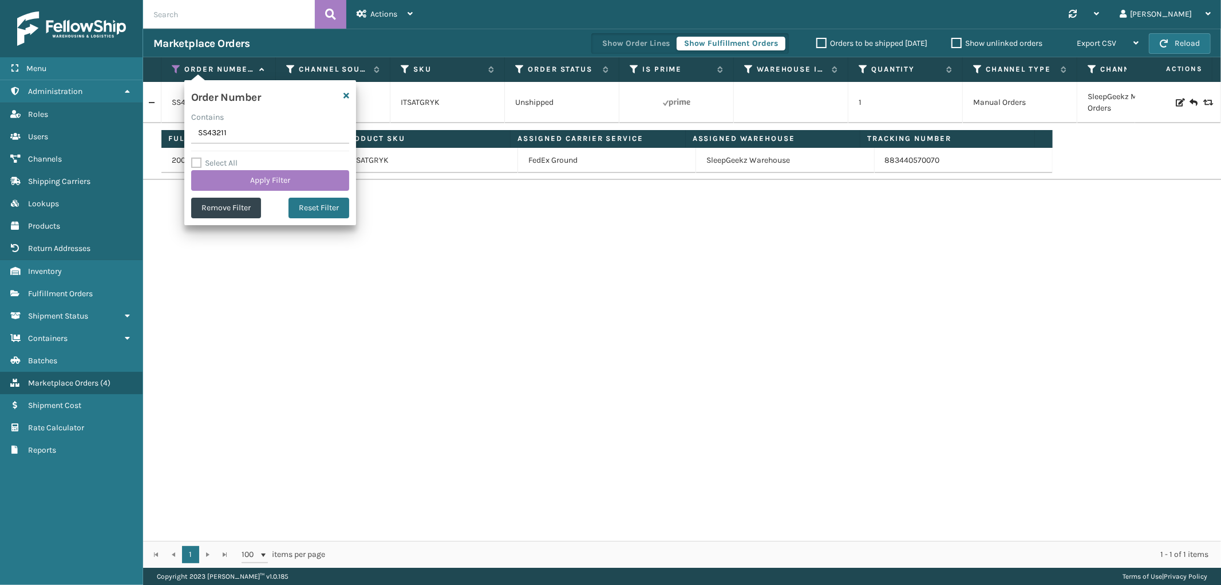
click at [196, 134] on input "SS43211" at bounding box center [270, 133] width 158 height 21
type input "SS43210"
click at [278, 185] on button "Apply Filter" at bounding box center [270, 180] width 158 height 21
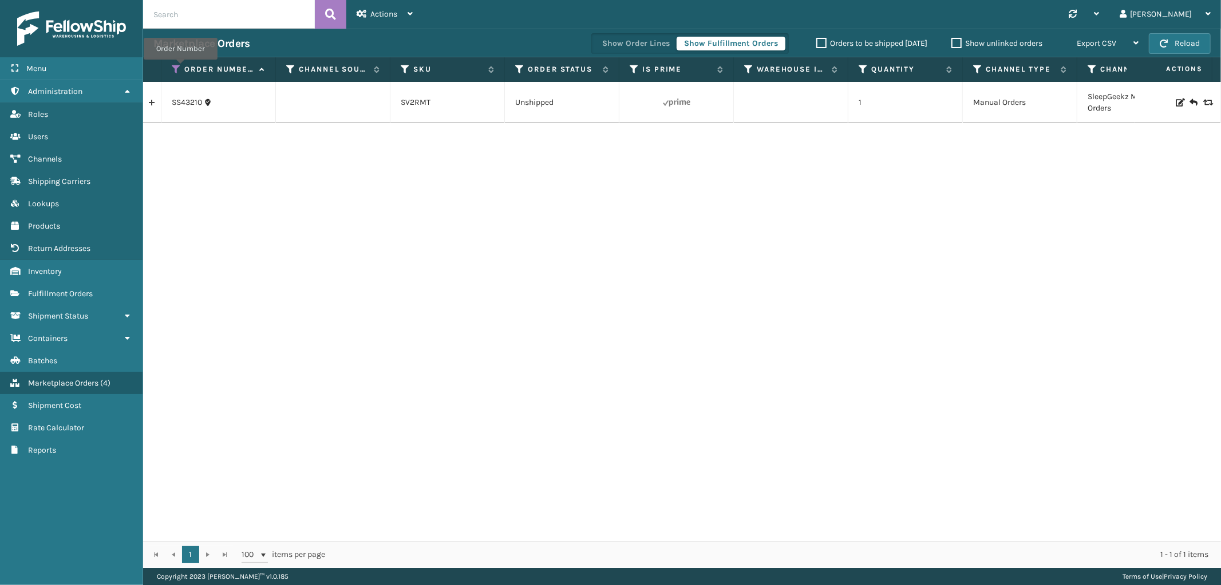
click at [180, 68] on icon at bounding box center [176, 69] width 9 height 10
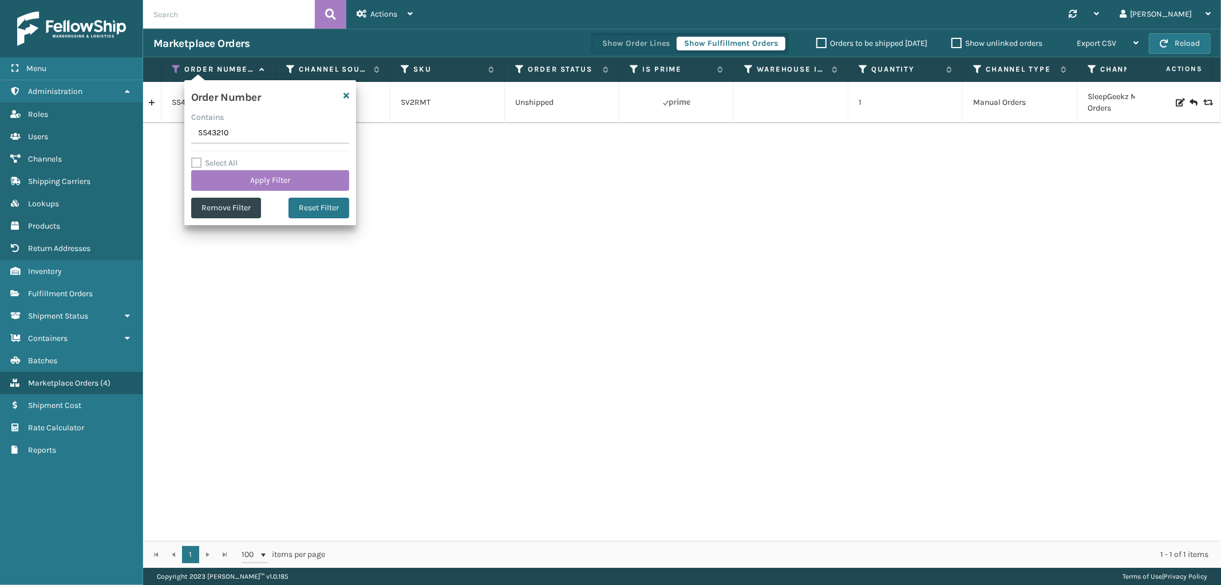
click at [214, 136] on input "SS43210" at bounding box center [270, 133] width 158 height 21
type input "SS43209"
click at [222, 173] on button "Apply Filter" at bounding box center [270, 180] width 158 height 21
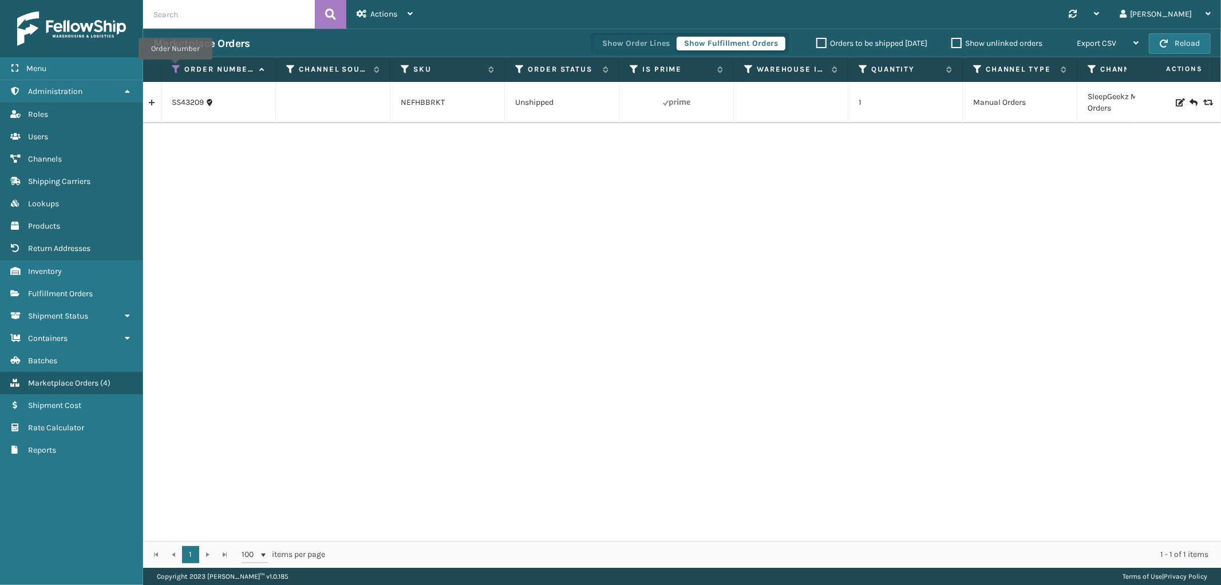
click at [175, 68] on icon at bounding box center [176, 69] width 9 height 10
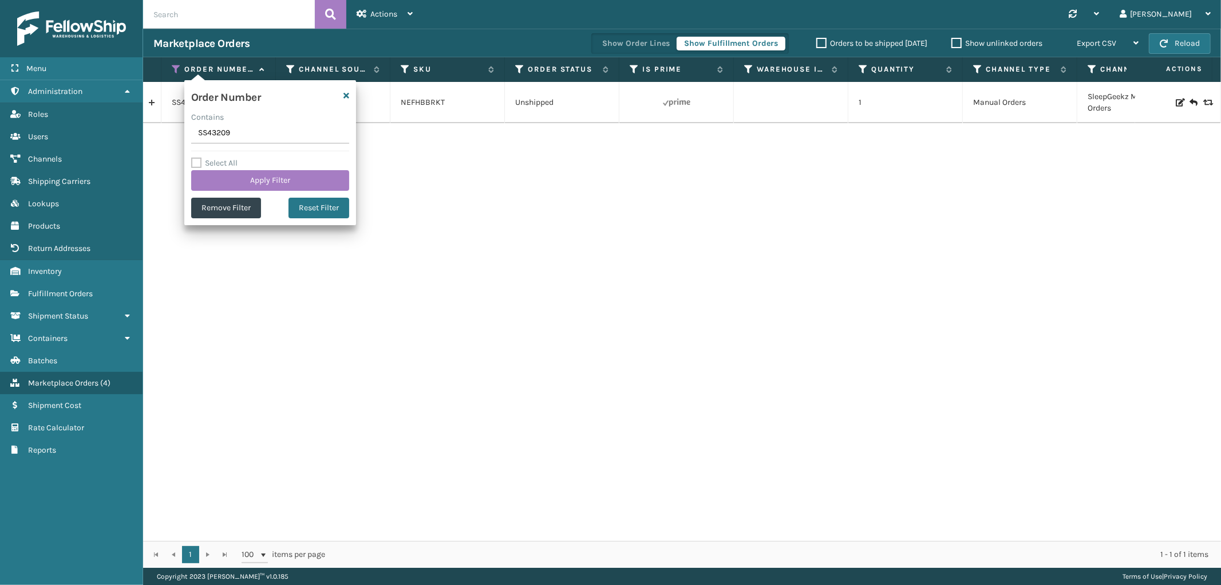
click at [208, 133] on input "SS43209" at bounding box center [270, 133] width 158 height 21
type input "SS43208"
click at [224, 173] on button "Apply Filter" at bounding box center [270, 180] width 158 height 21
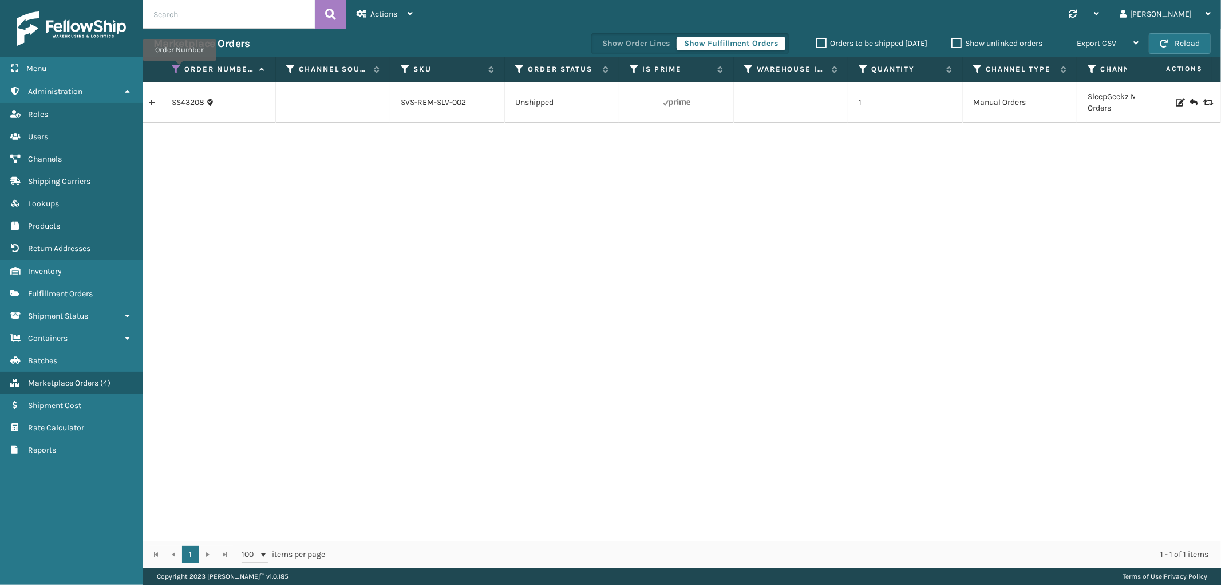
click at [179, 69] on icon at bounding box center [176, 69] width 9 height 10
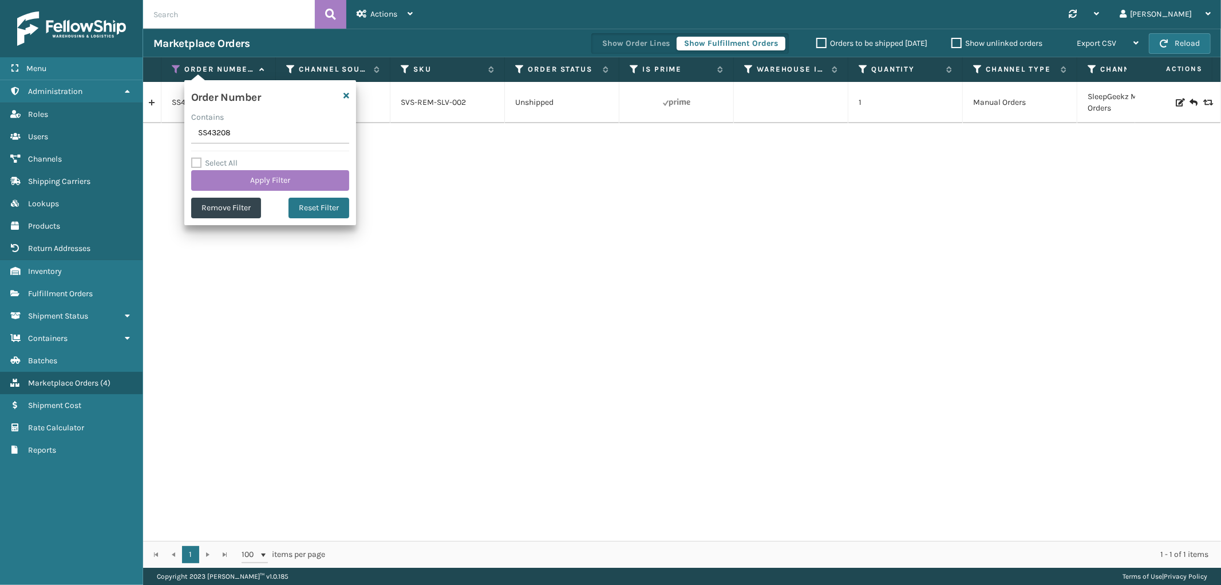
click at [235, 138] on input "SS43208" at bounding box center [270, 133] width 158 height 21
type input "SS43206"
click at [231, 174] on button "Apply Filter" at bounding box center [270, 180] width 158 height 21
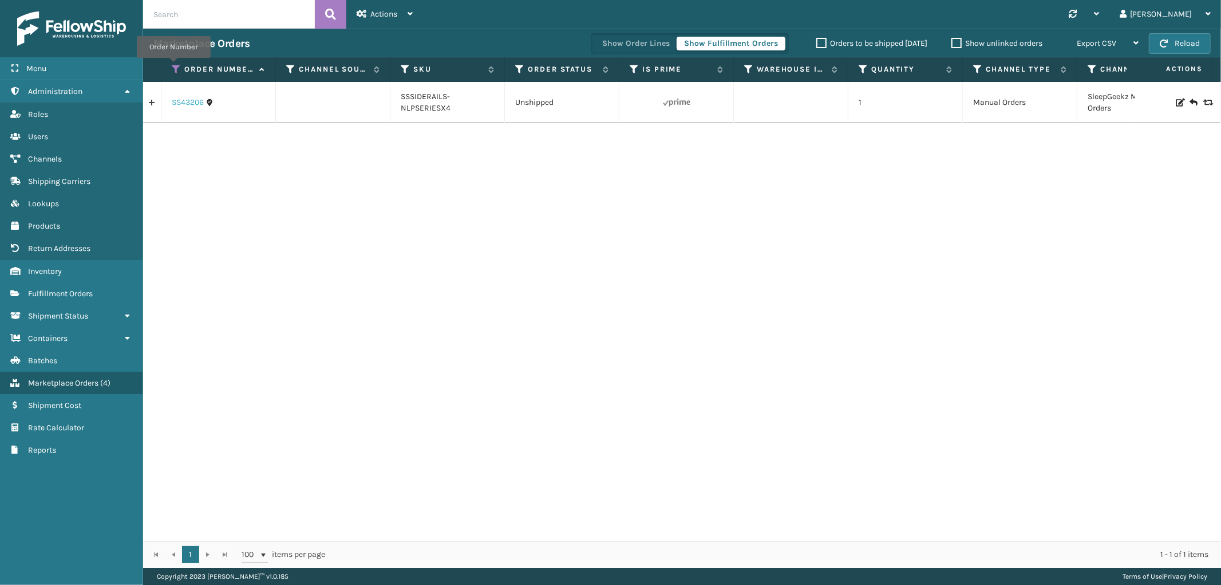
drag, startPoint x: 173, startPoint y: 66, endPoint x: 181, endPoint y: 106, distance: 41.3
click at [173, 66] on icon at bounding box center [176, 69] width 9 height 10
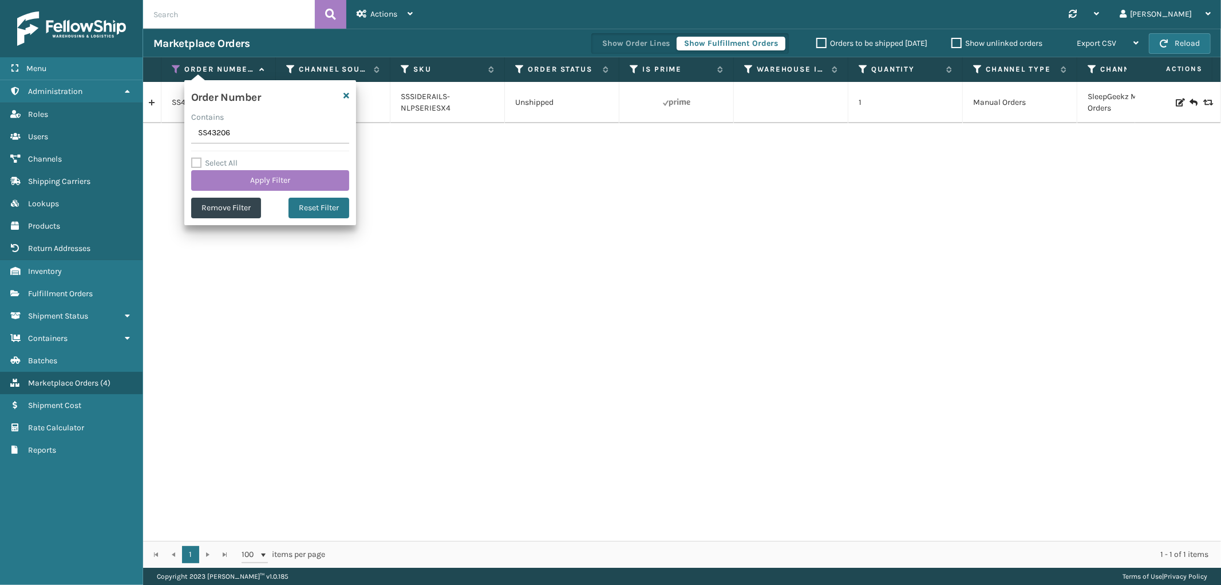
click at [216, 142] on input "SS43206" at bounding box center [270, 133] width 158 height 21
type input "SS43202(1)"
click at [218, 170] on button "Apply Filter" at bounding box center [270, 180] width 158 height 21
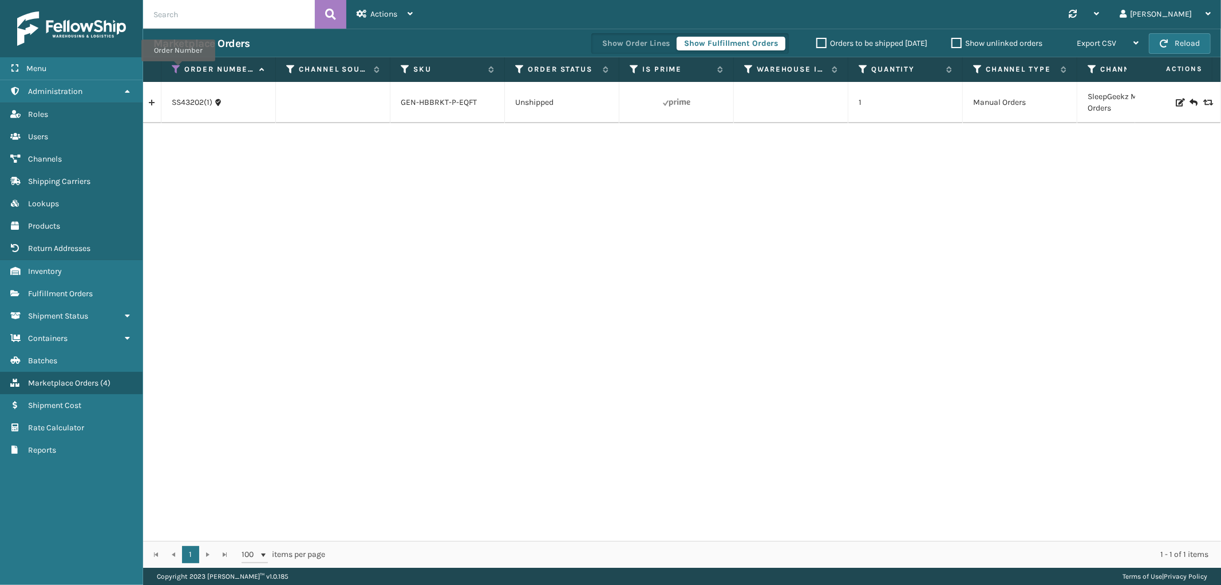
click at [178, 69] on icon at bounding box center [176, 69] width 9 height 10
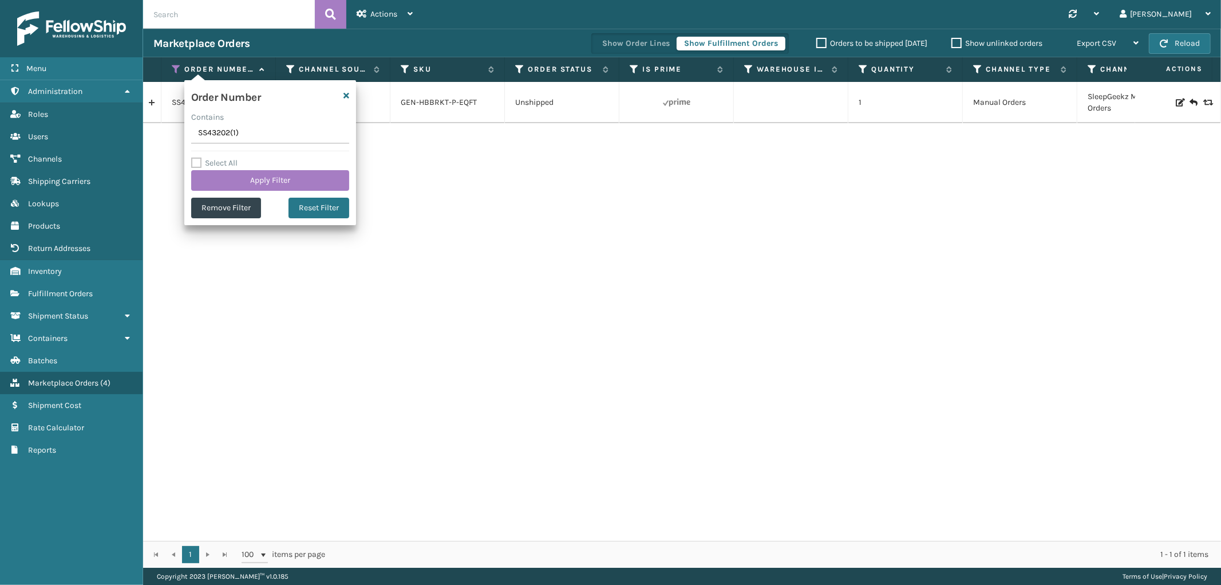
click at [205, 130] on input "SS43202(1)" at bounding box center [270, 133] width 158 height 21
type input "111-1502899-4898604"
click at [216, 172] on button "Apply Filter" at bounding box center [270, 180] width 158 height 21
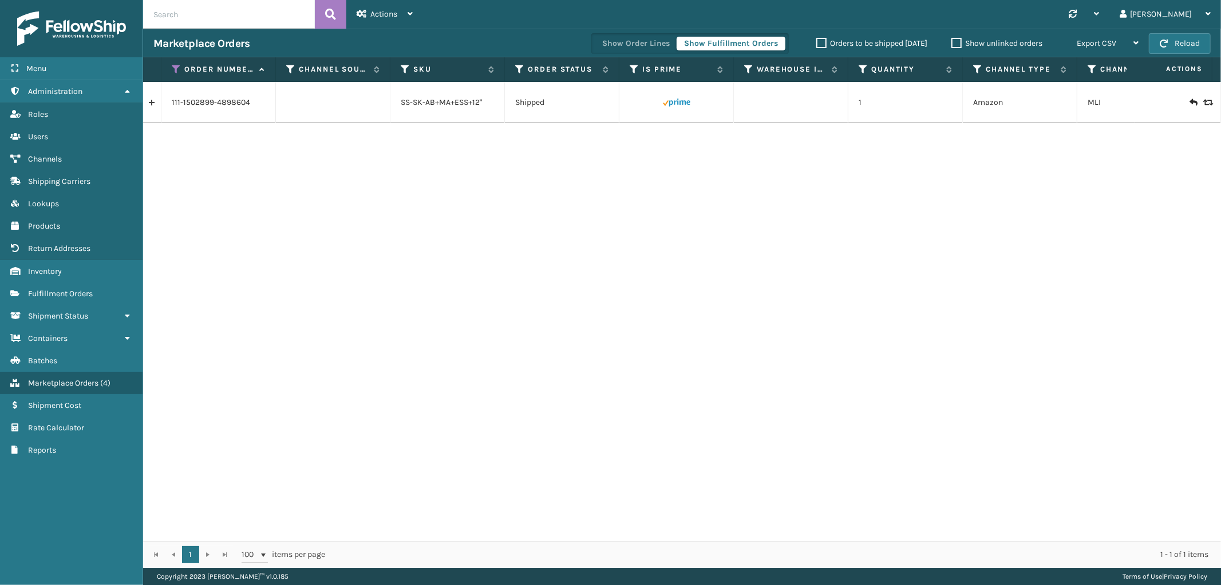
click at [148, 100] on link at bounding box center [152, 102] width 18 height 18
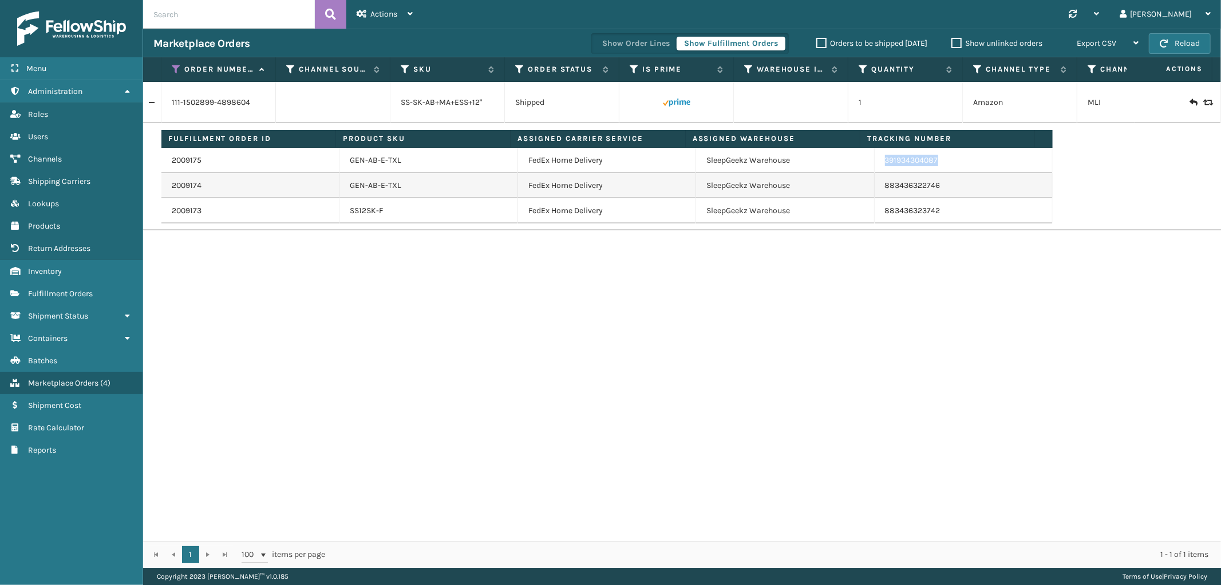
drag, startPoint x: 937, startPoint y: 167, endPoint x: 1171, endPoint y: 277, distance: 259.0
click at [875, 168] on td "391934304087" at bounding box center [964, 160] width 178 height 25
drag, startPoint x: 945, startPoint y: 216, endPoint x: 1218, endPoint y: 316, distance: 291.5
click at [875, 220] on td "883436323742" at bounding box center [964, 210] width 178 height 25
click at [173, 66] on icon at bounding box center [176, 69] width 9 height 10
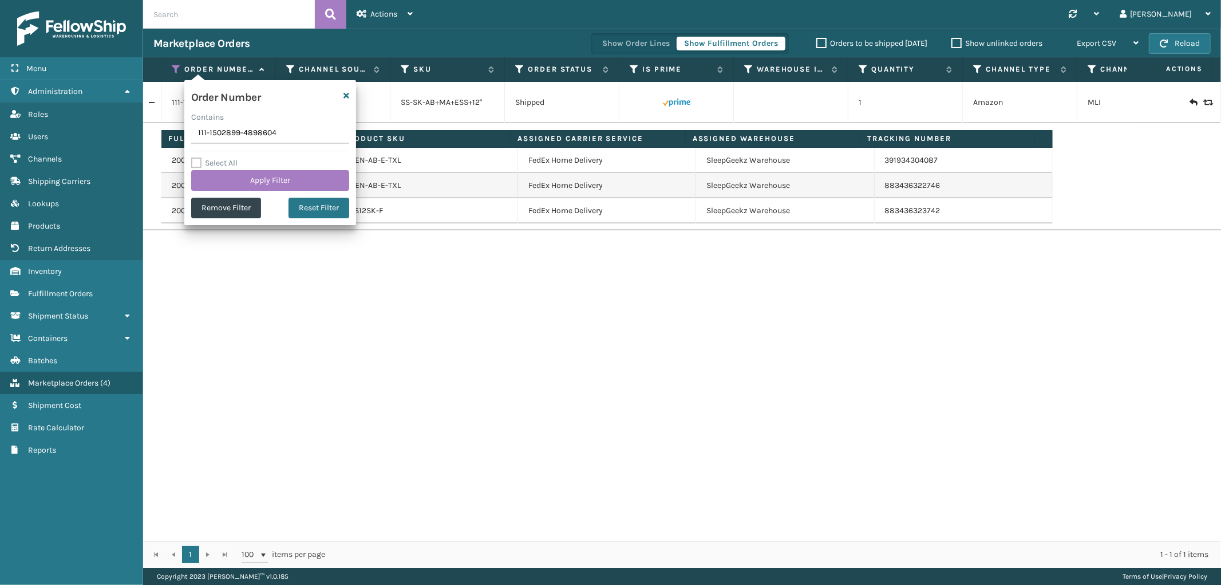
click at [212, 134] on input "111-1502899-4898604" at bounding box center [270, 133] width 158 height 21
type input "112-2853527-3701066"
click at [225, 183] on button "Apply Filter" at bounding box center [270, 180] width 158 height 21
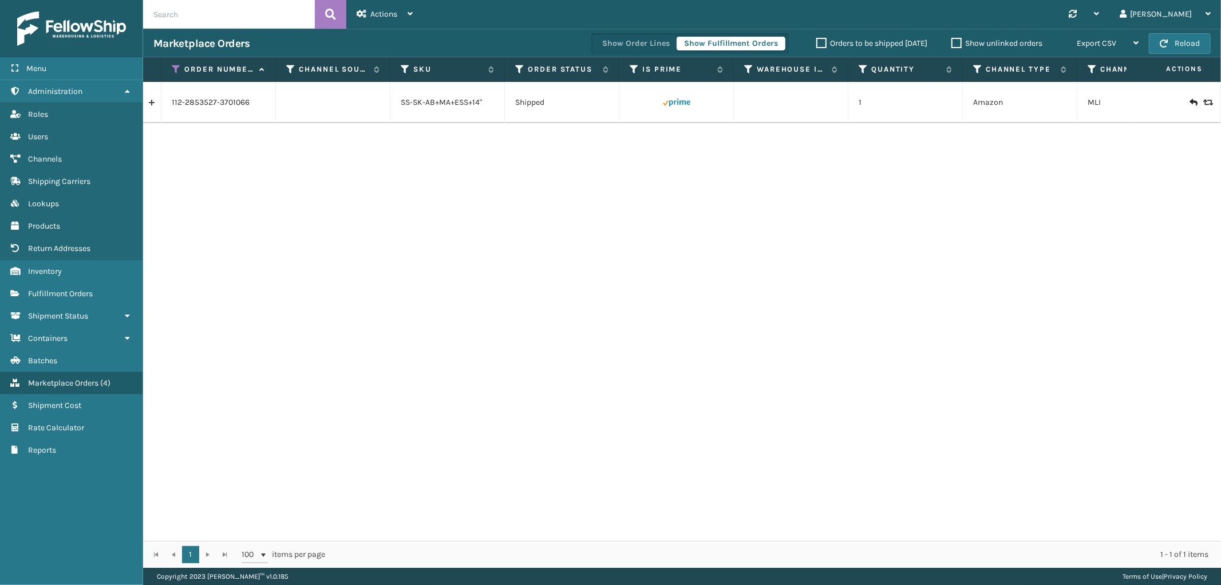
click at [158, 105] on link at bounding box center [152, 102] width 18 height 18
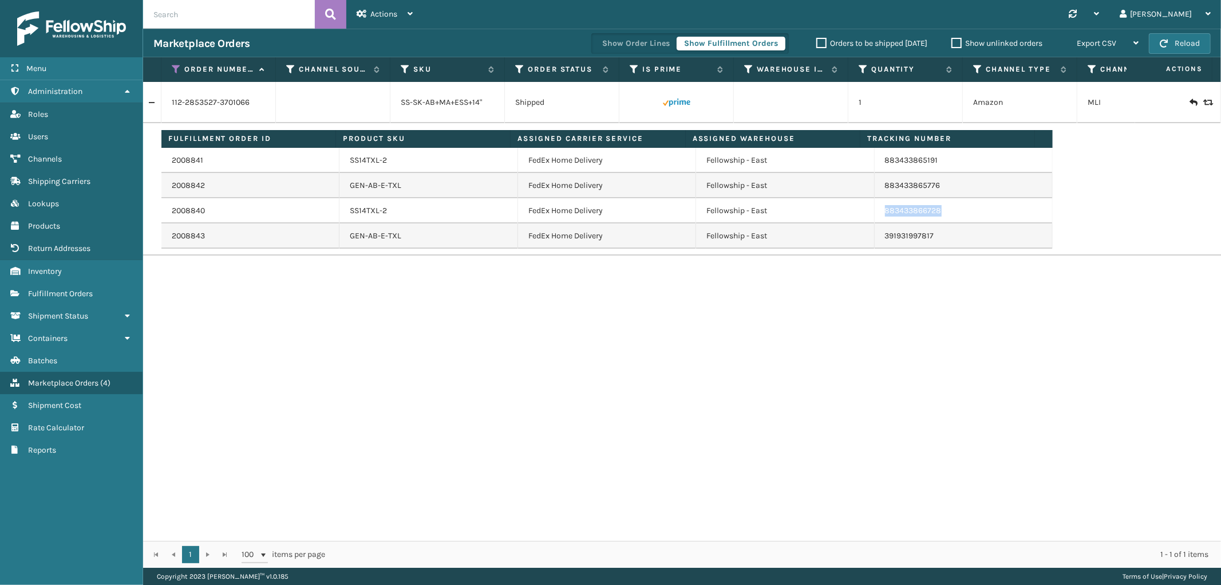
drag, startPoint x: 954, startPoint y: 198, endPoint x: 871, endPoint y: 200, distance: 83.6
click at [875, 200] on td "883433866728" at bounding box center [964, 210] width 178 height 25
click at [175, 72] on icon at bounding box center [176, 69] width 9 height 10
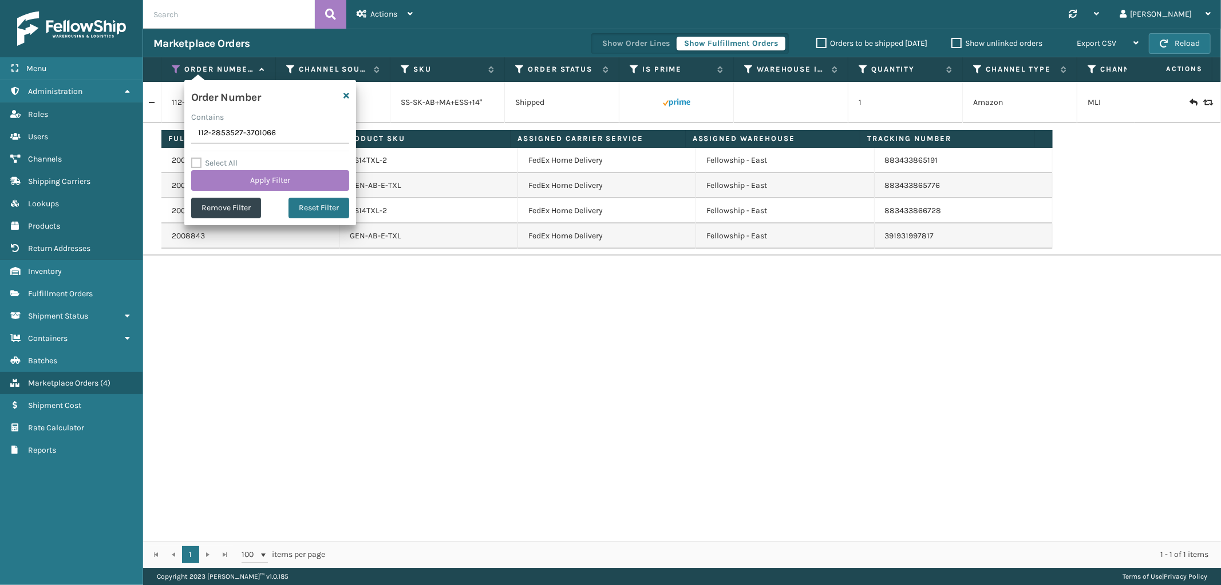
click at [232, 136] on input "112-2853527-3701066" at bounding box center [270, 133] width 158 height 21
type input "114-2619606-5865059"
click at [235, 176] on button "Apply Filter" at bounding box center [270, 180] width 158 height 21
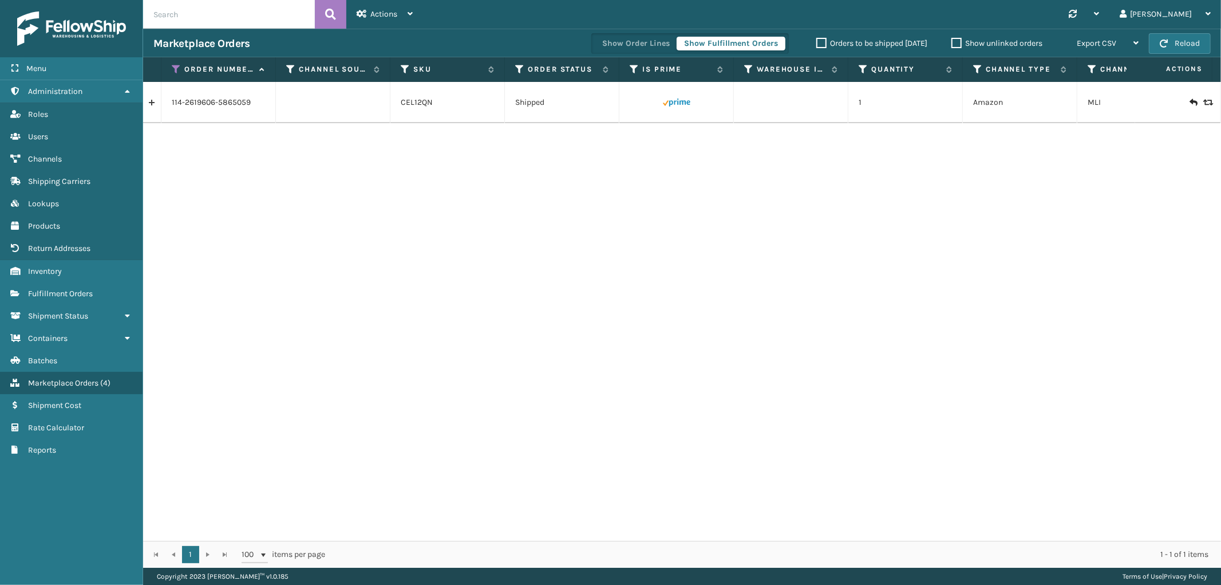
click at [156, 99] on link at bounding box center [152, 102] width 18 height 18
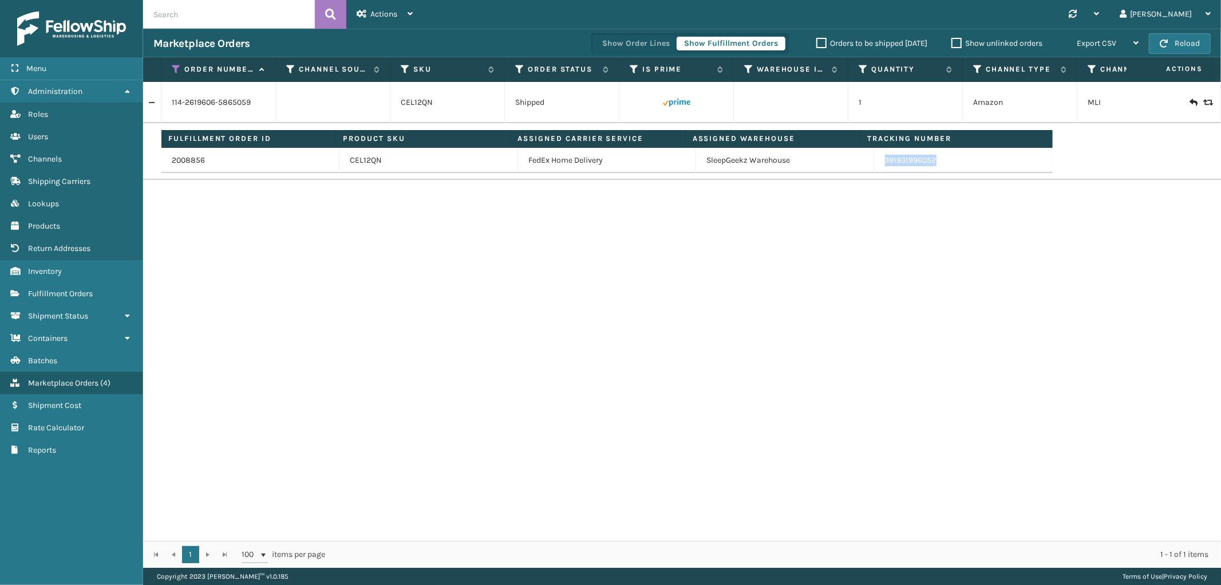
drag, startPoint x: 935, startPoint y: 170, endPoint x: 888, endPoint y: 175, distance: 47.2
click at [875, 170] on td "391931996052" at bounding box center [964, 160] width 178 height 25
click at [175, 68] on icon at bounding box center [176, 69] width 9 height 10
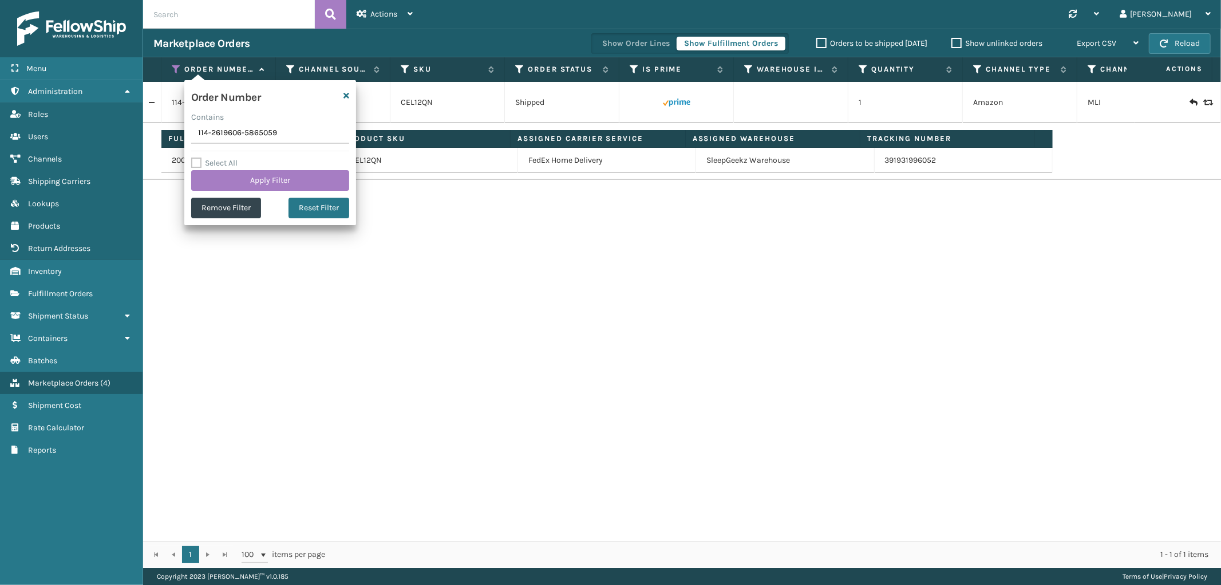
click at [231, 135] on input "114-2619606-5865059" at bounding box center [270, 133] width 158 height 21
type input "112-8851849-8990629"
click at [237, 173] on button "Apply Filter" at bounding box center [270, 180] width 158 height 21
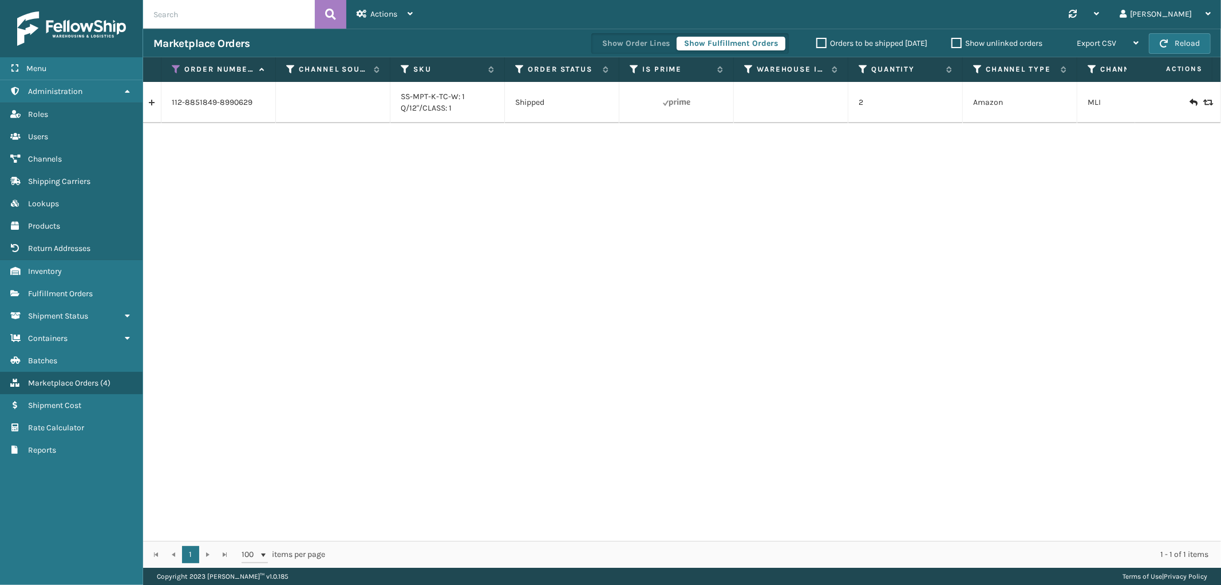
click at [153, 104] on link at bounding box center [152, 102] width 18 height 18
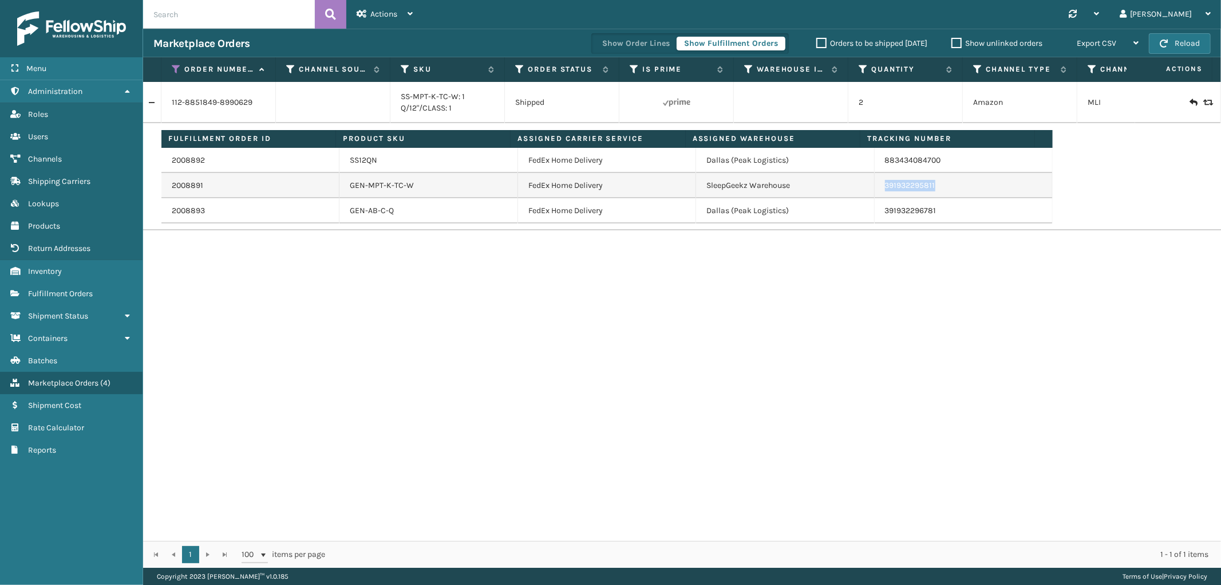
drag, startPoint x: 947, startPoint y: 186, endPoint x: 874, endPoint y: 195, distance: 73.9
click at [875, 195] on td "391932295811" at bounding box center [964, 185] width 178 height 25
click at [176, 69] on icon at bounding box center [176, 69] width 9 height 10
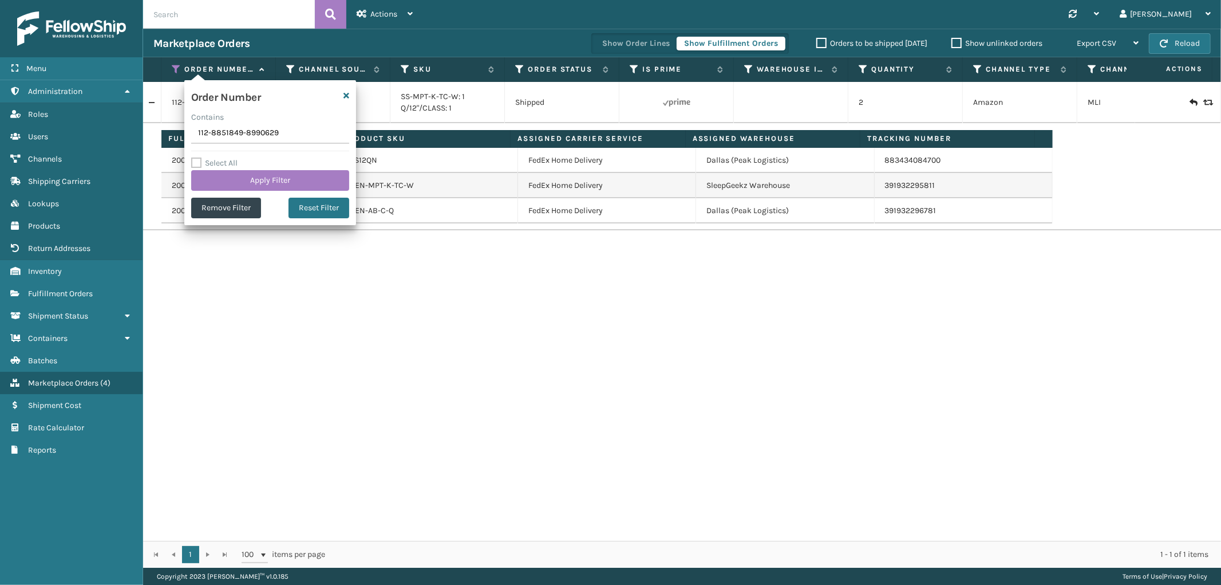
click at [233, 133] on input "112-8851849-8990629" at bounding box center [270, 133] width 158 height 21
type input "SS43195"
click at [226, 176] on button "Apply Filter" at bounding box center [270, 180] width 158 height 21
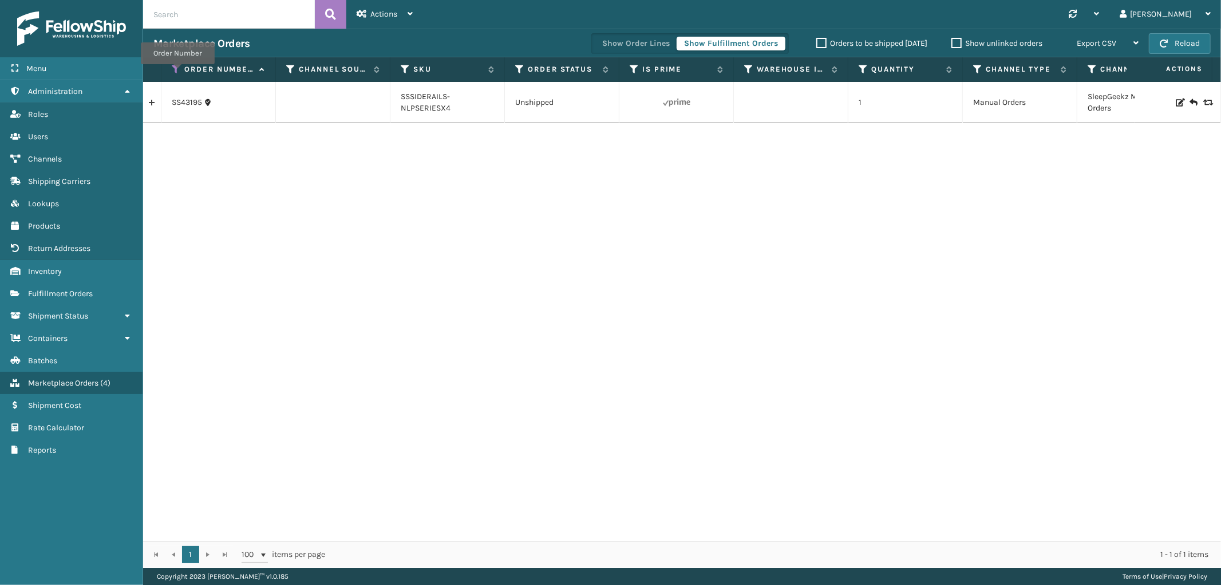
click at [177, 72] on icon at bounding box center [176, 69] width 9 height 10
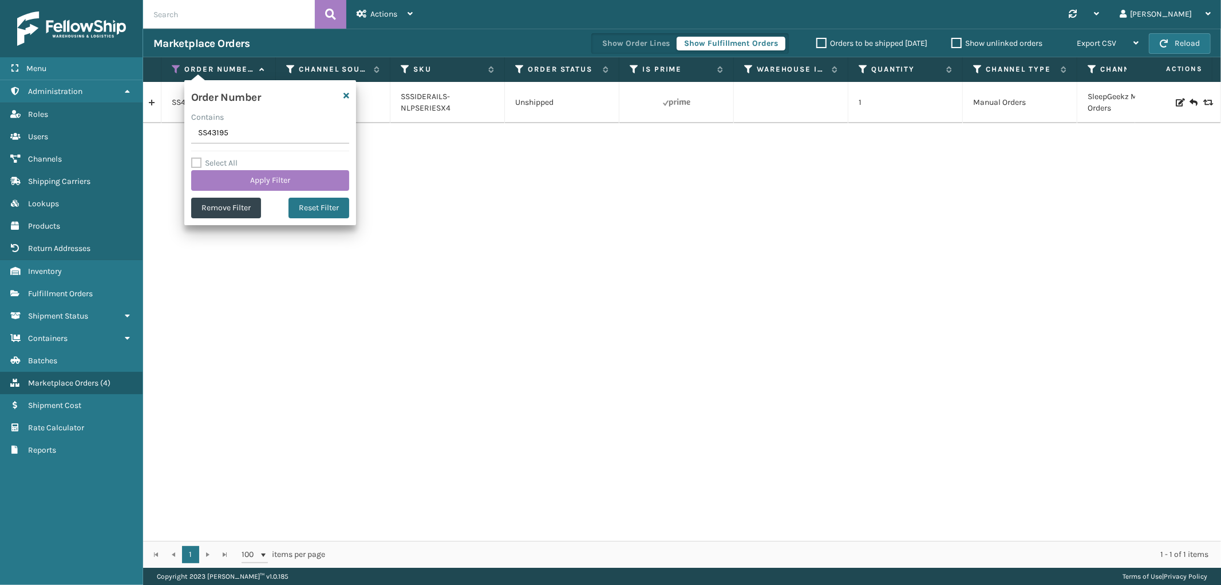
click at [212, 136] on input "SS43195" at bounding box center [270, 133] width 158 height 21
type input "SS43194"
click at [216, 172] on button "Apply Filter" at bounding box center [270, 180] width 158 height 21
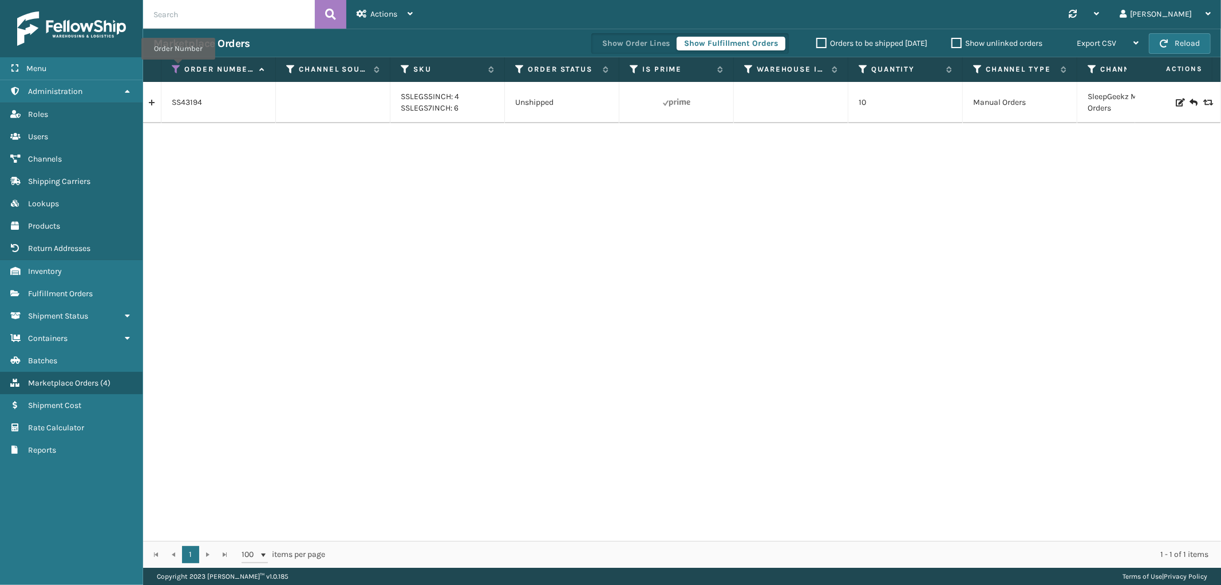
click at [178, 68] on icon at bounding box center [176, 69] width 9 height 10
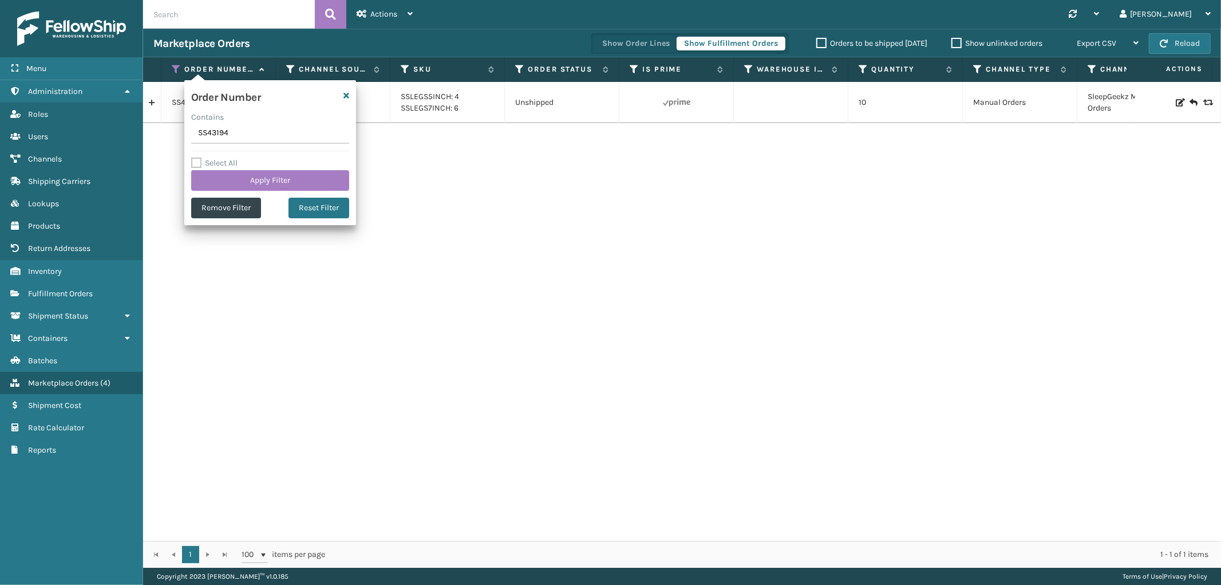
click at [218, 136] on input "SS43194" at bounding box center [270, 133] width 158 height 21
type input "SS43192"
click at [226, 186] on button "Apply Filter" at bounding box center [270, 180] width 158 height 21
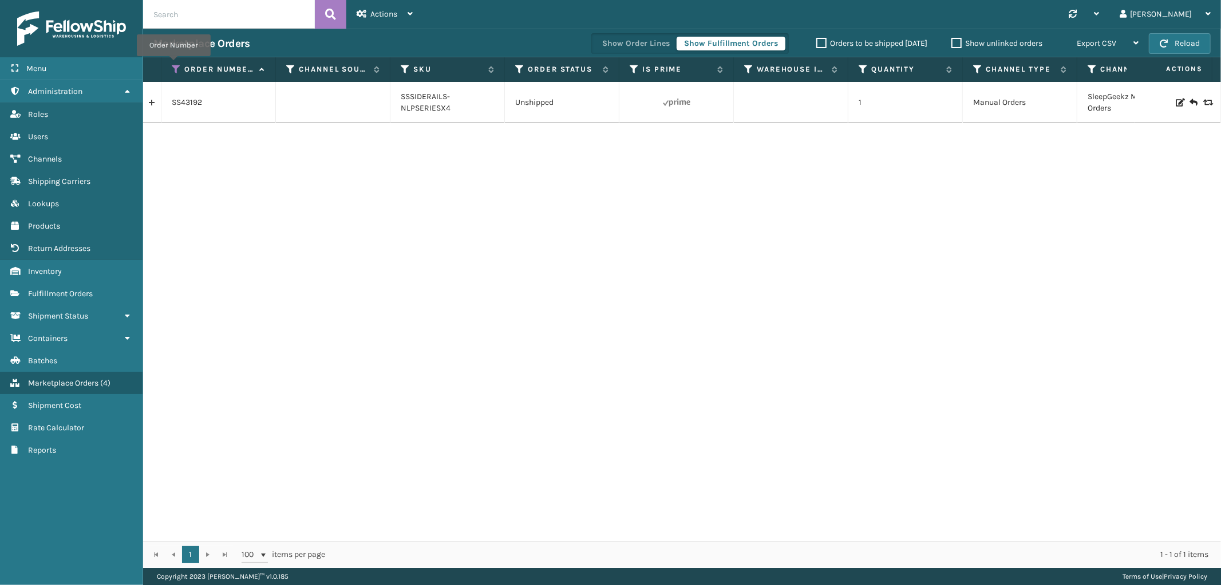
drag, startPoint x: 173, startPoint y: 64, endPoint x: 173, endPoint y: 86, distance: 21.8
click at [173, 64] on icon at bounding box center [176, 69] width 9 height 10
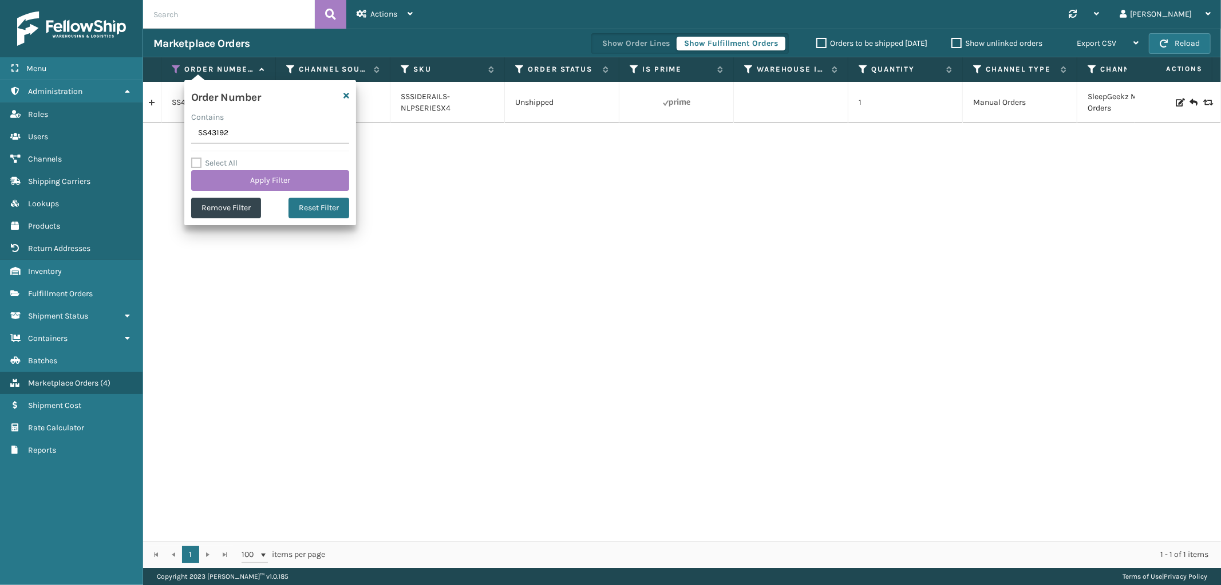
click at [219, 138] on input "SS43192" at bounding box center [270, 133] width 158 height 21
type input "SS43190(1)"
click at [224, 175] on button "Apply Filter" at bounding box center [270, 180] width 158 height 21
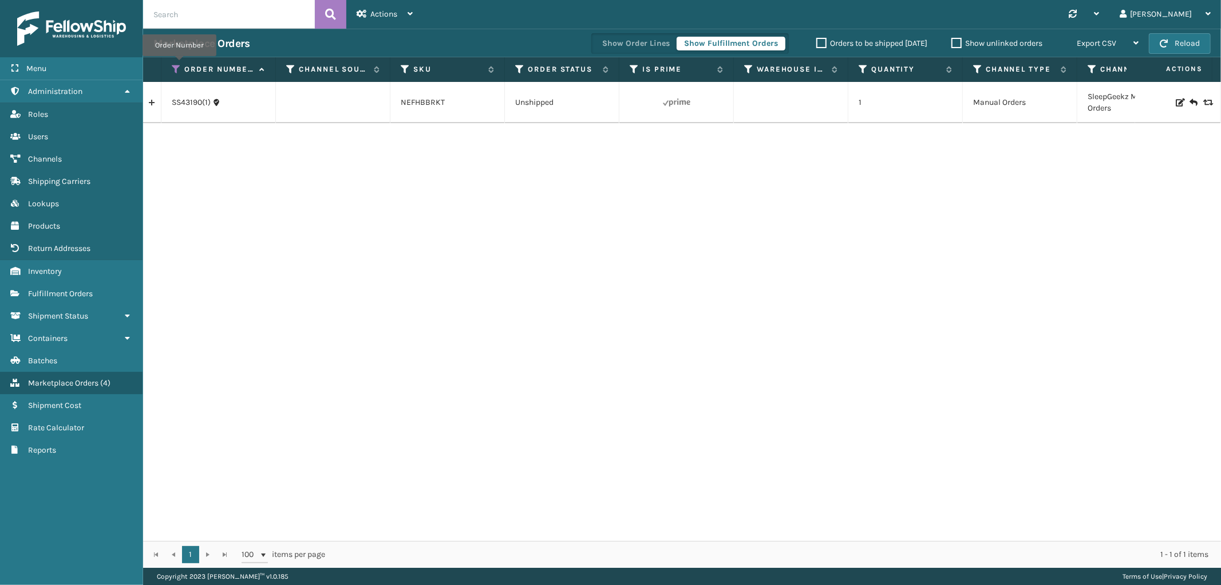
drag, startPoint x: 179, startPoint y: 64, endPoint x: 176, endPoint y: 73, distance: 9.3
click at [179, 64] on icon at bounding box center [176, 69] width 9 height 10
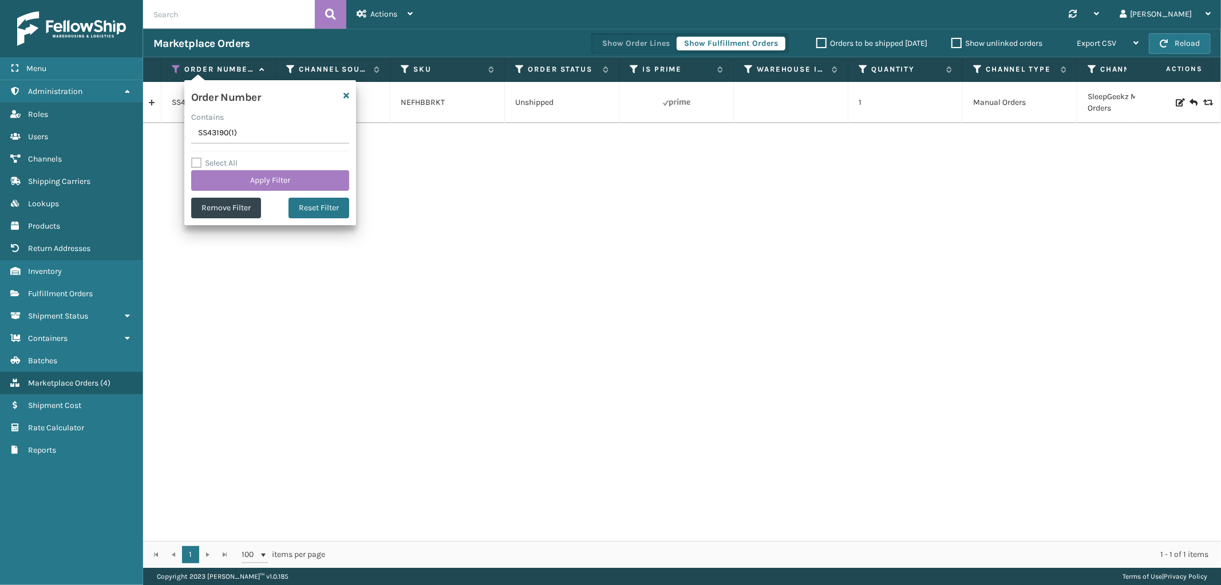
click at [211, 131] on input "SS43190(1)" at bounding box center [270, 133] width 158 height 21
type input "112-3928378-4909838"
click at [220, 180] on button "Apply Filter" at bounding box center [270, 180] width 158 height 21
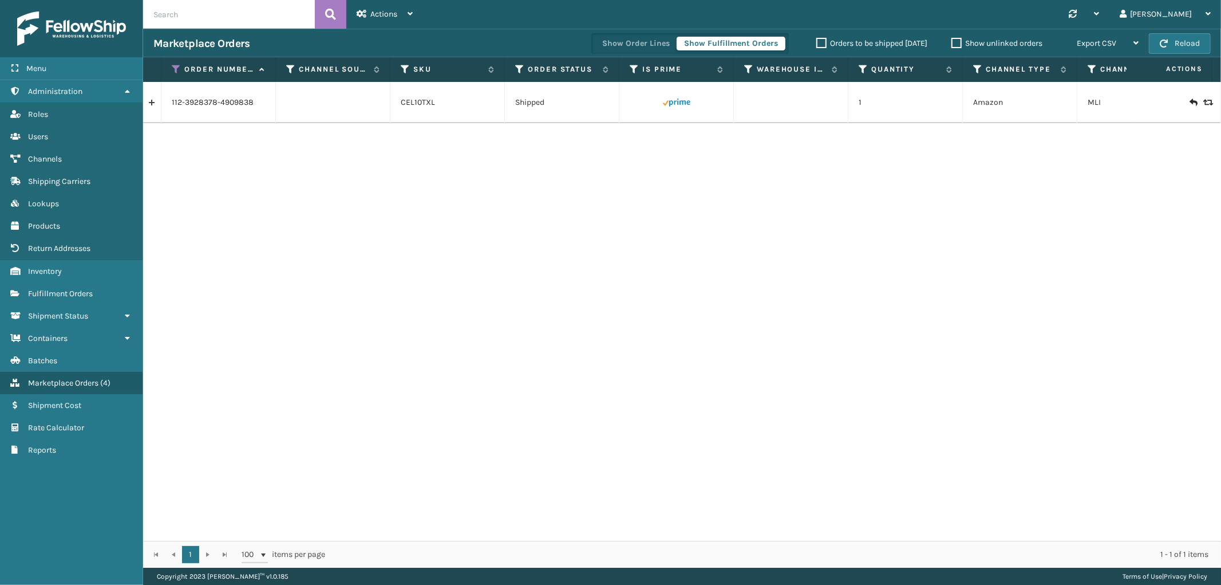
click at [151, 104] on link at bounding box center [152, 102] width 18 height 18
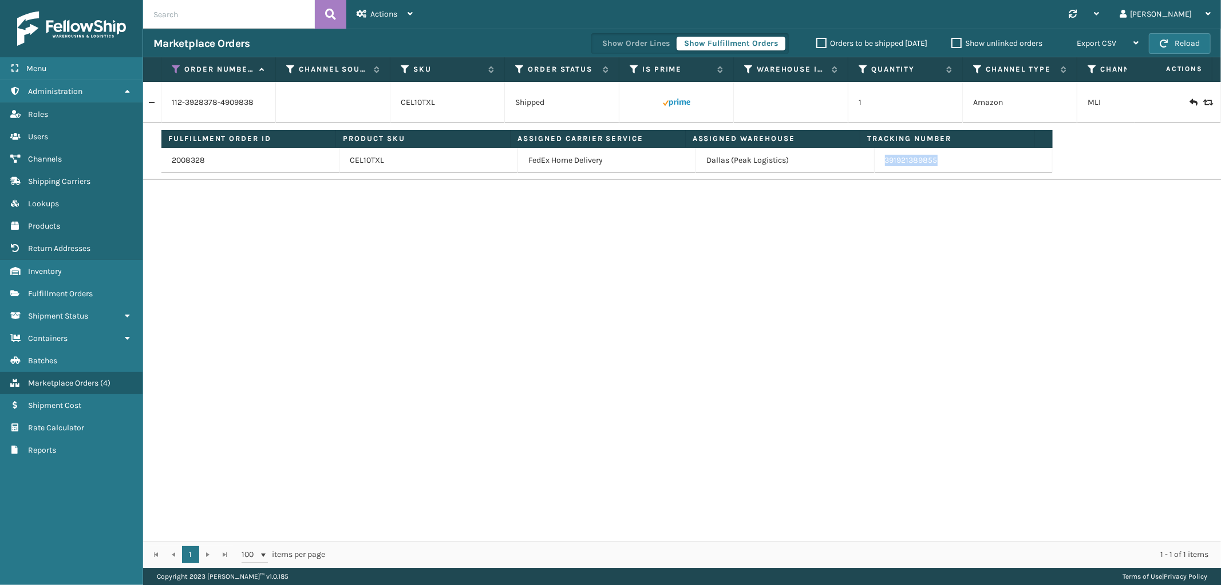
drag, startPoint x: 937, startPoint y: 165, endPoint x: 879, endPoint y: 168, distance: 58.5
click at [879, 168] on td "391921389855" at bounding box center [964, 160] width 178 height 25
drag, startPoint x: 172, startPoint y: 65, endPoint x: 183, endPoint y: 109, distance: 46.0
click at [172, 65] on icon at bounding box center [176, 69] width 9 height 10
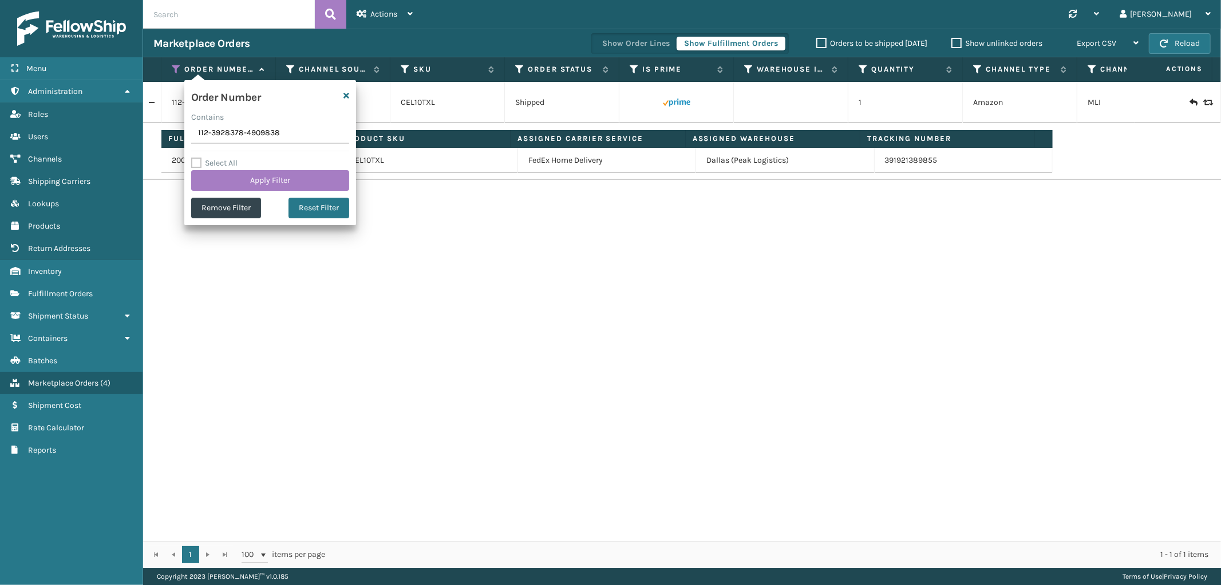
click at [222, 141] on input "112-3928378-4909838" at bounding box center [270, 133] width 158 height 21
type input "SG12247"
click at [220, 180] on button "Apply Filter" at bounding box center [270, 180] width 158 height 21
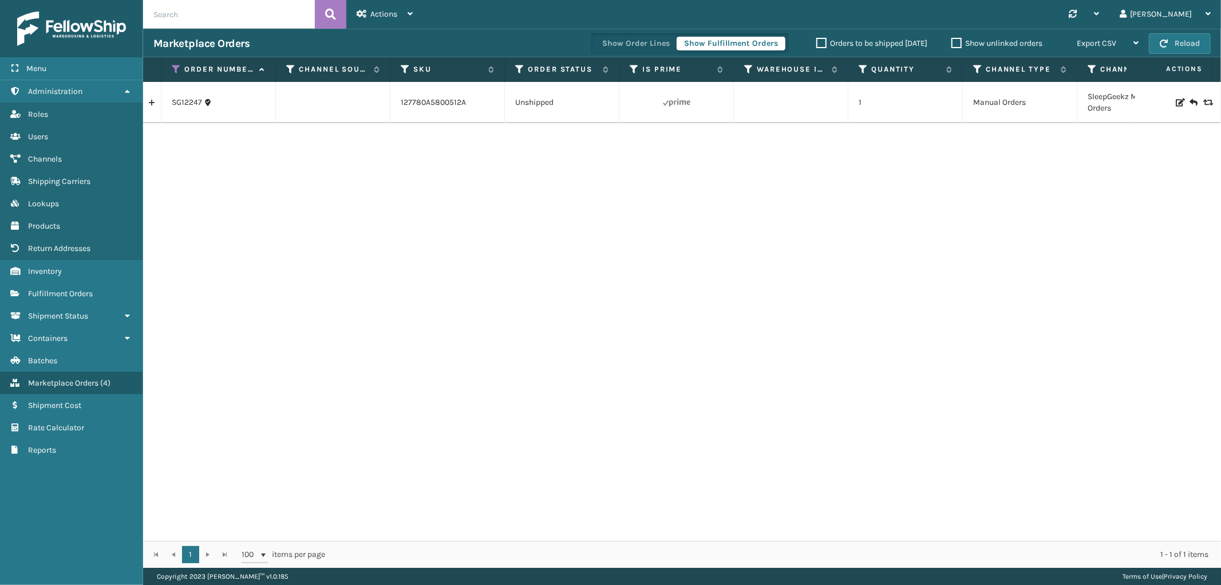
click at [159, 104] on link at bounding box center [152, 102] width 18 height 18
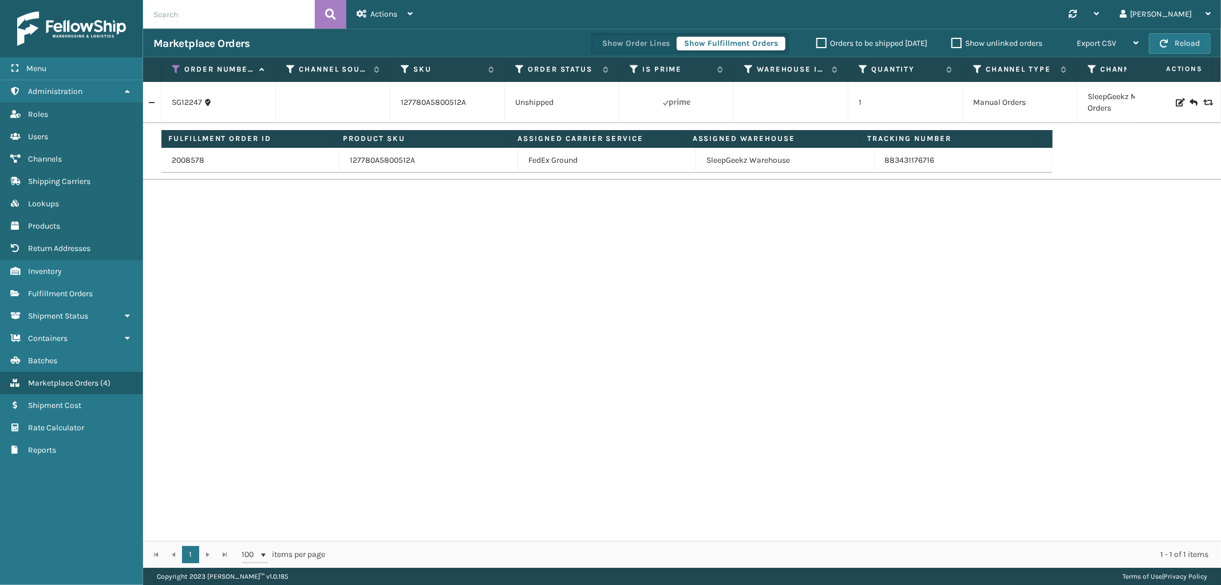
click at [151, 99] on link at bounding box center [152, 102] width 18 height 18
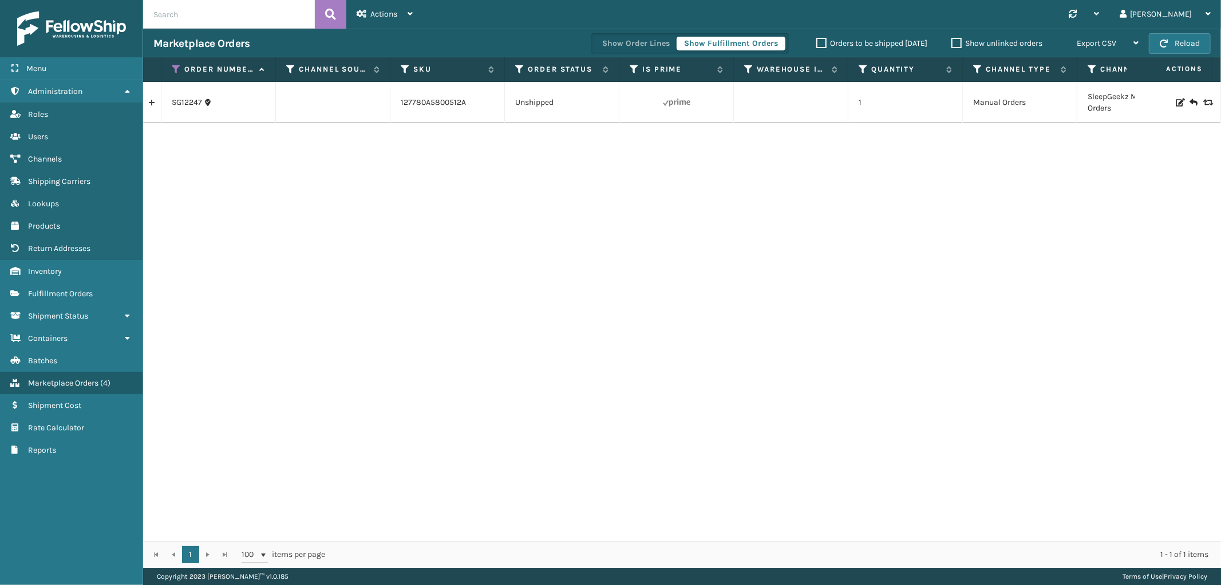
click at [176, 67] on icon at bounding box center [176, 69] width 9 height 10
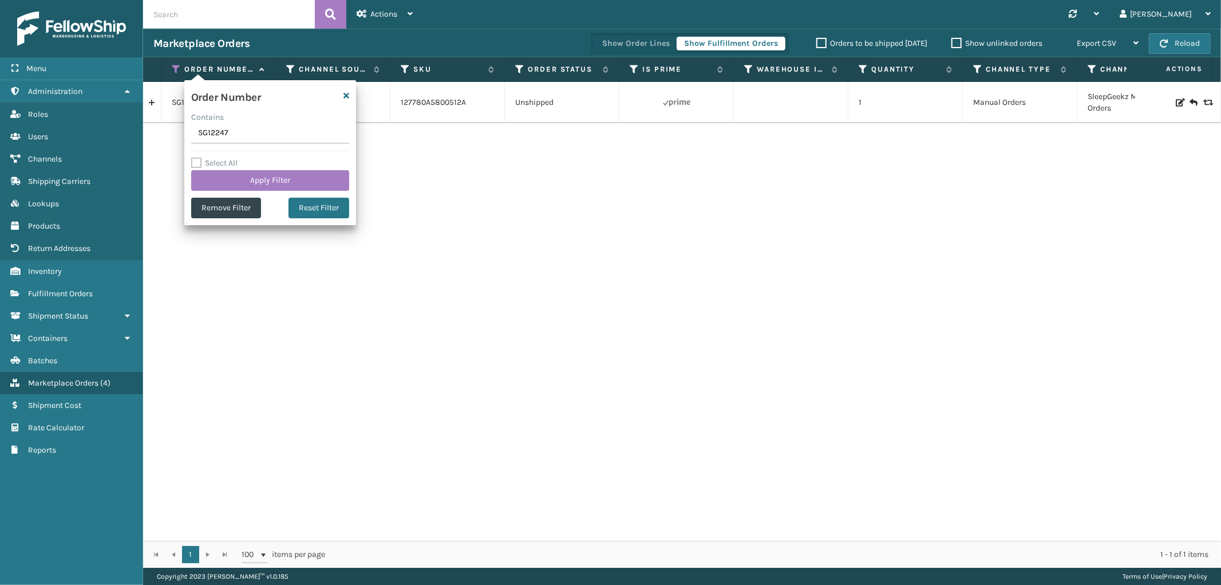
click at [212, 131] on input "SG12247" at bounding box center [270, 133] width 158 height 21
type input "SG12245"
click at [215, 176] on button "Apply Filter" at bounding box center [270, 180] width 158 height 21
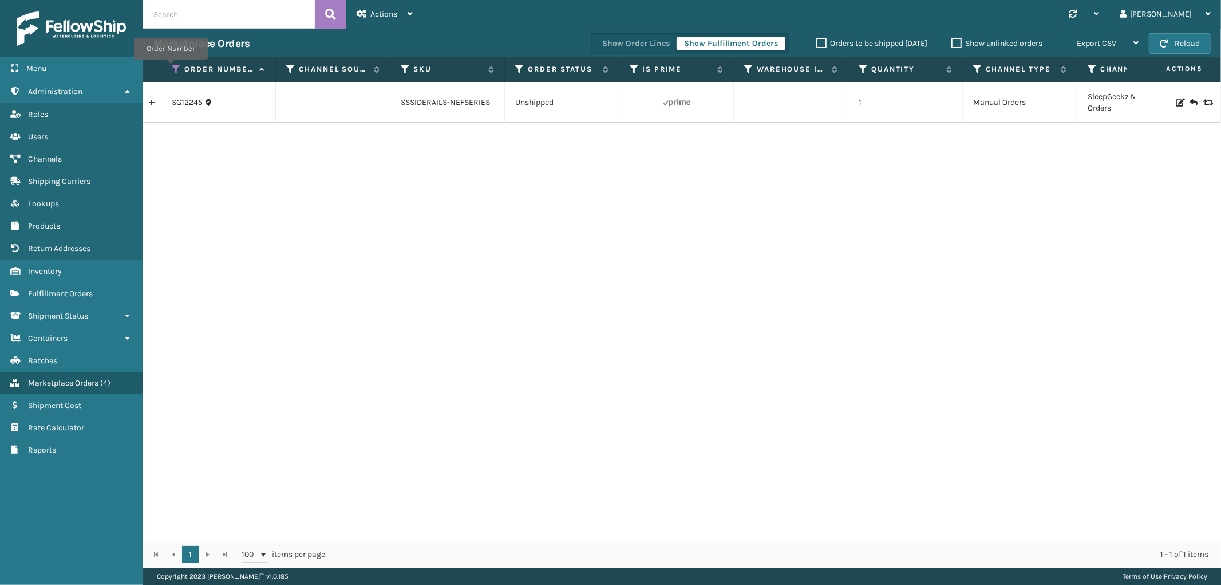
drag, startPoint x: 171, startPoint y: 68, endPoint x: 175, endPoint y: 82, distance: 14.9
click at [172, 68] on icon at bounding box center [176, 69] width 9 height 10
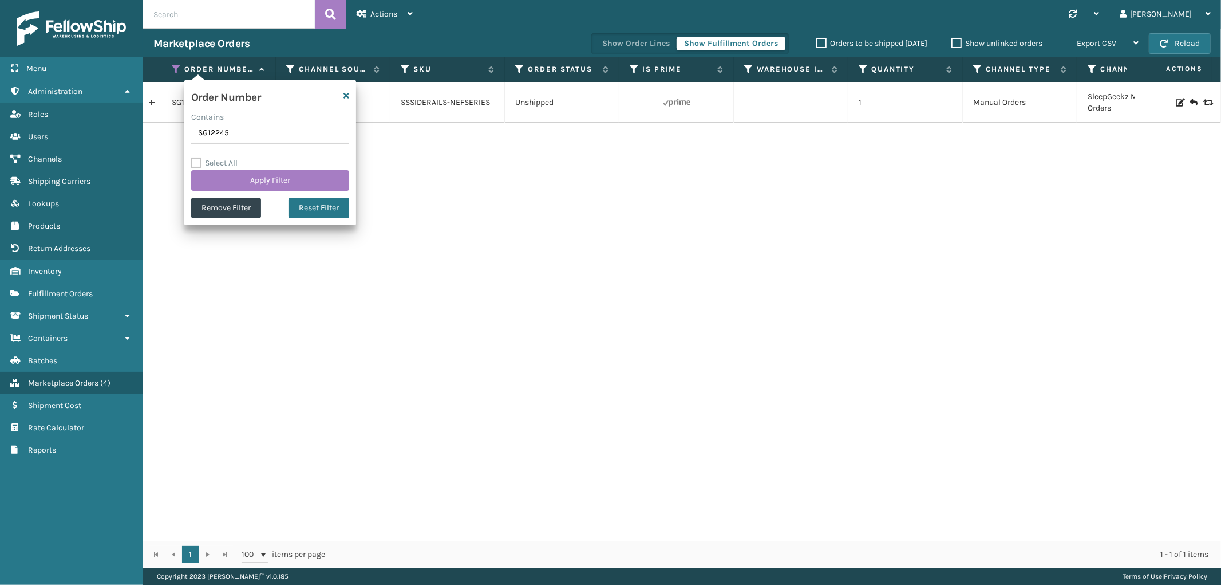
click at [209, 129] on input "SG12245" at bounding box center [270, 133] width 158 height 21
type input "SG12244"
click at [223, 181] on button "Apply Filter" at bounding box center [270, 180] width 158 height 21
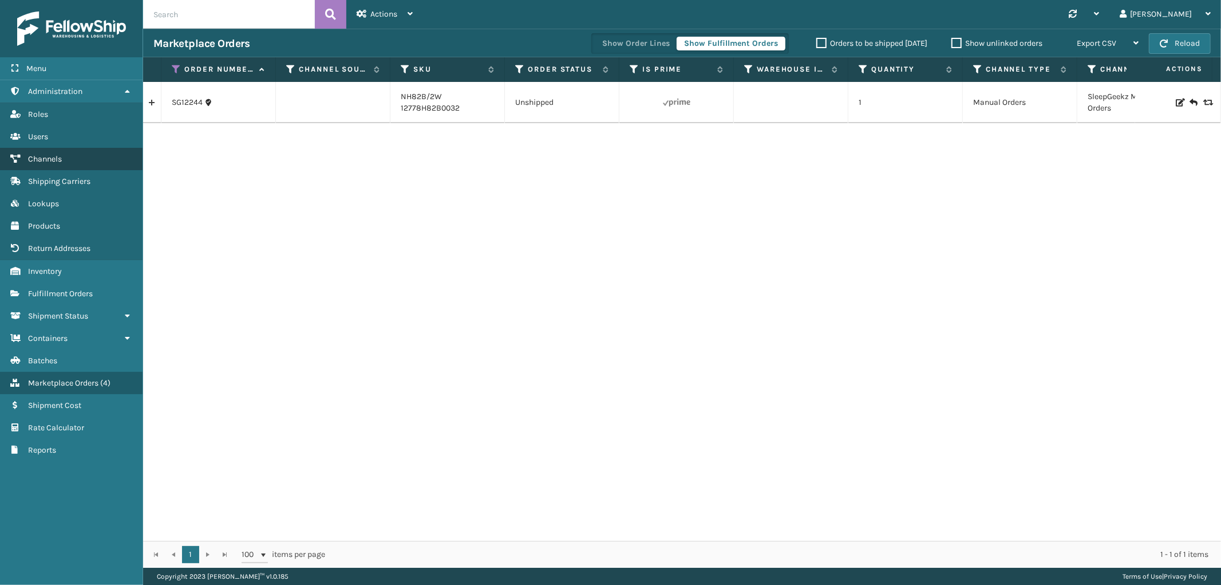
click at [76, 158] on link "Inventory Channels" at bounding box center [71, 159] width 143 height 22
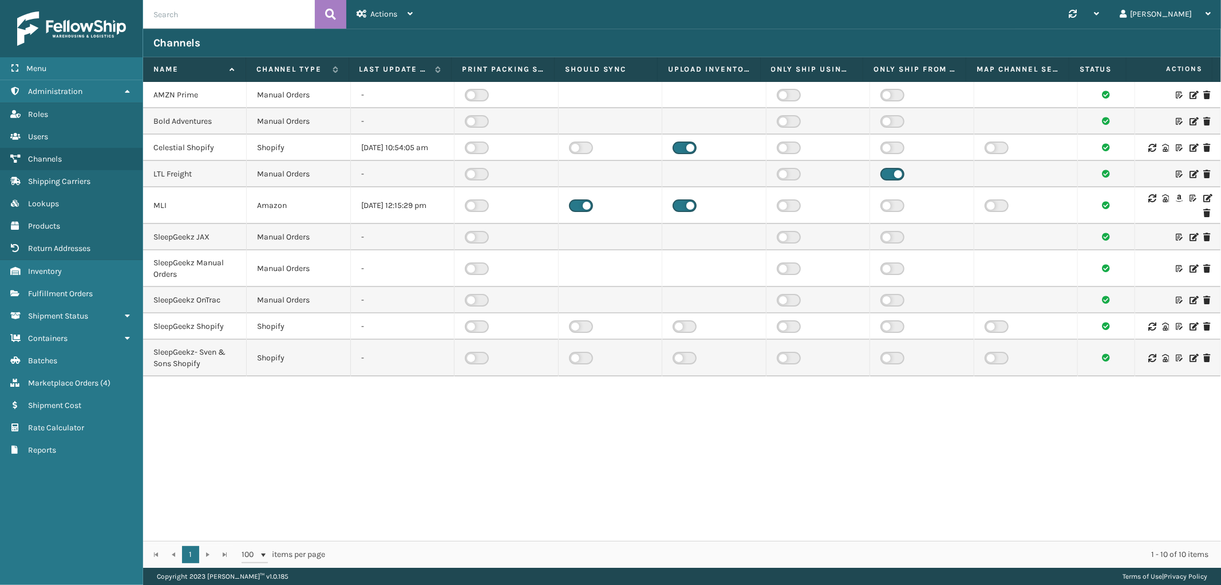
click at [1190, 273] on icon at bounding box center [1193, 269] width 7 height 8
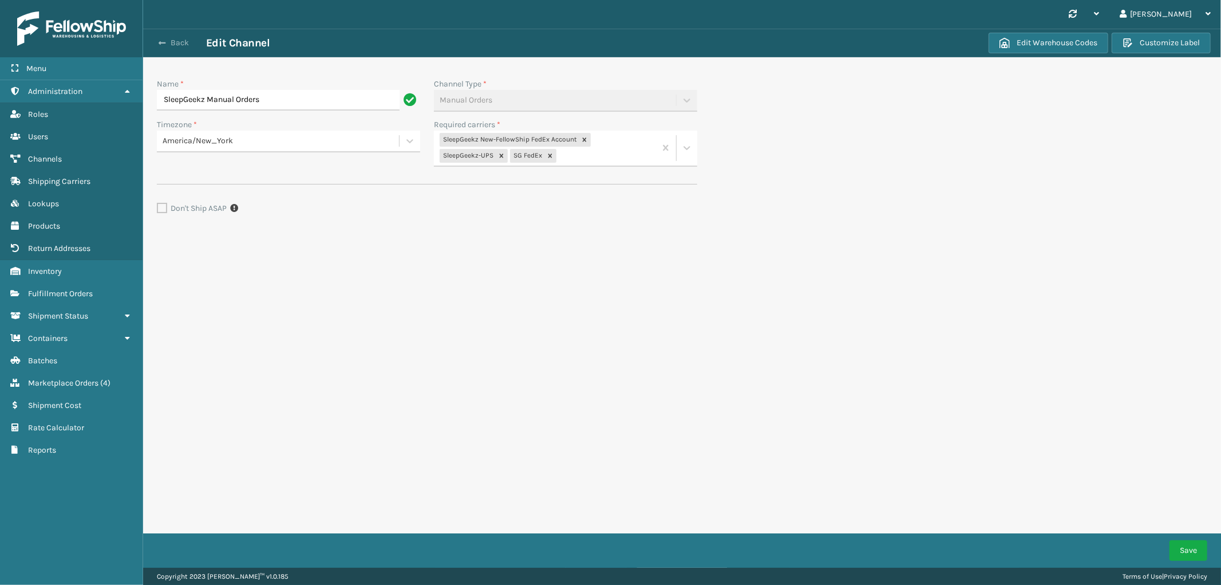
click at [165, 42] on span "button" at bounding box center [162, 43] width 7 height 8
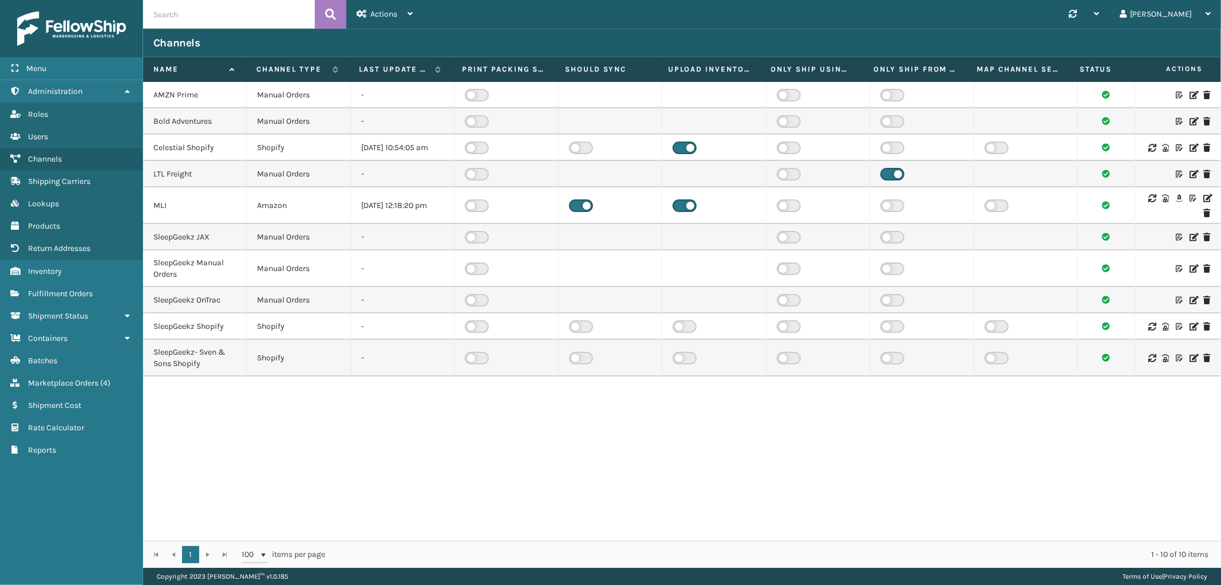
click at [1204, 202] on icon at bounding box center [1207, 198] width 7 height 8
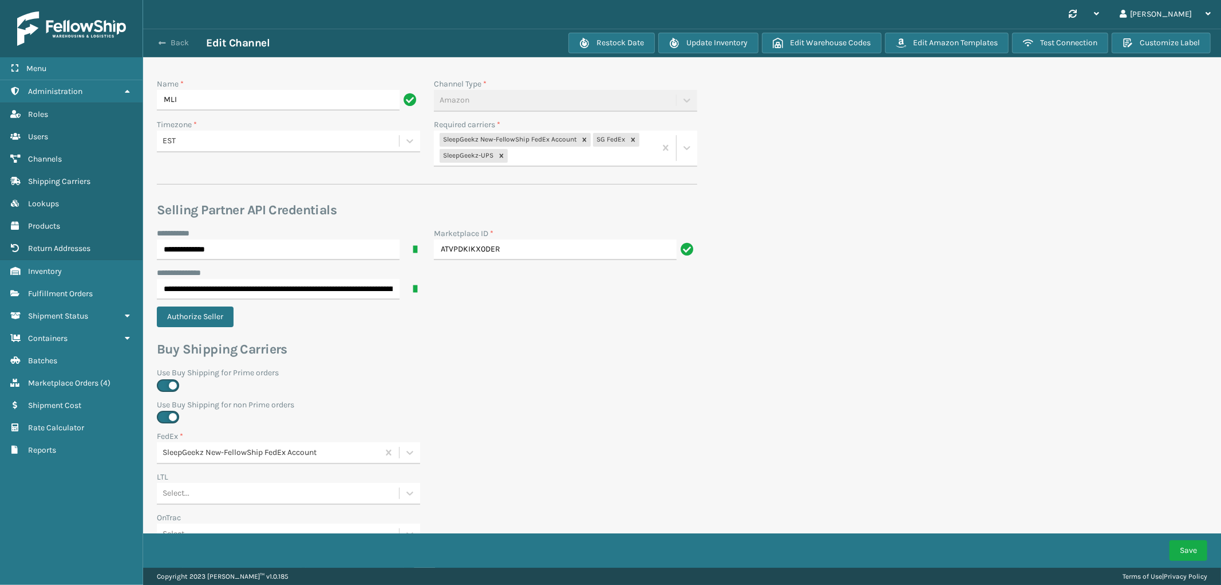
click at [168, 42] on button "Back" at bounding box center [179, 43] width 53 height 10
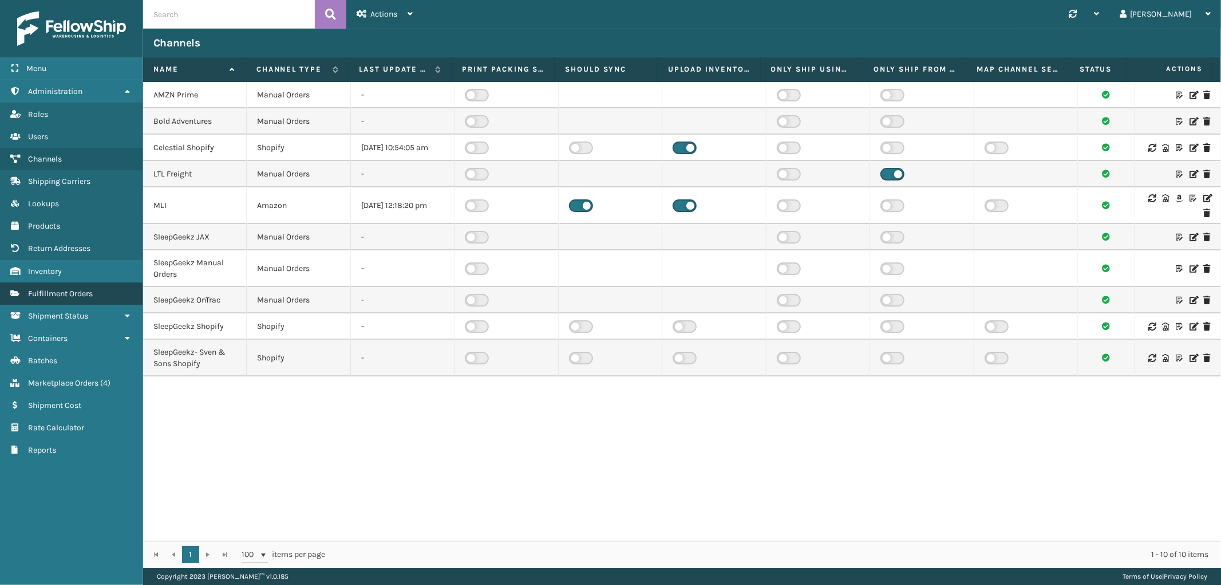
click at [74, 289] on span "Fulfillment Orders" at bounding box center [60, 294] width 65 height 10
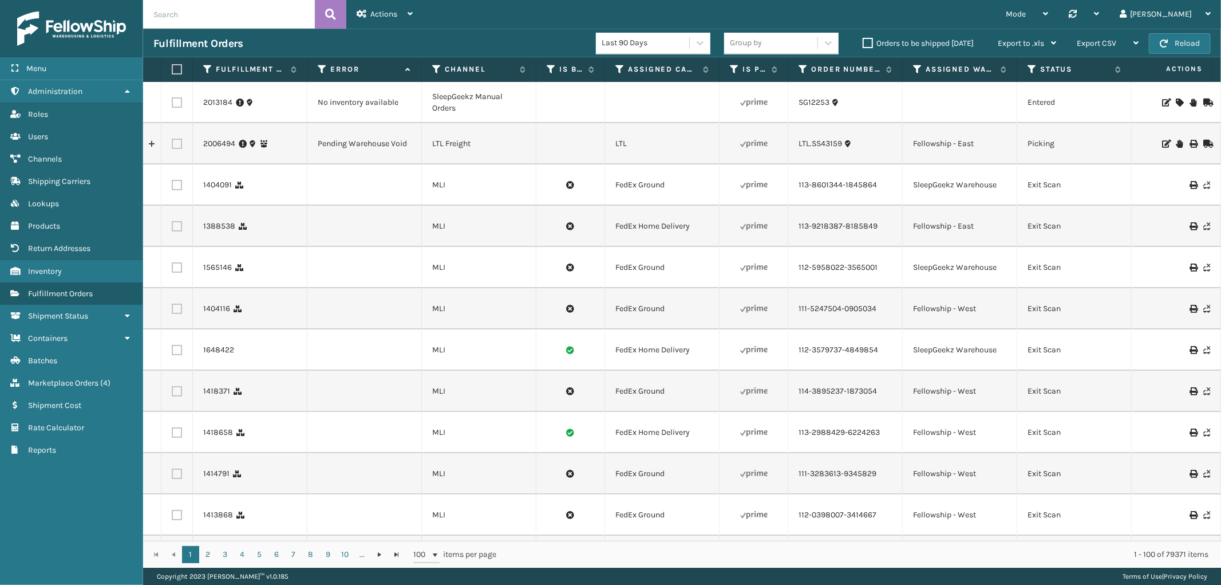
click at [318, 62] on th "Error" at bounding box center [364, 69] width 115 height 25
click at [322, 72] on icon at bounding box center [322, 69] width 9 height 10
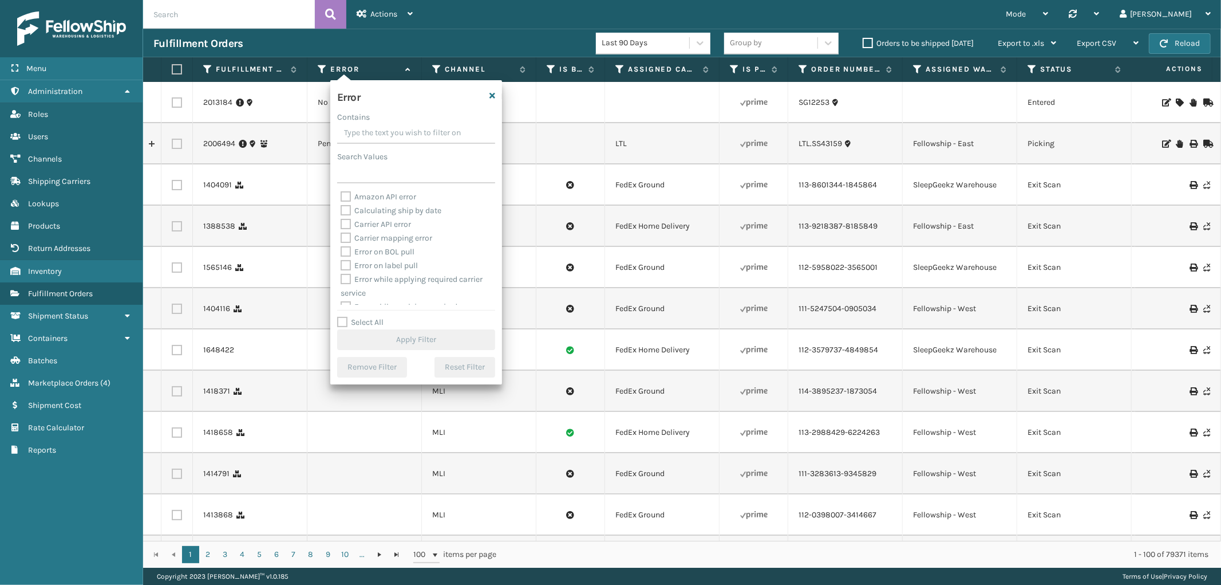
click at [340, 319] on label "Select All" at bounding box center [360, 322] width 46 height 10
click at [340, 317] on input "Select All" at bounding box center [423, 315] width 172 height 1
checkbox input "true"
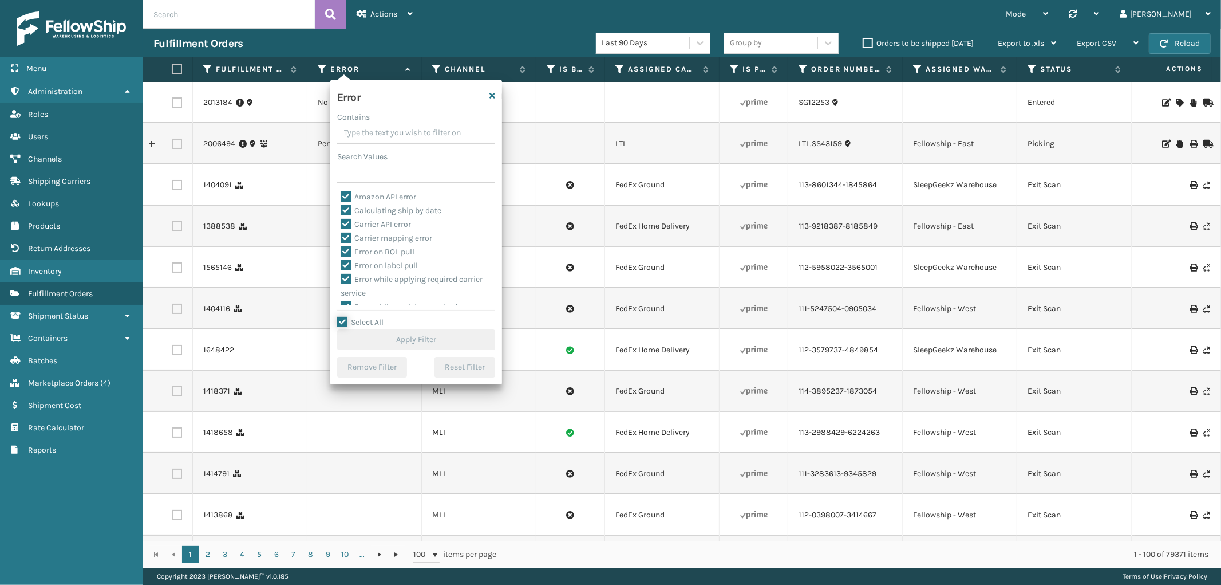
checkbox input "true"
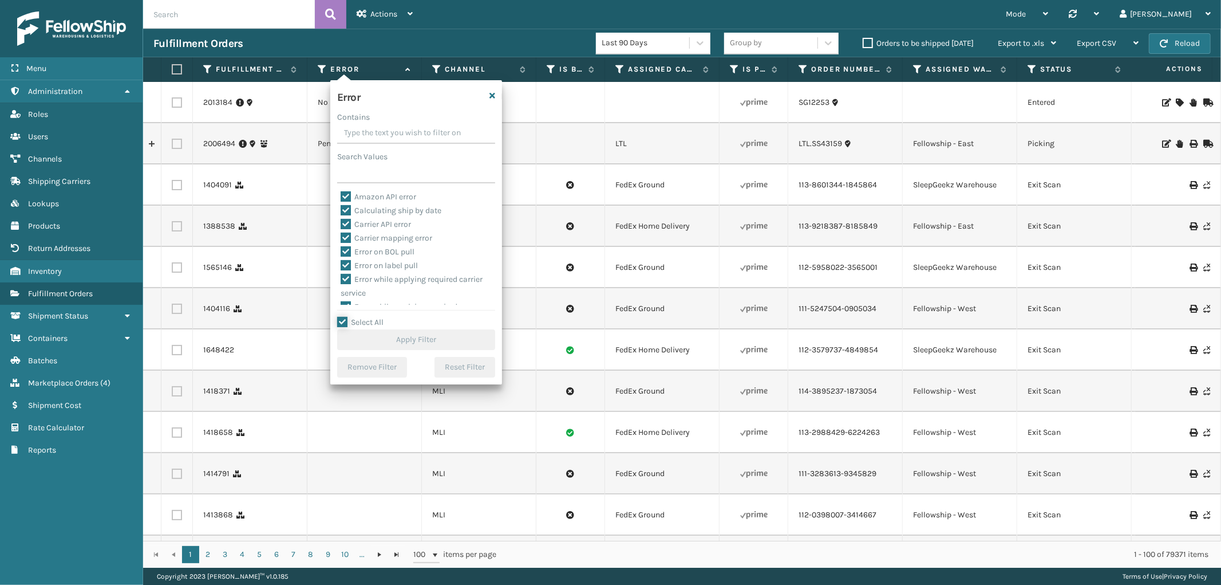
checkbox input "true"
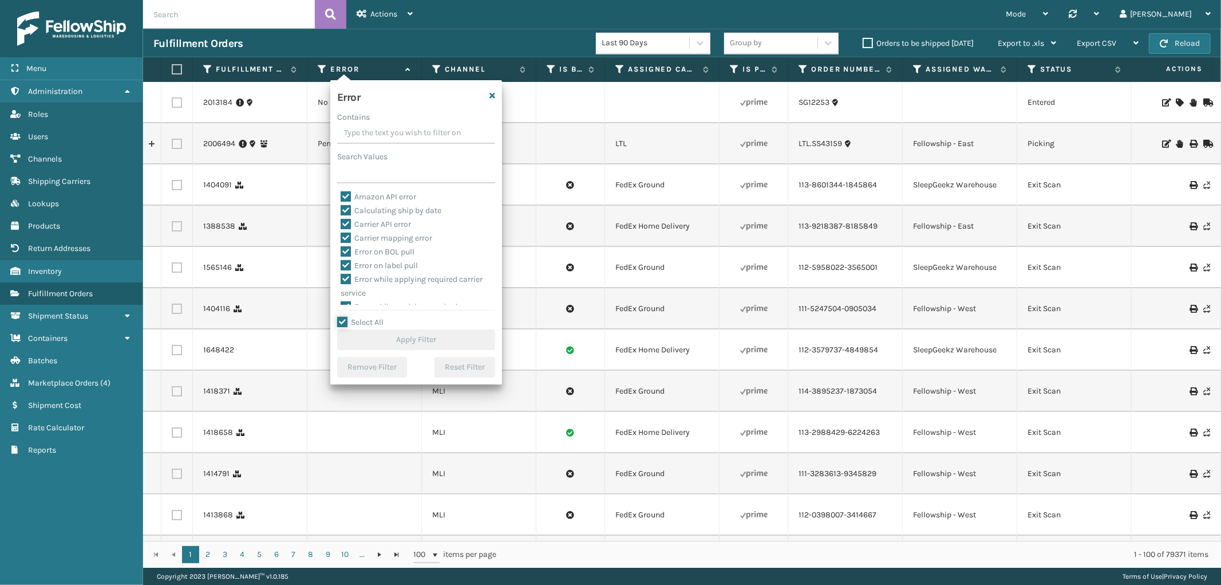
checkbox input "true"
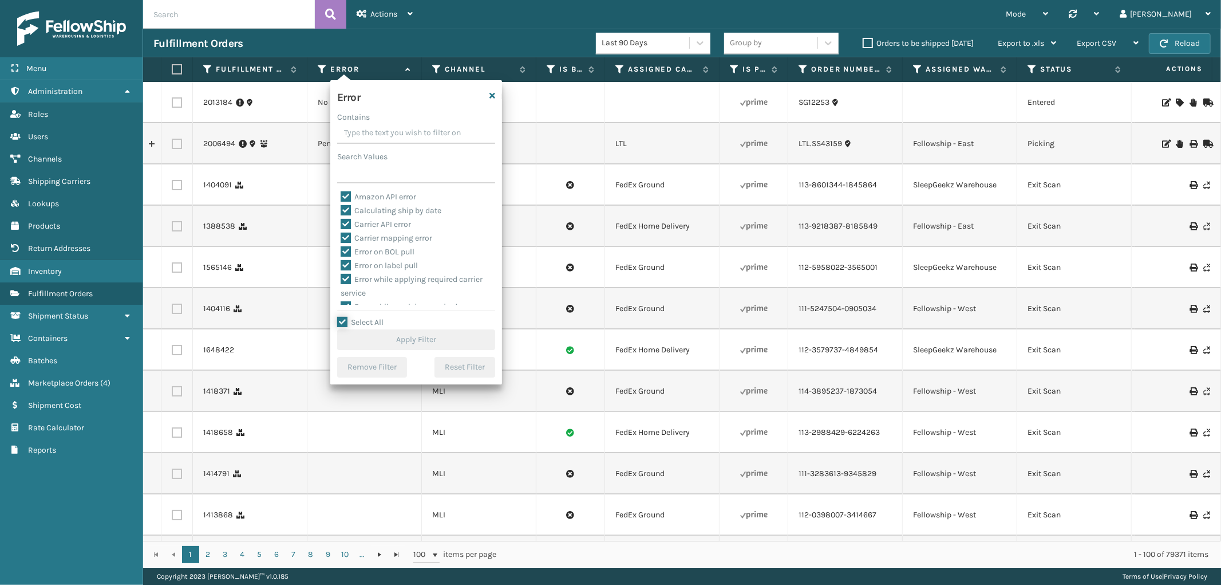
checkbox input "true"
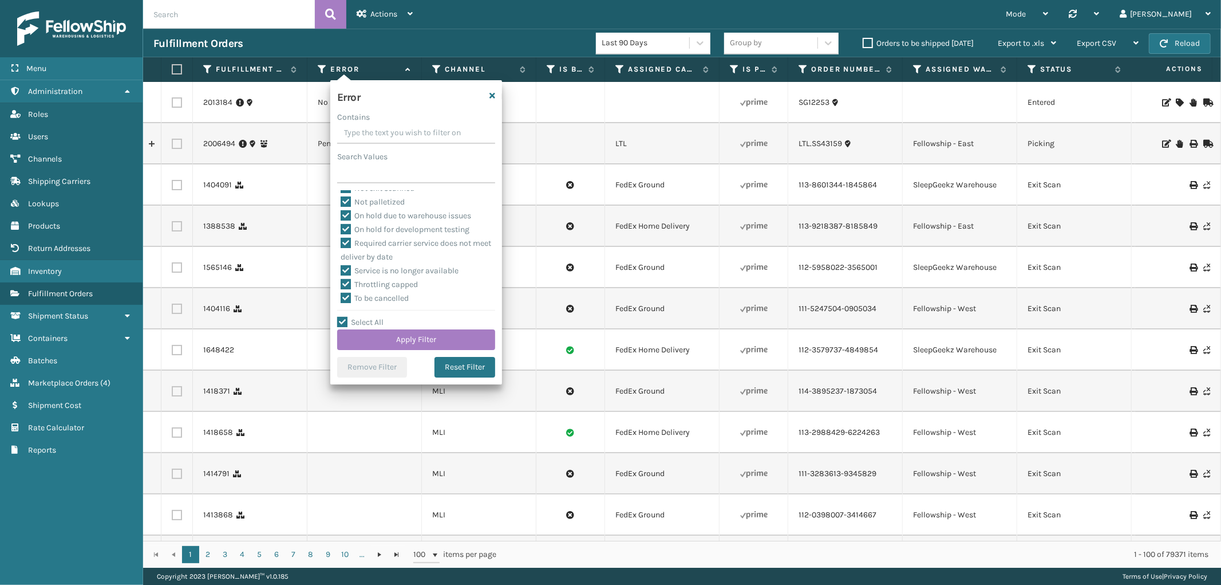
click at [362, 298] on label "To be cancelled" at bounding box center [375, 298] width 68 height 10
click at [341, 298] on input "To be cancelled" at bounding box center [341, 294] width 1 height 7
checkbox input "false"
click at [396, 339] on button "Apply Filter" at bounding box center [416, 339] width 158 height 21
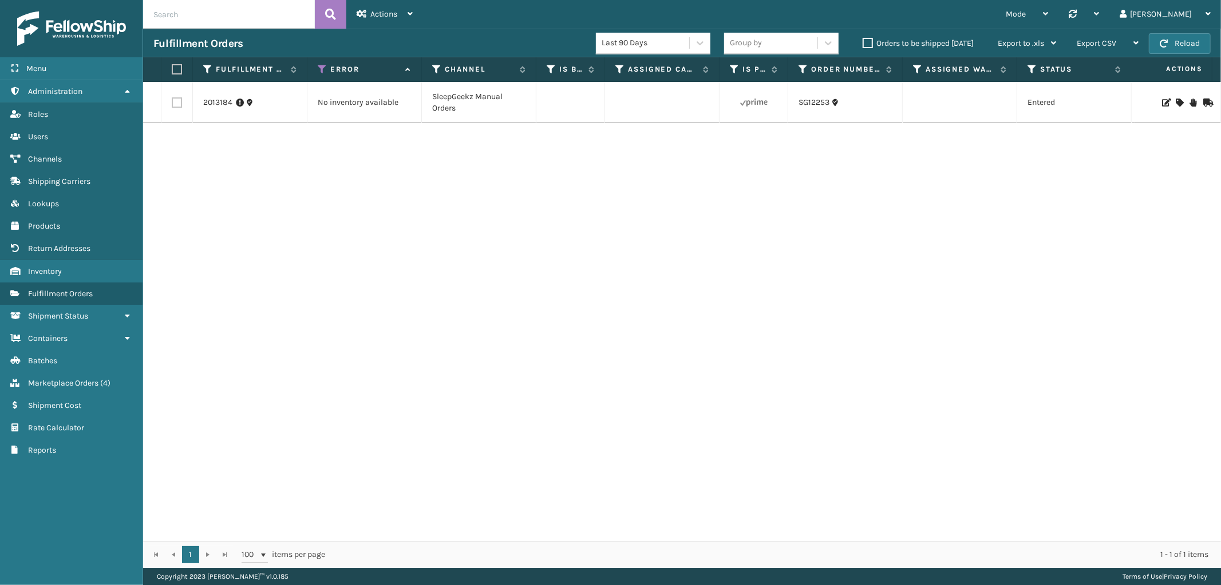
scroll to position [0, 935]
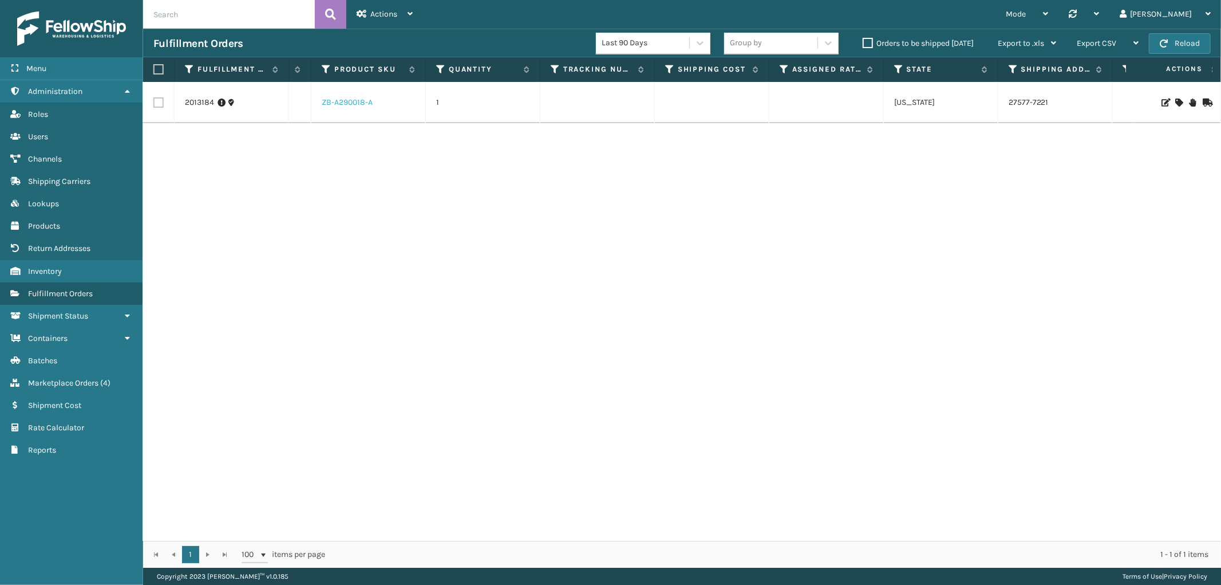
click at [346, 98] on link "ZB-A290018-A" at bounding box center [347, 102] width 51 height 10
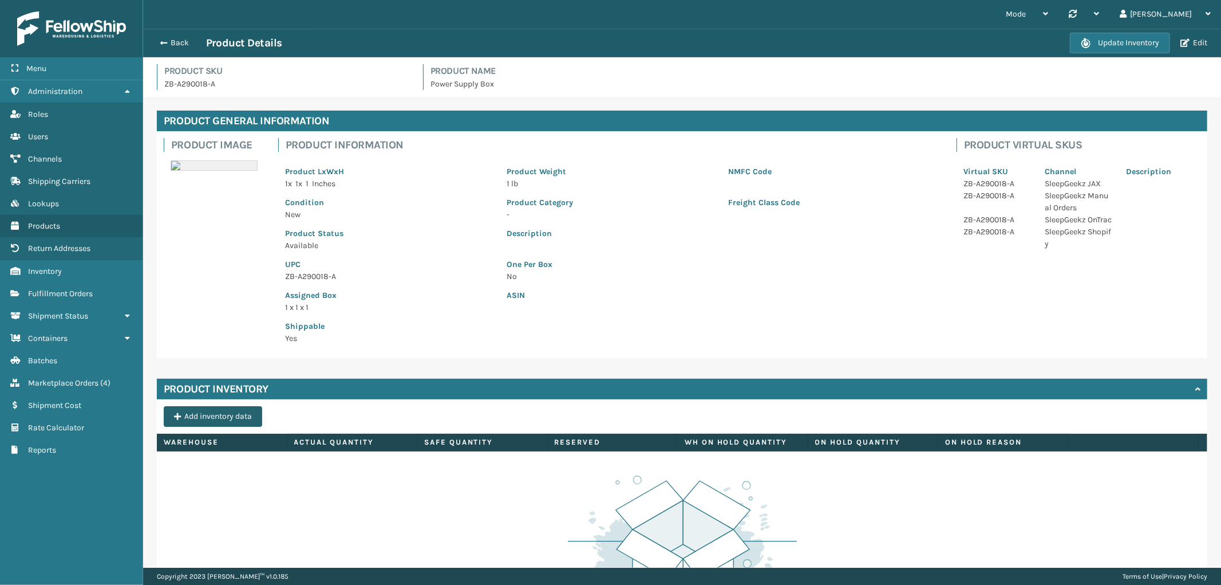
click at [203, 419] on button "Add inventory data" at bounding box center [213, 416] width 98 height 21
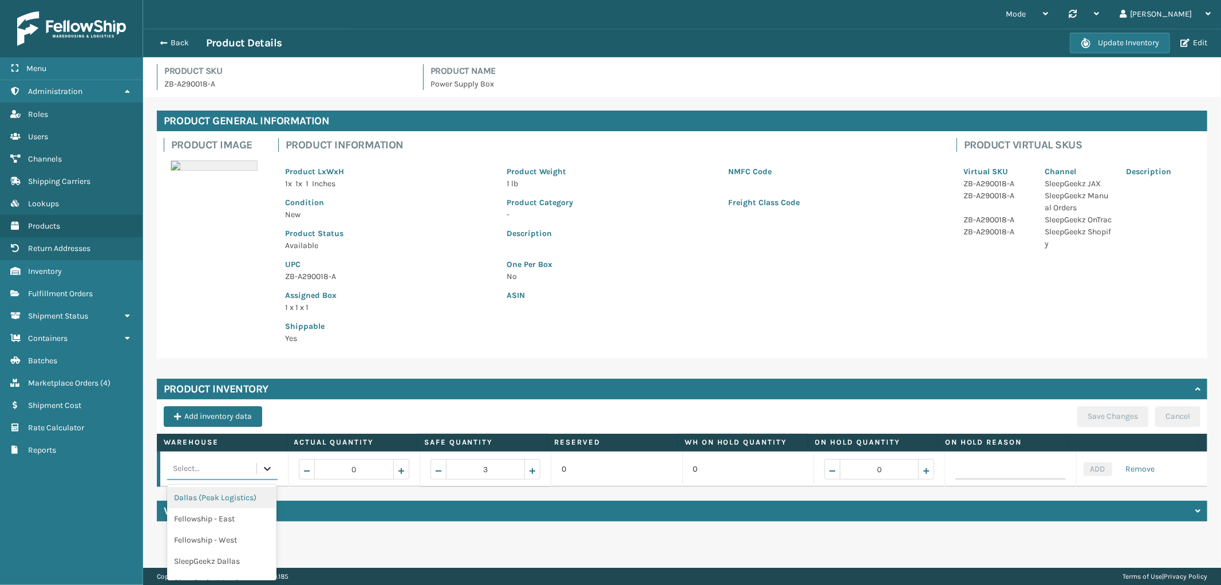
click at [259, 470] on div at bounding box center [267, 468] width 21 height 21
click at [243, 562] on div "SleepGeekz Warehouse" at bounding box center [221, 567] width 109 height 21
drag, startPoint x: 375, startPoint y: 468, endPoint x: 315, endPoint y: 460, distance: 60.0
click at [315, 460] on input "0" at bounding box center [353, 469] width 79 height 21
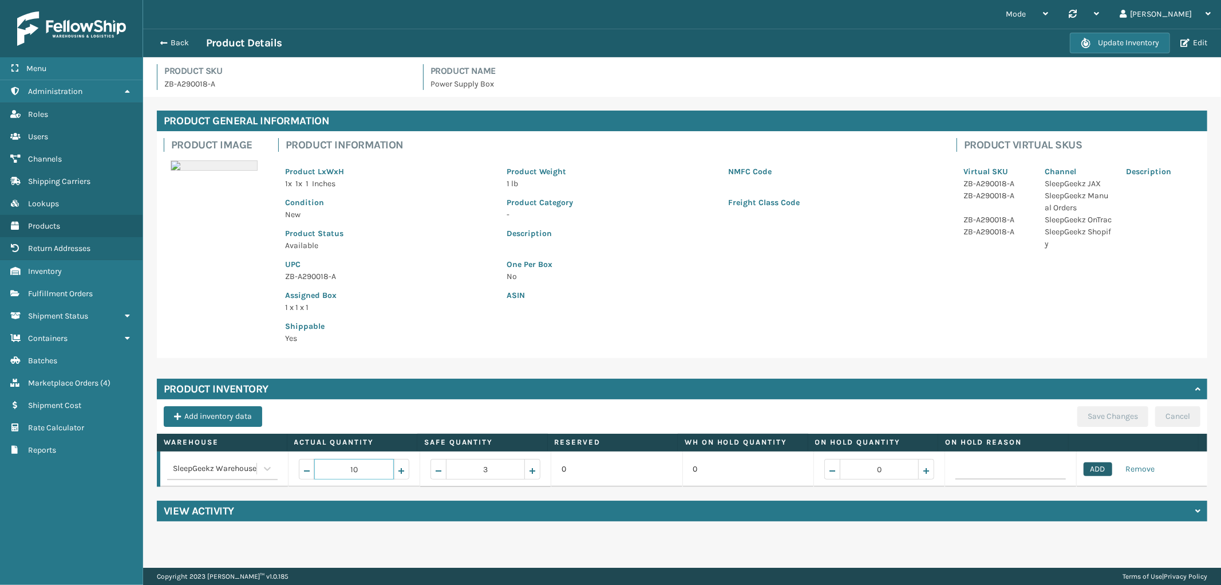
type input "10"
click at [1100, 467] on button "ADD" at bounding box center [1098, 469] width 29 height 14
click at [1118, 413] on button "Save Changes" at bounding box center [1113, 416] width 71 height 21
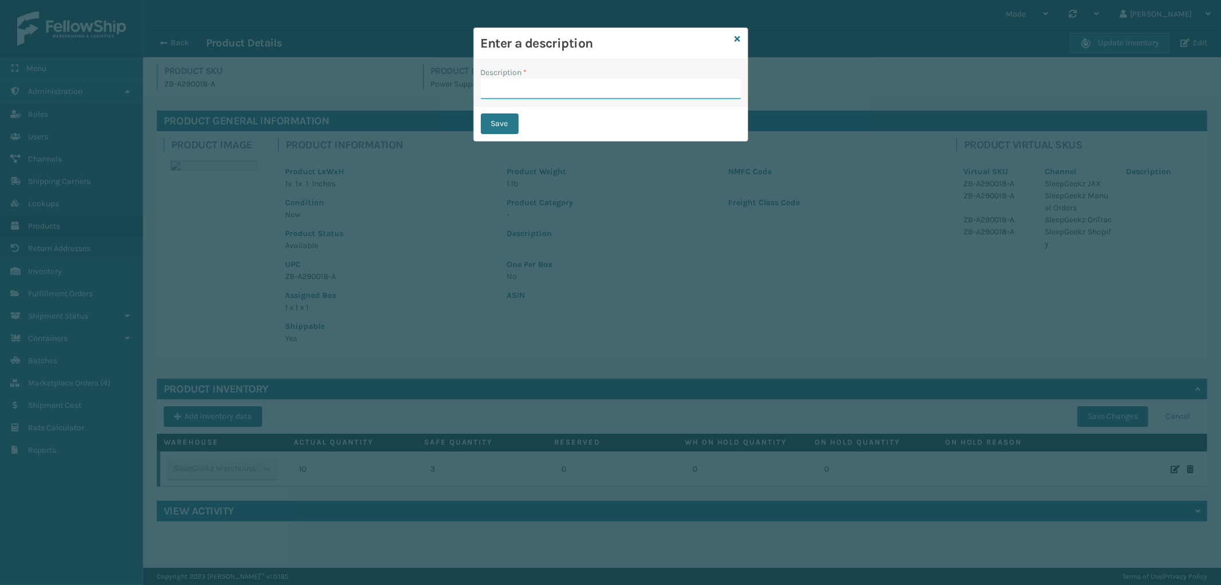
click at [544, 88] on input "Description *" at bounding box center [611, 88] width 260 height 21
type input "from inventory"
click at [476, 124] on div "Save" at bounding box center [611, 123] width 274 height 34
drag, startPoint x: 510, startPoint y: 121, endPoint x: 502, endPoint y: 127, distance: 9.5
click at [508, 121] on button "Save" at bounding box center [500, 123] width 38 height 21
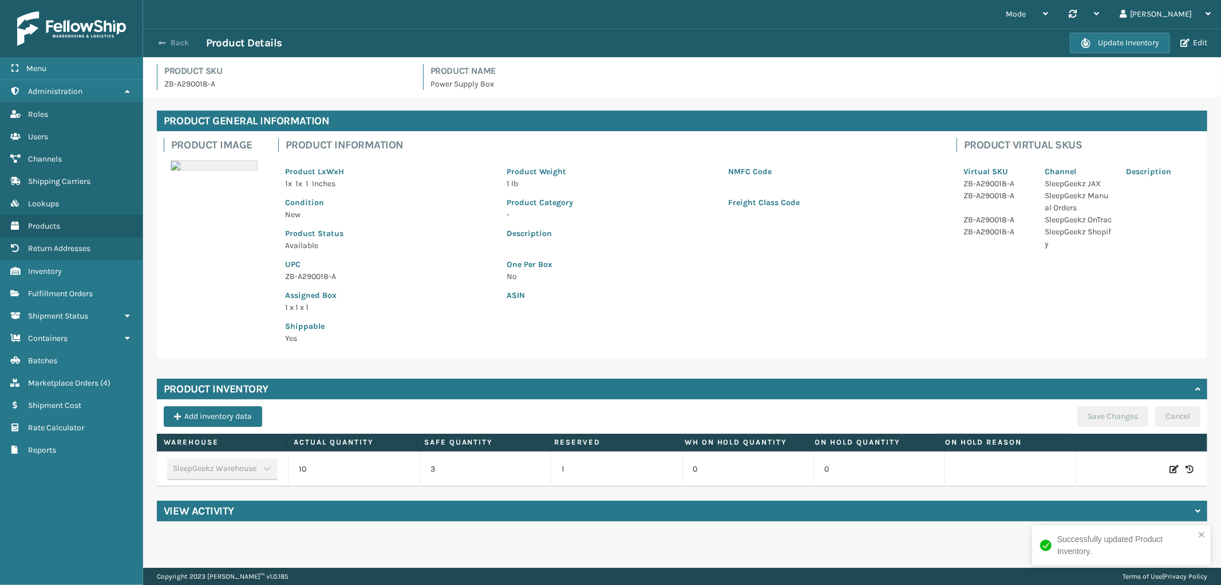
click at [179, 40] on button "Back" at bounding box center [179, 43] width 53 height 10
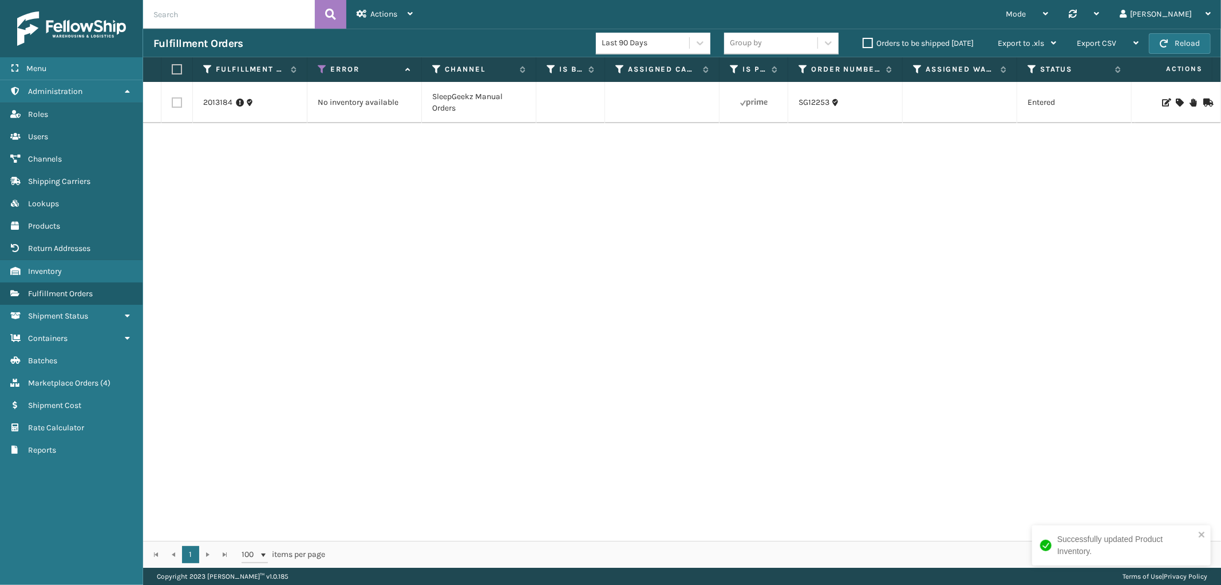
click at [1176, 100] on icon at bounding box center [1179, 102] width 7 height 8
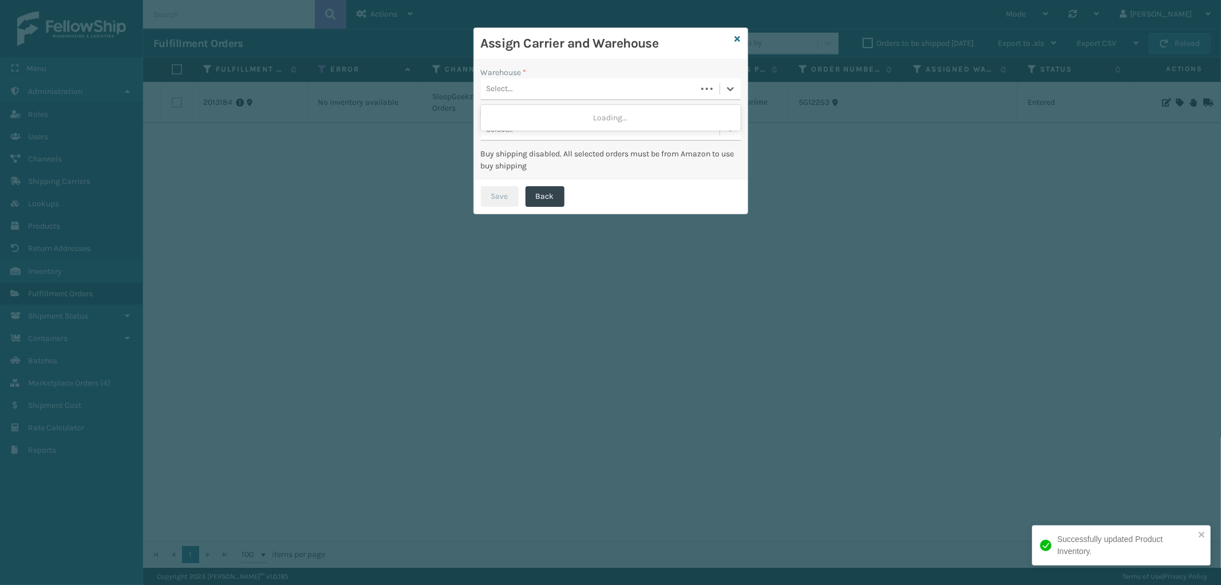
click at [567, 84] on div "Select..." at bounding box center [589, 89] width 216 height 19
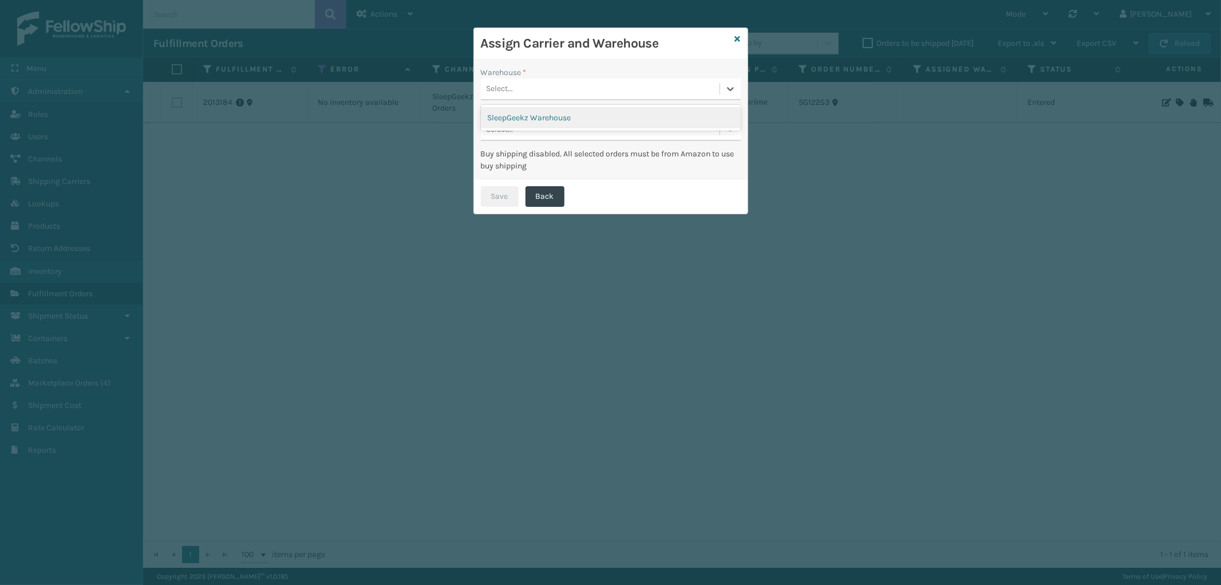
click at [551, 115] on div "SleepGeekz Warehouse" at bounding box center [611, 117] width 260 height 21
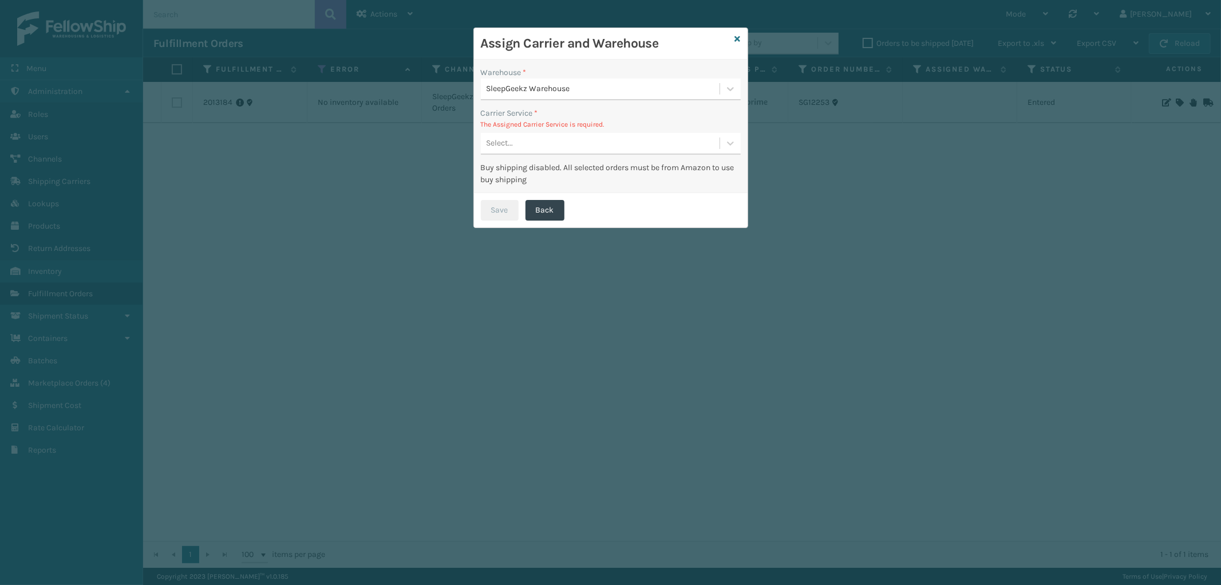
click at [554, 135] on div "Select..." at bounding box center [600, 143] width 239 height 19
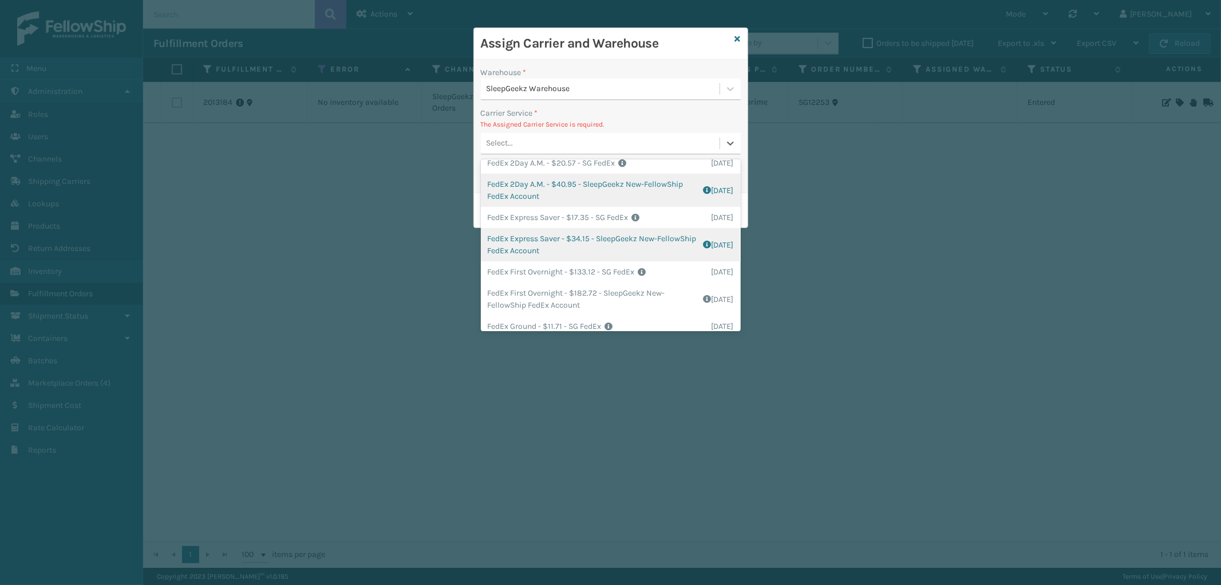
scroll to position [127, 0]
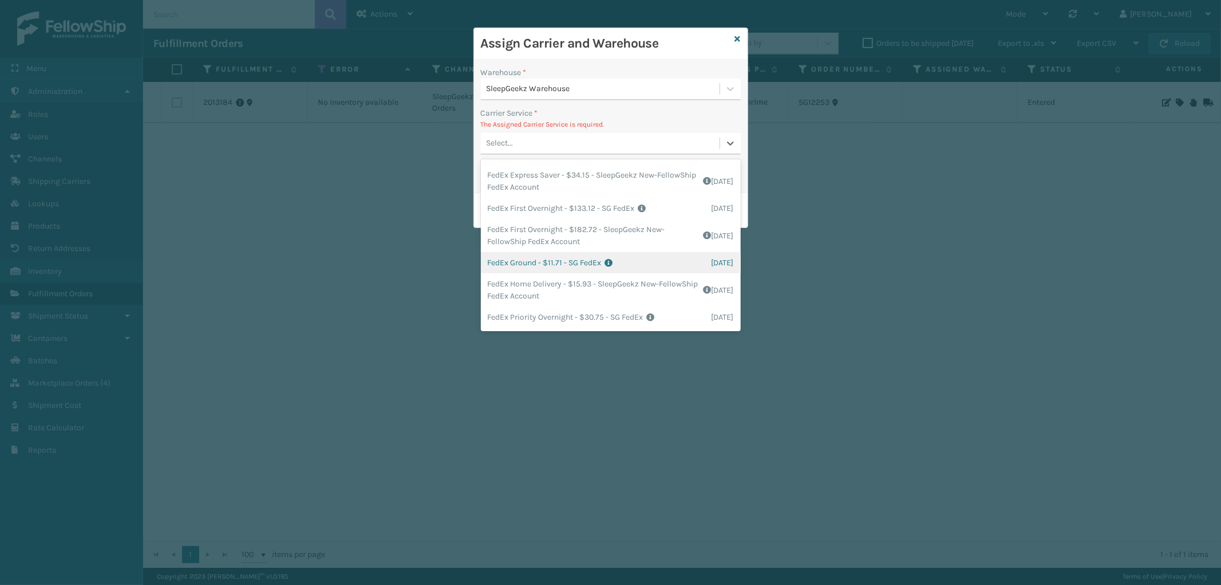
click at [578, 261] on div "FedEx Ground - $11.71 - SG FedEx Shipping Cost $11.71 Surplus Cost $0 Total $11…" at bounding box center [611, 262] width 260 height 21
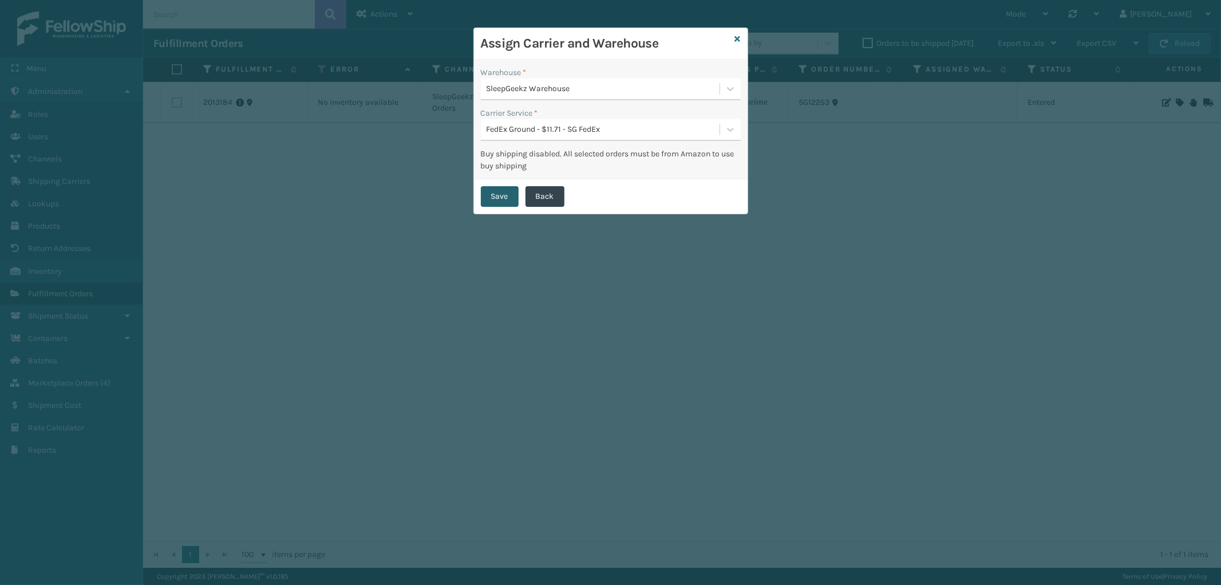
click at [487, 192] on button "Save" at bounding box center [500, 196] width 38 height 21
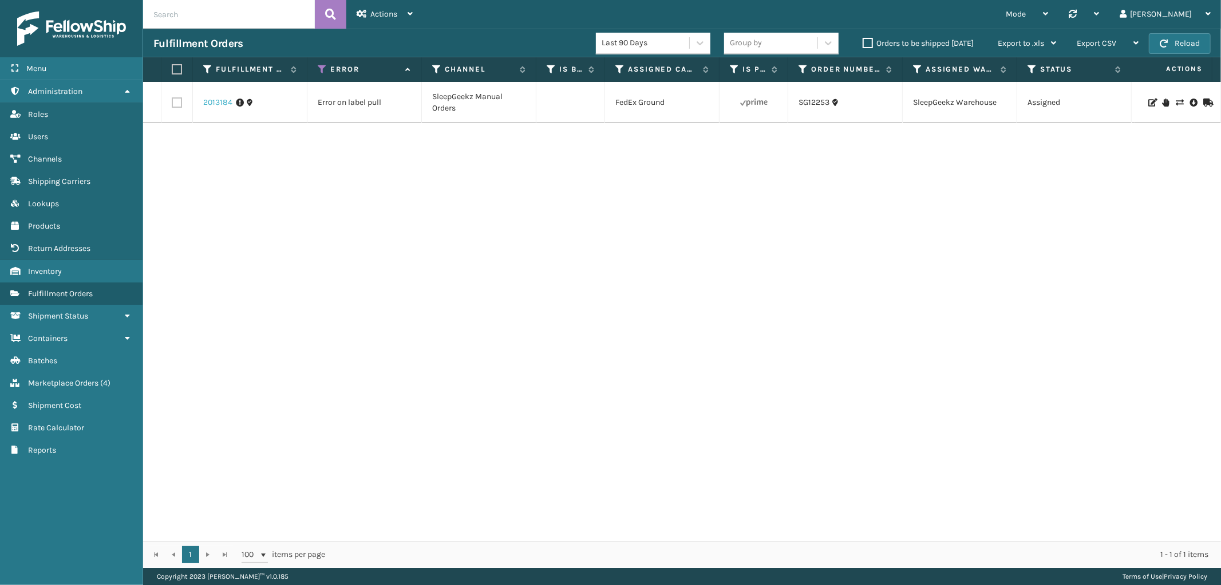
click at [228, 102] on link "2013184" at bounding box center [217, 102] width 29 height 11
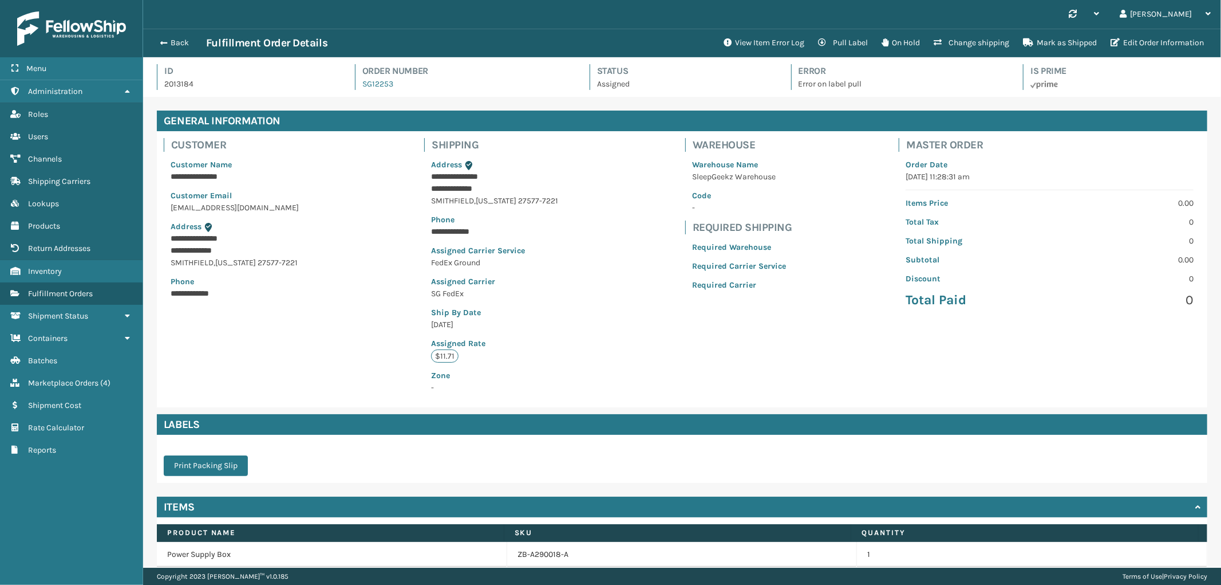
scroll to position [27, 1078]
click at [735, 40] on button "View Item Error Log" at bounding box center [764, 42] width 94 height 23
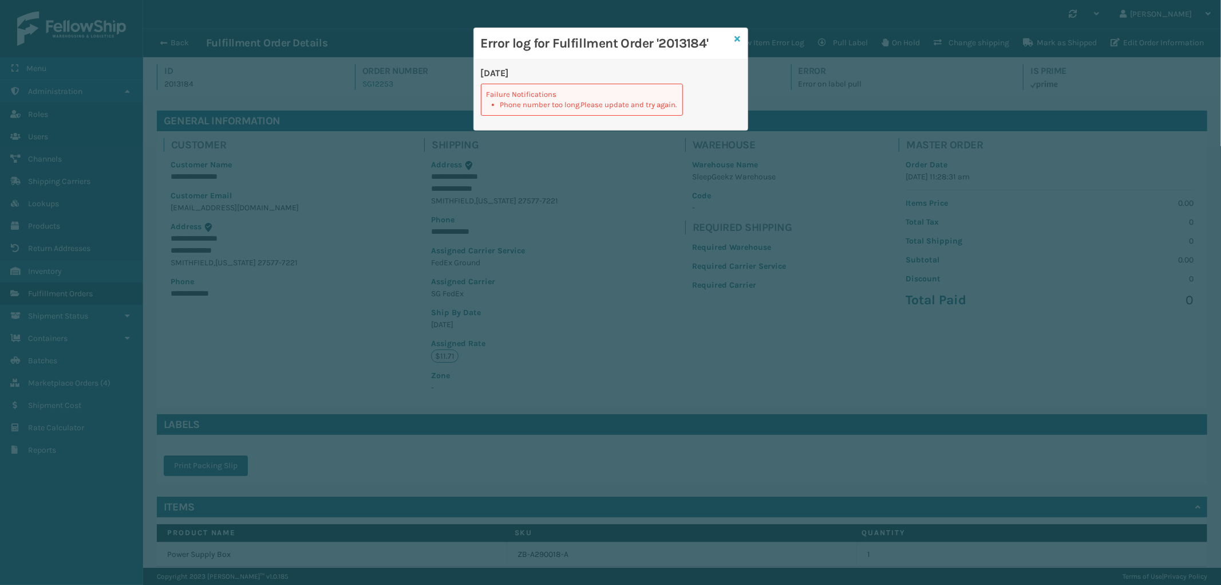
click at [740, 36] on icon at bounding box center [738, 39] width 6 height 8
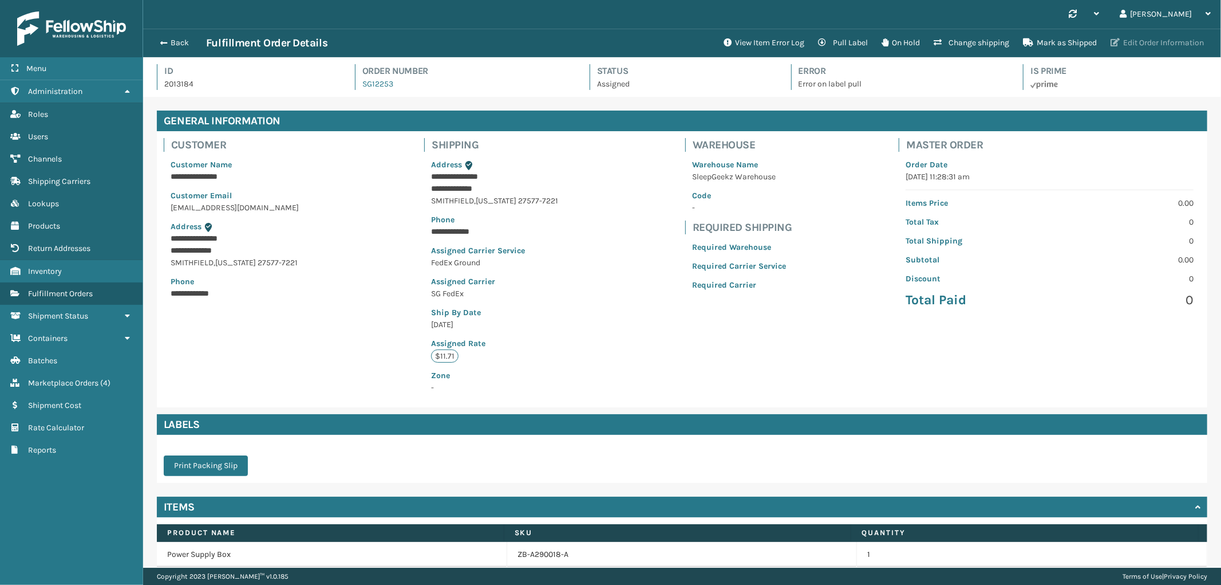
click at [1170, 44] on button "Edit Order Information" at bounding box center [1157, 42] width 107 height 23
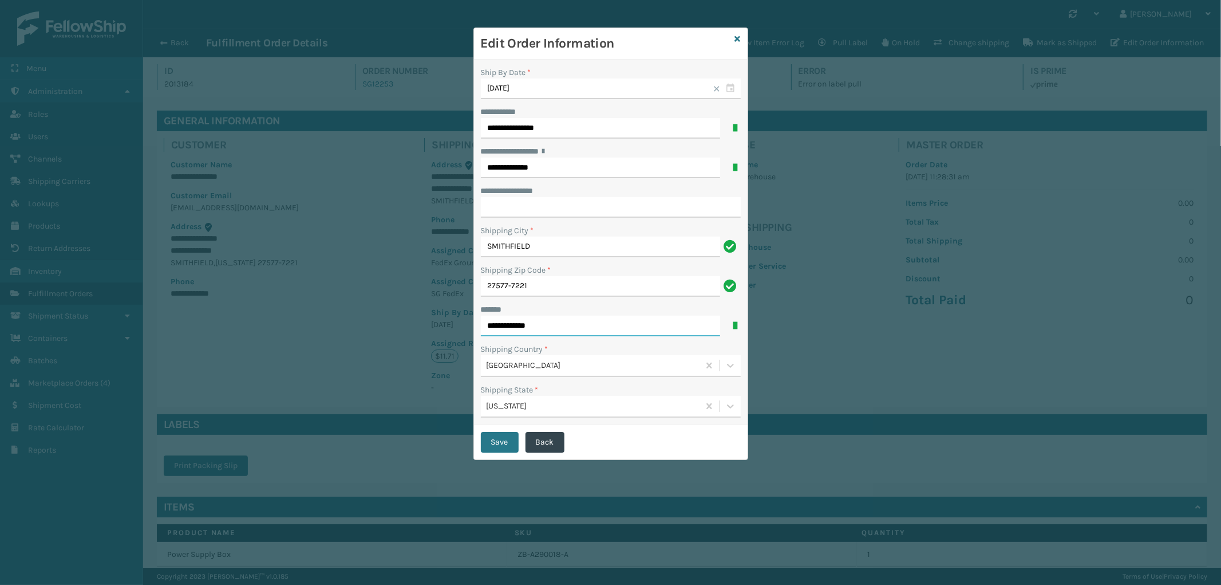
drag, startPoint x: 573, startPoint y: 322, endPoint x: 384, endPoint y: 336, distance: 189.5
click at [384, 336] on div "**********" at bounding box center [610, 292] width 1221 height 585
type input "**********"
click at [507, 443] on button "Save" at bounding box center [500, 442] width 38 height 21
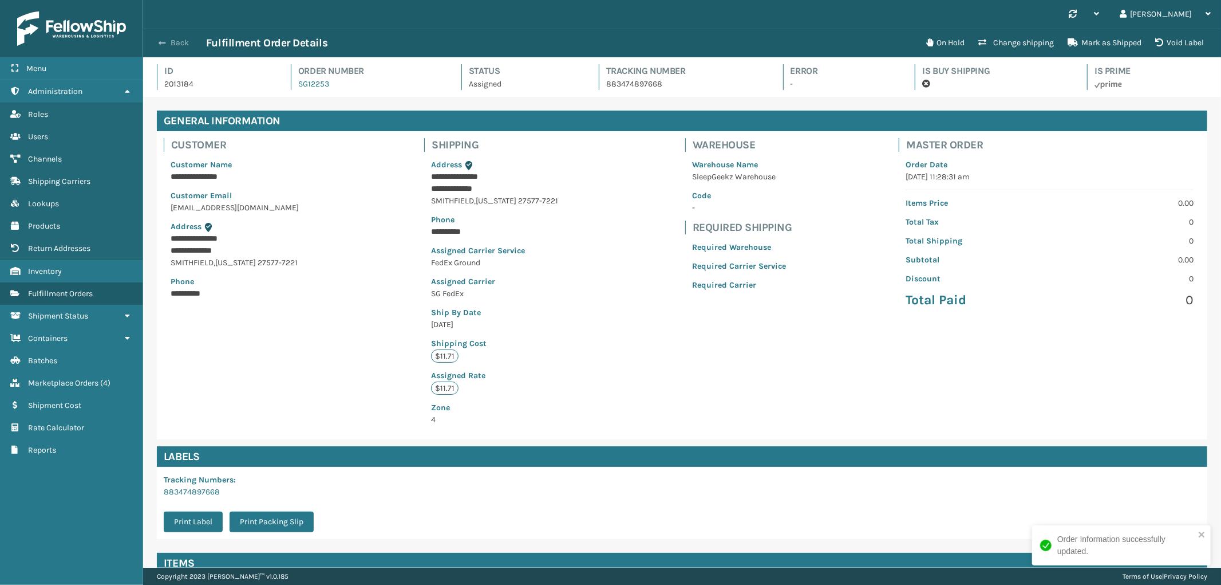
click at [164, 42] on span "button" at bounding box center [162, 43] width 7 height 8
click at [179, 42] on button "Back" at bounding box center [179, 43] width 53 height 10
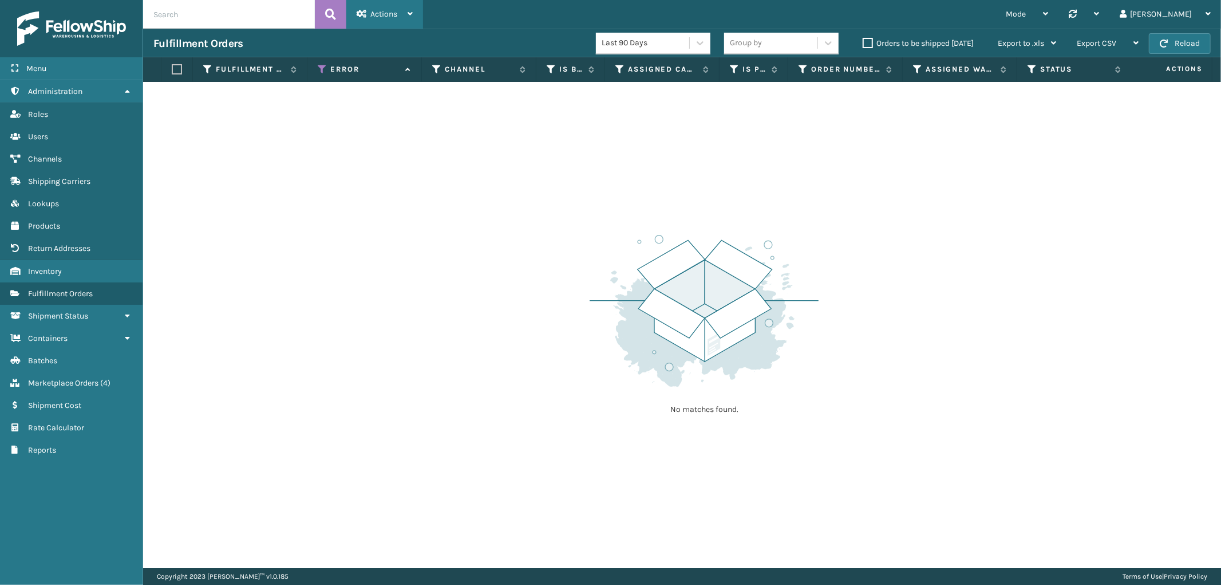
click at [385, 12] on span "Actions" at bounding box center [383, 14] width 27 height 10
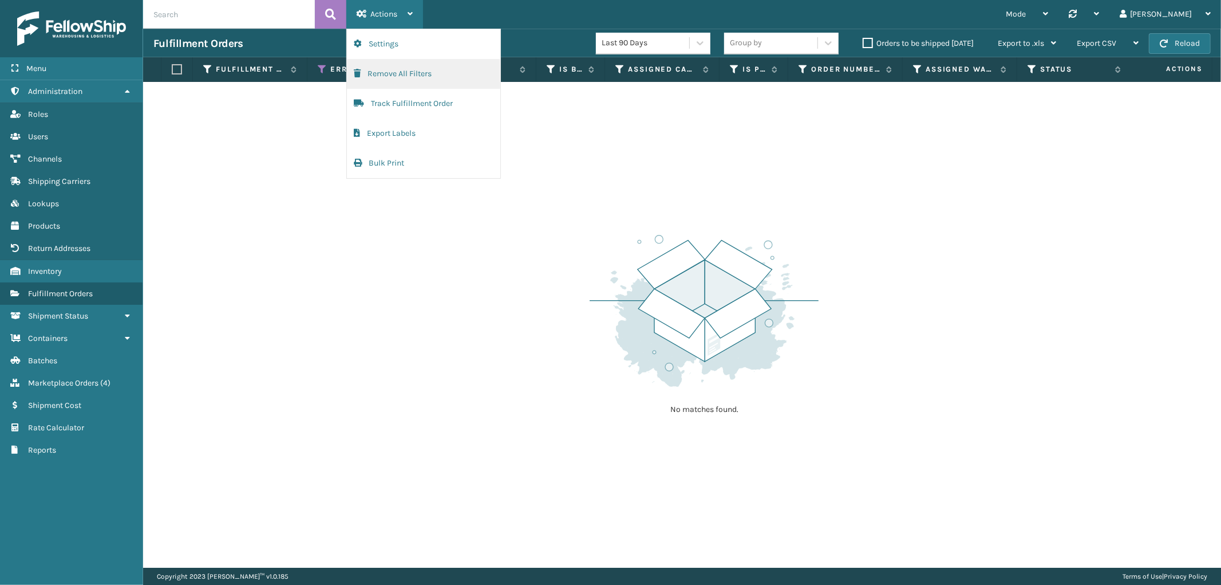
click at [396, 75] on button "Remove All Filters" at bounding box center [423, 74] width 153 height 30
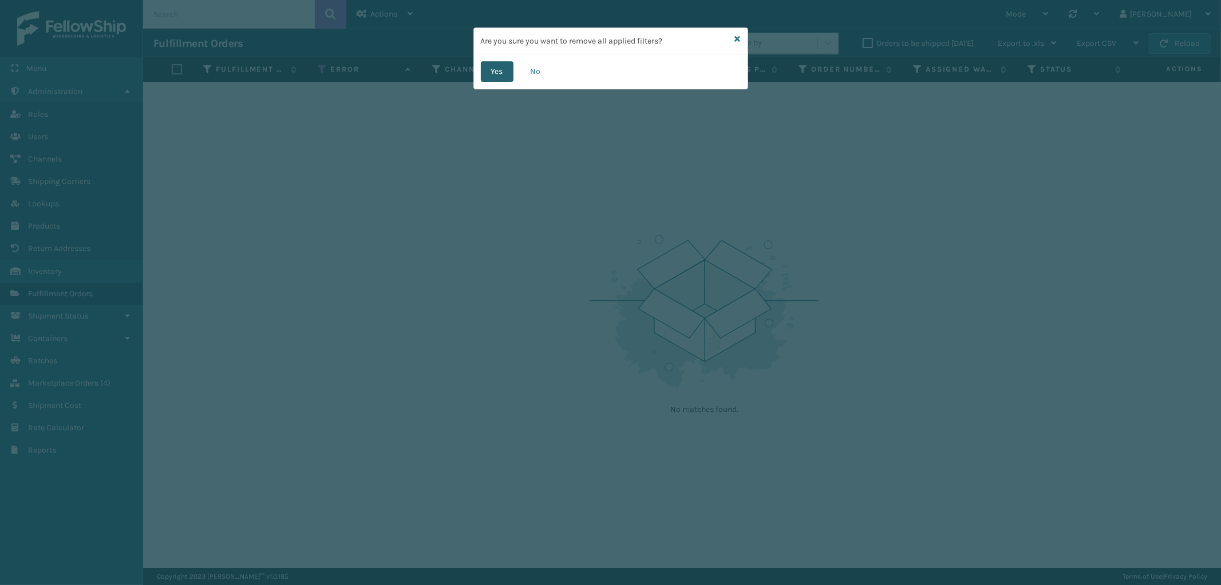
click at [496, 70] on button "Yes" at bounding box center [497, 71] width 33 height 21
